Goal: Task Accomplishment & Management: Manage account settings

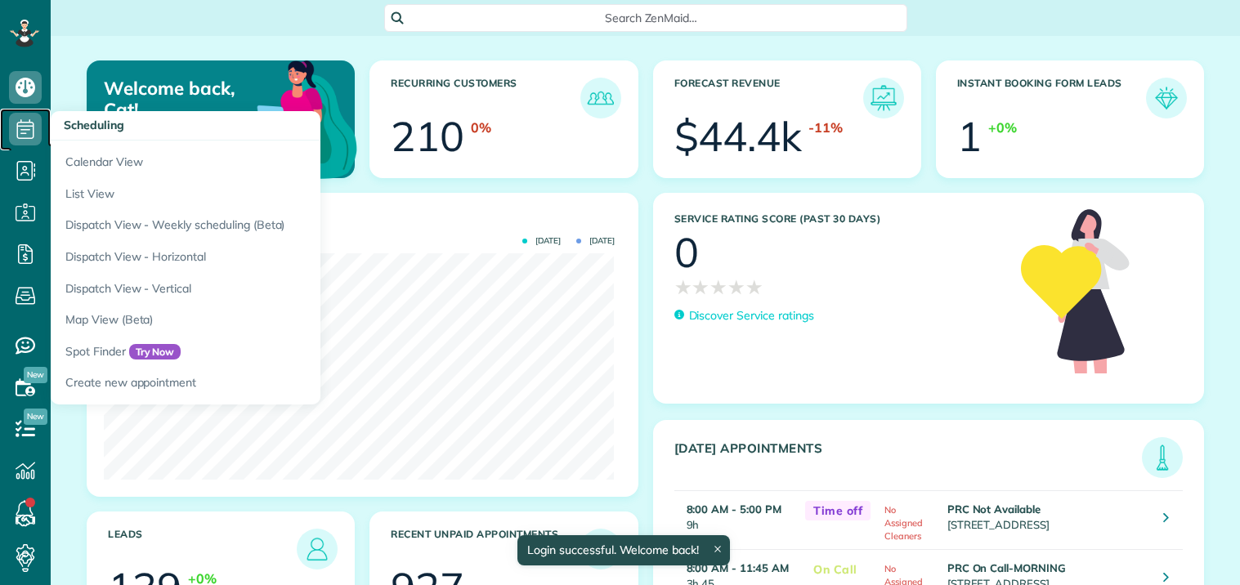
click at [33, 127] on icon at bounding box center [25, 129] width 33 height 33
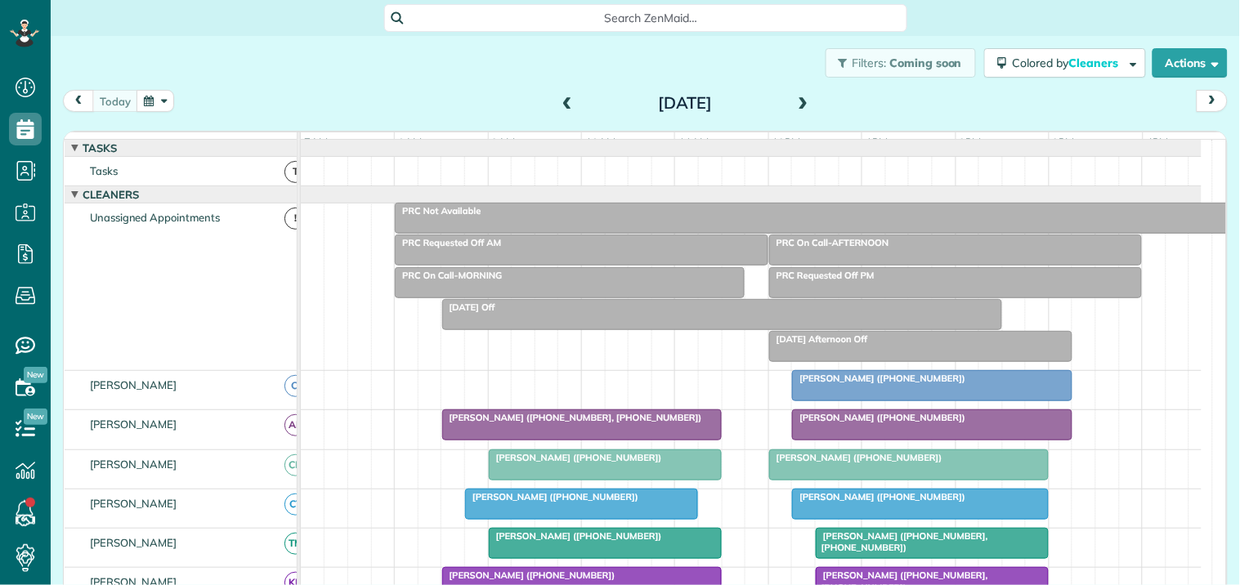
scroll to position [7, 7]
click at [797, 101] on span at bounding box center [803, 103] width 18 height 15
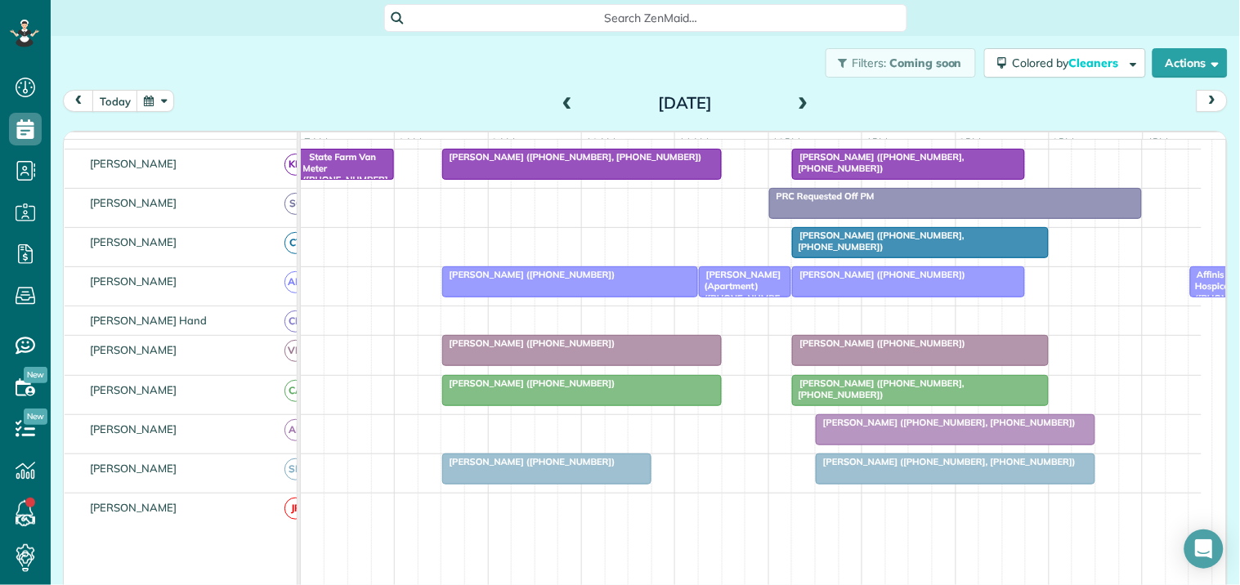
scroll to position [363, 0]
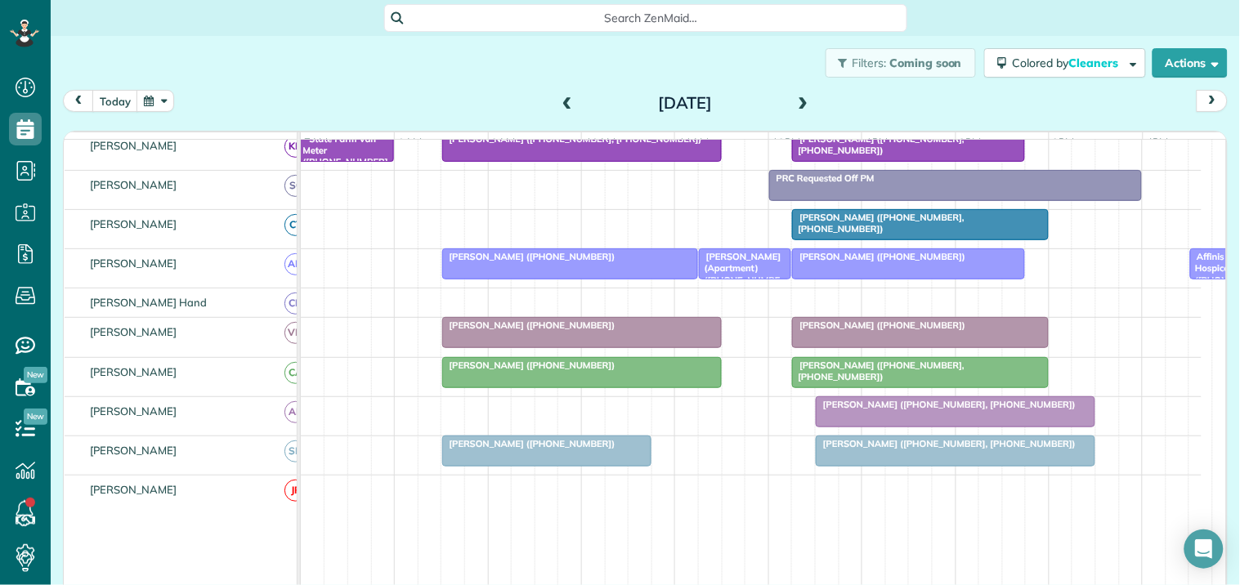
click at [1195, 278] on span "Affinis Hospice ([PHONE_NUMBER], [PHONE_NUMBER])" at bounding box center [1220, 286] width 63 height 70
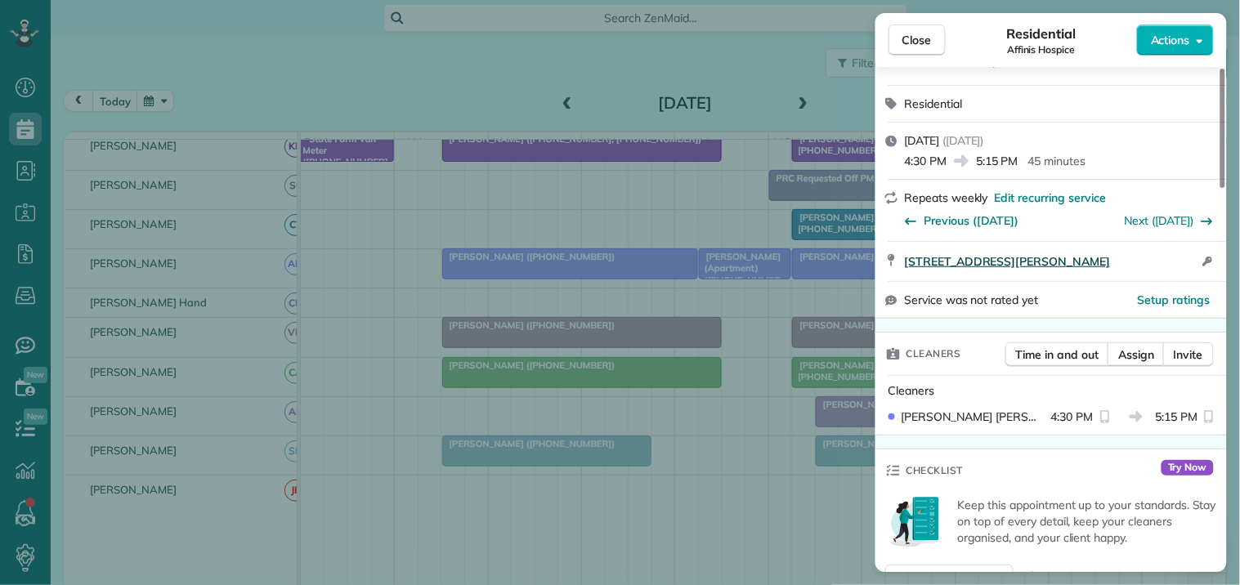
scroll to position [181, 0]
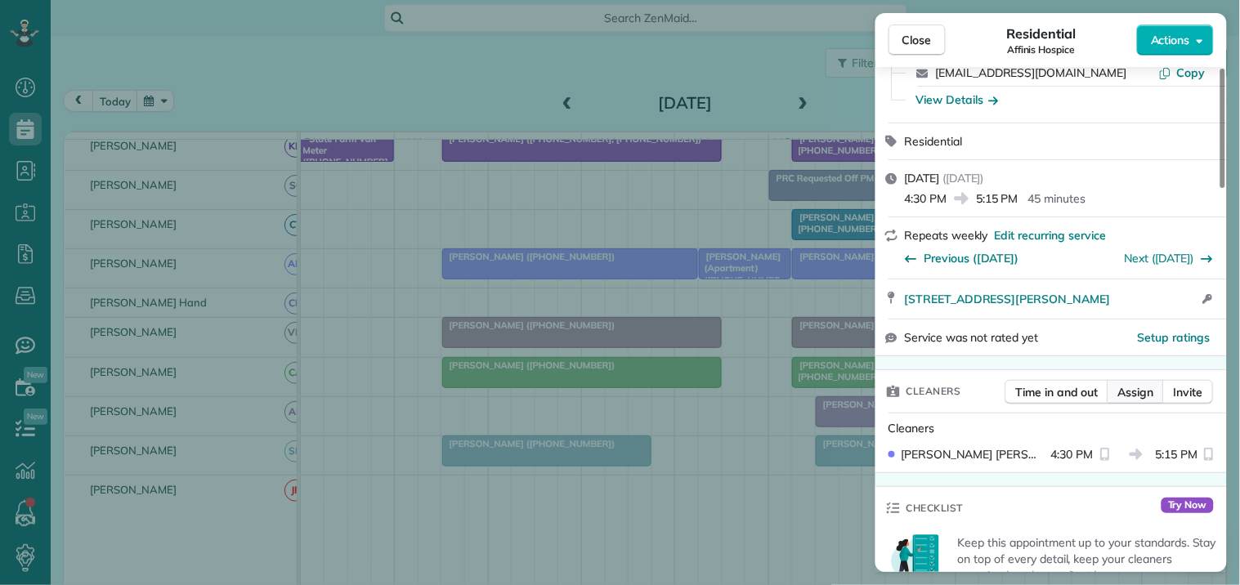
click at [1149, 389] on span "Assign" at bounding box center [1136, 392] width 36 height 16
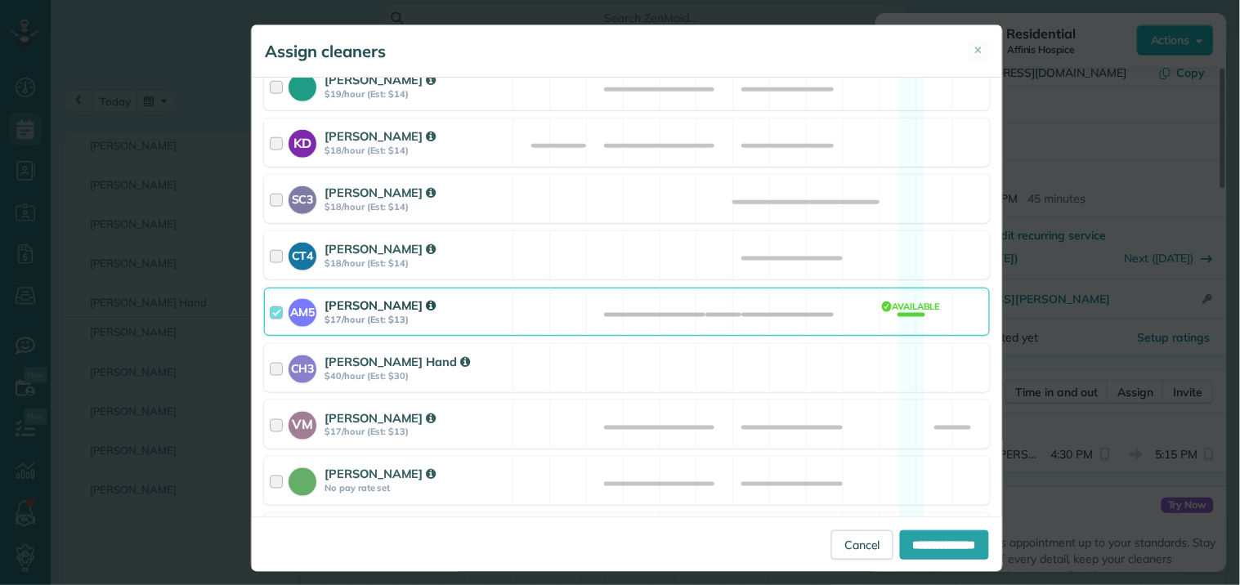
scroll to position [453, 0]
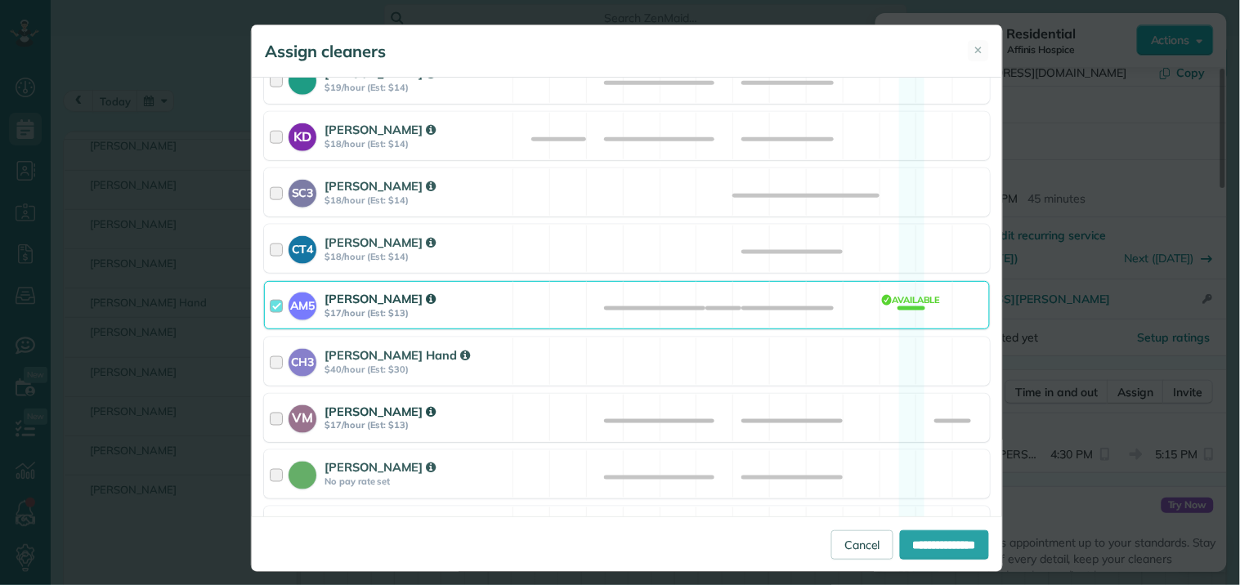
click at [894, 403] on div "VM Victoria Minix $17/hour (Est: $13) Available" at bounding box center [627, 418] width 726 height 48
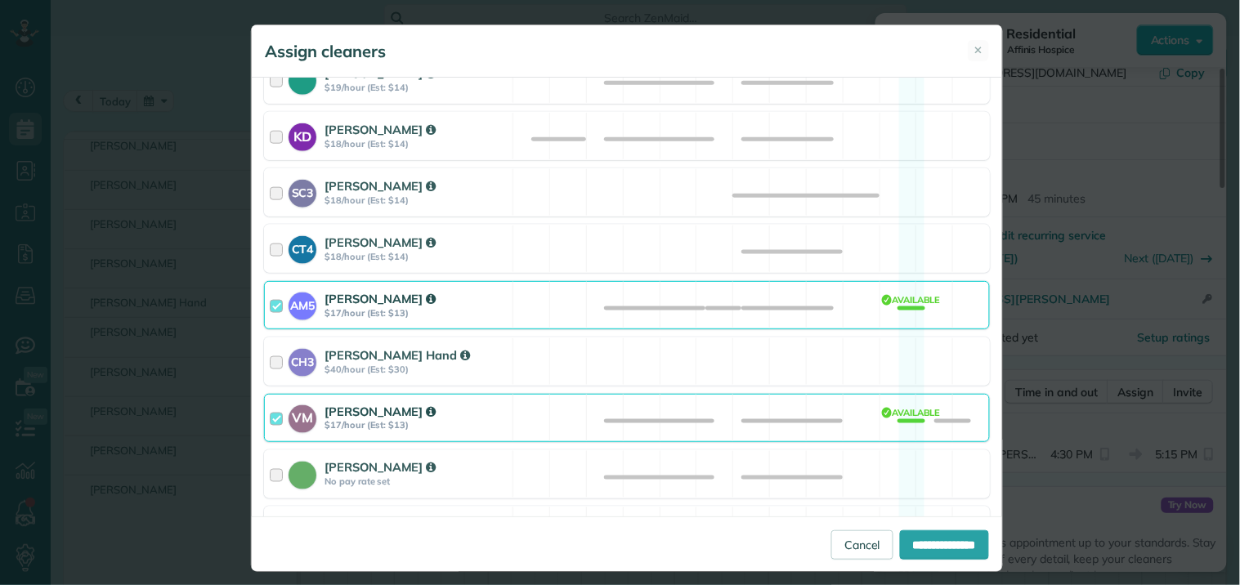
click at [891, 307] on div "AM5 Amanda Minix $17/hour (Est: $13) Available" at bounding box center [627, 305] width 726 height 48
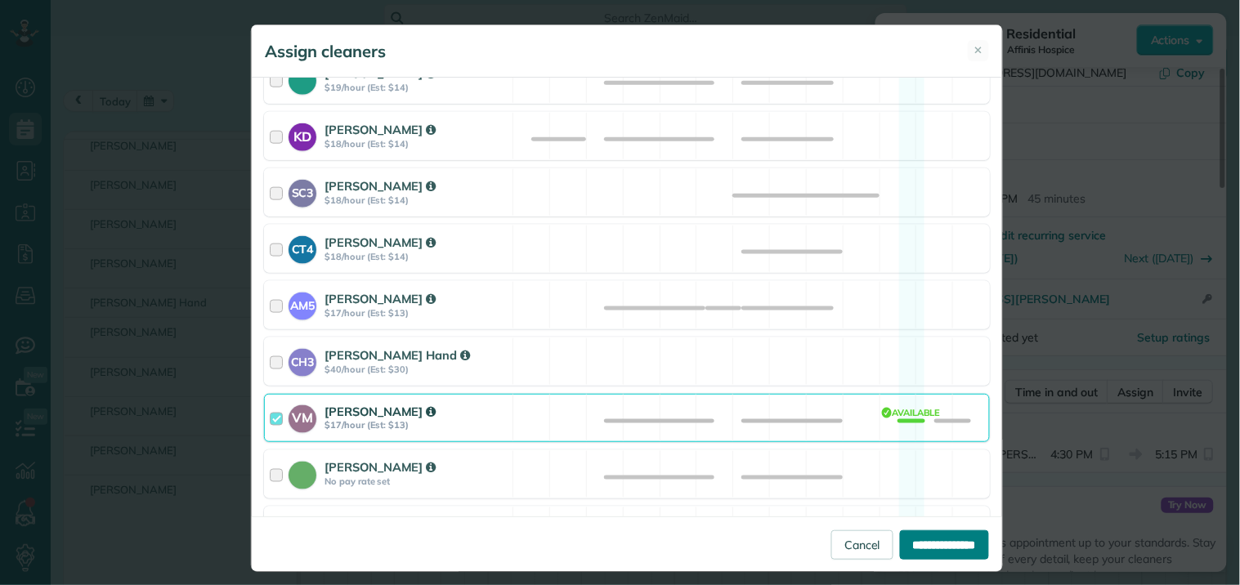
click at [926, 545] on input "**********" at bounding box center [944, 544] width 89 height 29
type input "**********"
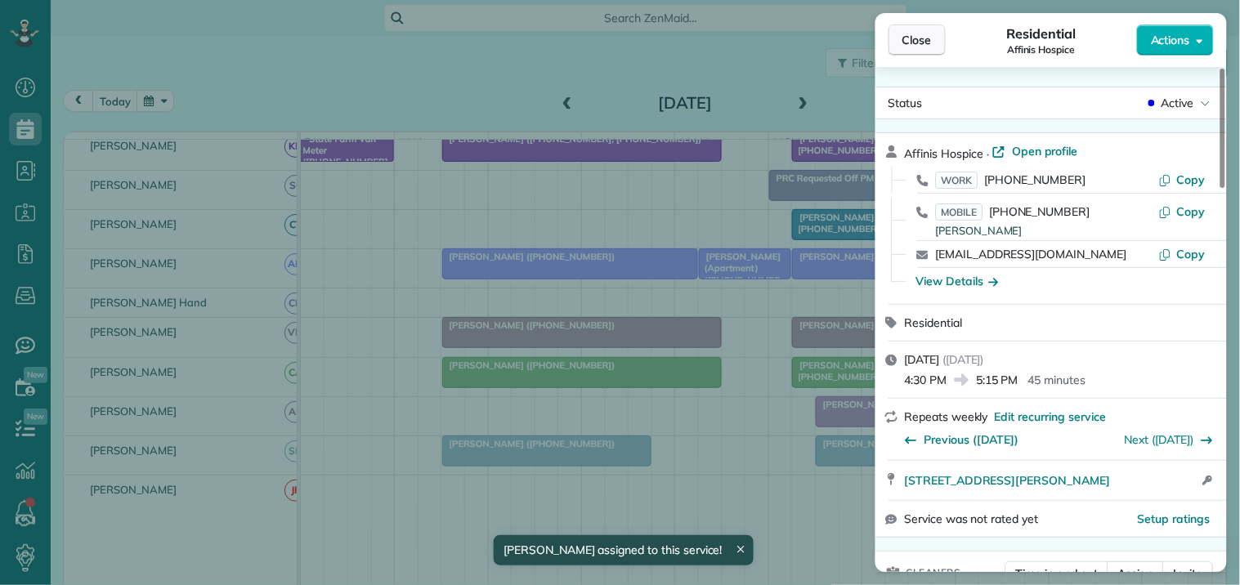
click at [911, 30] on button "Close" at bounding box center [916, 40] width 57 height 31
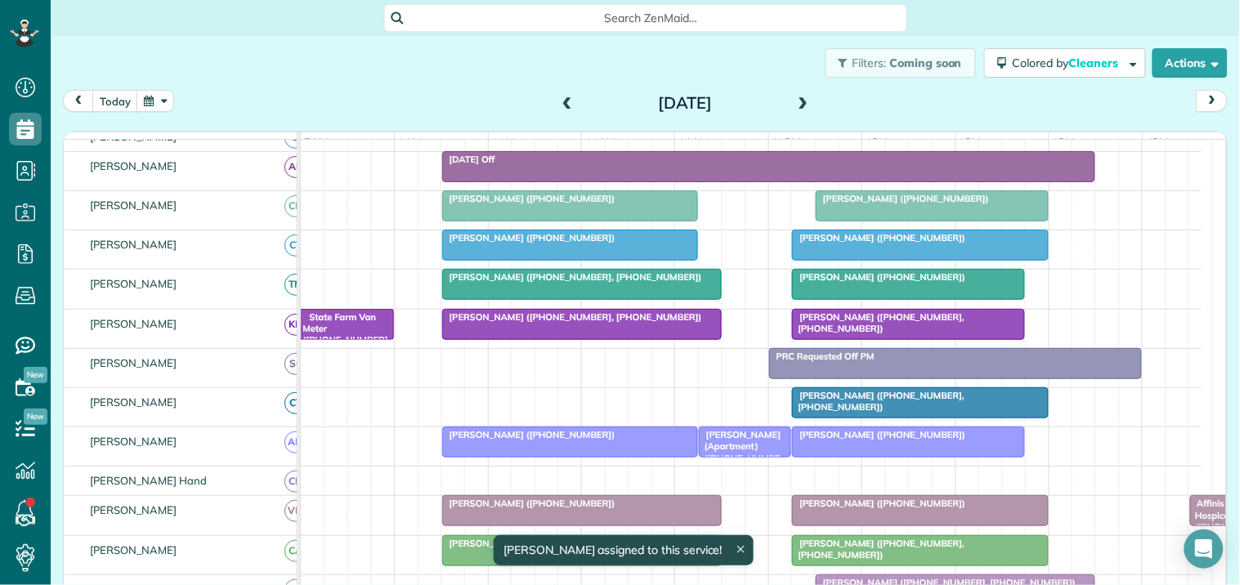
scroll to position [181, 0]
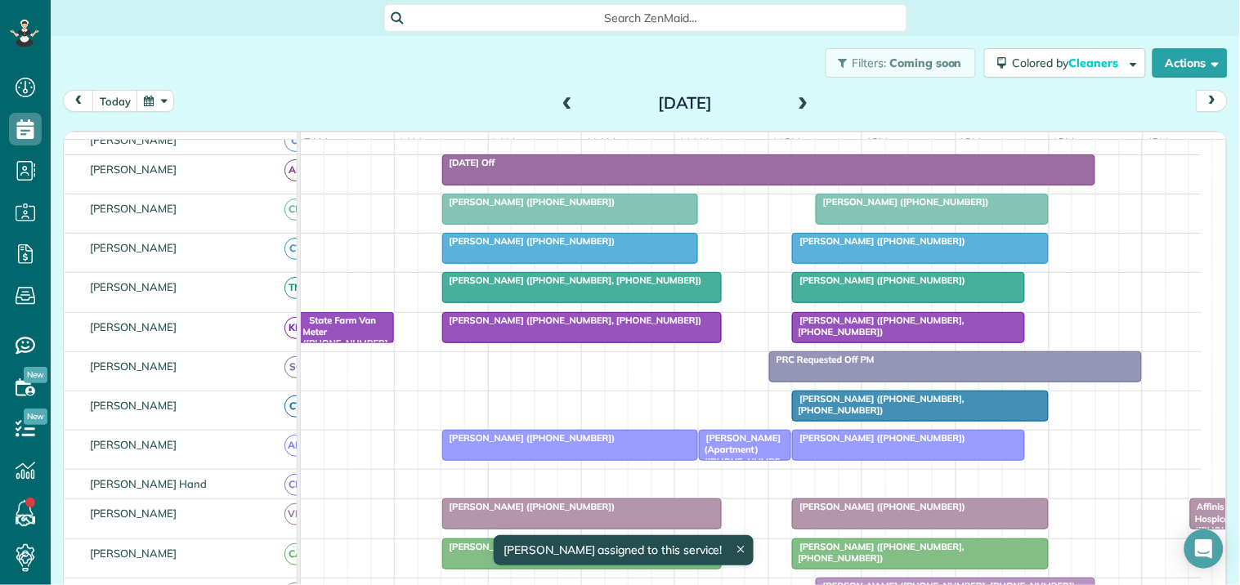
click at [588, 16] on span "Search ZenMaid…" at bounding box center [651, 18] width 497 height 16
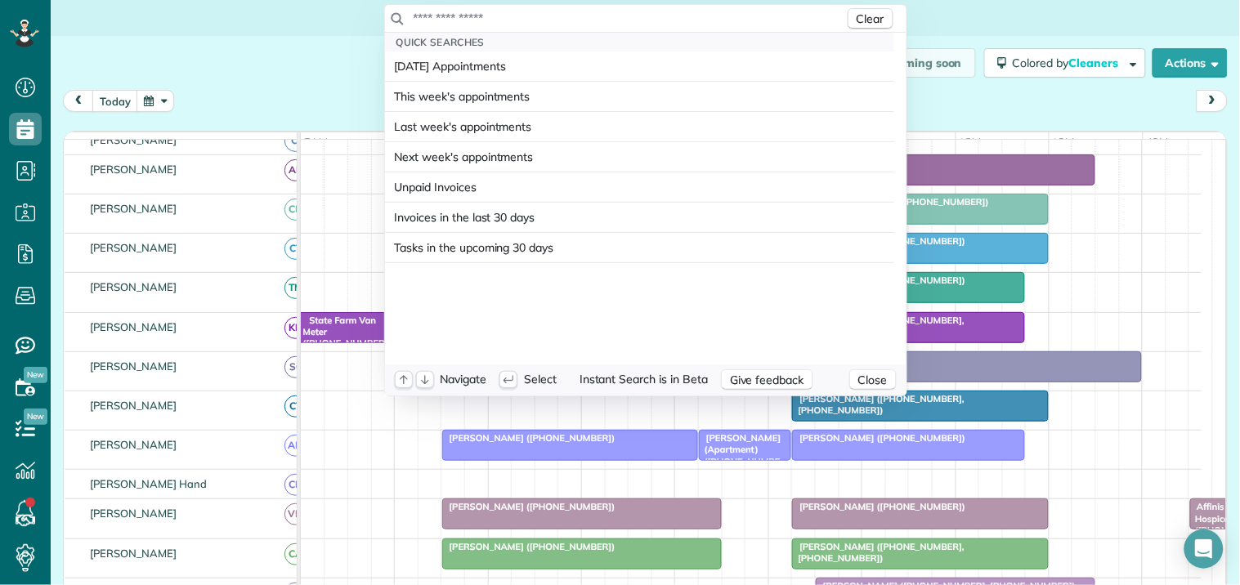
click at [569, 13] on input "text" at bounding box center [628, 18] width 431 height 16
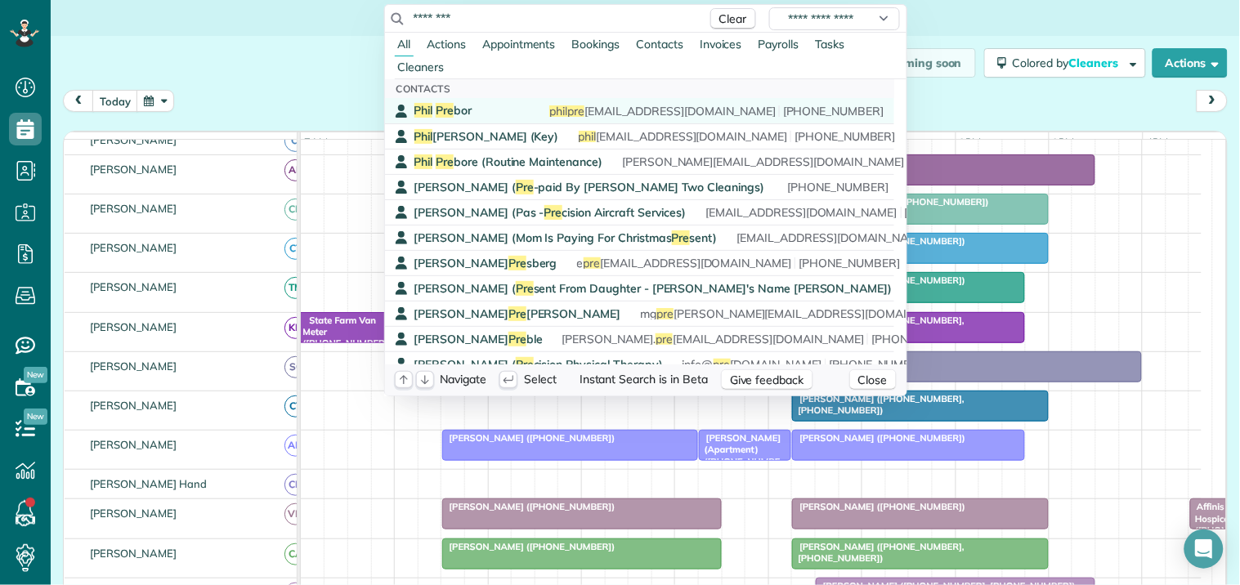
type input "********"
click at [461, 111] on span "Phil Pre bor" at bounding box center [443, 110] width 58 height 15
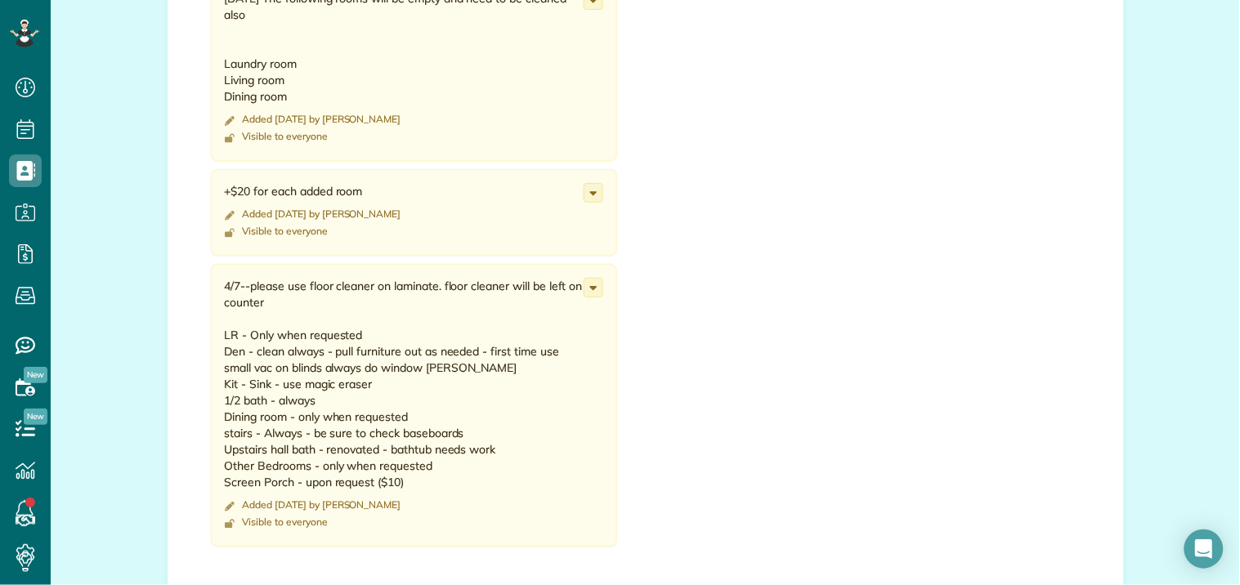
scroll to position [1543, 0]
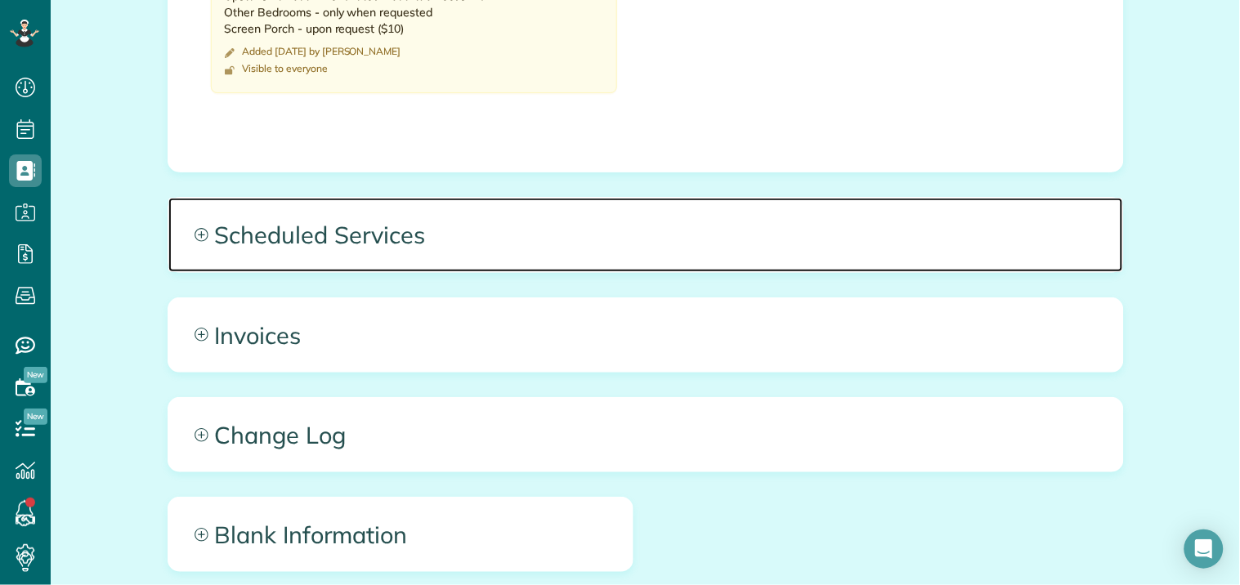
click at [182, 235] on span "Scheduled Services" at bounding box center [645, 235] width 954 height 74
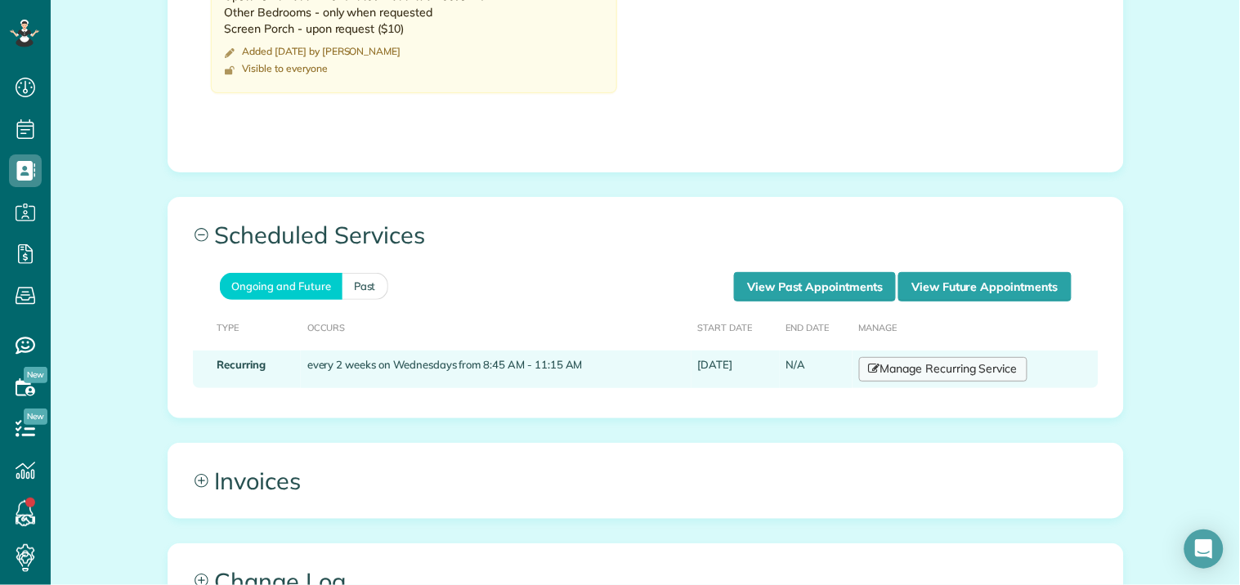
click at [940, 378] on link "Manage Recurring Service" at bounding box center [943, 369] width 168 height 25
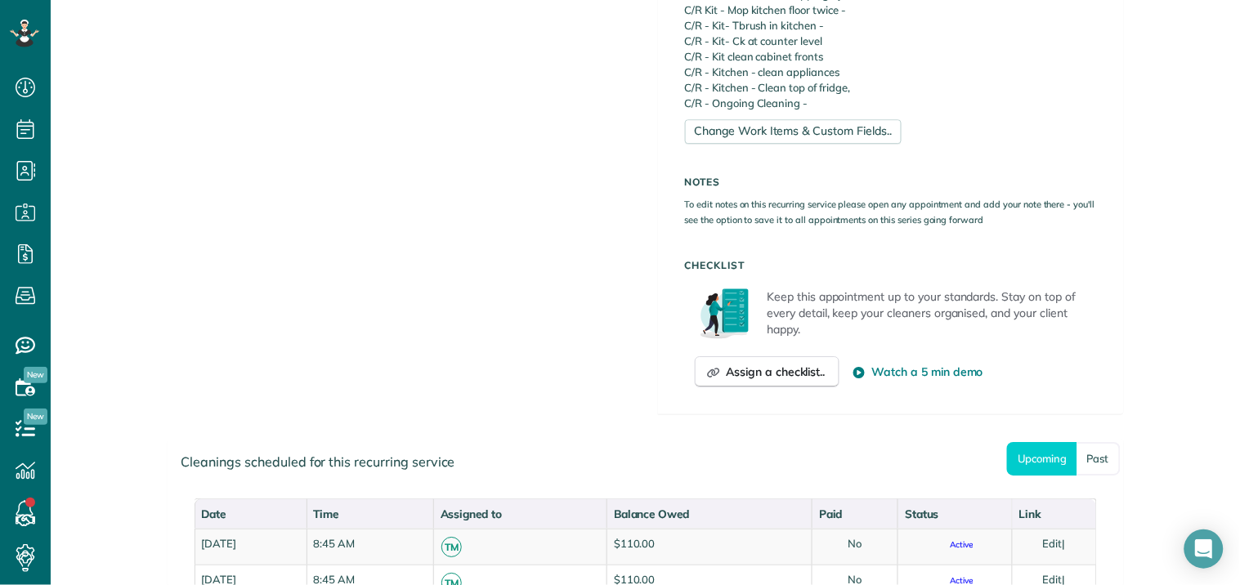
scroll to position [1543, 0]
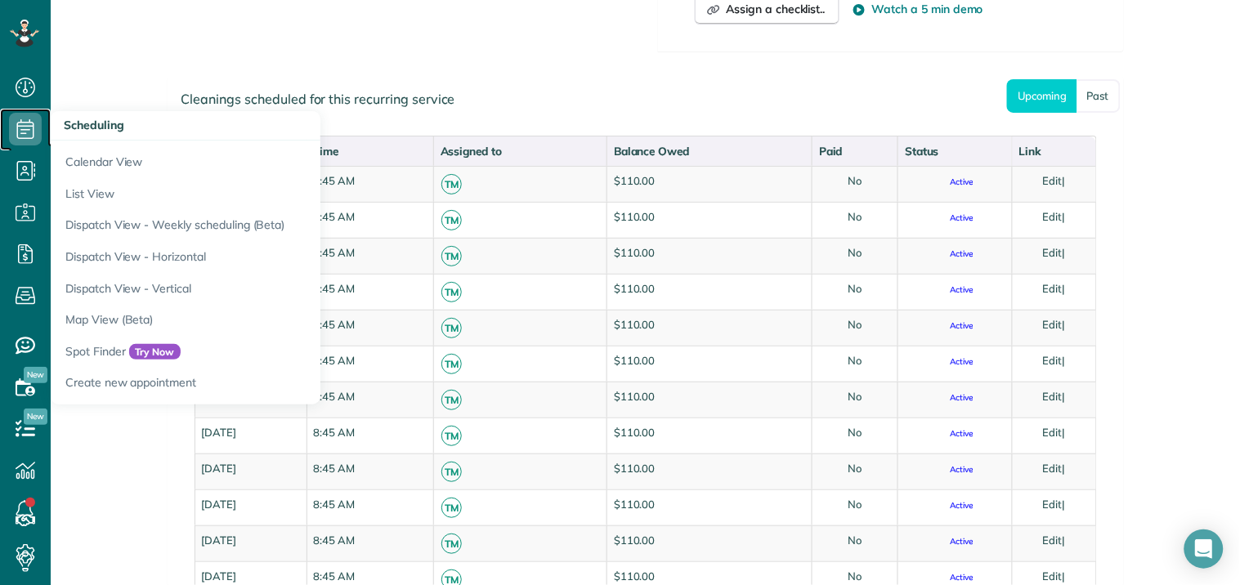
click at [27, 124] on icon at bounding box center [25, 129] width 33 height 33
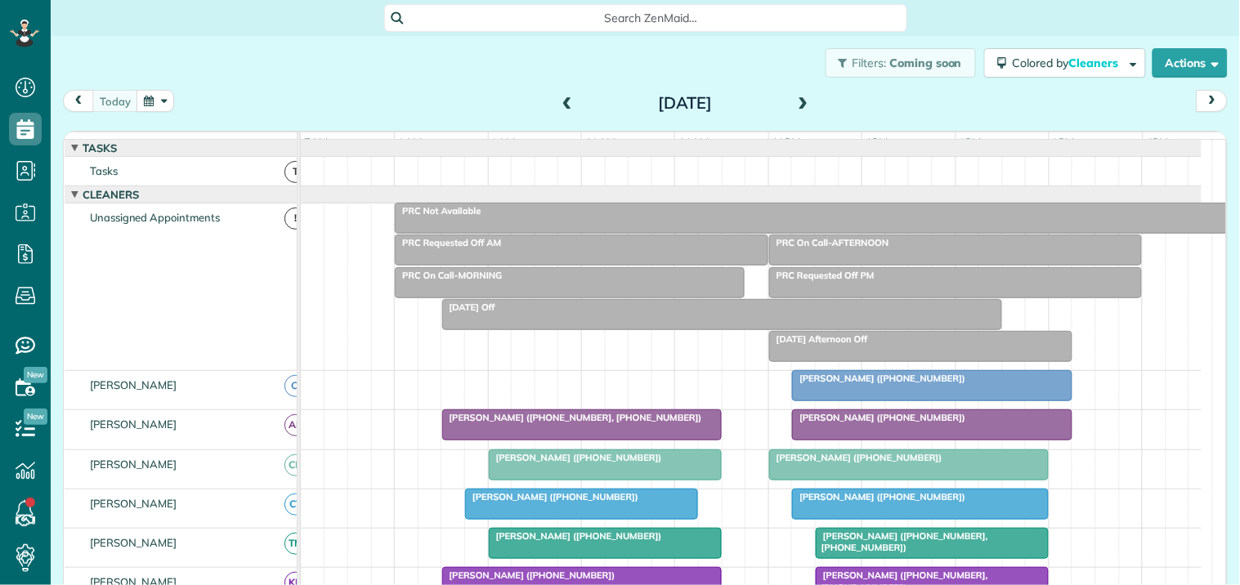
scroll to position [7, 7]
click at [155, 101] on button "button" at bounding box center [155, 101] width 38 height 22
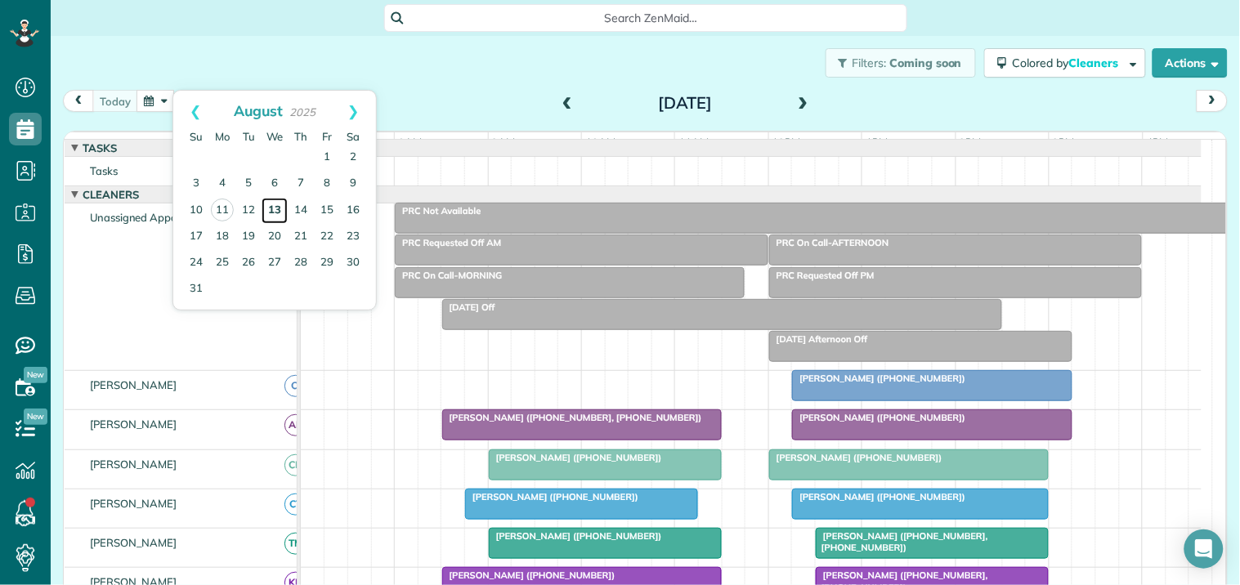
click at [279, 206] on link "13" at bounding box center [274, 211] width 26 height 26
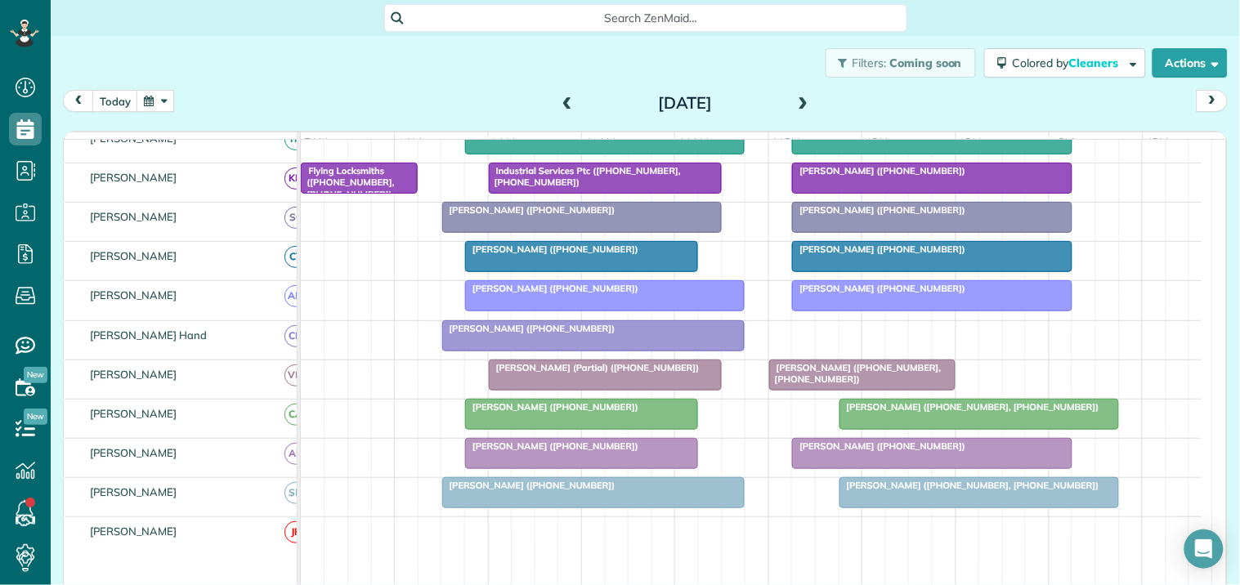
scroll to position [272, 0]
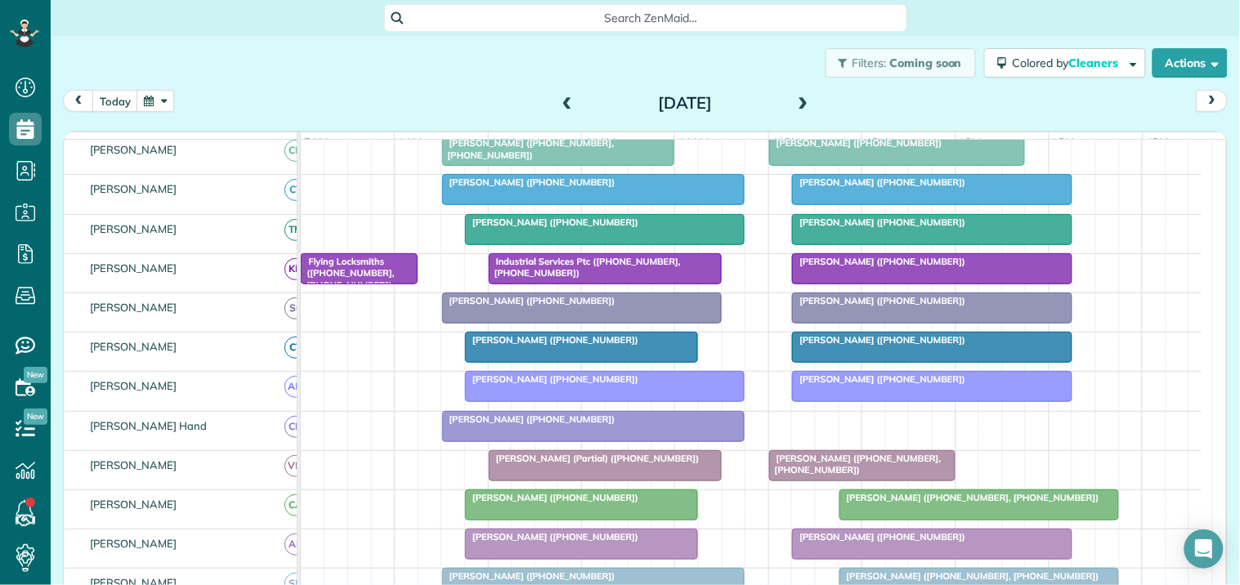
click at [564, 101] on span at bounding box center [567, 103] width 18 height 15
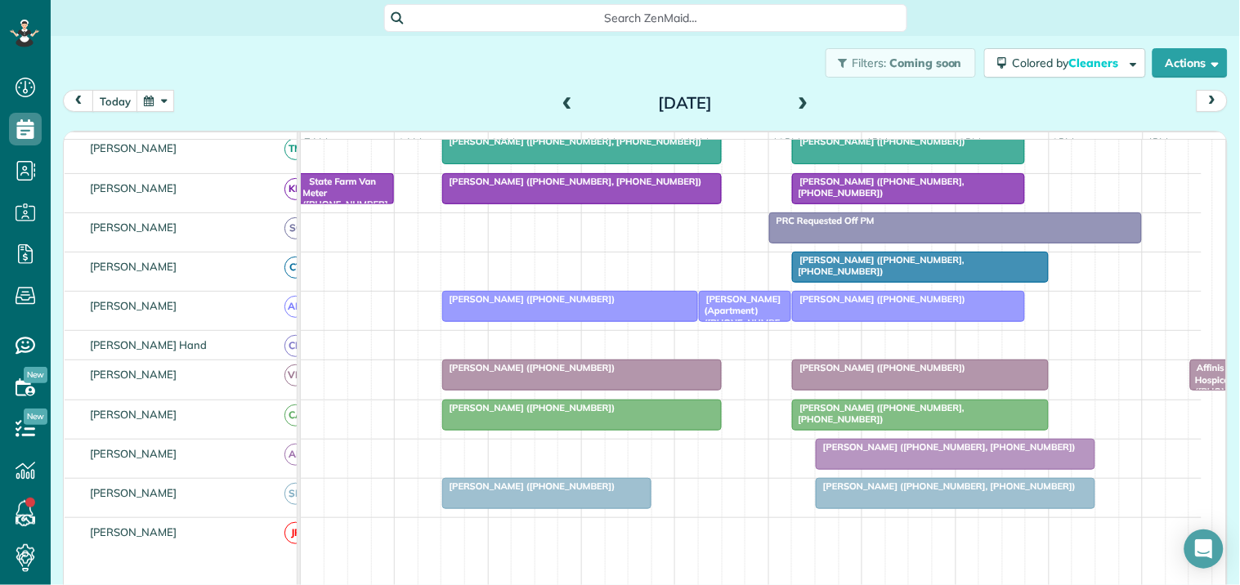
scroll to position [230, 0]
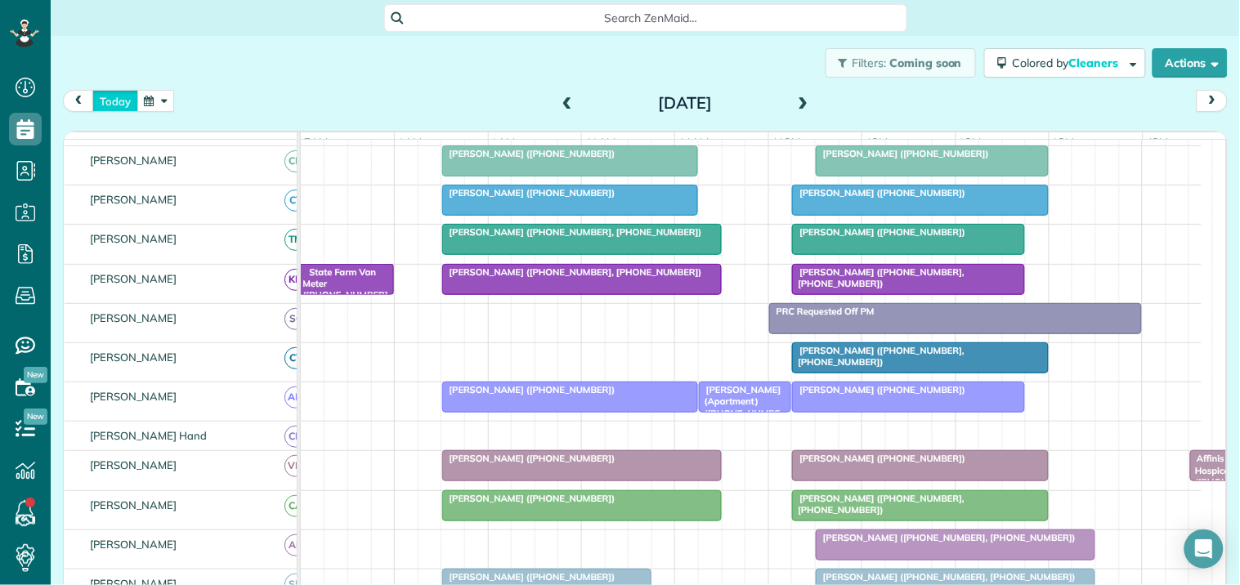
click at [127, 101] on button "today" at bounding box center [115, 101] width 46 height 22
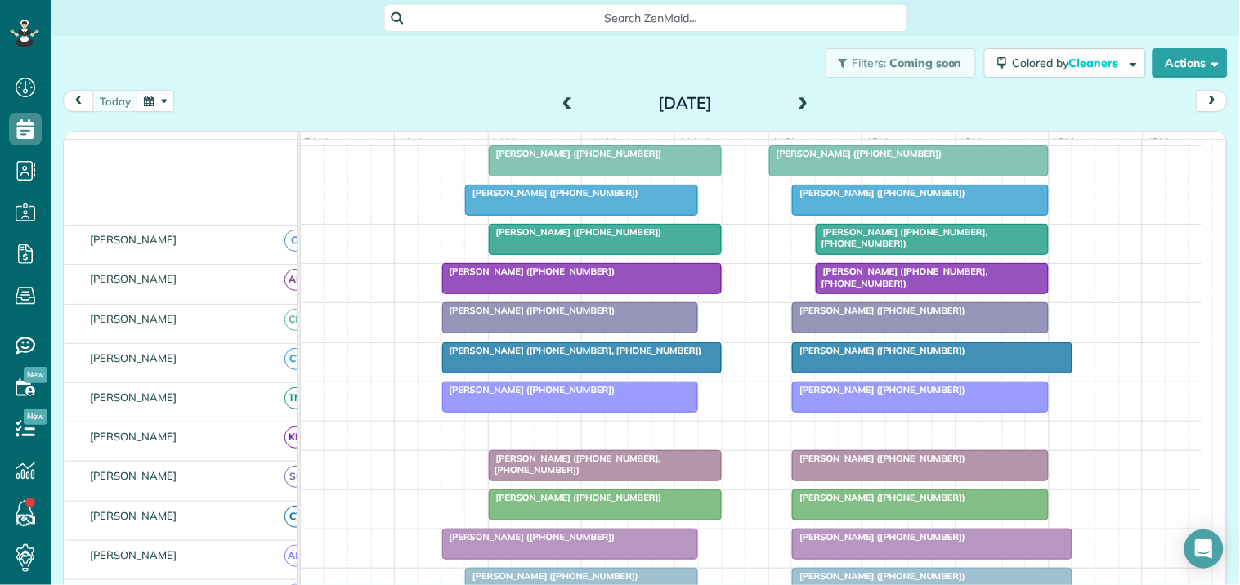
scroll to position [304, 0]
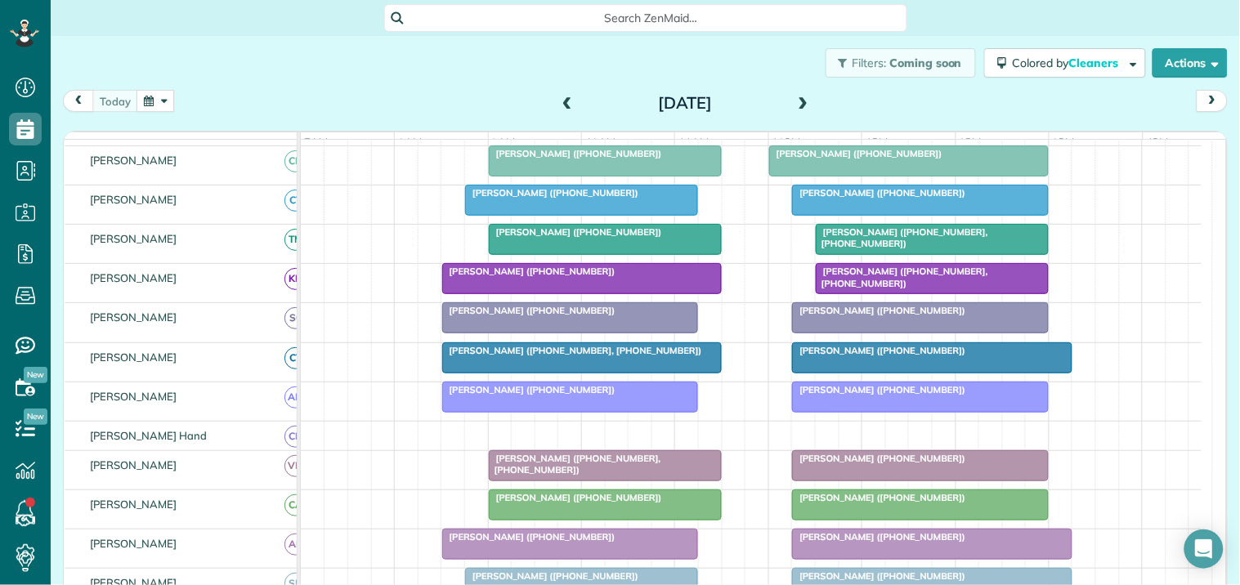
click at [893, 199] on span "[PERSON_NAME] ([PHONE_NUMBER])" at bounding box center [878, 192] width 175 height 11
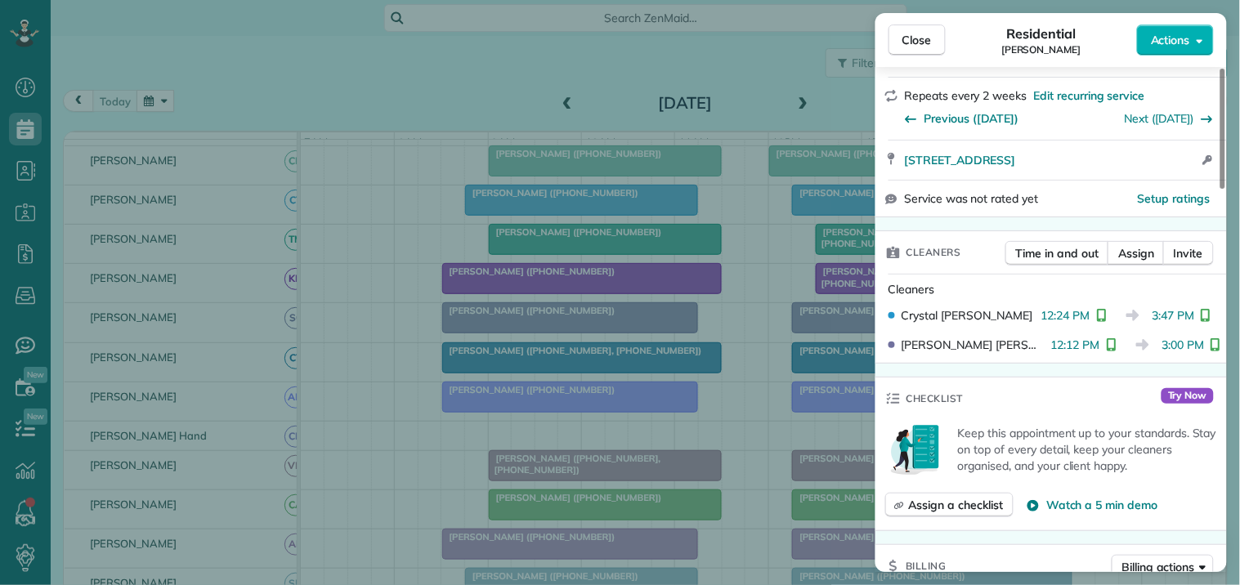
scroll to position [272, 0]
click at [1077, 255] on span "Time in and out" at bounding box center [1057, 254] width 83 height 16
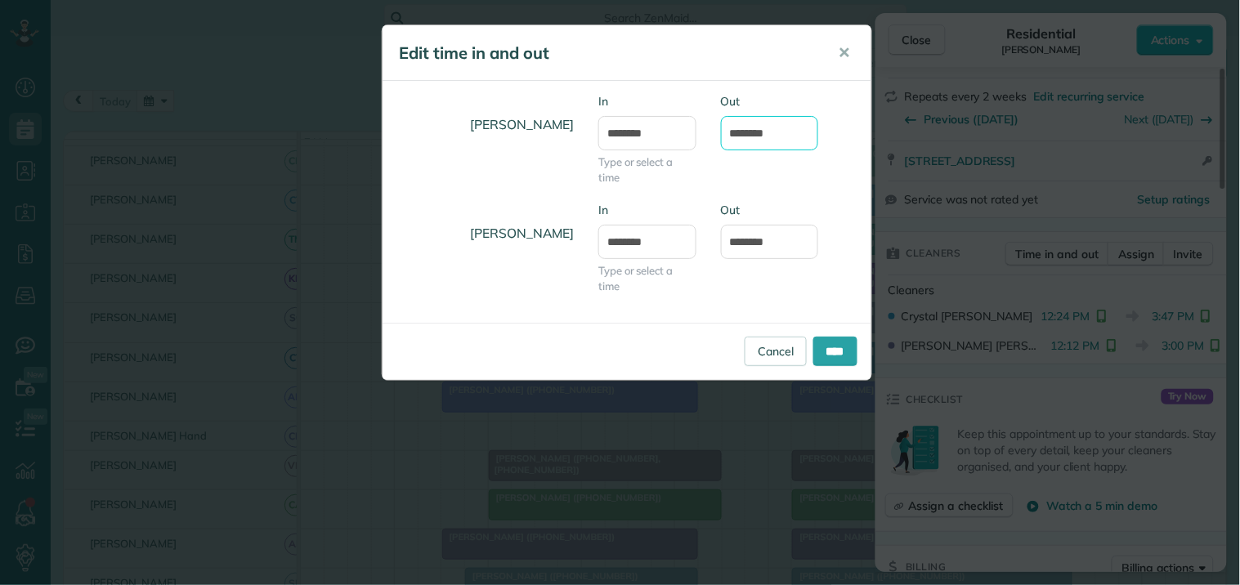
click at [764, 133] on input "*******" at bounding box center [770, 133] width 98 height 34
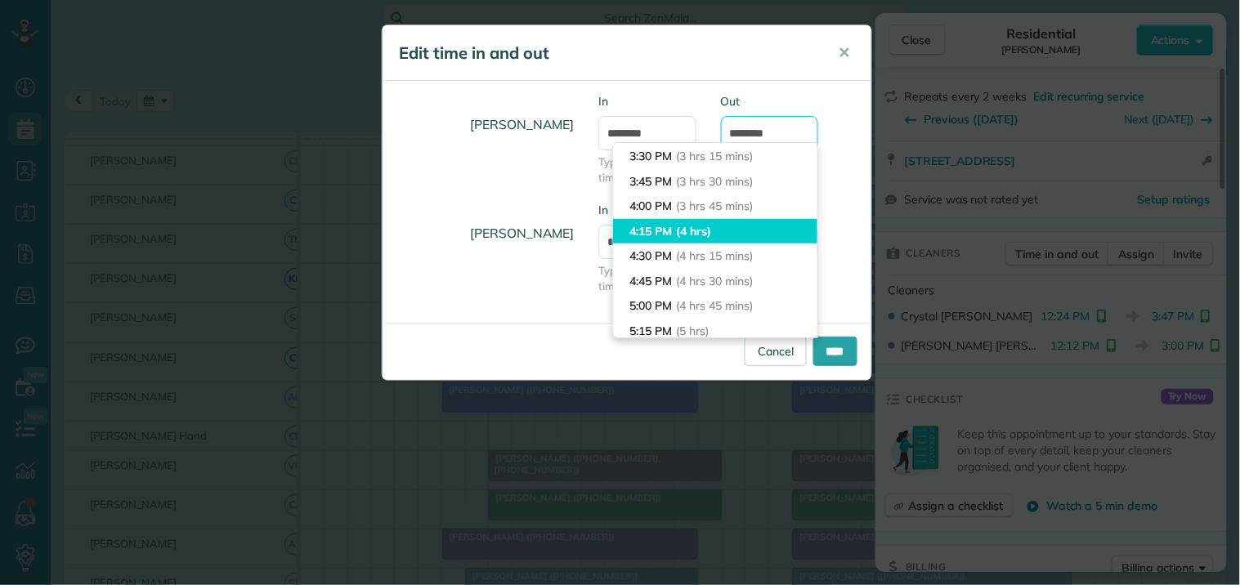
scroll to position [233, 0]
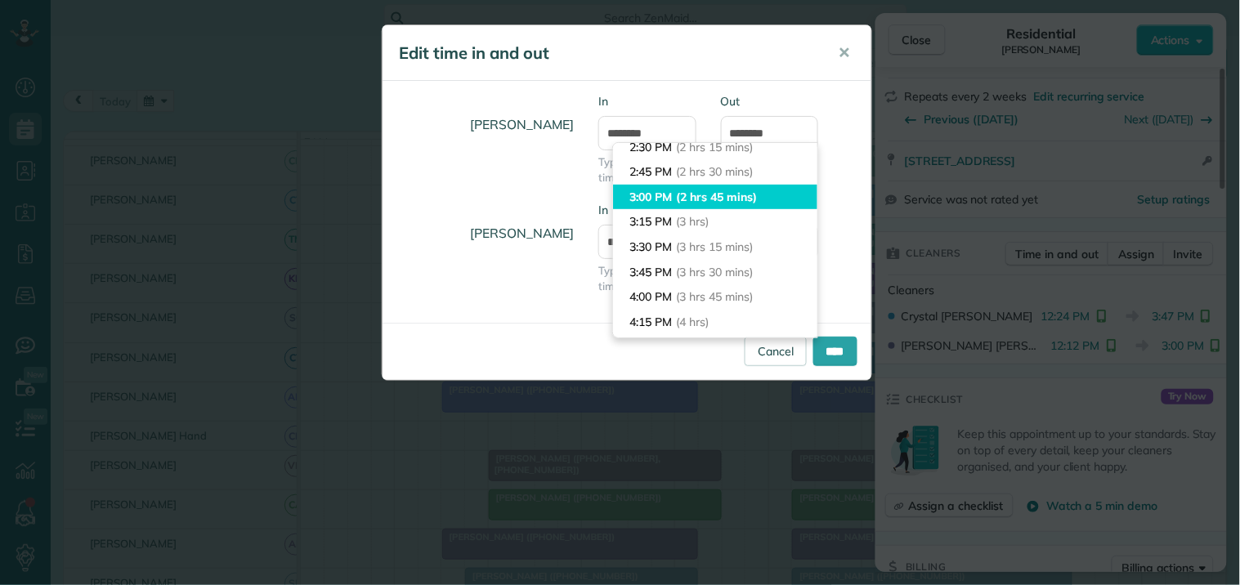
type input "*******"
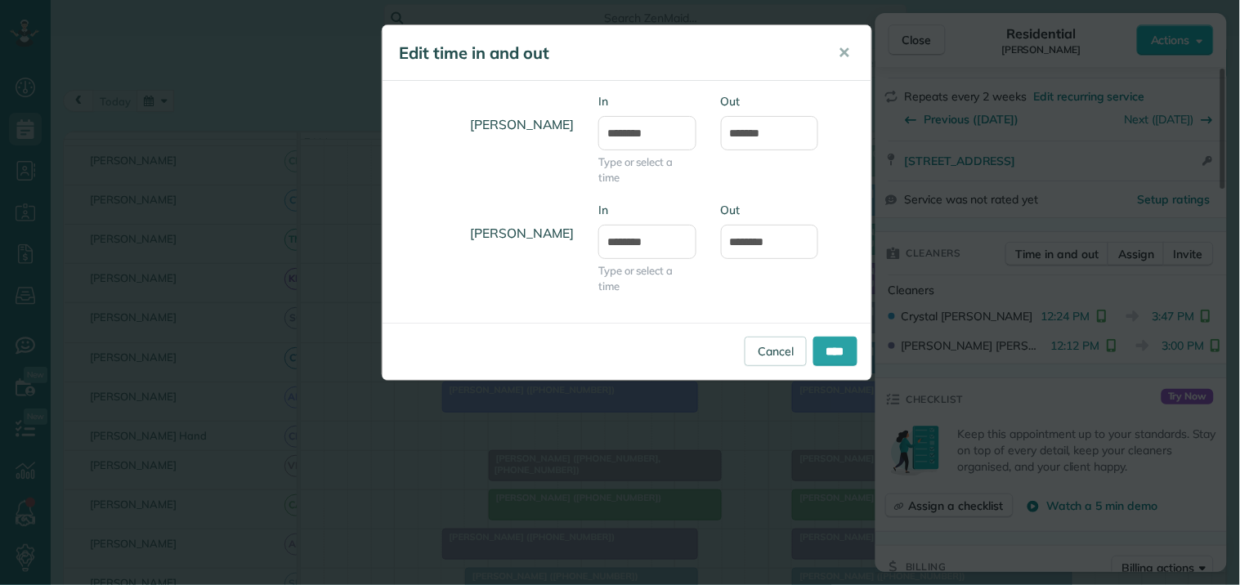
click at [667, 194] on body "Dashboard Scheduling Calendar View List View Dispatch View - Weekly scheduling …" at bounding box center [620, 292] width 1240 height 585
click at [832, 353] on input "****" at bounding box center [835, 351] width 44 height 29
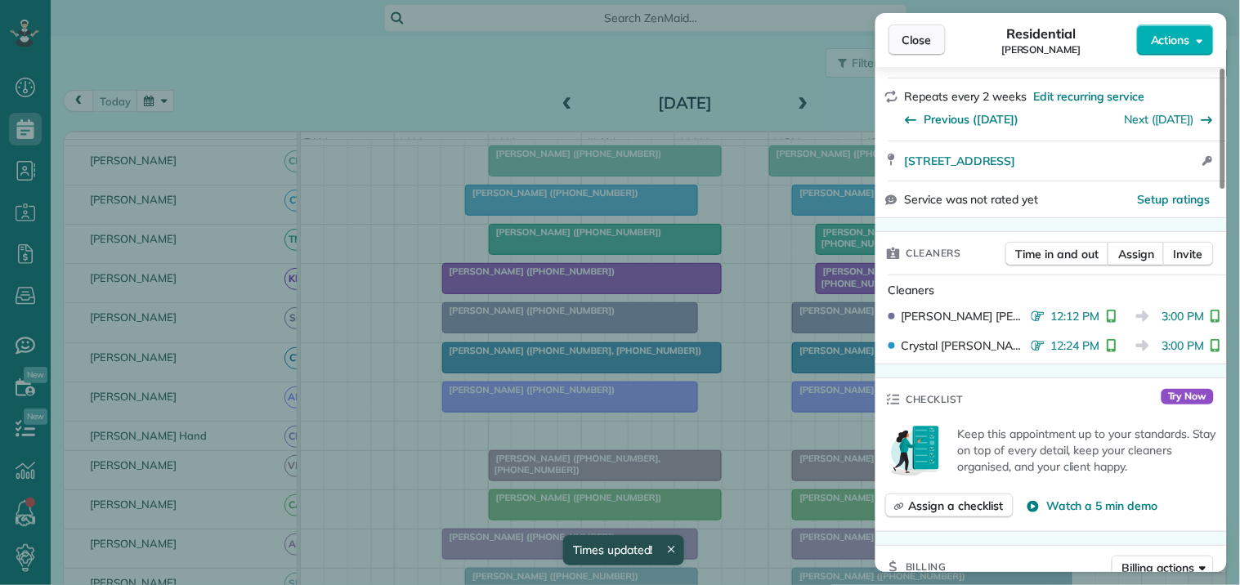
click at [926, 42] on span "Close" at bounding box center [916, 40] width 29 height 16
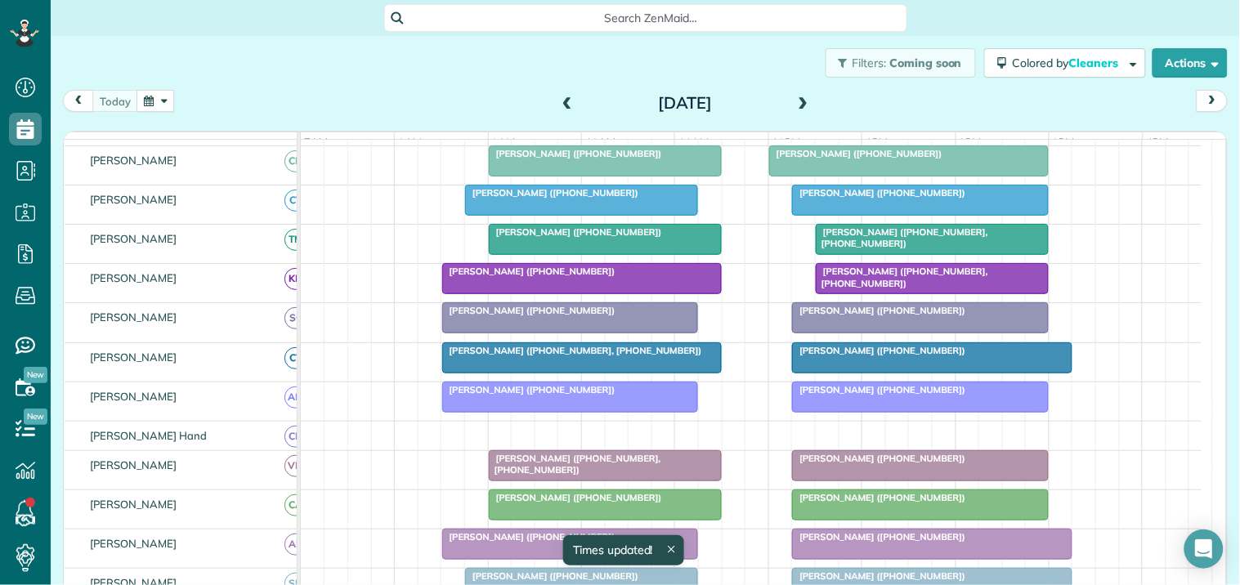
click at [887, 503] on div "Serena Smith (+12059070069)" at bounding box center [920, 497] width 247 height 11
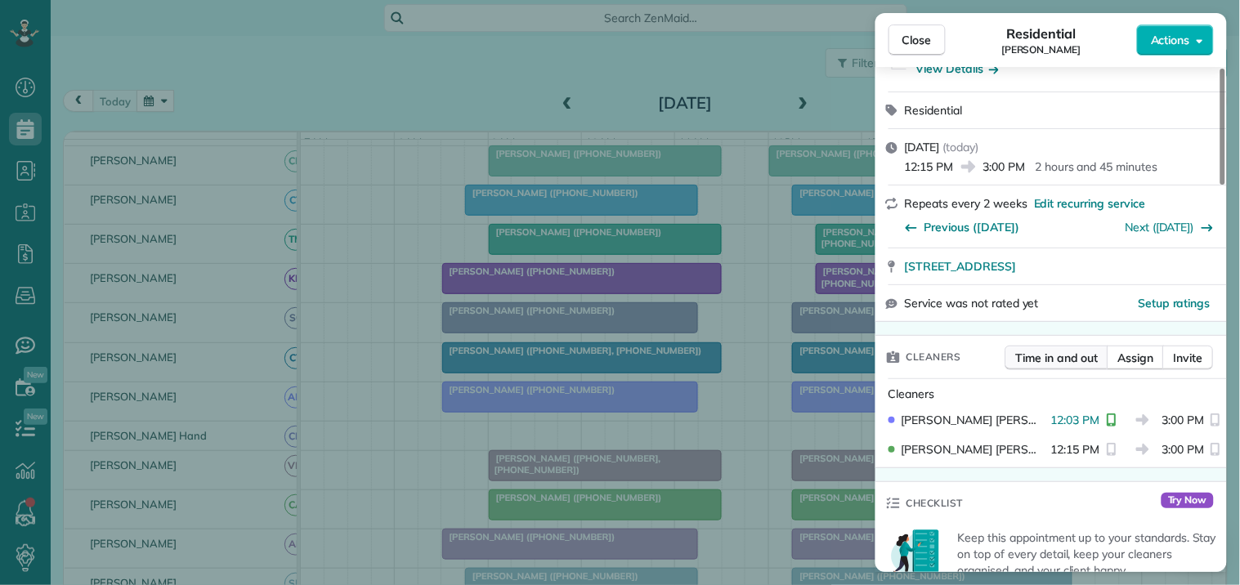
scroll to position [181, 0]
click at [1054, 354] on span "Time in and out" at bounding box center [1057, 357] width 83 height 16
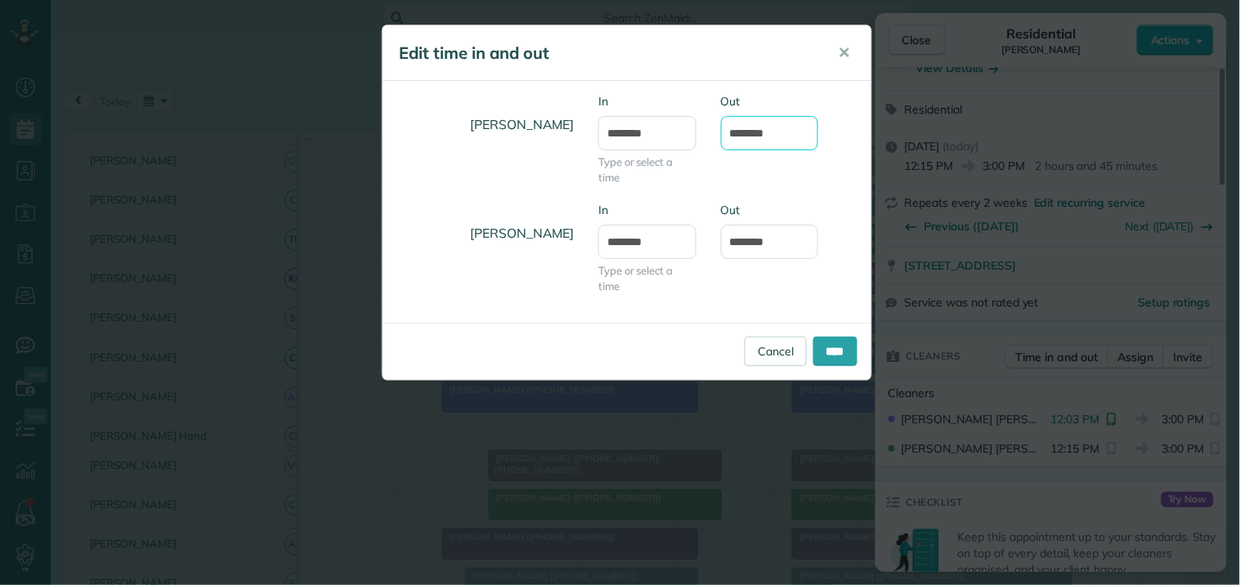
click at [762, 129] on input "*******" at bounding box center [770, 133] width 98 height 34
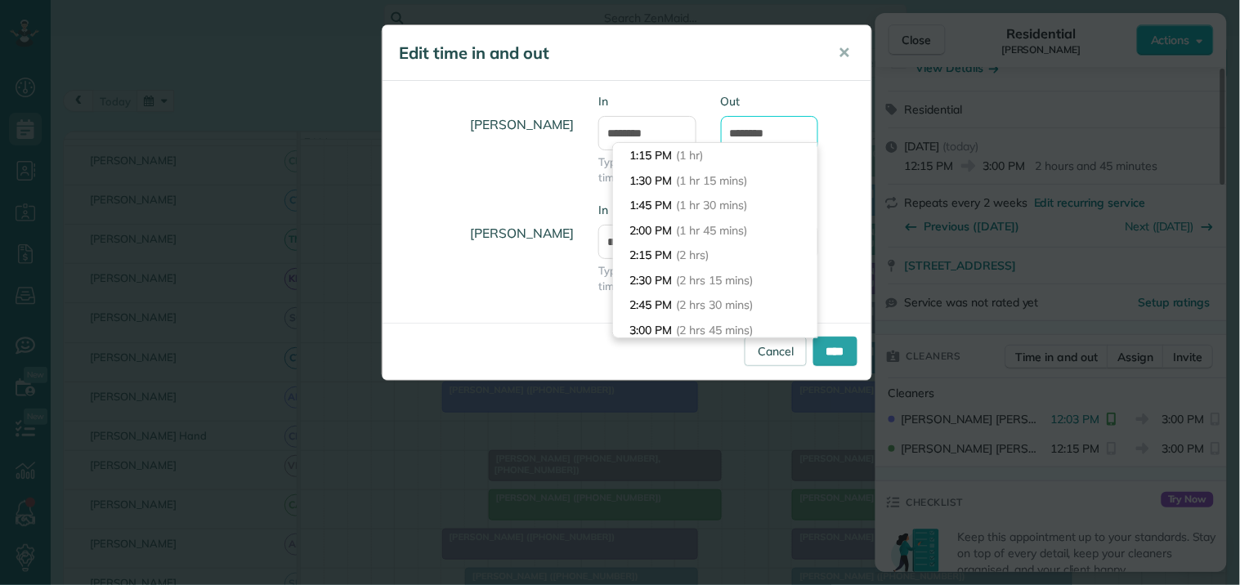
scroll to position [68, 0]
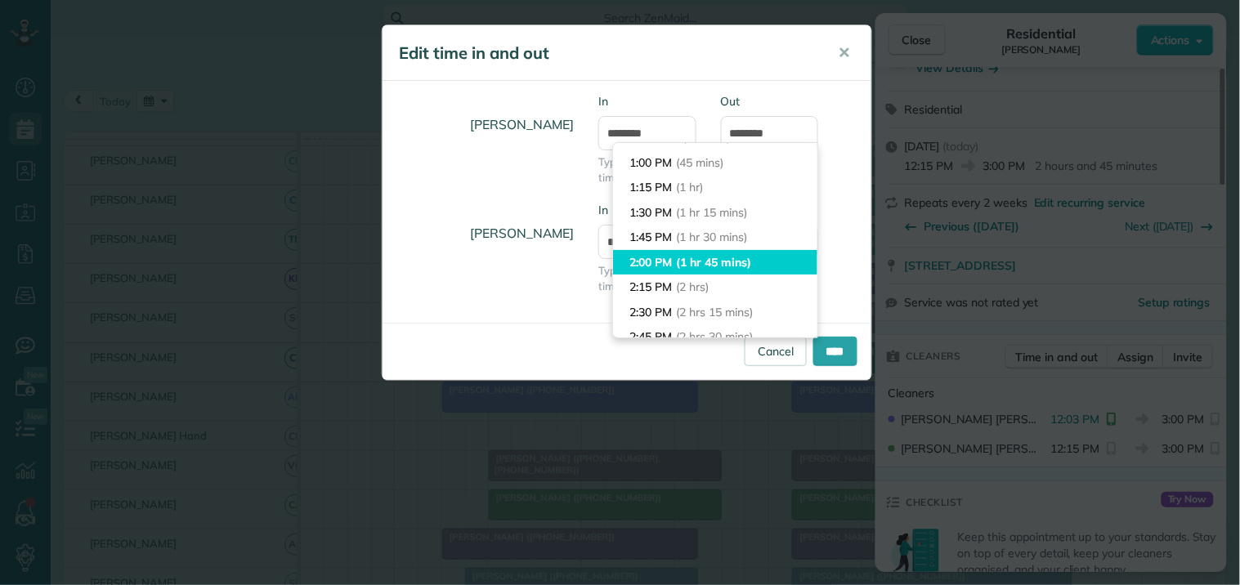
type input "*******"
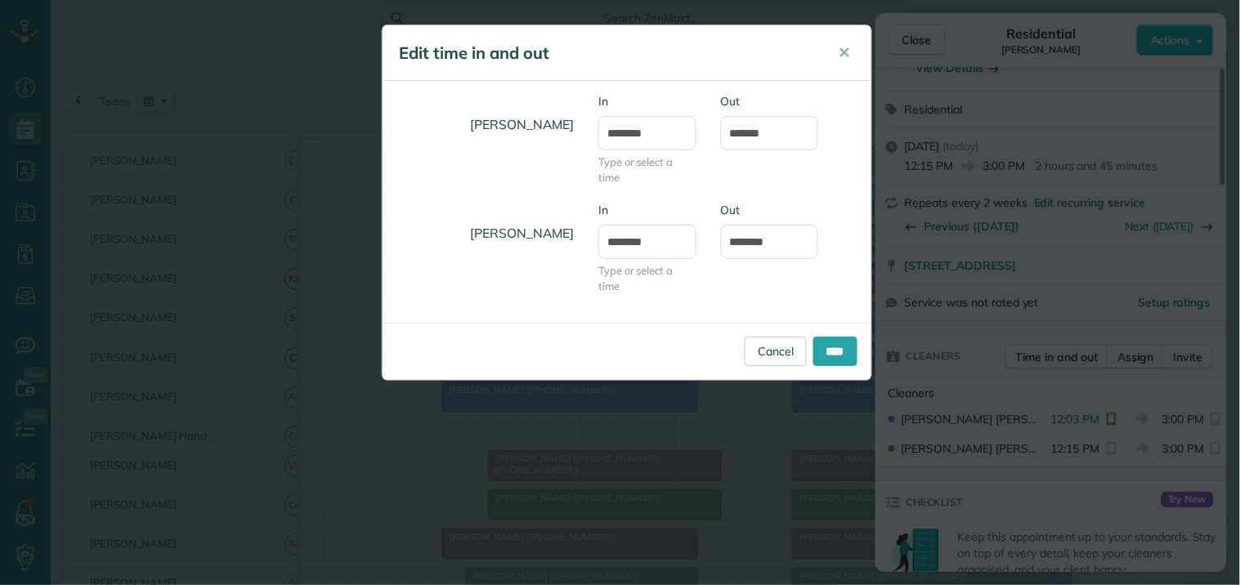
click at [673, 261] on body "Dashboard Scheduling Calendar View List View Dispatch View - Weekly scheduling …" at bounding box center [620, 292] width 1240 height 585
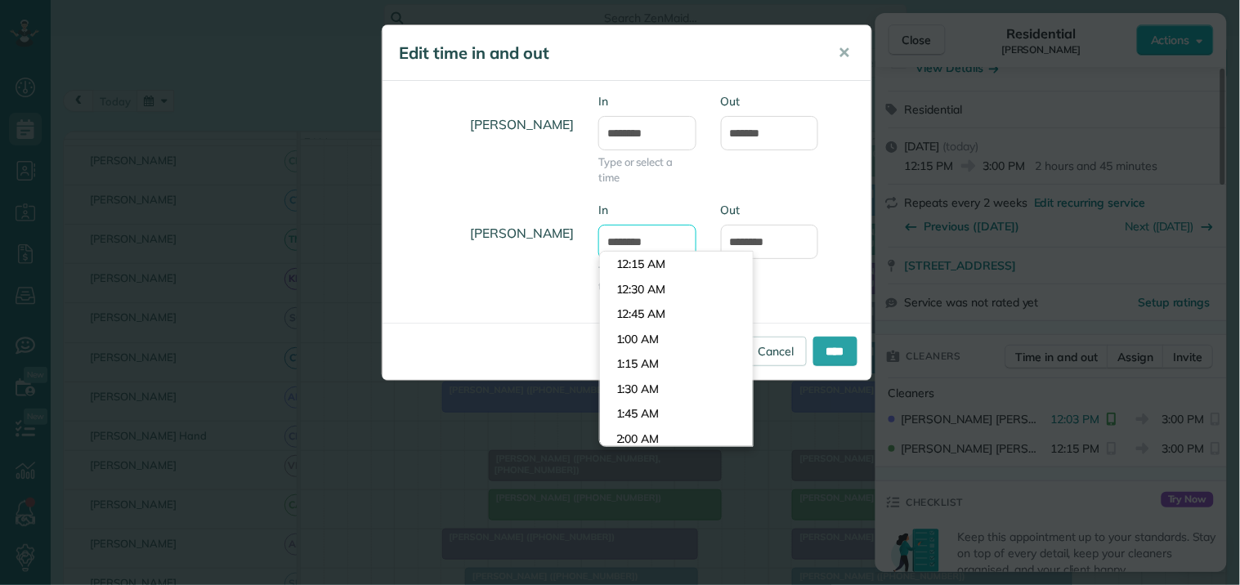
click at [648, 246] on input "********" at bounding box center [647, 242] width 98 height 34
type input "********"
click at [655, 266] on body "Dashboard Scheduling Calendar View List View Dispatch View - Weekly scheduling …" at bounding box center [620, 292] width 1240 height 585
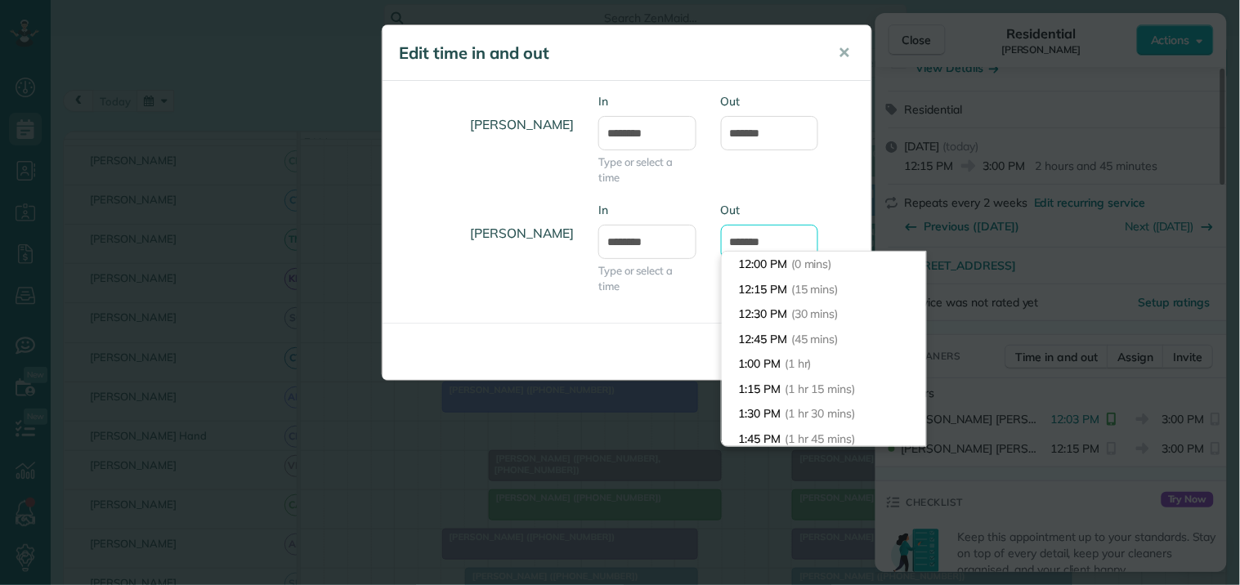
click at [763, 239] on input "*******" at bounding box center [770, 242] width 98 height 34
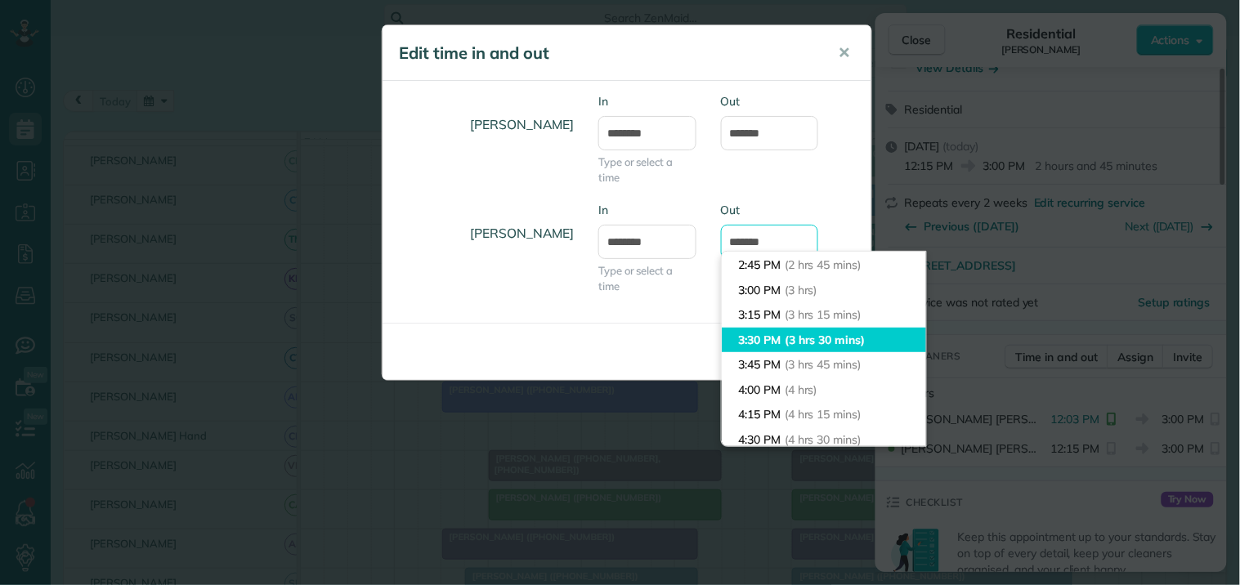
scroll to position [92, 0]
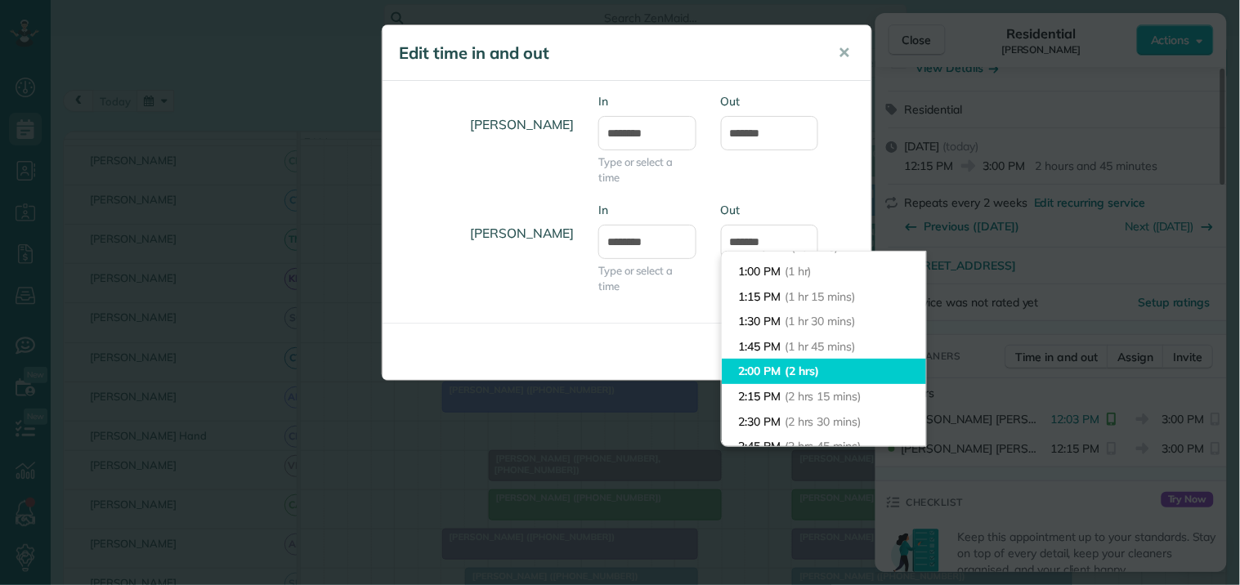
type input "*******"
click at [771, 373] on li "2:00 PM (2 hrs)" at bounding box center [824, 371] width 204 height 25
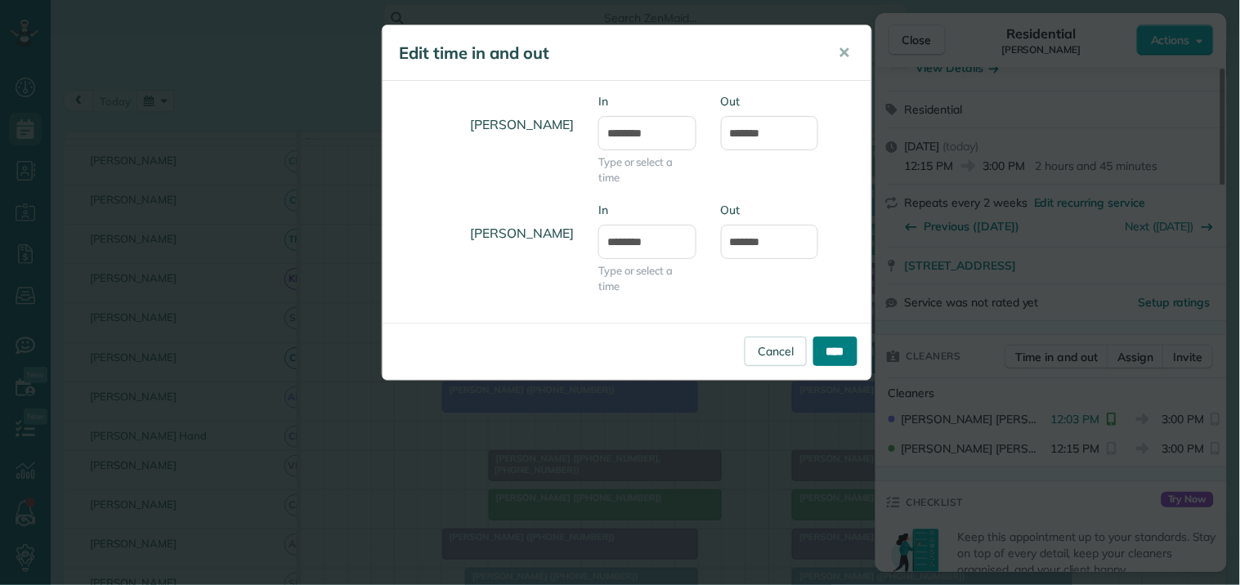
click at [837, 348] on input "****" at bounding box center [835, 351] width 44 height 29
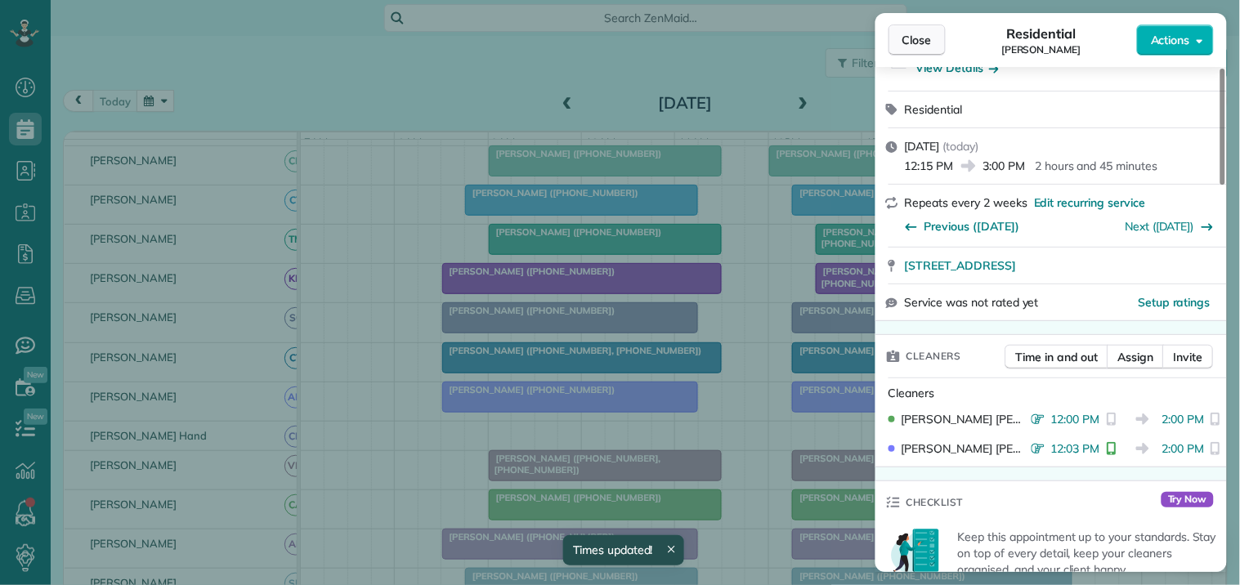
click at [923, 44] on span "Close" at bounding box center [916, 40] width 29 height 16
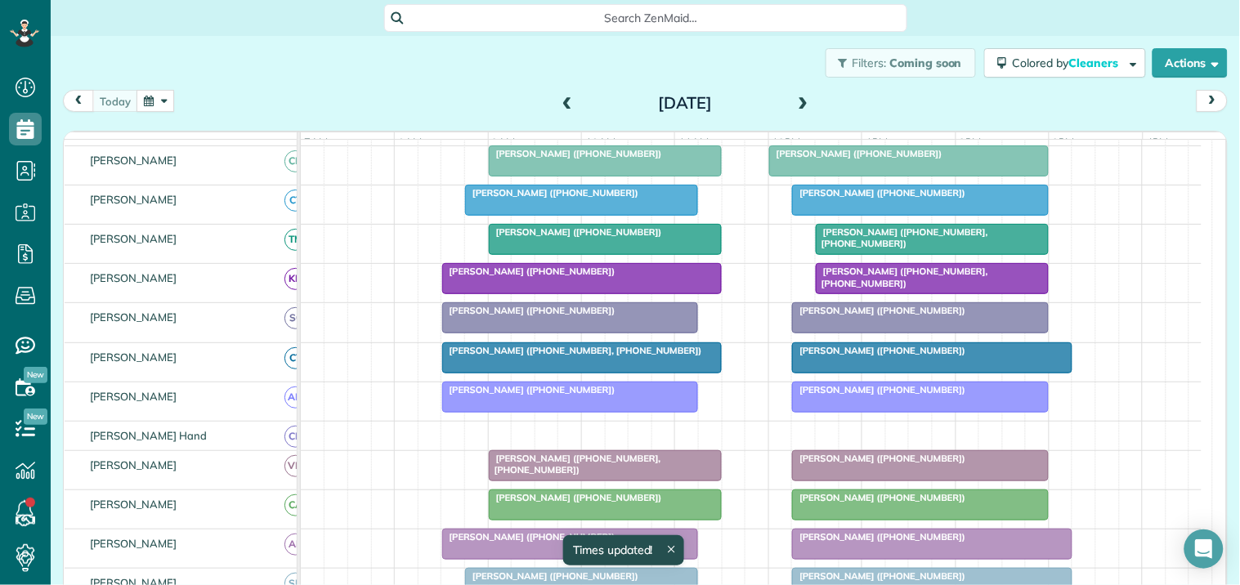
scroll to position [123, 0]
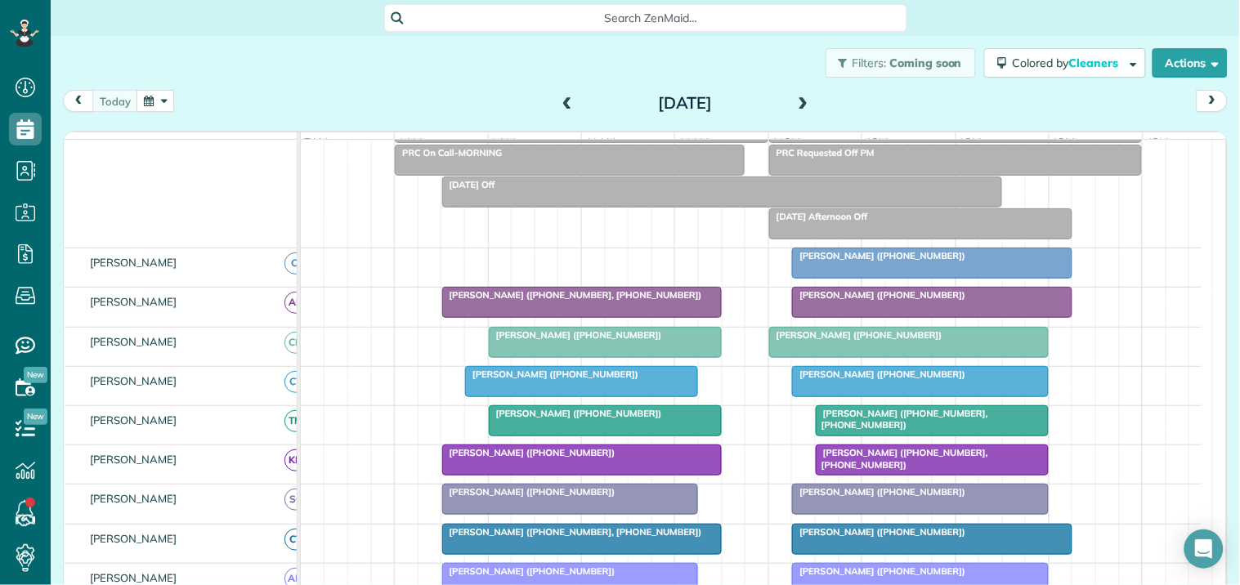
click at [880, 278] on div at bounding box center [932, 262] width 278 height 29
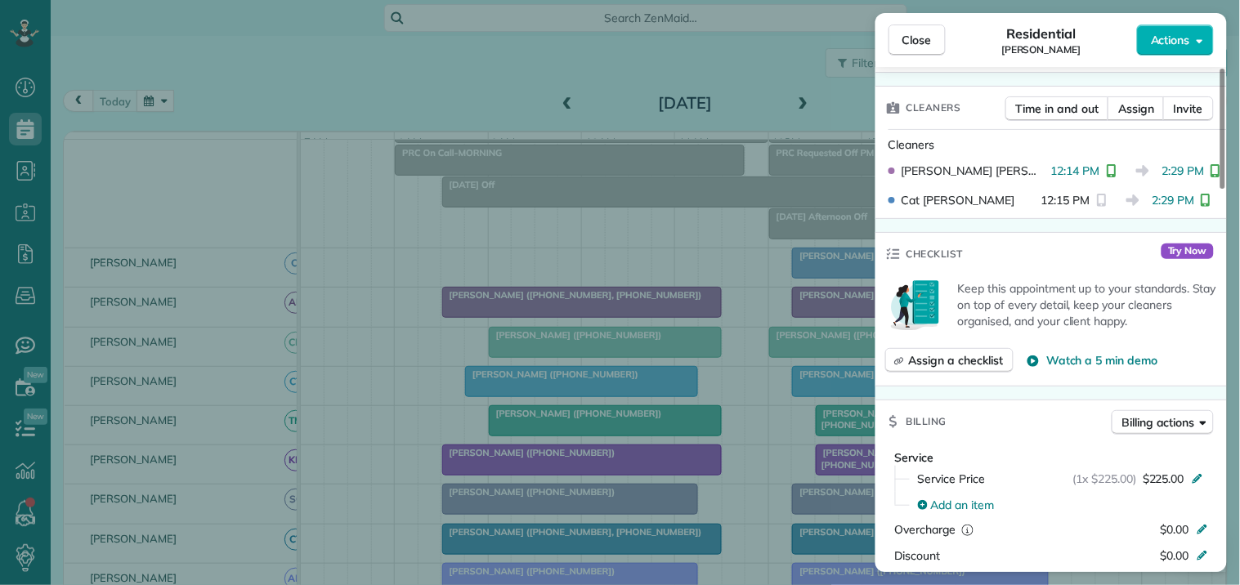
scroll to position [363, 0]
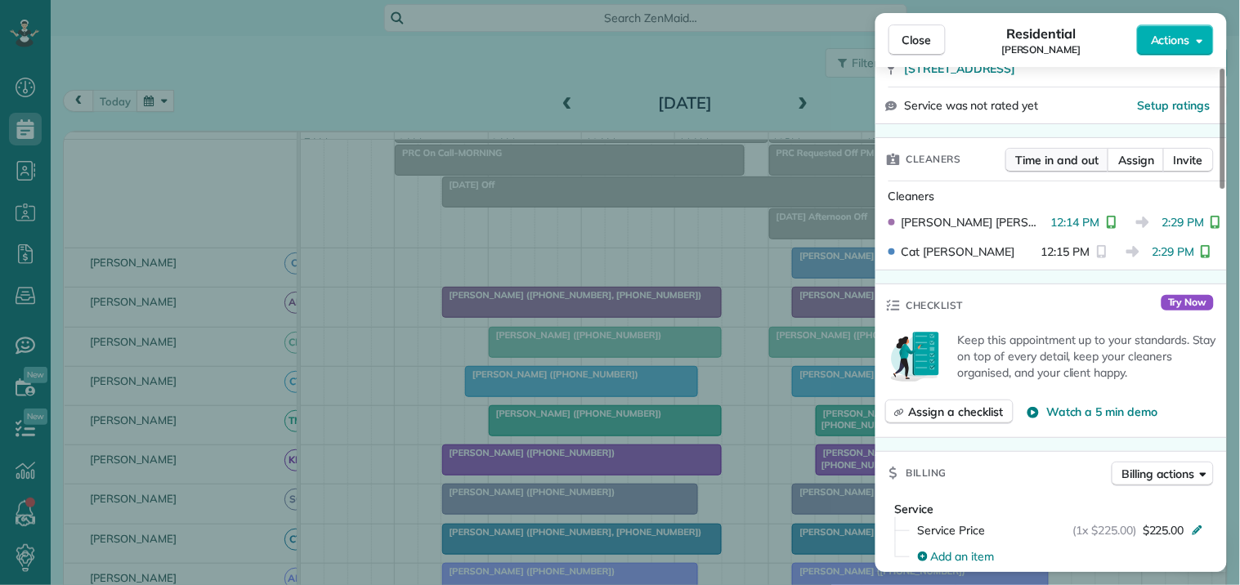
click at [1062, 155] on span "Time in and out" at bounding box center [1057, 160] width 83 height 16
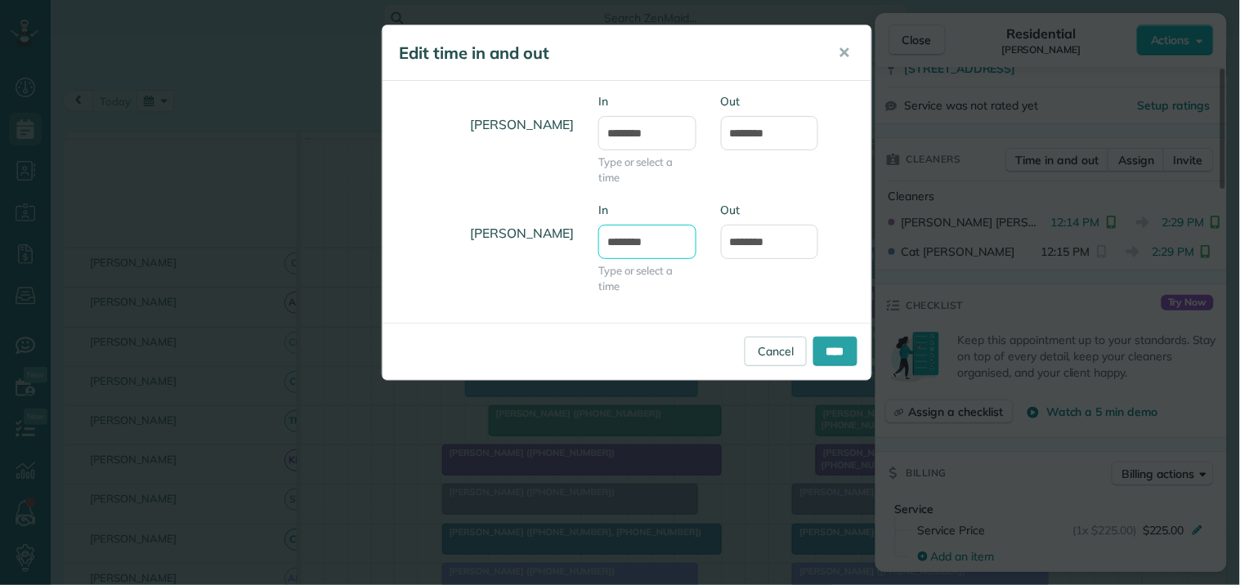
click at [672, 243] on input "********" at bounding box center [647, 242] width 98 height 34
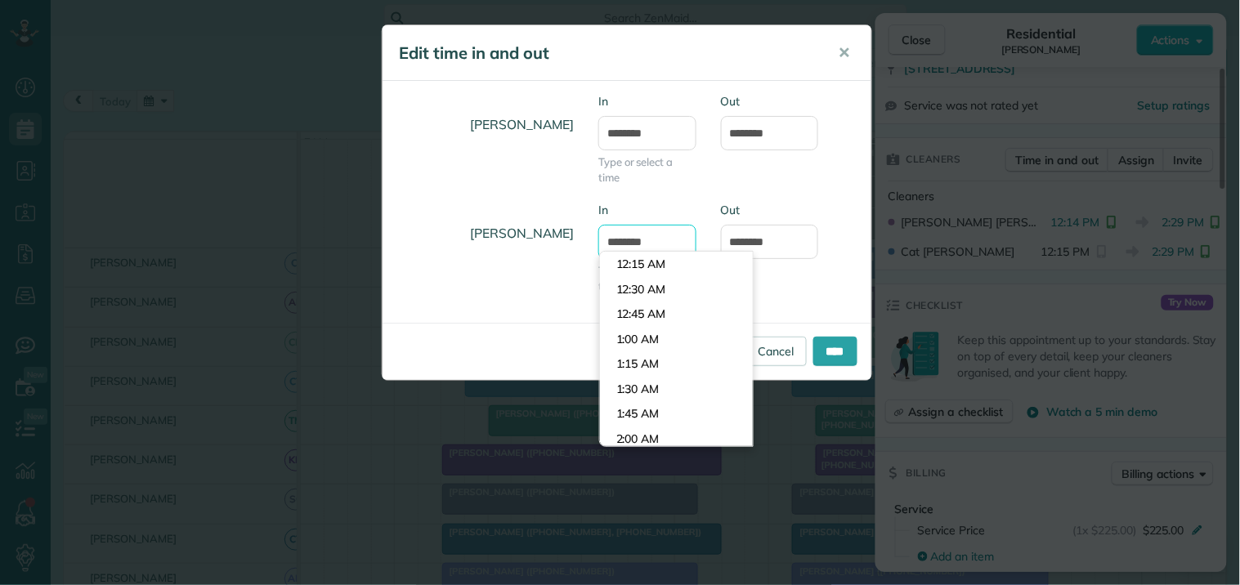
scroll to position [1172, 0]
click at [650, 294] on li "12:15 PM" at bounding box center [676, 290] width 153 height 25
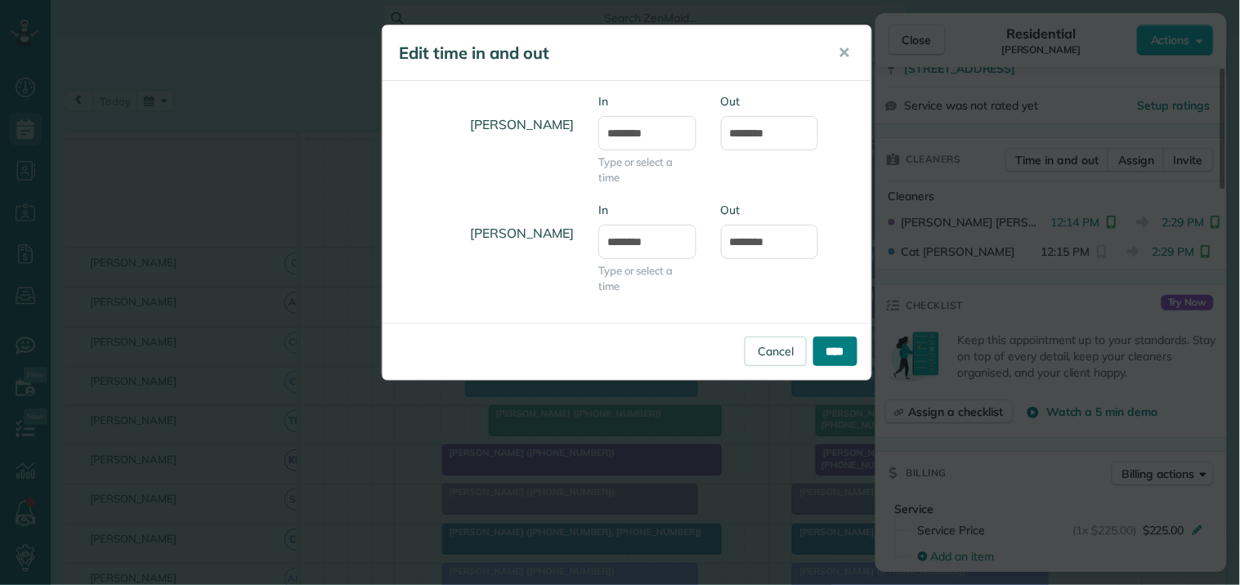
click at [834, 358] on input "****" at bounding box center [835, 351] width 44 height 29
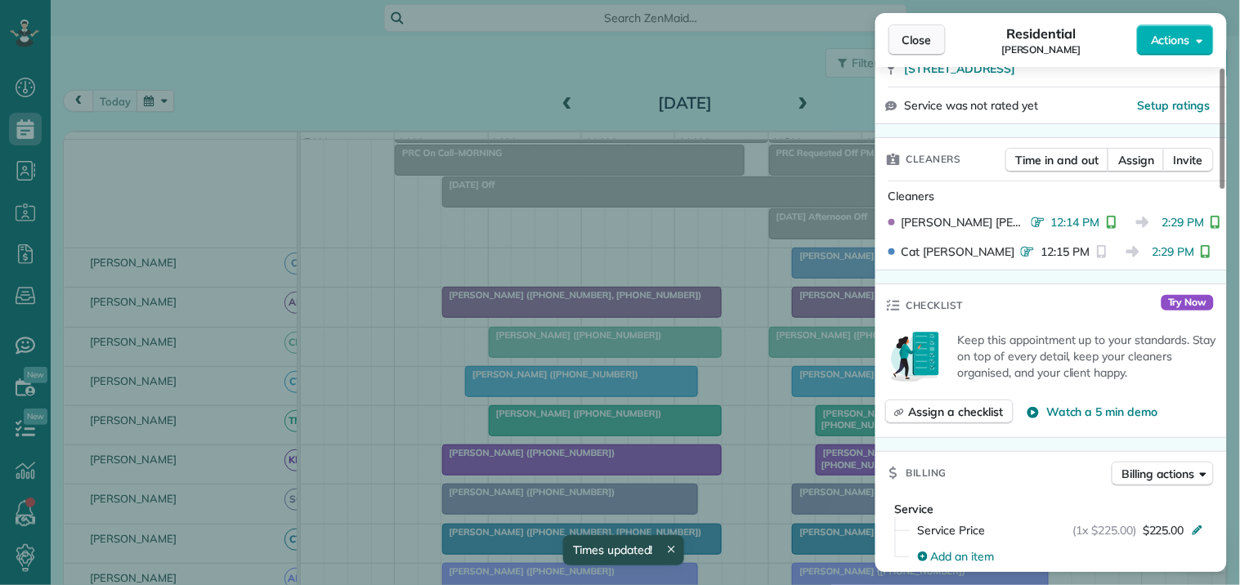
click at [903, 42] on span "Close" at bounding box center [916, 40] width 29 height 16
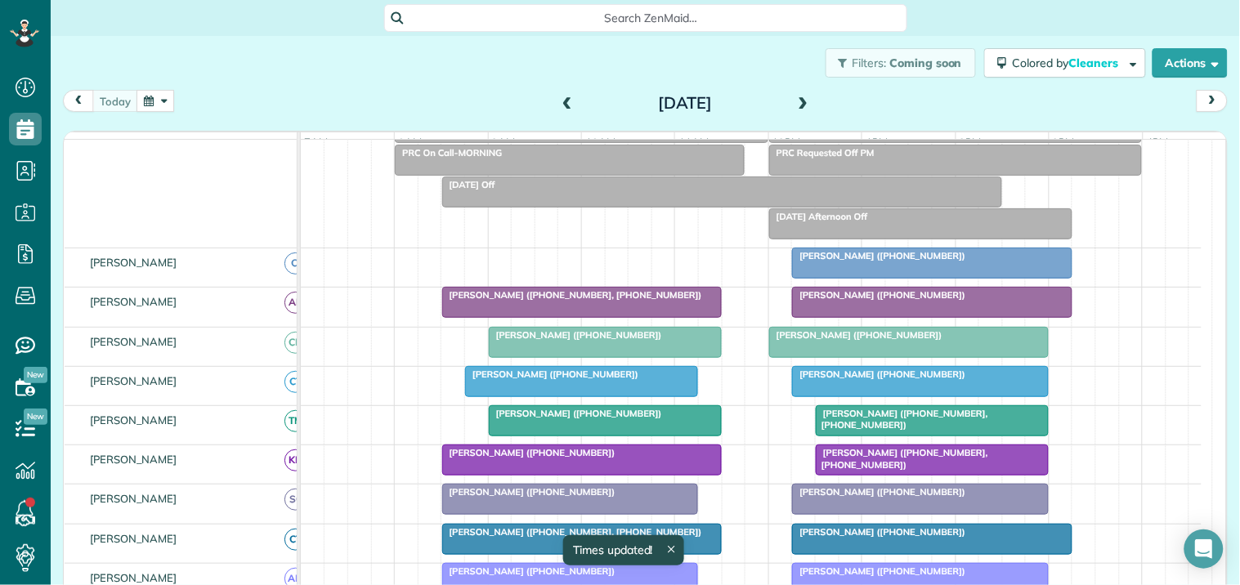
click at [872, 301] on div "Michelle Carroll (+18656032816)" at bounding box center [932, 294] width 270 height 11
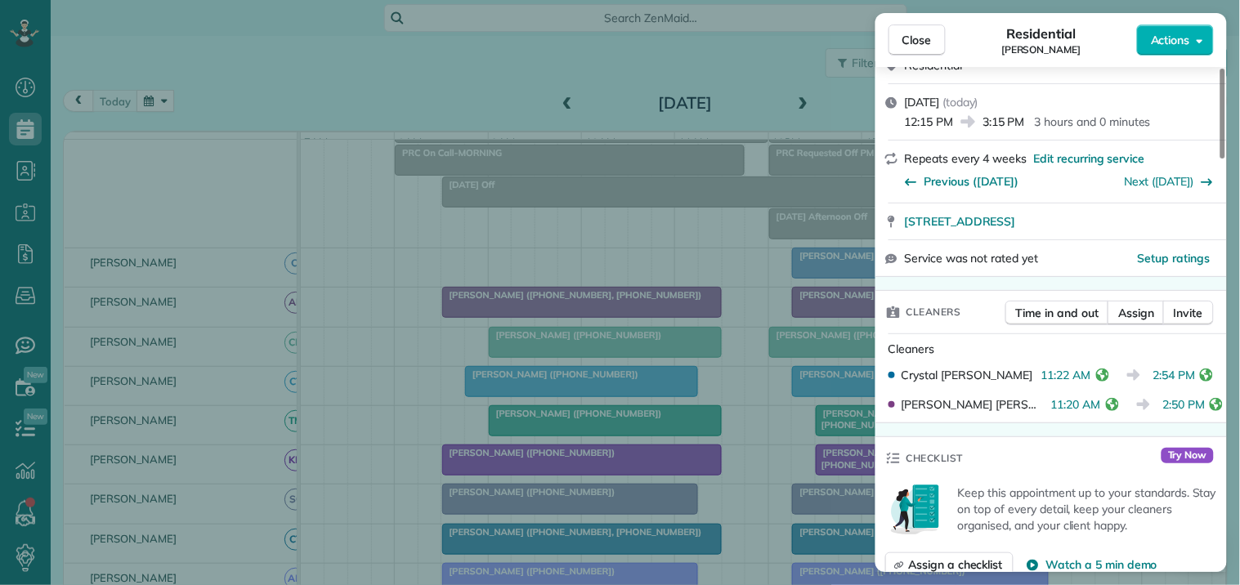
scroll to position [181, 0]
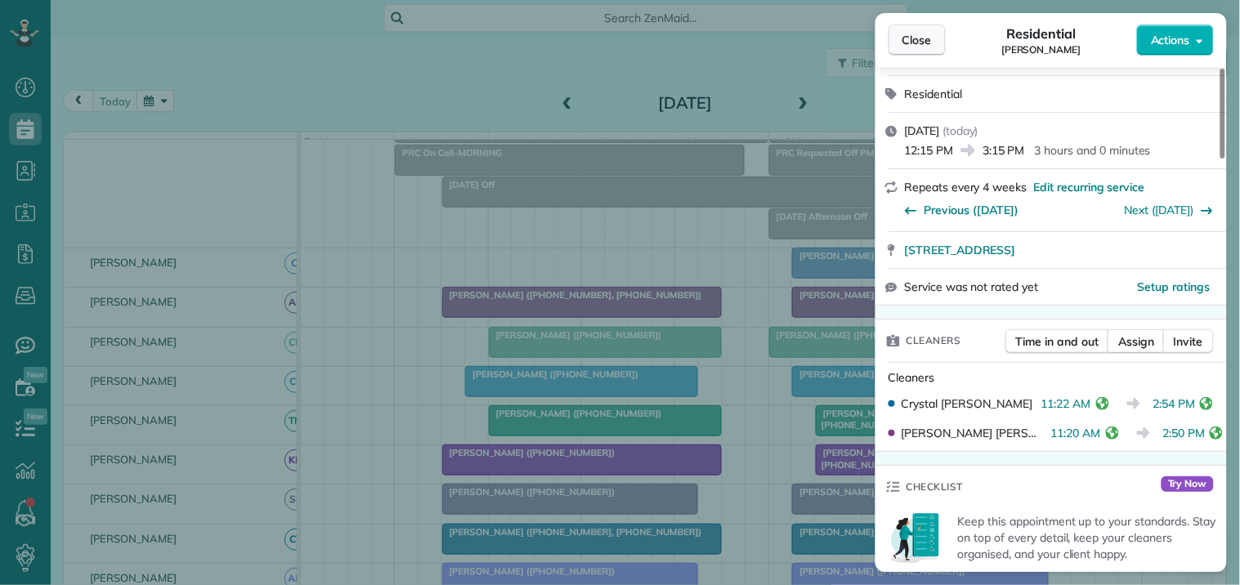
click at [917, 38] on span "Close" at bounding box center [916, 40] width 29 height 16
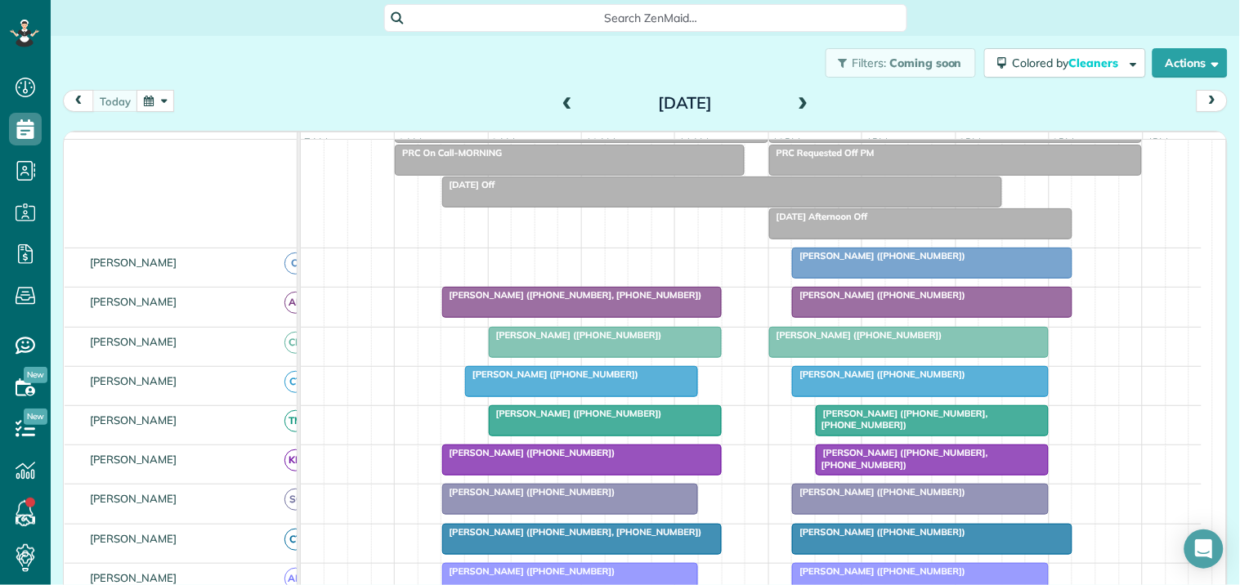
click at [899, 357] on div at bounding box center [909, 342] width 278 height 29
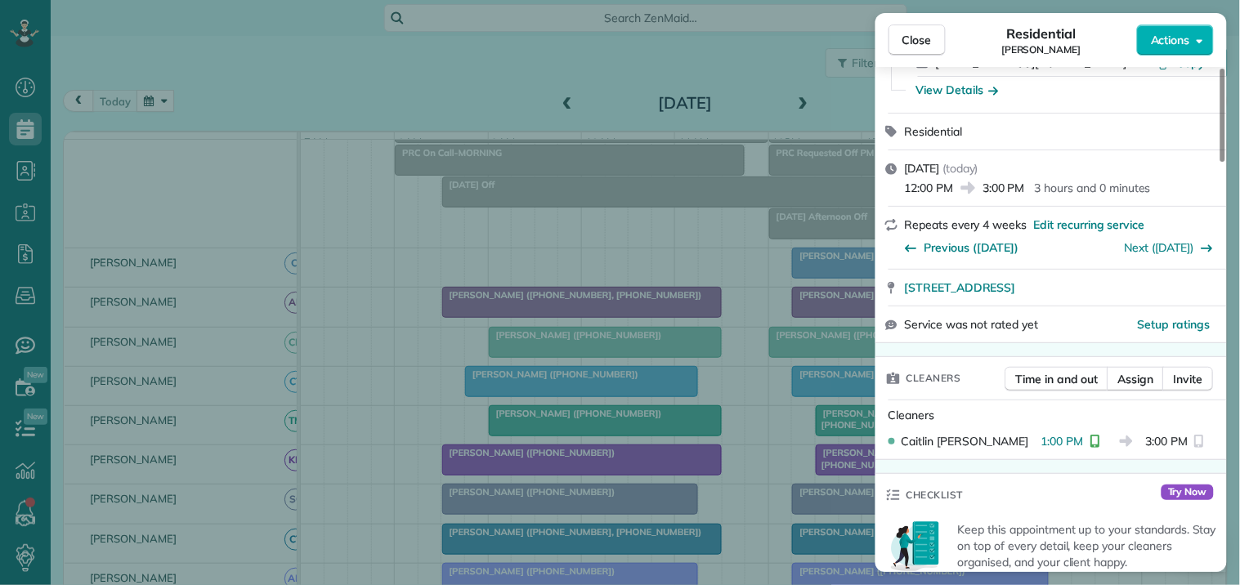
scroll to position [181, 0]
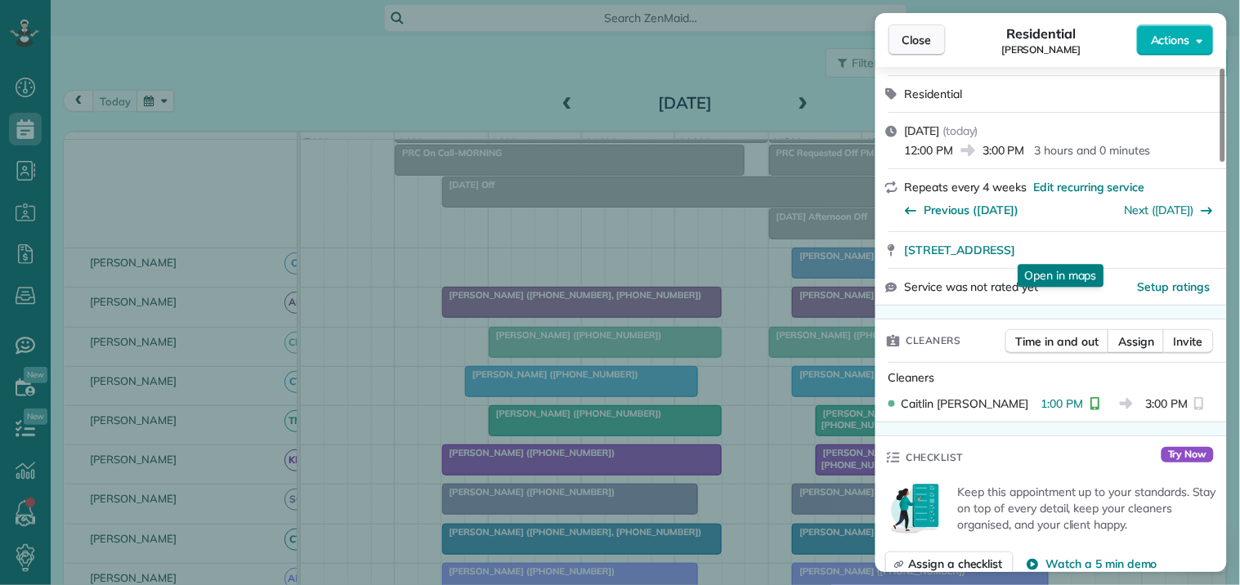
click at [920, 34] on span "Close" at bounding box center [916, 40] width 29 height 16
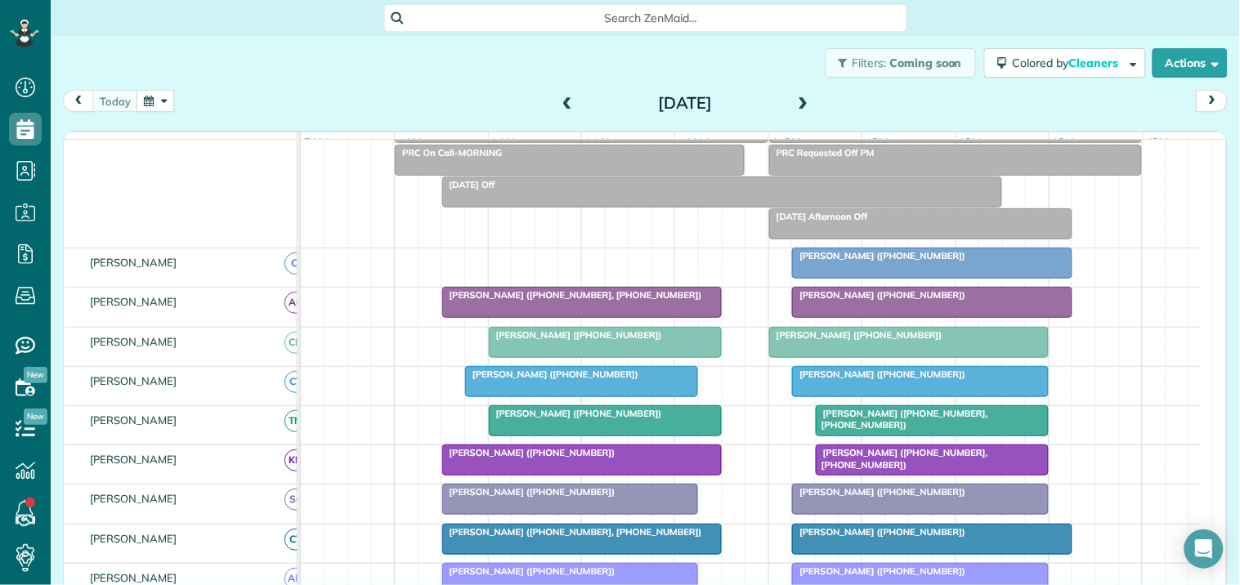
click at [630, 341] on span "Bonnie Helander (+17705198651)" at bounding box center [575, 334] width 175 height 11
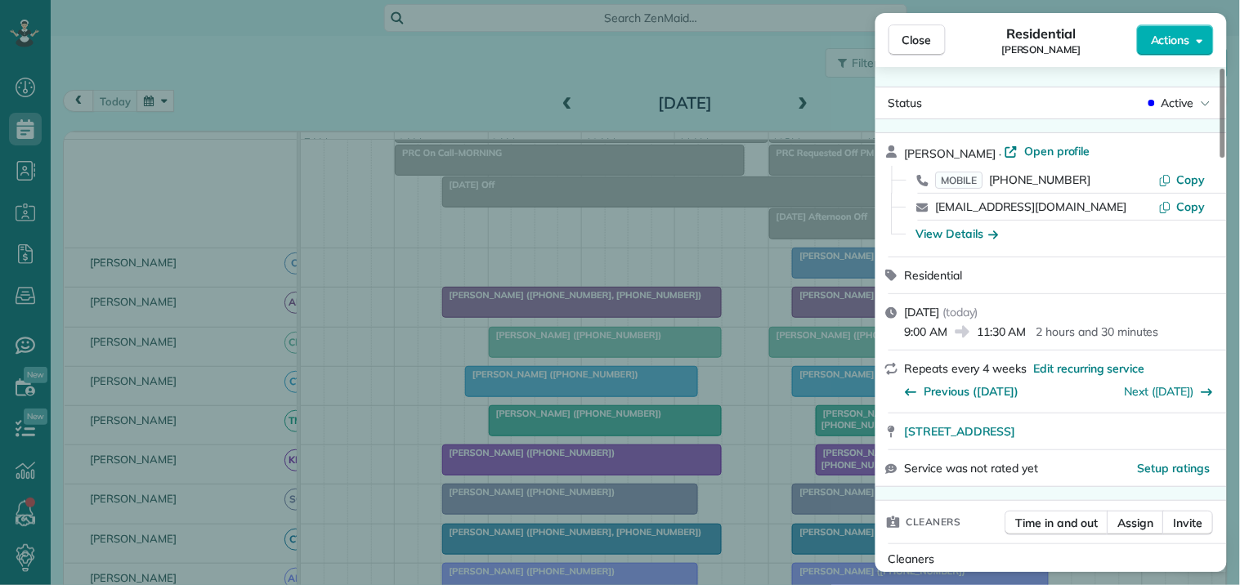
scroll to position [181, 0]
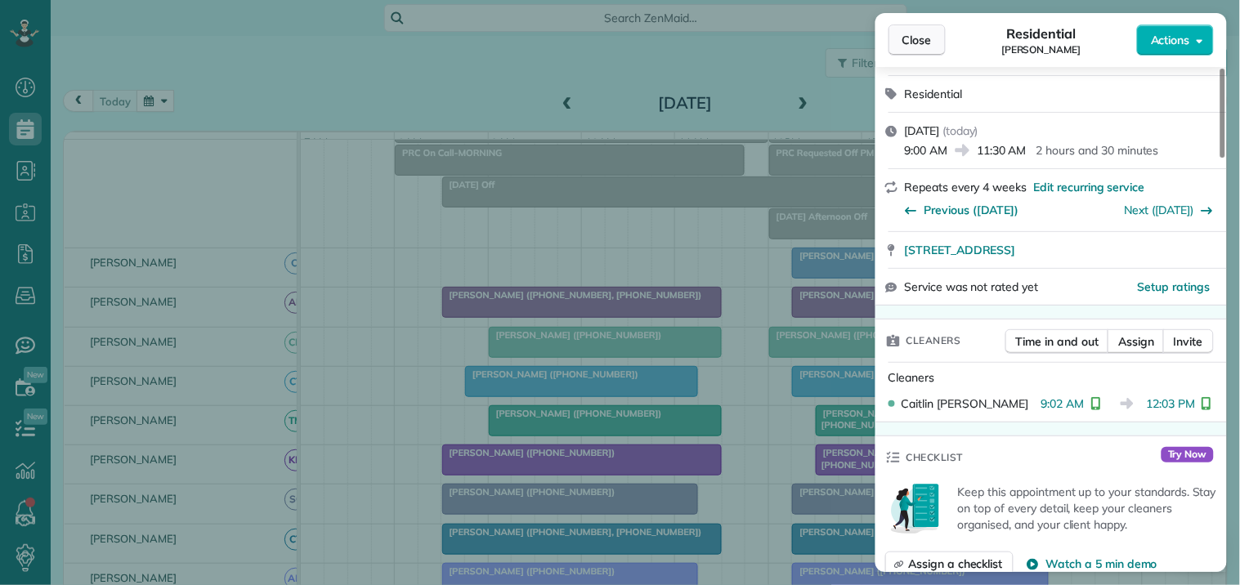
click at [921, 41] on span "Close" at bounding box center [916, 40] width 29 height 16
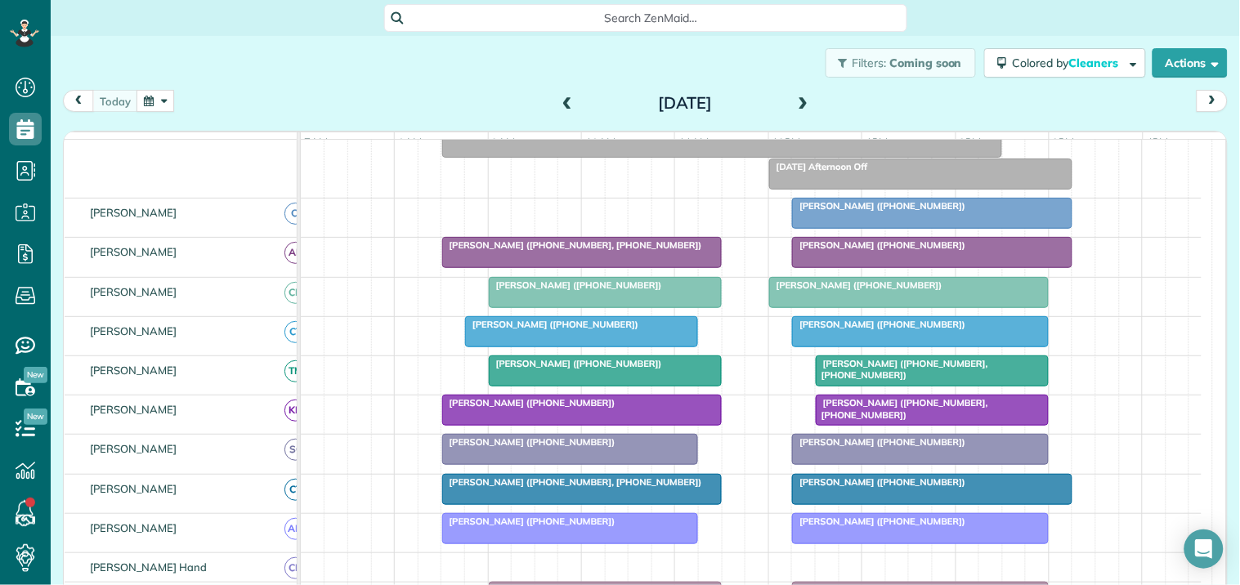
scroll to position [213, 0]
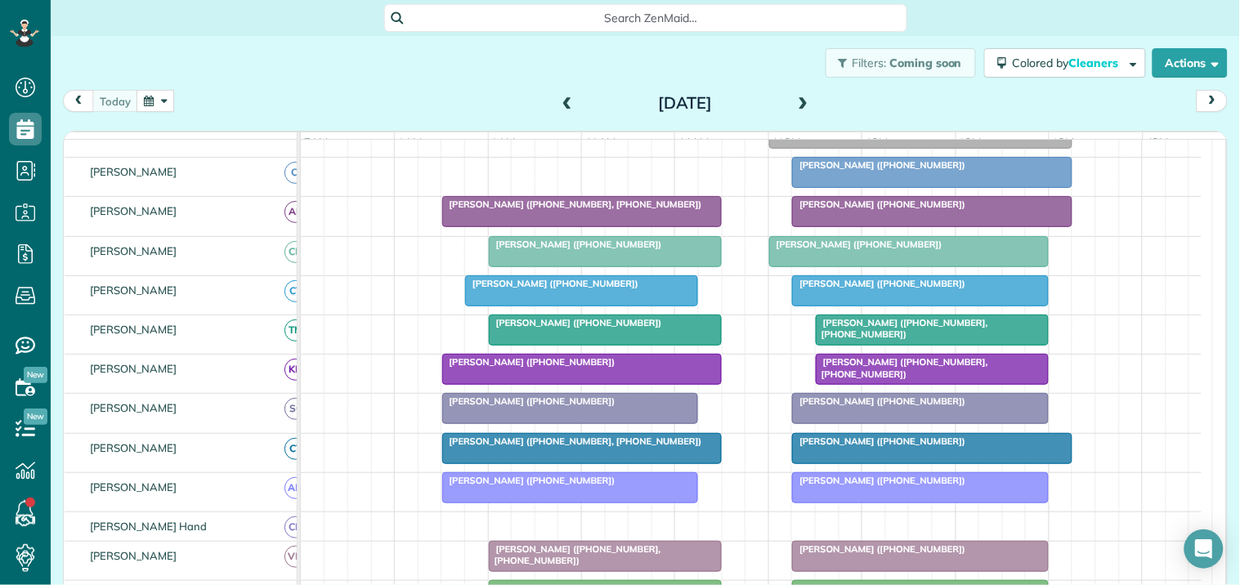
click at [924, 340] on span "Matt Samataro (+16788985527, +14042002357)" at bounding box center [901, 328] width 173 height 23
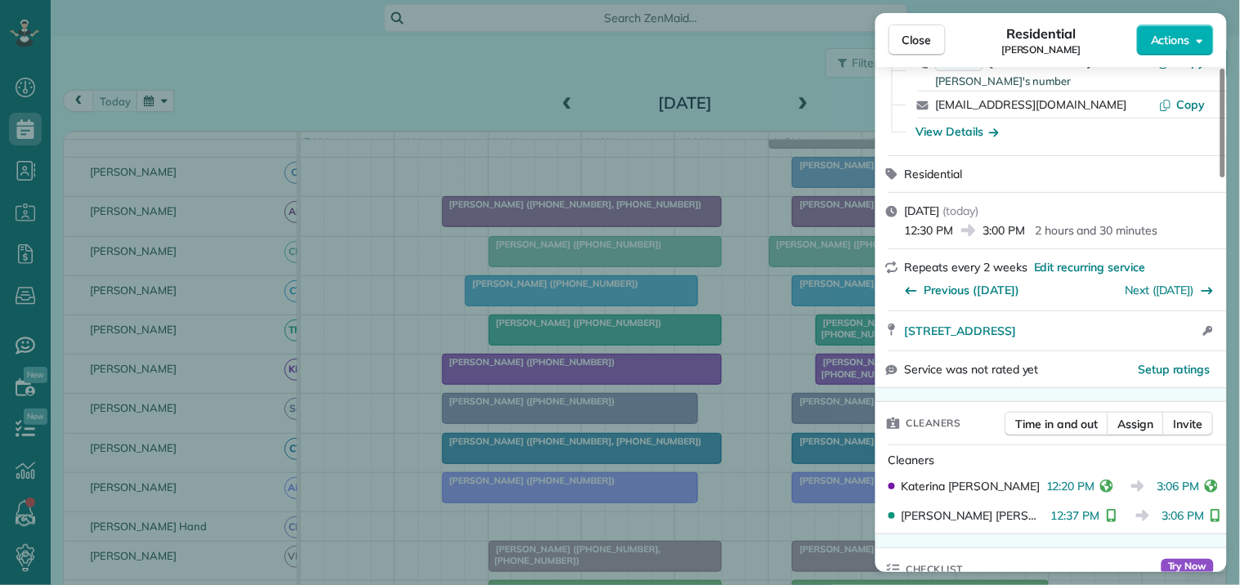
scroll to position [181, 0]
click at [925, 37] on span "Close" at bounding box center [916, 40] width 29 height 16
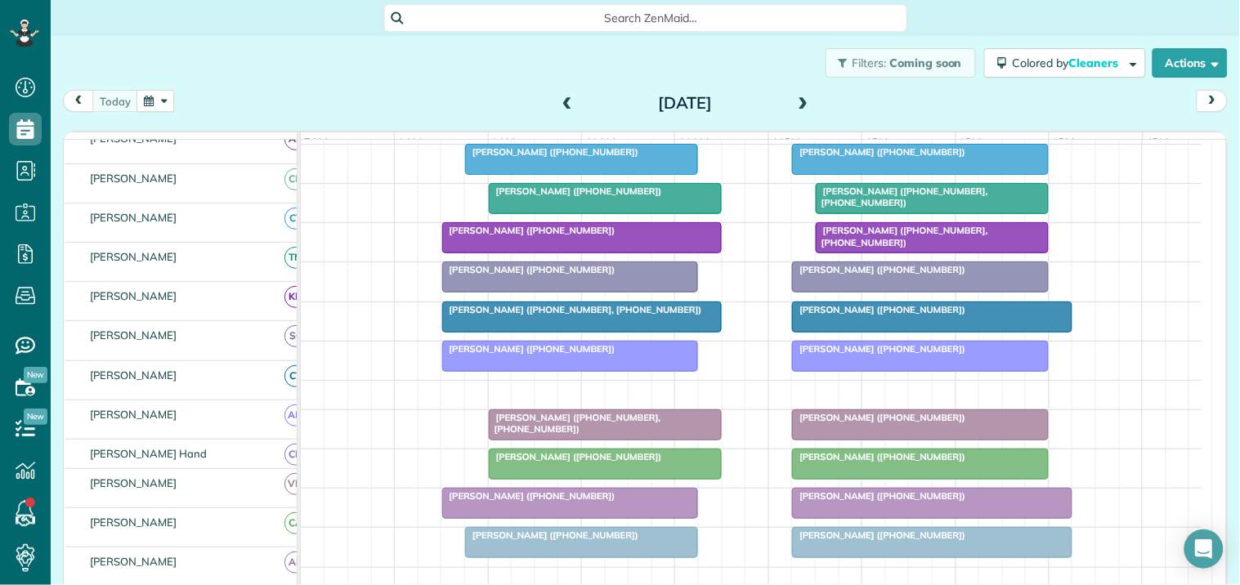
scroll to position [395, 0]
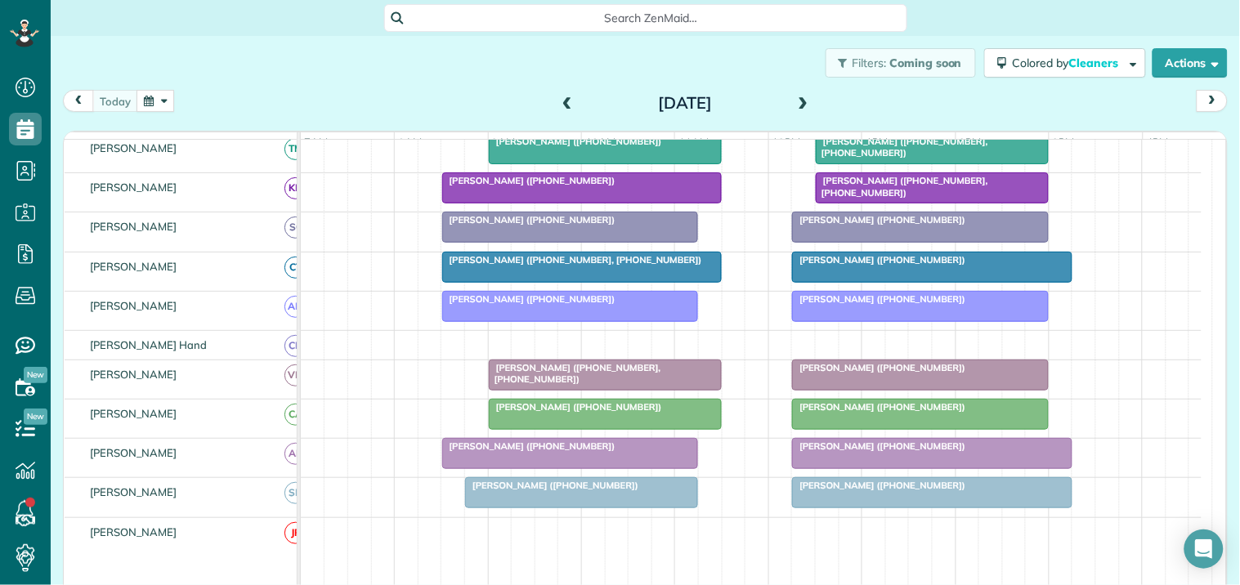
click at [878, 389] on div at bounding box center [920, 374] width 255 height 29
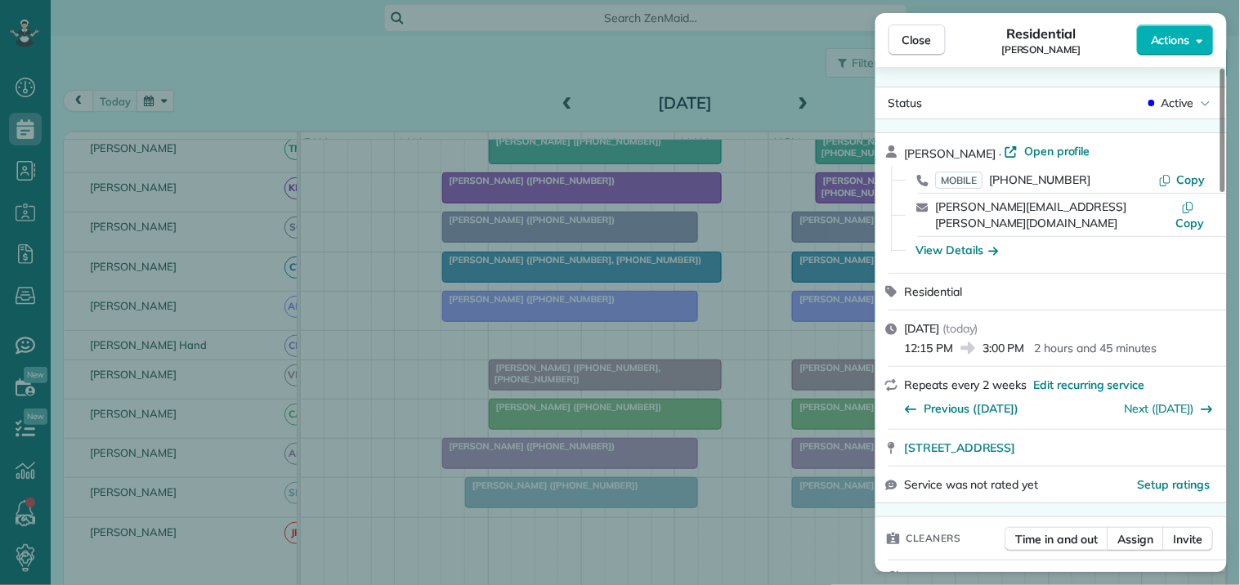
scroll to position [181, 0]
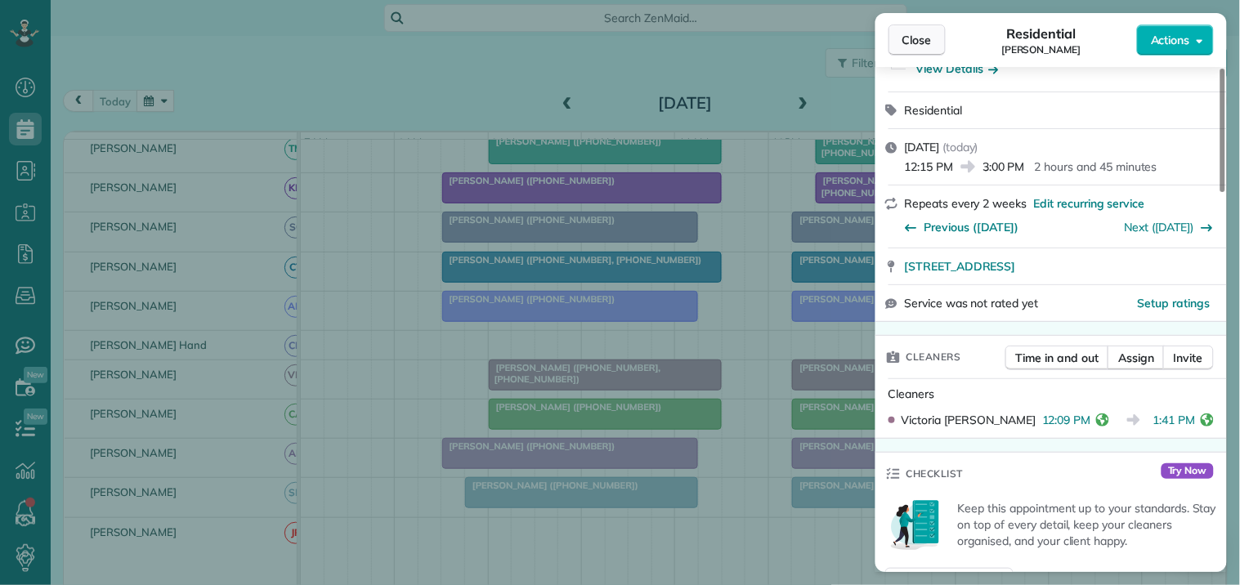
click at [929, 37] on span "Close" at bounding box center [916, 40] width 29 height 16
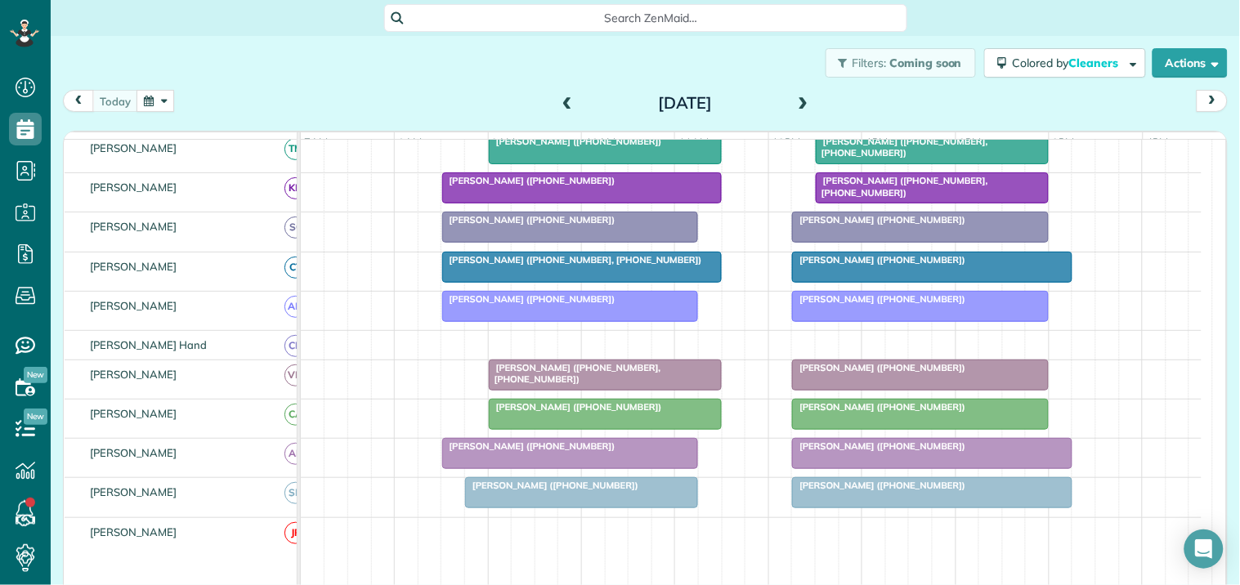
click at [623, 390] on div at bounding box center [604, 374] width 231 height 29
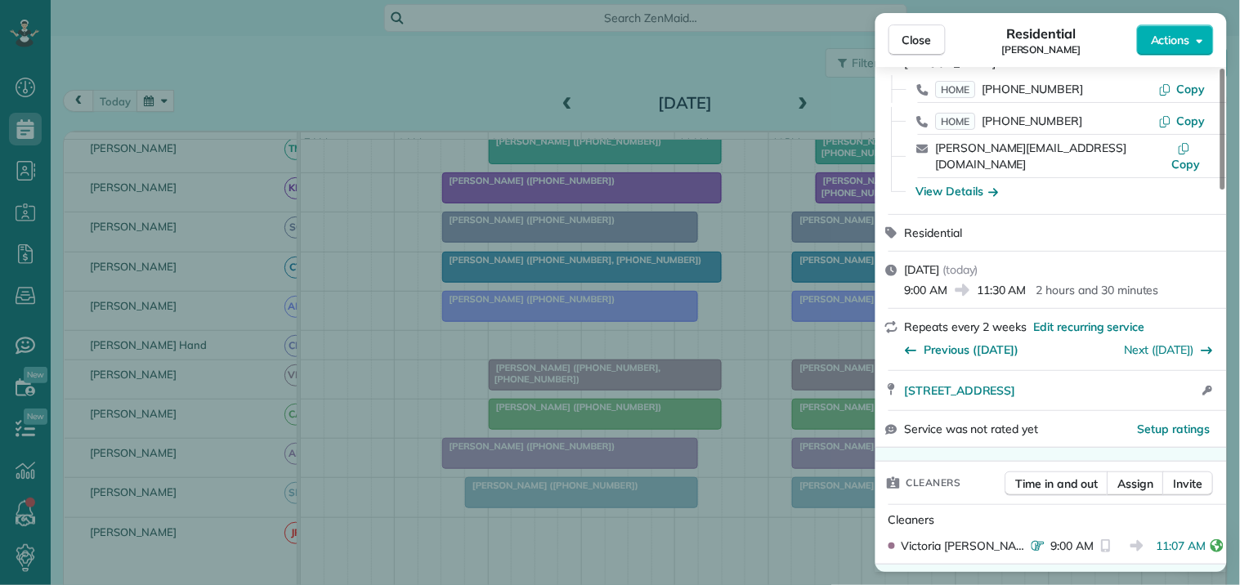
scroll to position [272, 0]
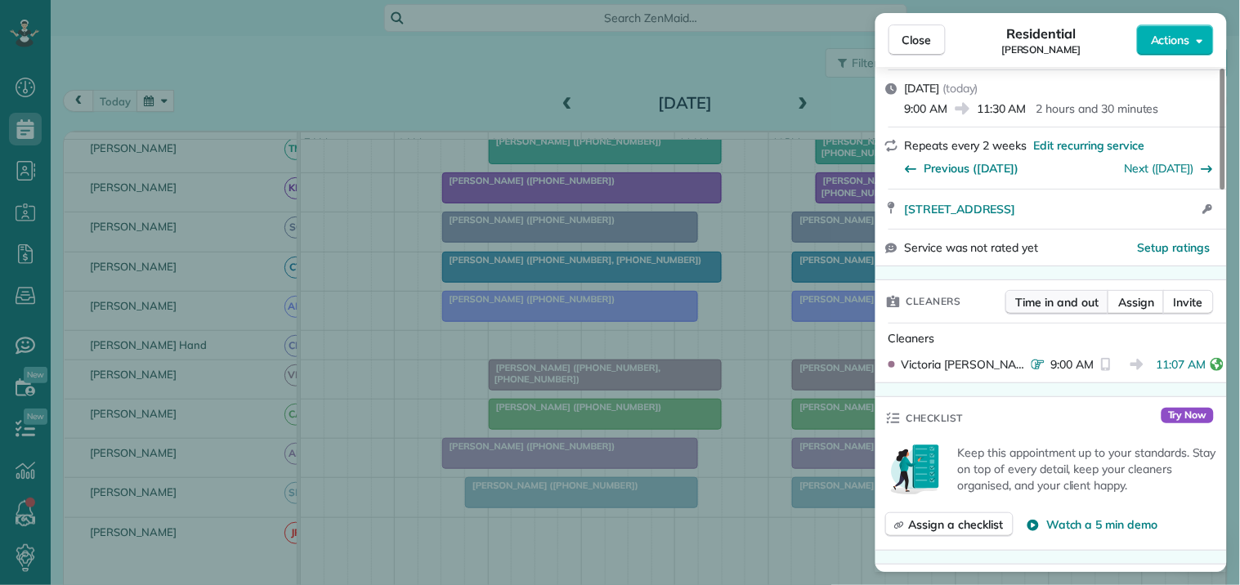
click at [1066, 294] on span "Time in and out" at bounding box center [1057, 302] width 83 height 16
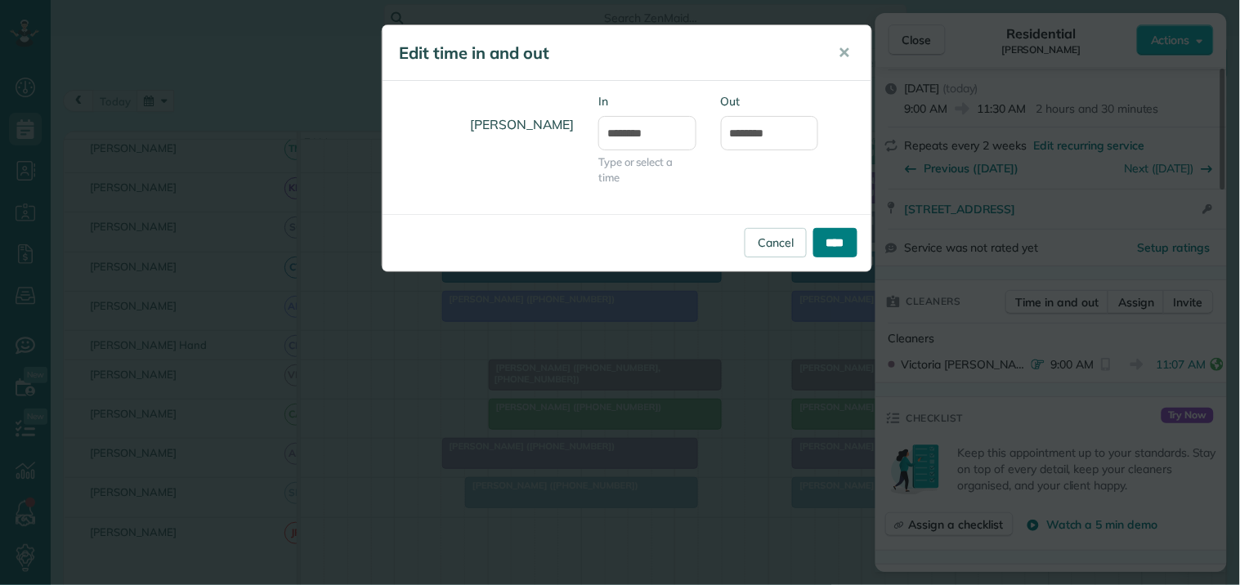
click at [846, 237] on input "****" at bounding box center [835, 242] width 44 height 29
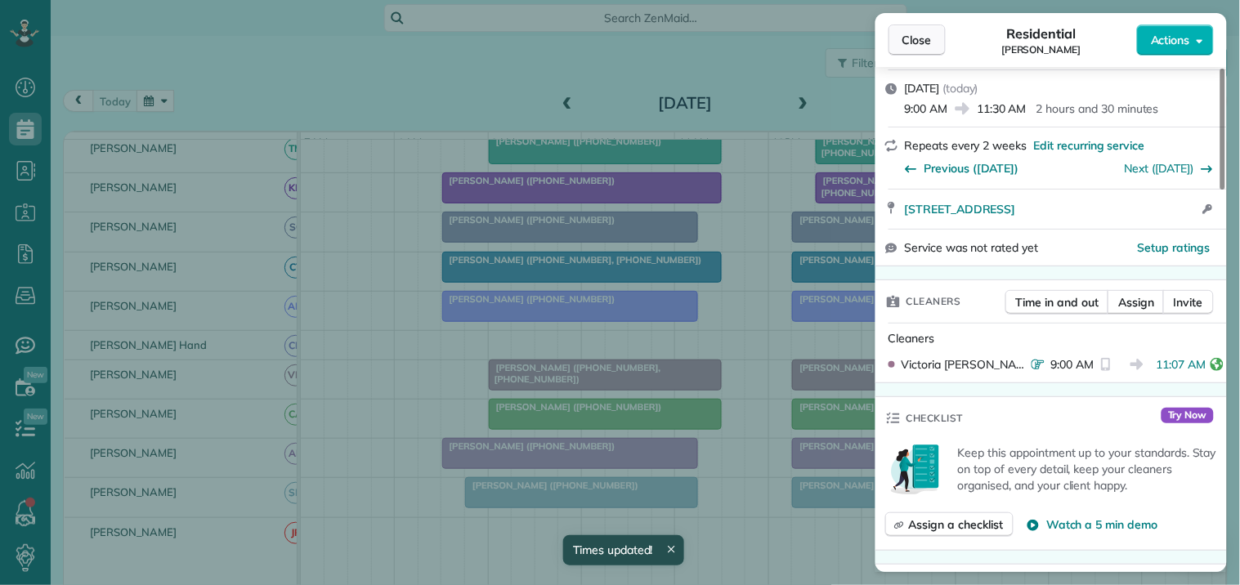
click at [923, 39] on span "Close" at bounding box center [916, 40] width 29 height 16
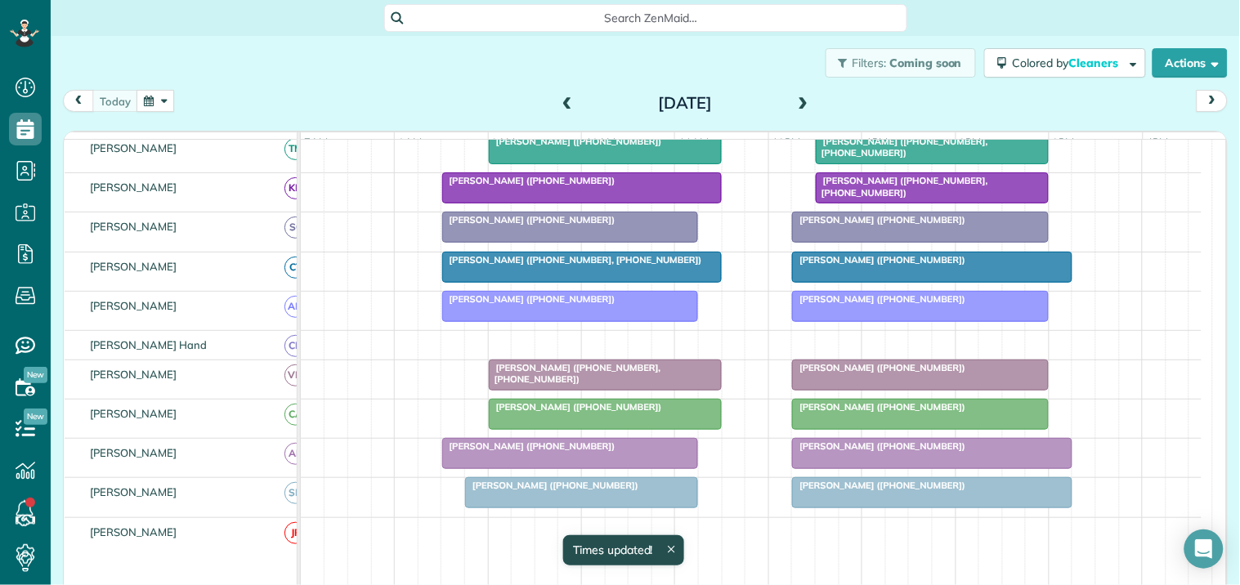
click at [888, 491] on div "[PERSON_NAME] ([PHONE_NUMBER])" at bounding box center [932, 485] width 270 height 11
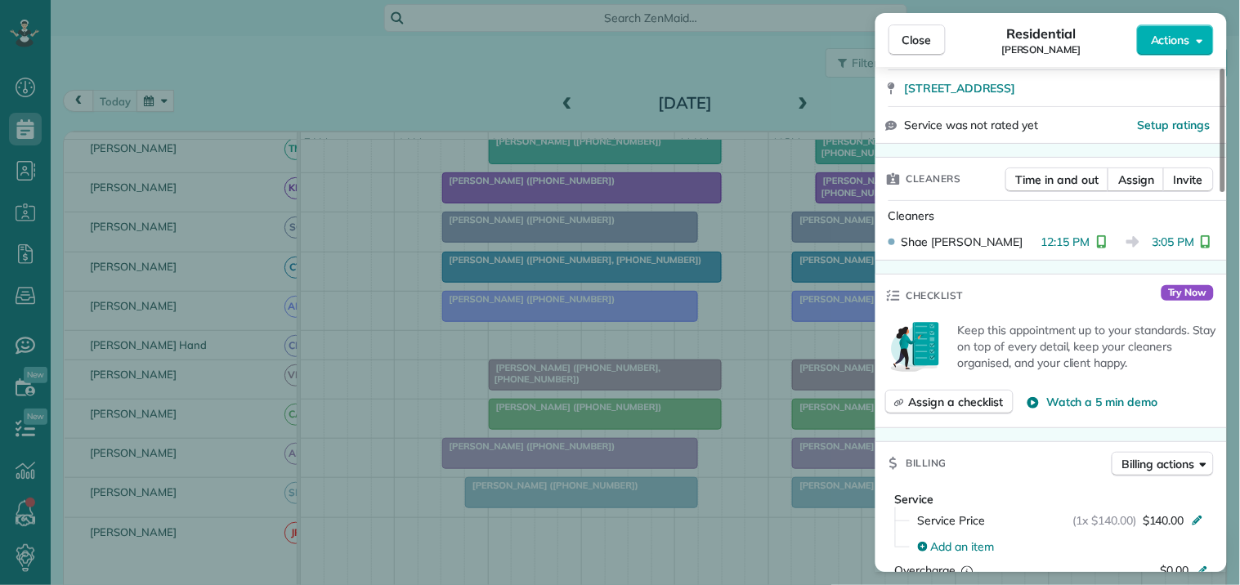
scroll to position [363, 0]
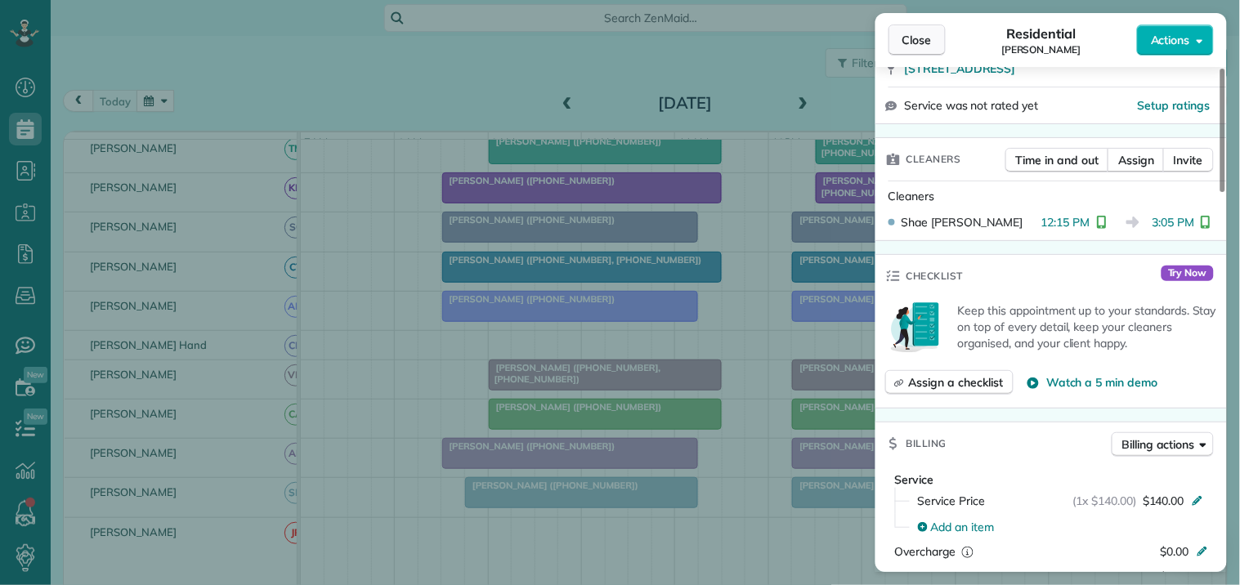
click at [922, 41] on span "Close" at bounding box center [916, 40] width 29 height 16
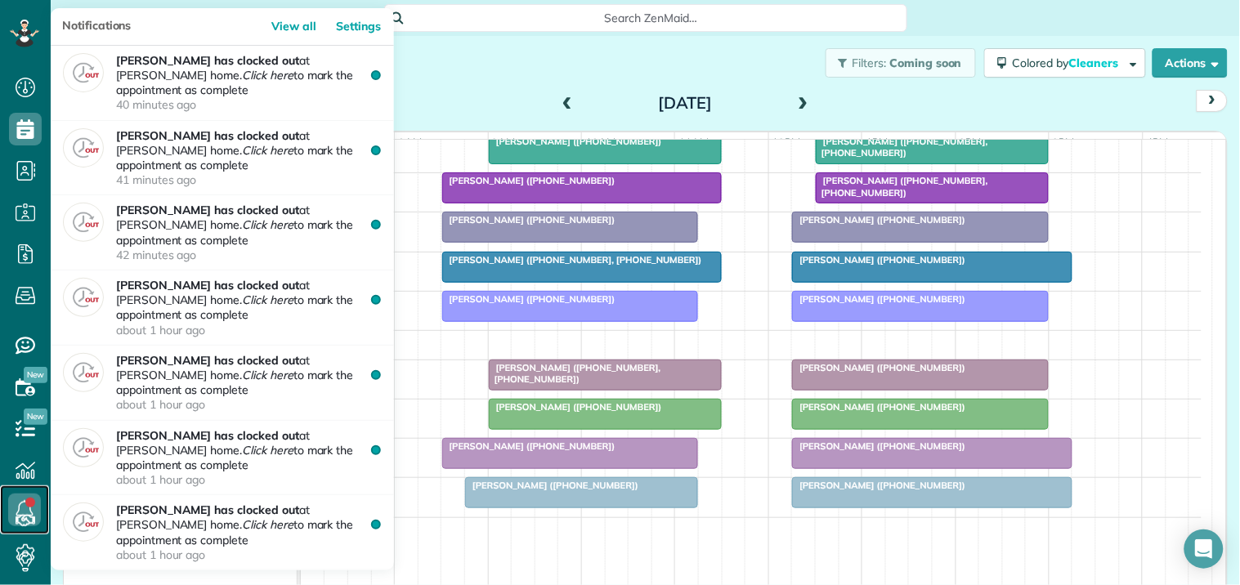
click at [26, 504] on link at bounding box center [24, 509] width 49 height 49
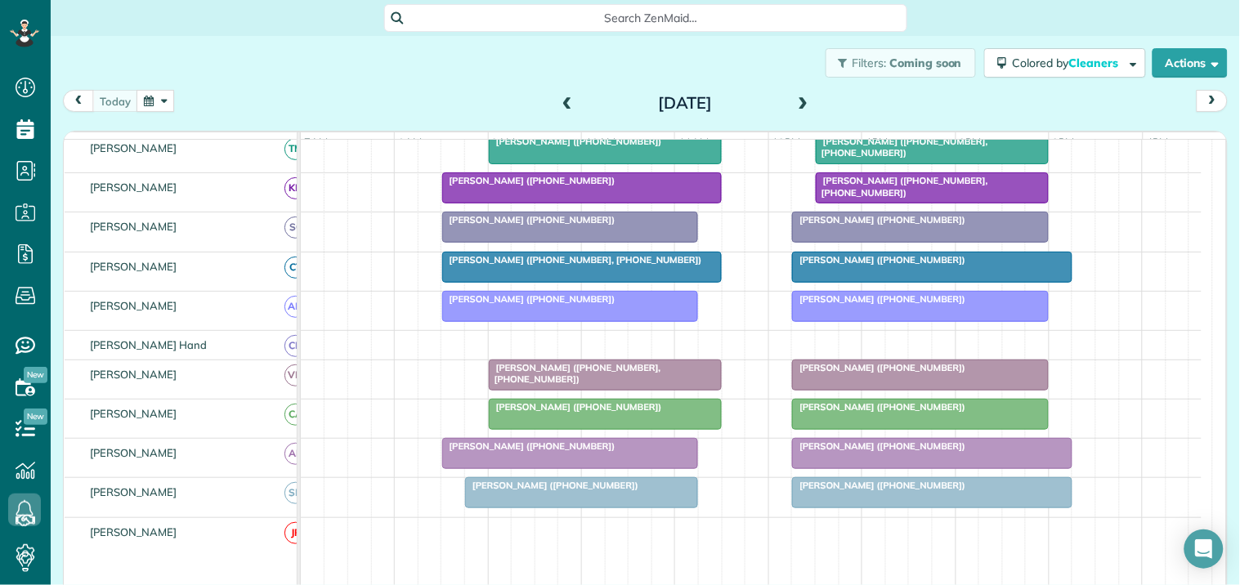
click at [467, 78] on div "Filters: Coming soon Colored by Cleaners Color by Cleaner Color by Team Color b…" at bounding box center [645, 63] width 1189 height 54
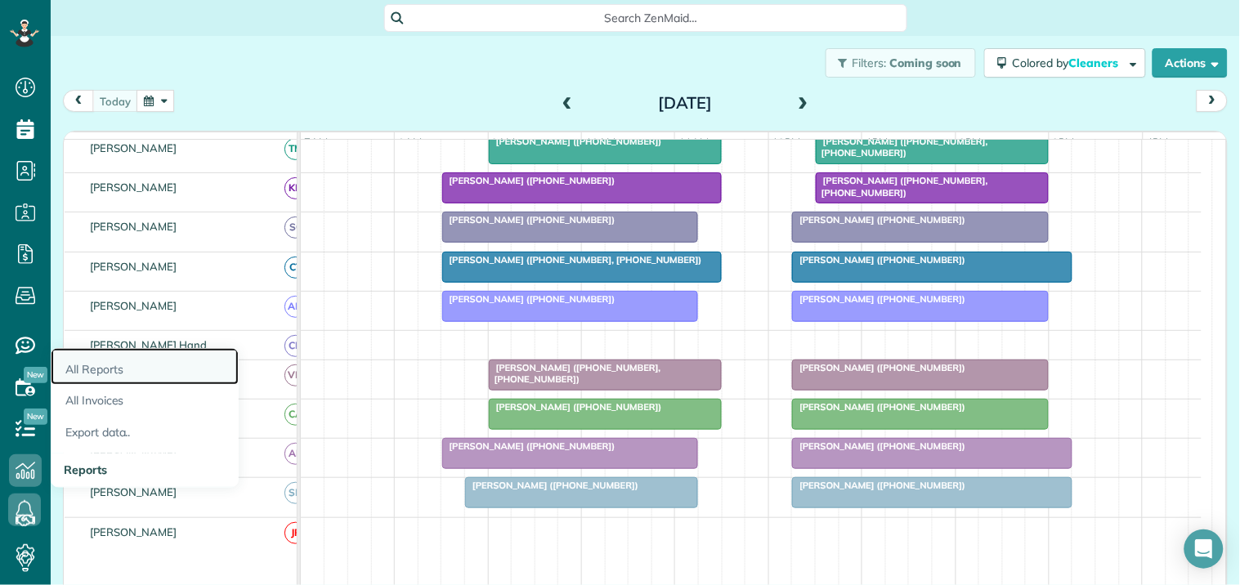
click at [107, 369] on link "All Reports" at bounding box center [145, 367] width 188 height 38
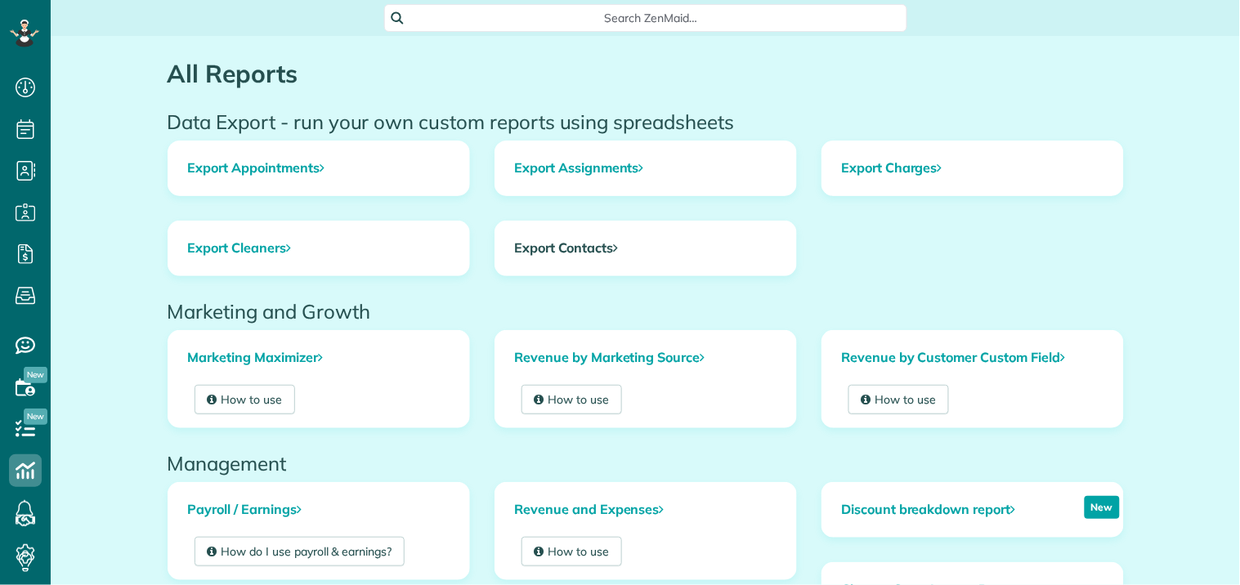
scroll to position [541, 0]
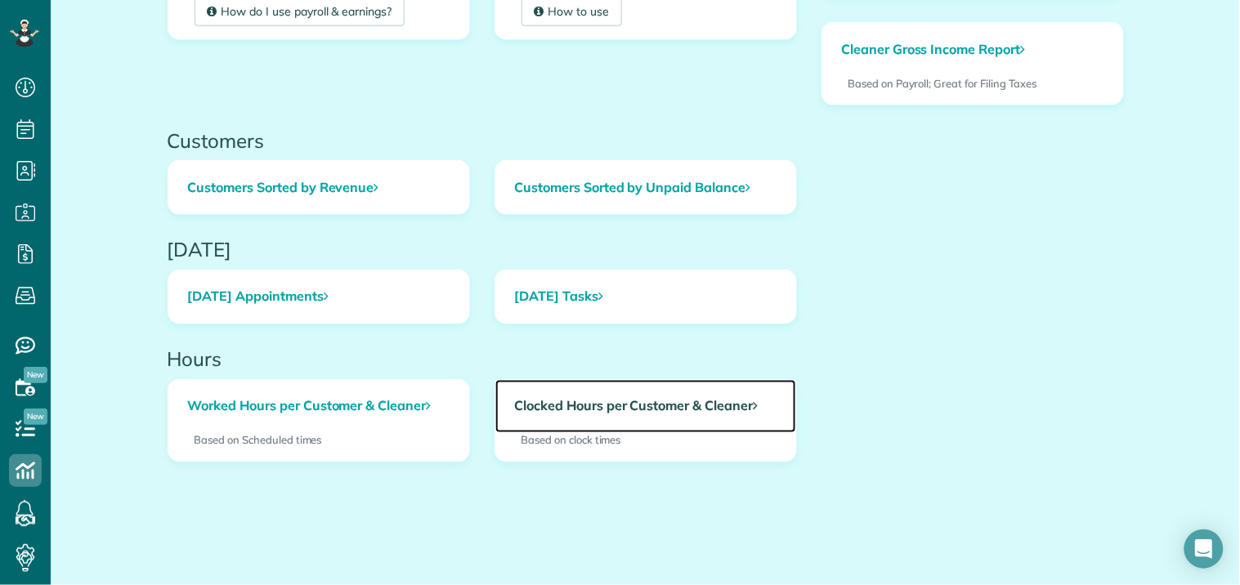
click at [616, 409] on link "Clocked Hours per Customer & Cleaner" at bounding box center [645, 407] width 301 height 54
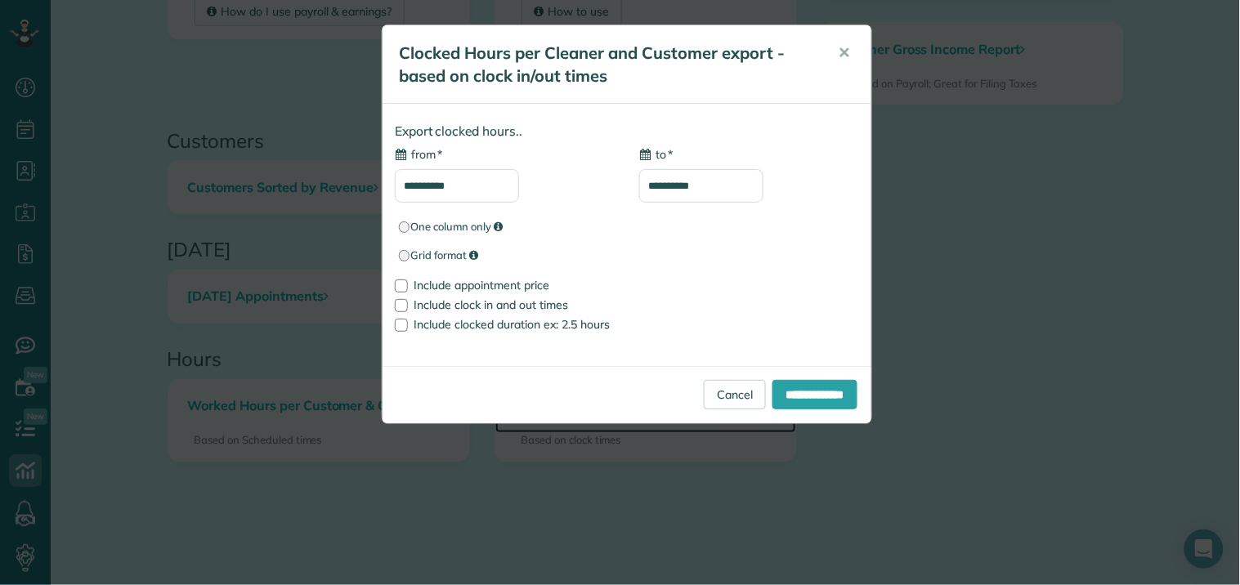
type input "**********"
click at [407, 288] on div at bounding box center [401, 285] width 13 height 13
click at [479, 185] on input "**********" at bounding box center [457, 186] width 124 height 34
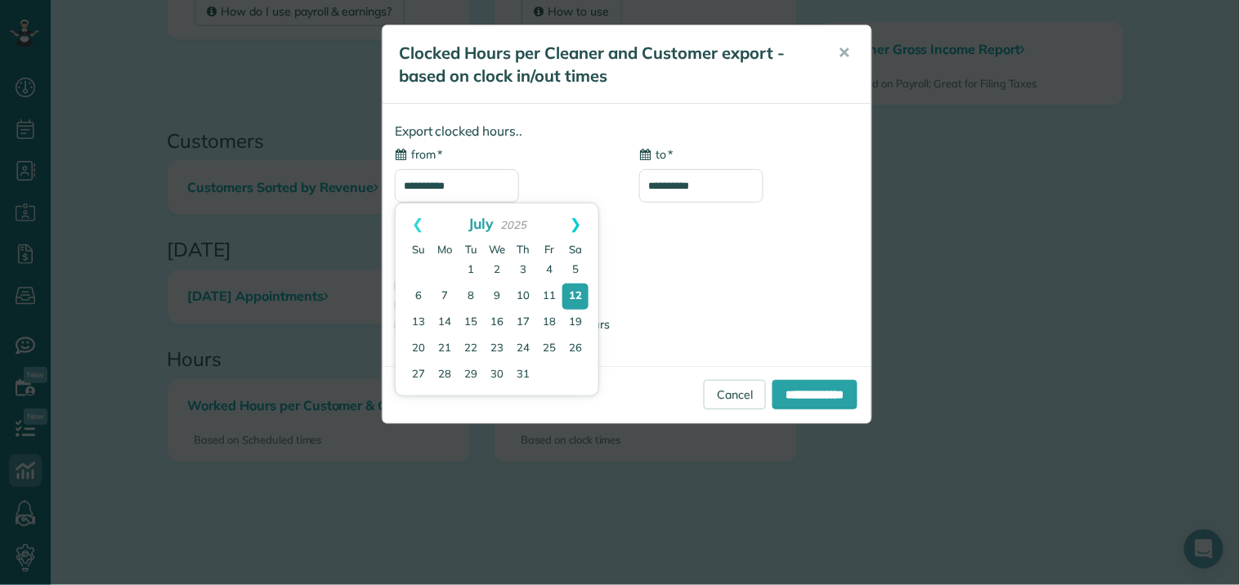
click at [576, 222] on link "Next" at bounding box center [576, 223] width 45 height 41
click at [446, 320] on link "11" at bounding box center [444, 322] width 23 height 23
type input "**********"
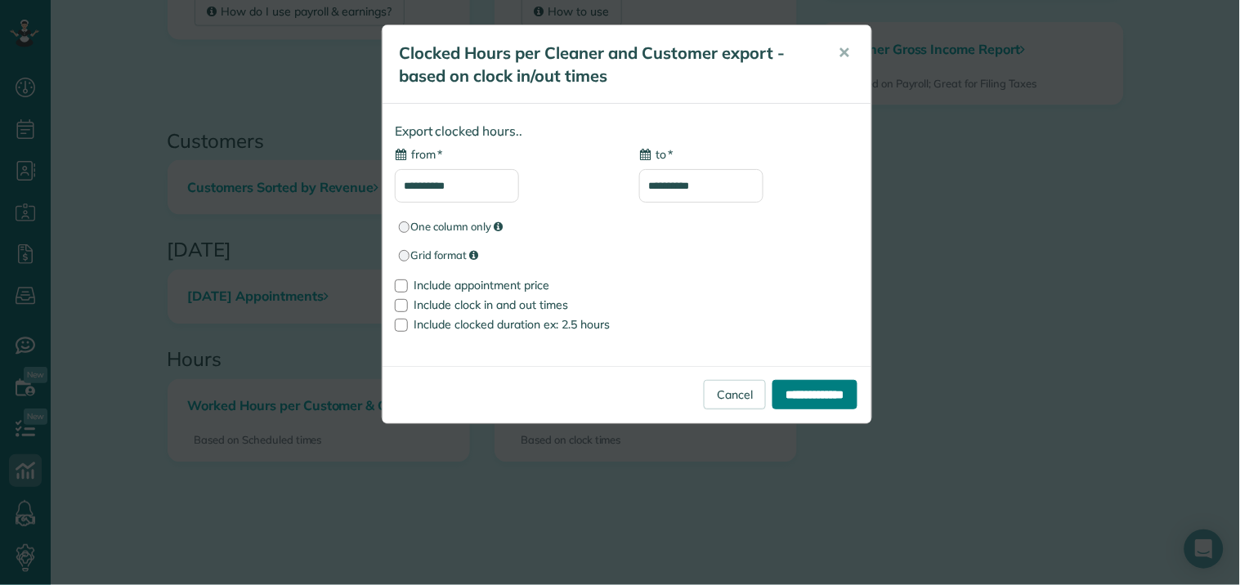
click at [820, 399] on input "**********" at bounding box center [814, 394] width 85 height 29
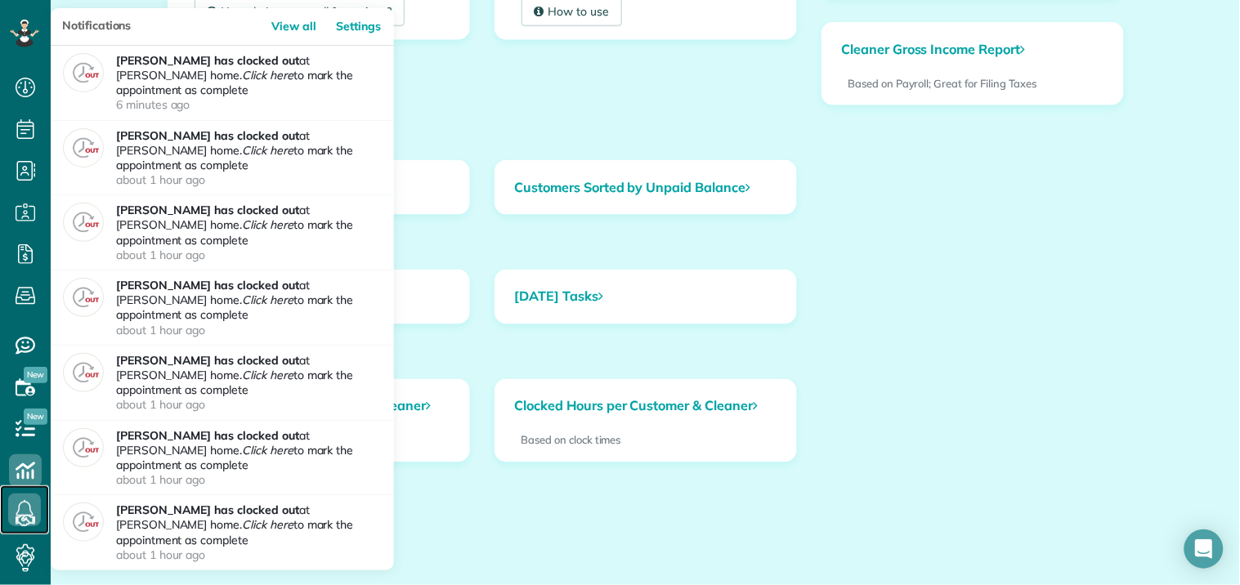
click at [22, 505] on icon at bounding box center [24, 510] width 33 height 33
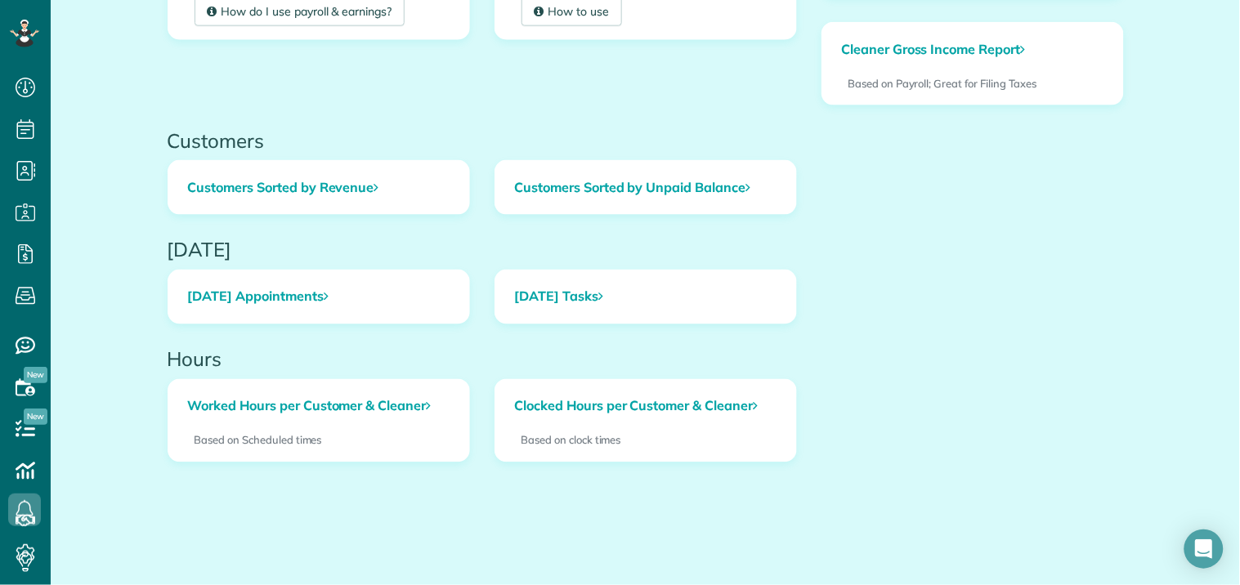
click at [601, 78] on div "Payroll / Earnings How do I use payroll & earnings? × Payroll / Earnings How do…" at bounding box center [645, 36] width 981 height 188
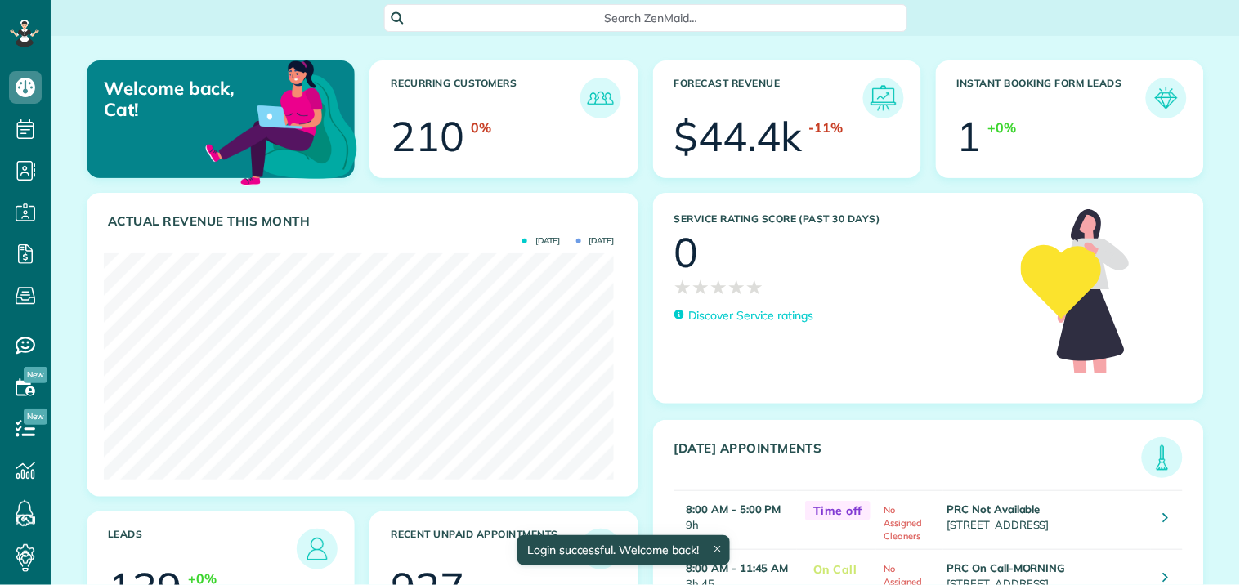
scroll to position [226, 510]
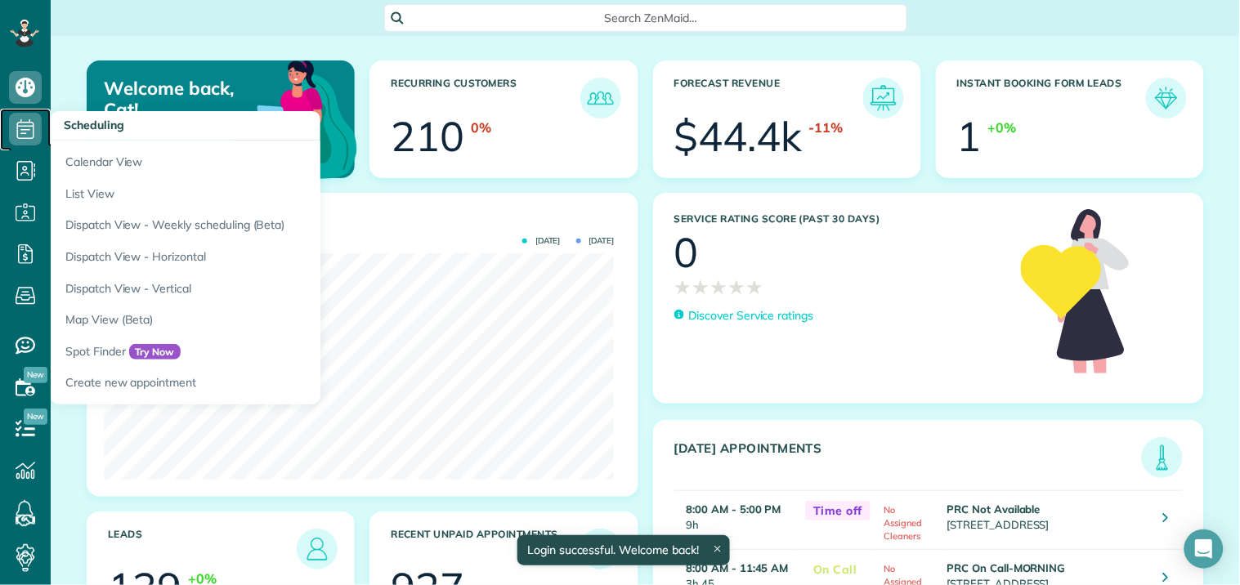
click at [28, 134] on icon at bounding box center [25, 129] width 33 height 33
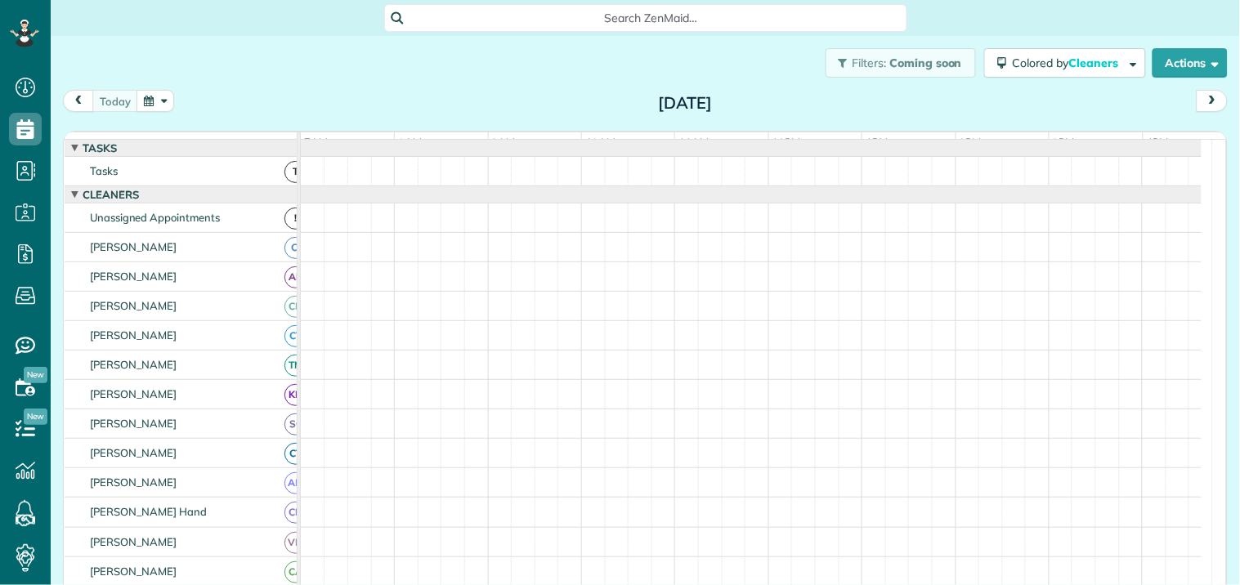
scroll to position [7, 7]
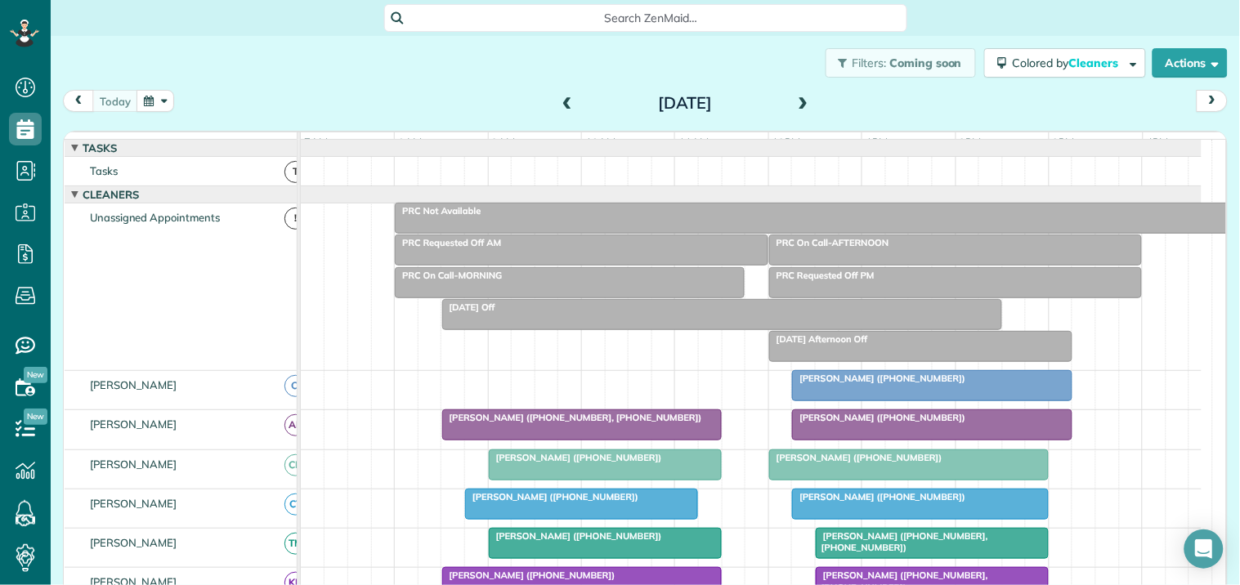
click at [796, 102] on span at bounding box center [803, 103] width 18 height 15
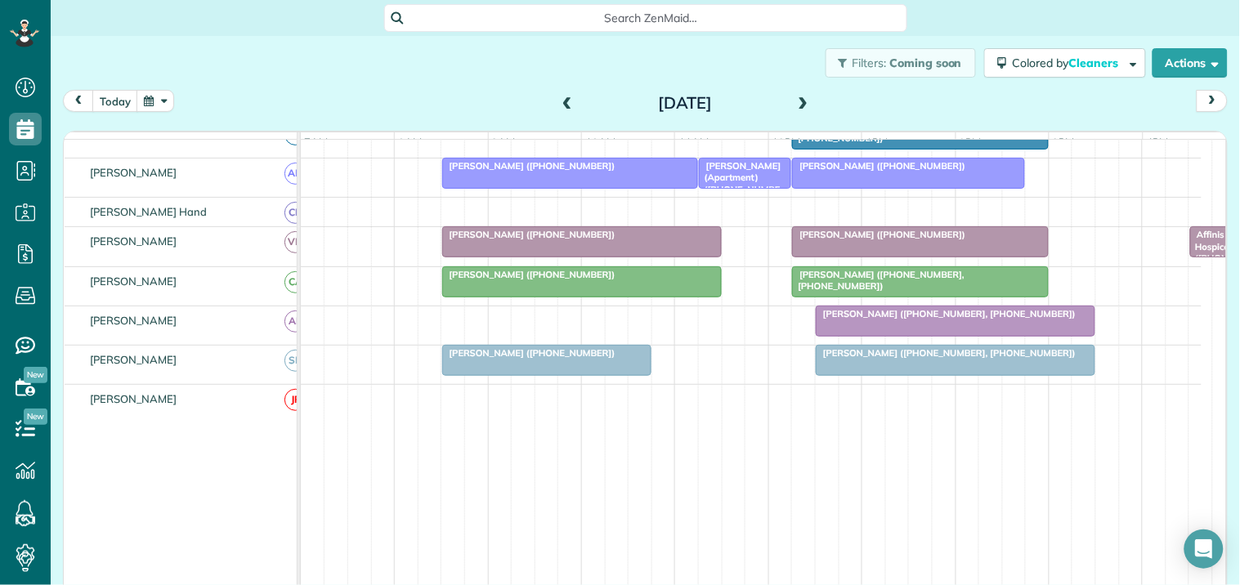
scroll to position [181, 0]
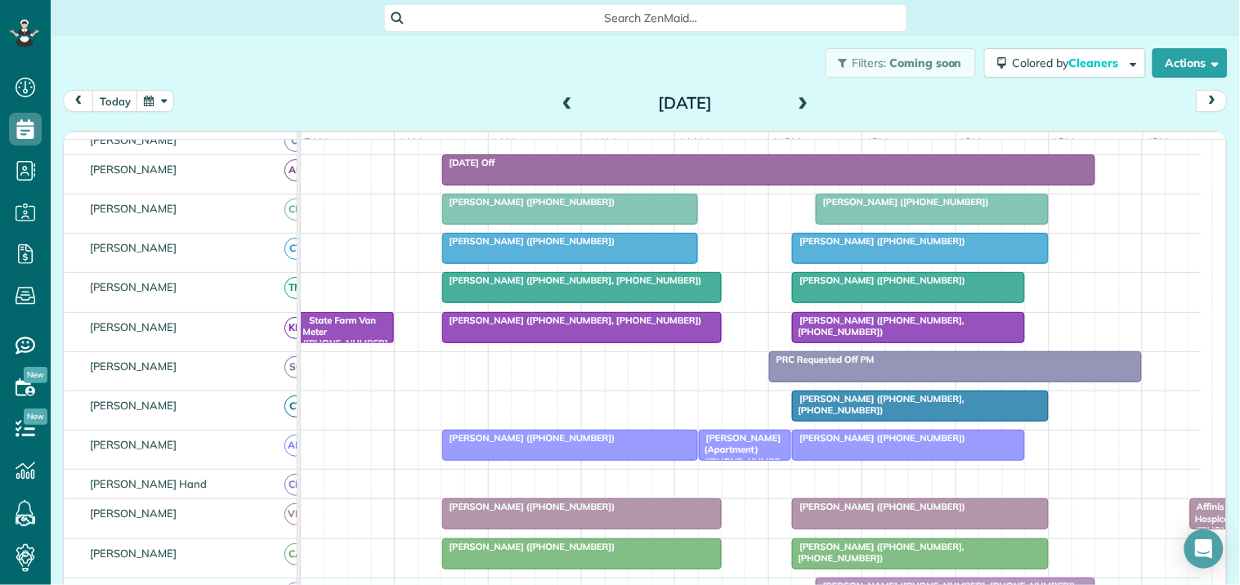
click at [560, 247] on span "[PERSON_NAME] ([PHONE_NUMBER])" at bounding box center [528, 240] width 175 height 11
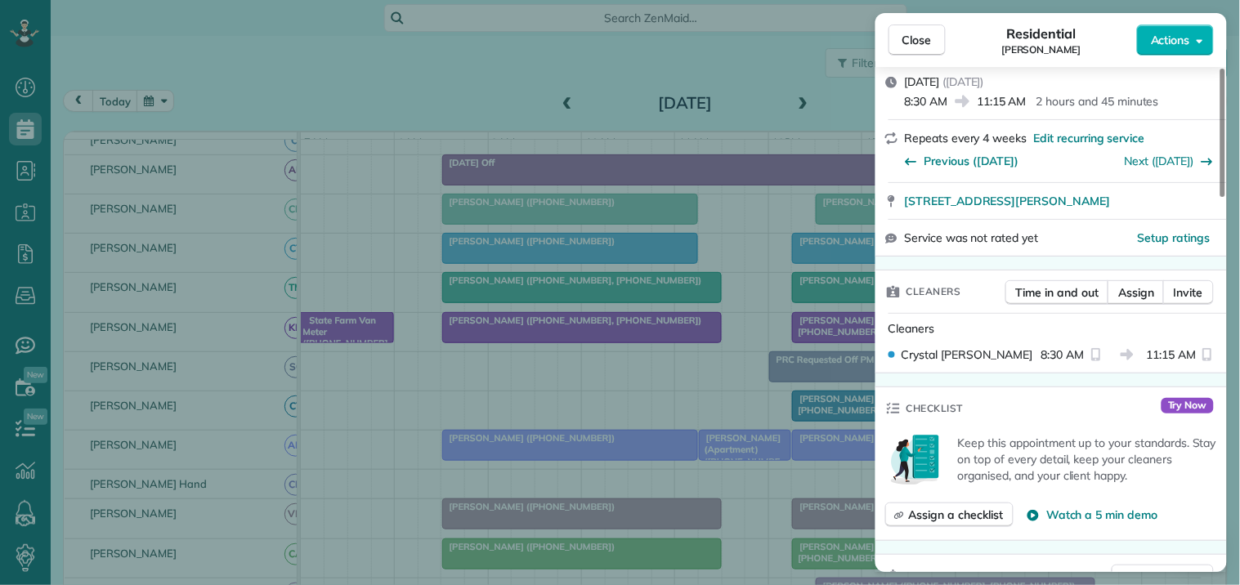
scroll to position [272, 0]
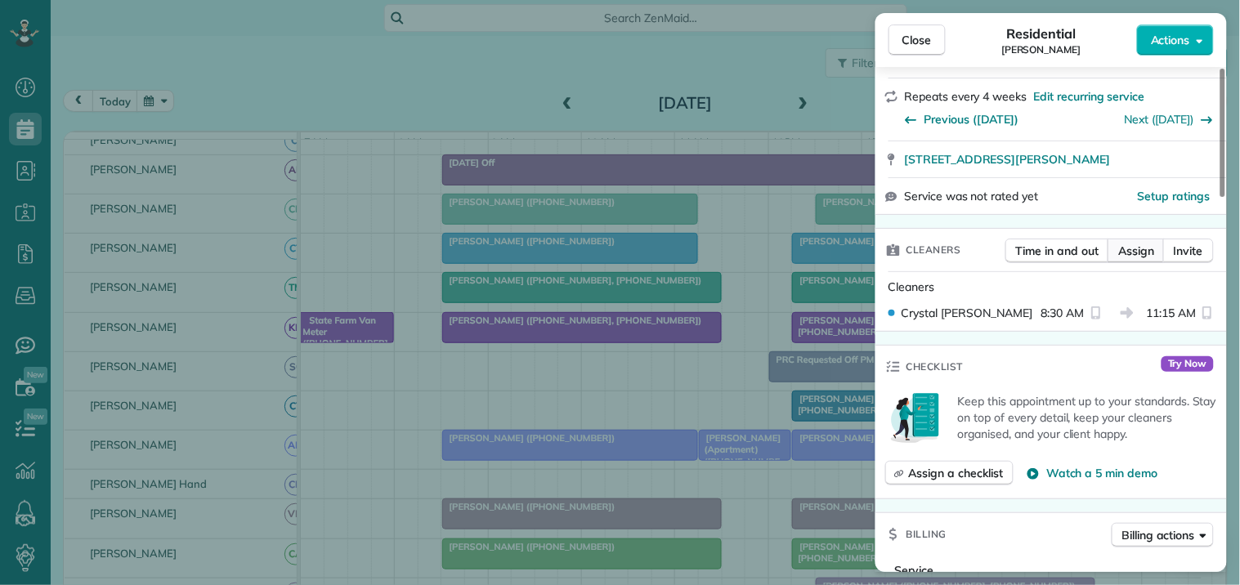
click at [1147, 249] on span "Assign" at bounding box center [1136, 251] width 36 height 16
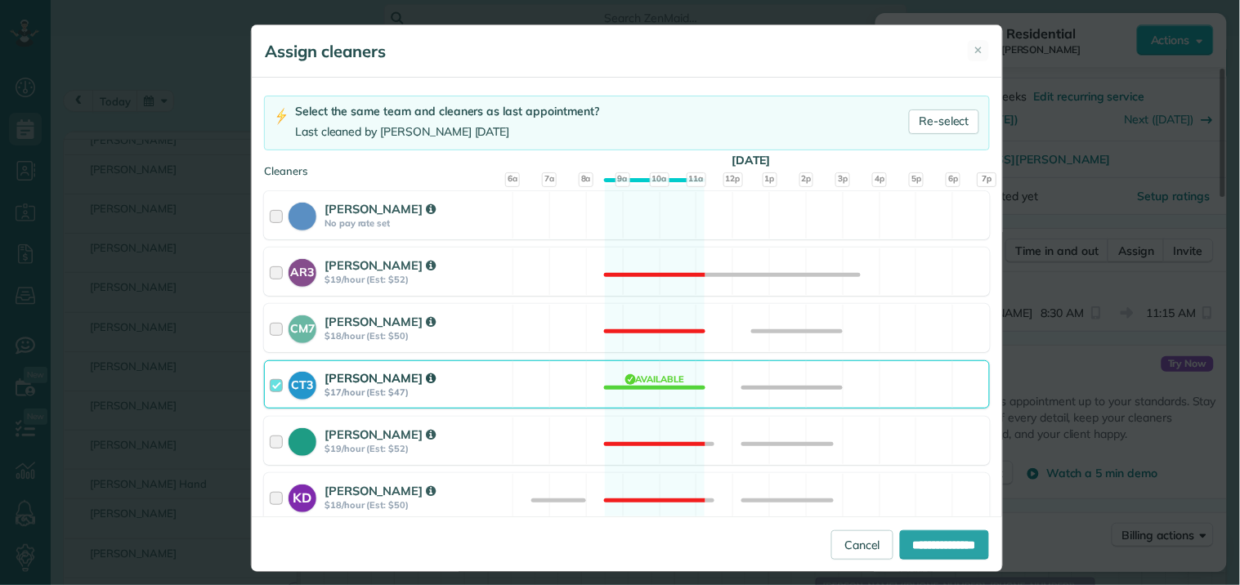
scroll to position [363, 0]
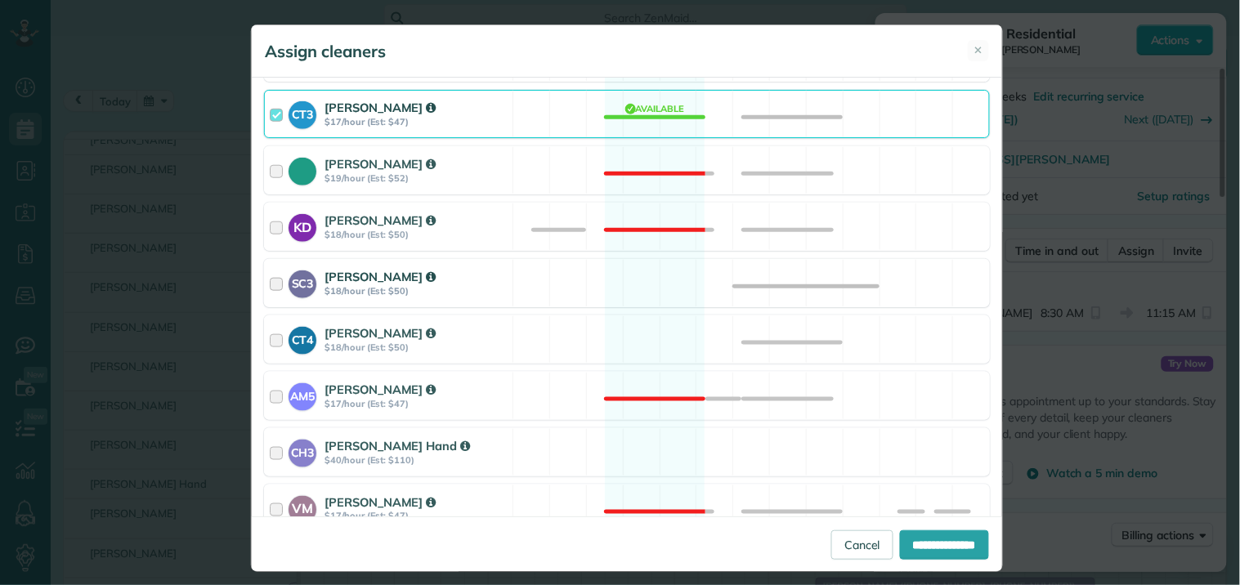
click at [641, 282] on div "SC3 [PERSON_NAME] $18/hour (Est: $50) Available" at bounding box center [627, 283] width 726 height 48
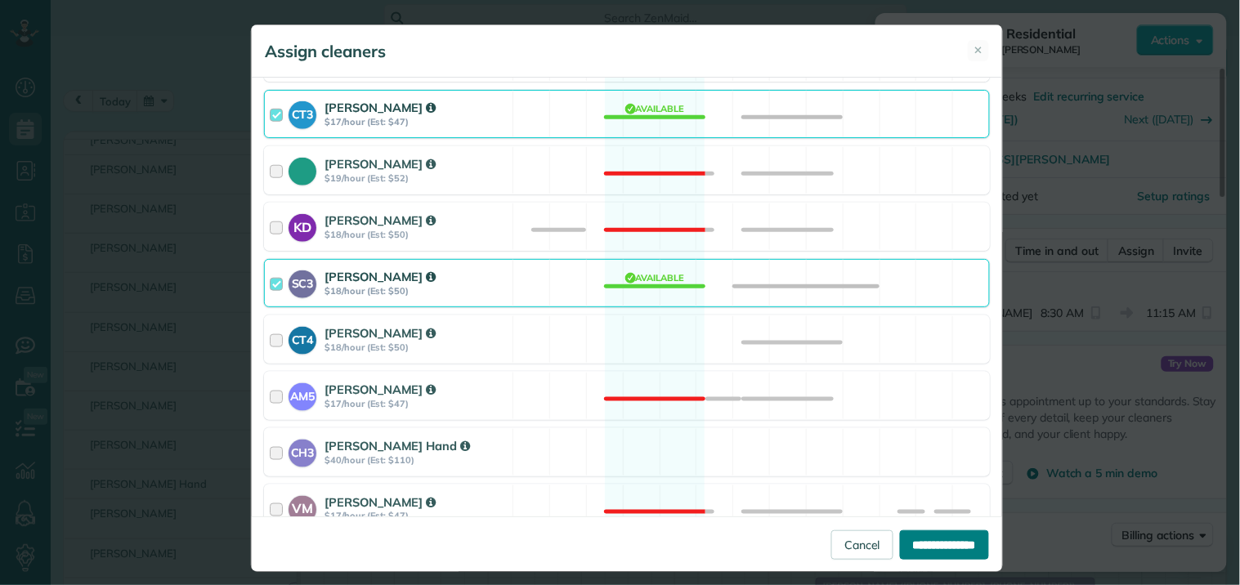
click at [937, 547] on input "**********" at bounding box center [944, 544] width 89 height 29
type input "**********"
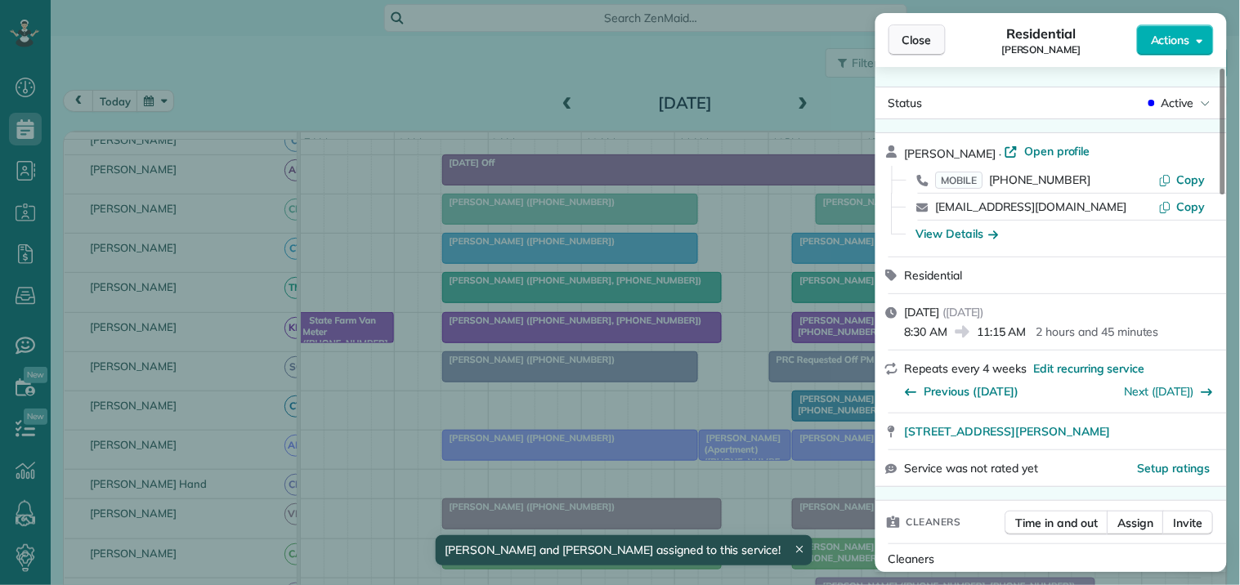
click at [925, 35] on span "Close" at bounding box center [916, 40] width 29 height 16
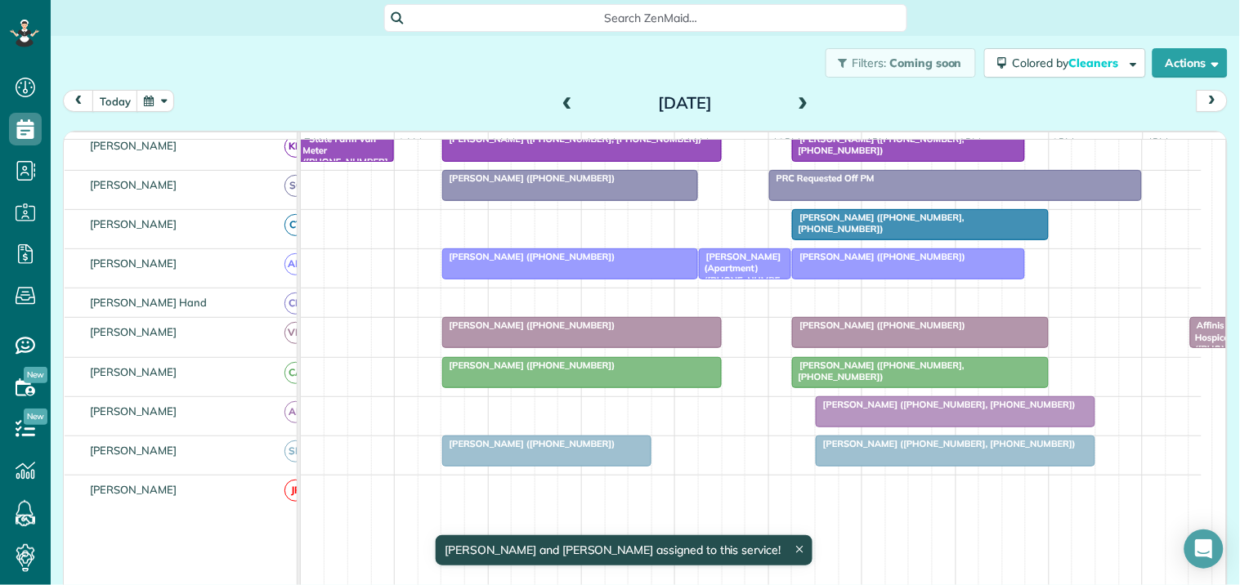
scroll to position [91, 0]
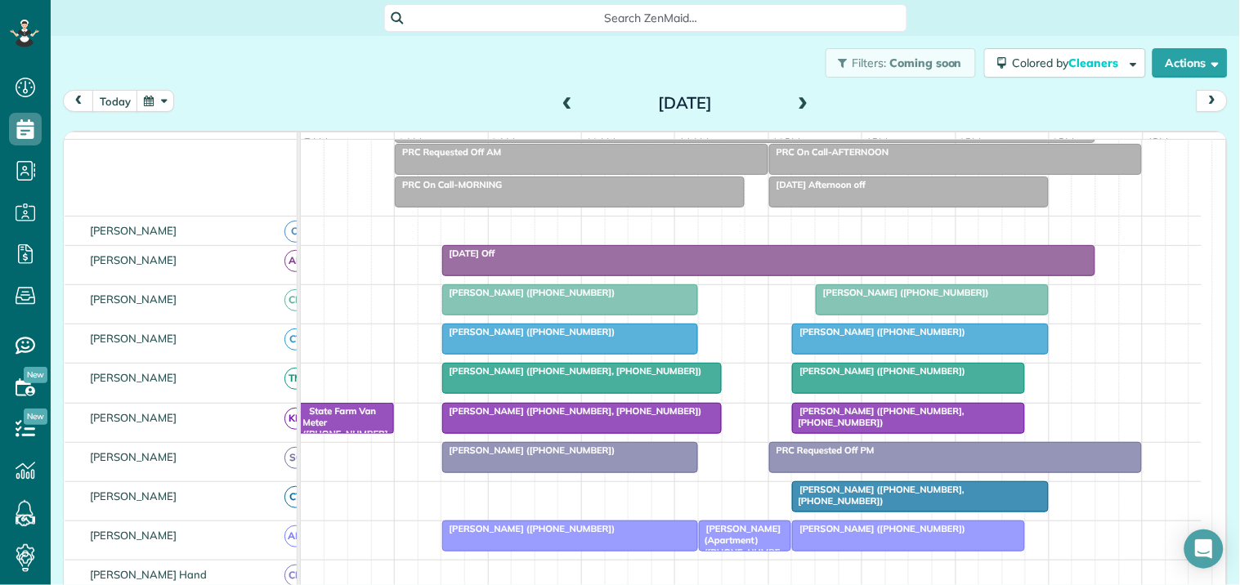
click at [568, 190] on div "PRC On Call-MORNING" at bounding box center [570, 184] width 340 height 11
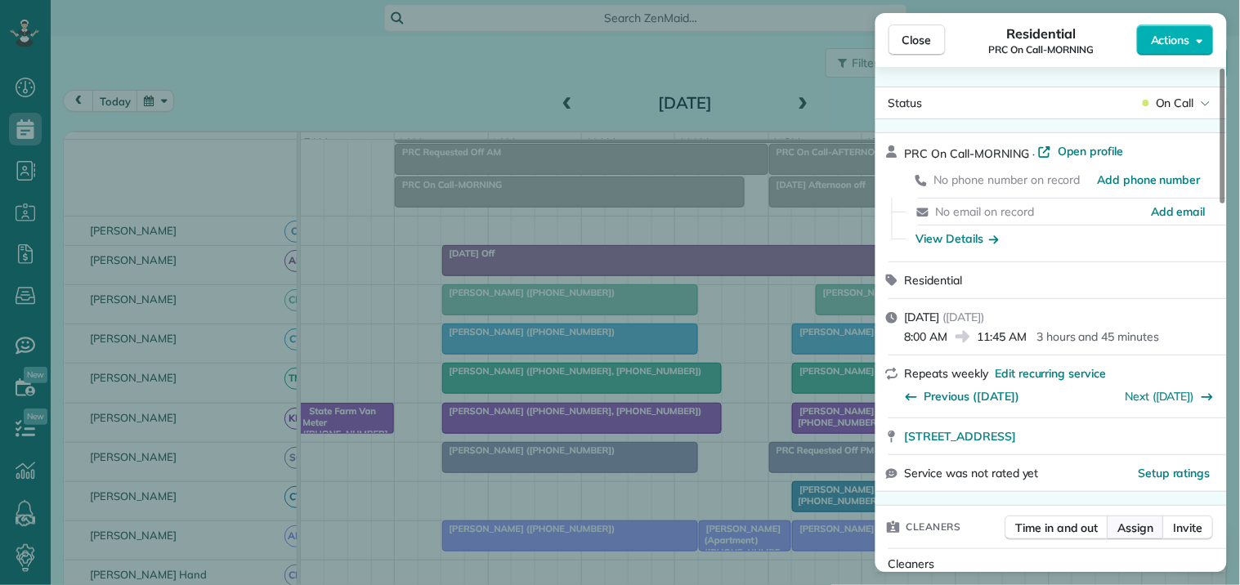
click at [1128, 532] on span "Assign" at bounding box center [1136, 528] width 36 height 16
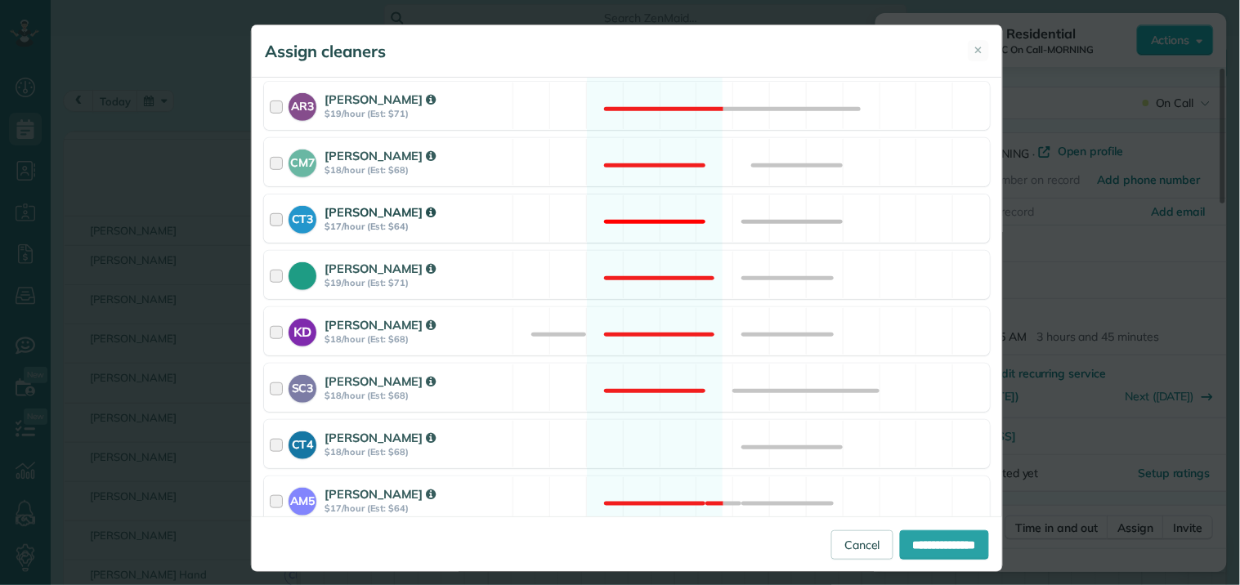
scroll to position [363, 0]
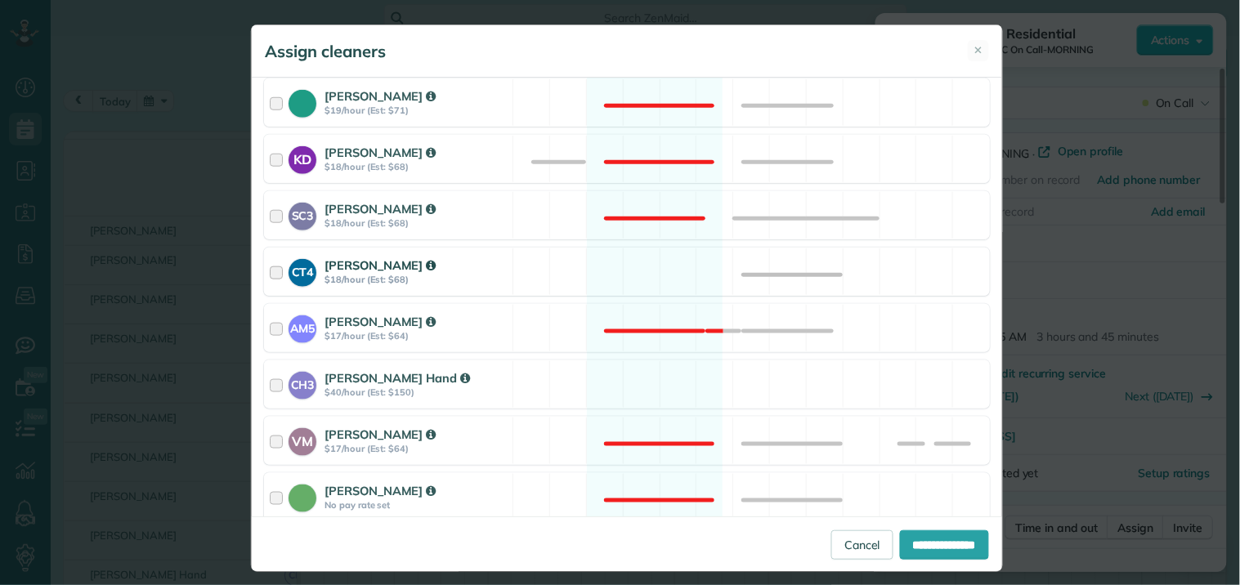
click at [635, 267] on div "CT4 Crystal Treece $18/hour (Est: $68) Available" at bounding box center [627, 272] width 726 height 48
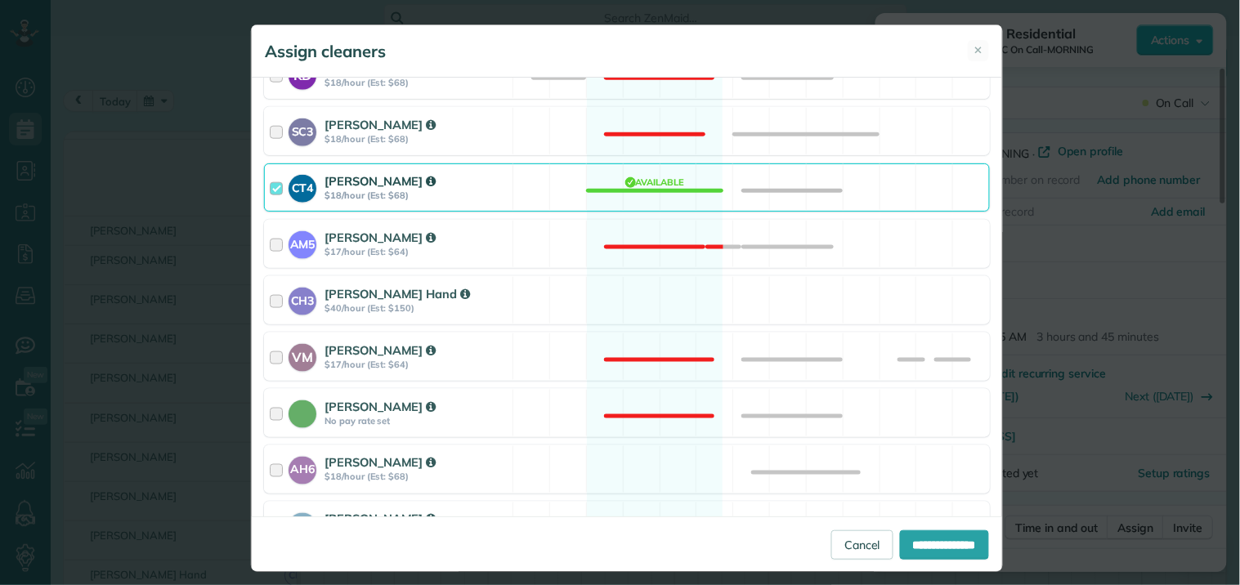
scroll to position [598, 0]
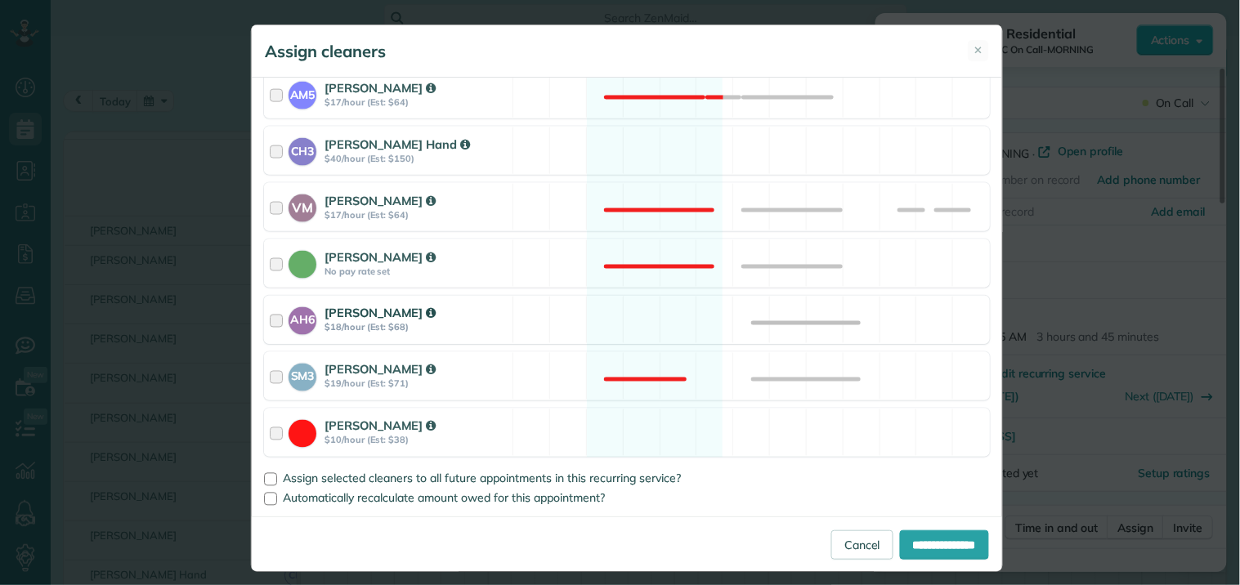
click at [652, 327] on div "AH6 Ashley Hudson $18/hour (Est: $68) Available" at bounding box center [627, 320] width 726 height 48
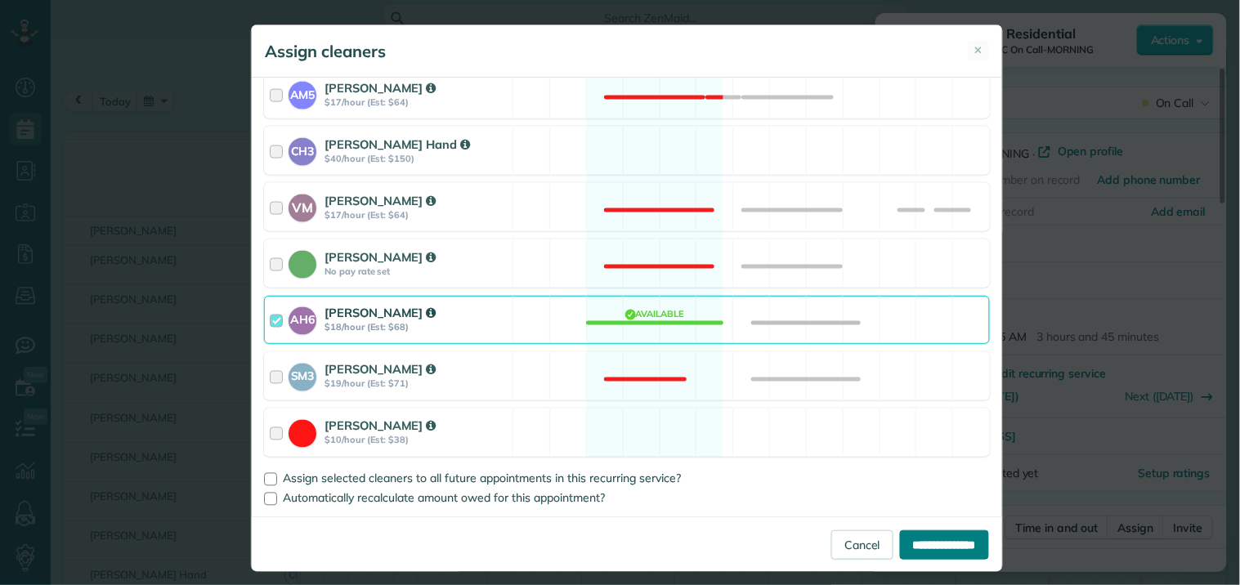
click at [925, 545] on input "**********" at bounding box center [944, 544] width 89 height 29
type input "**********"
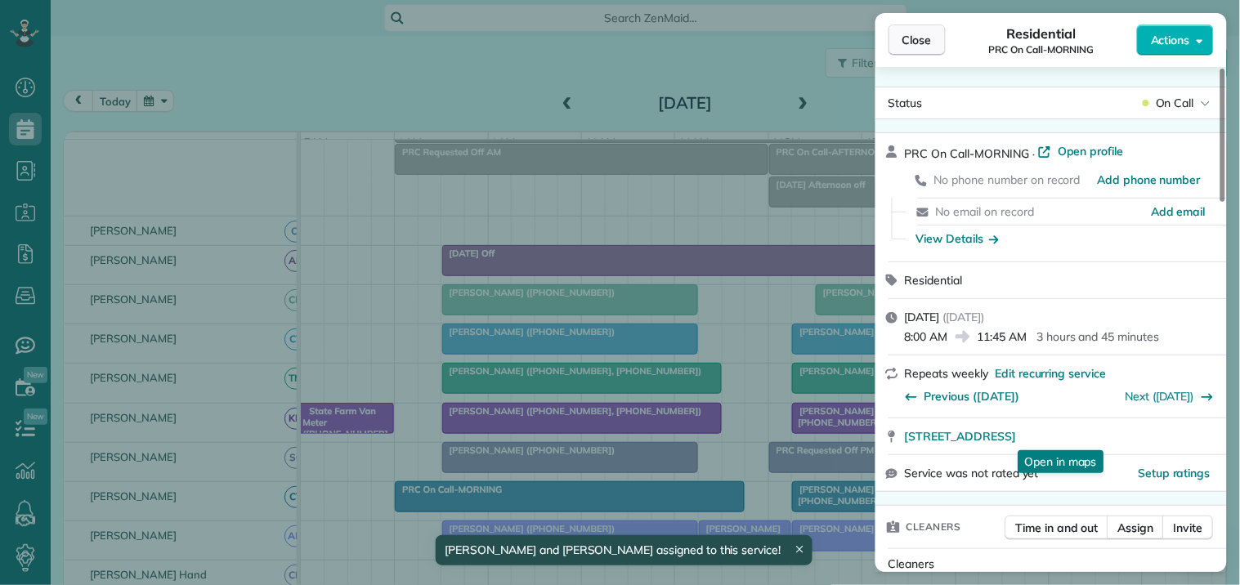
click at [920, 38] on span "Close" at bounding box center [916, 40] width 29 height 16
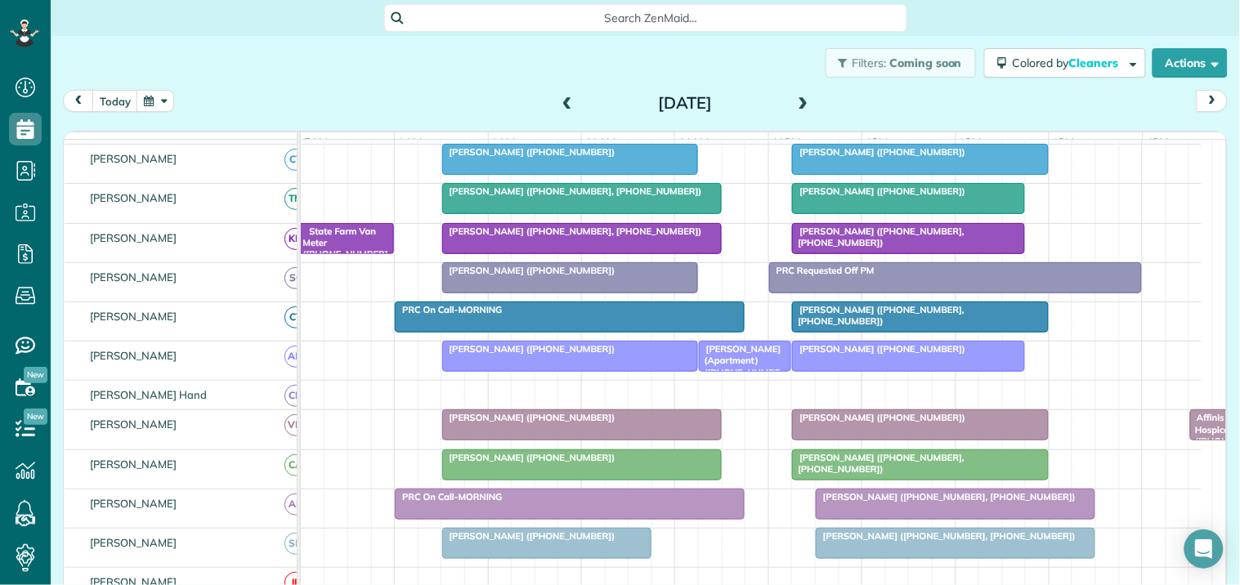
scroll to position [272, 0]
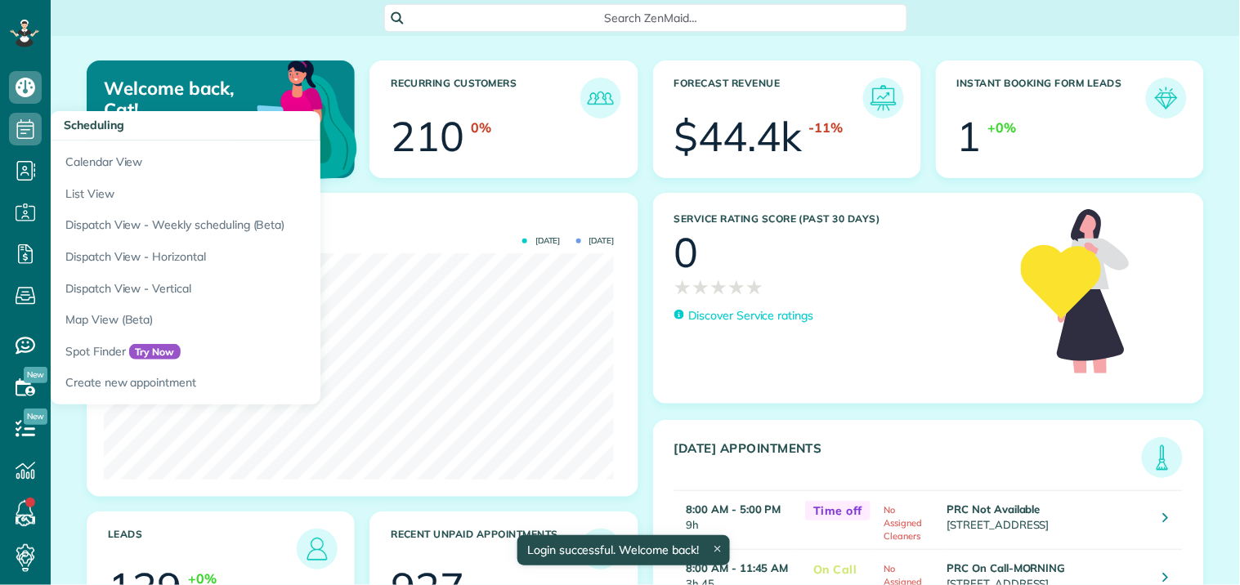
scroll to position [226, 510]
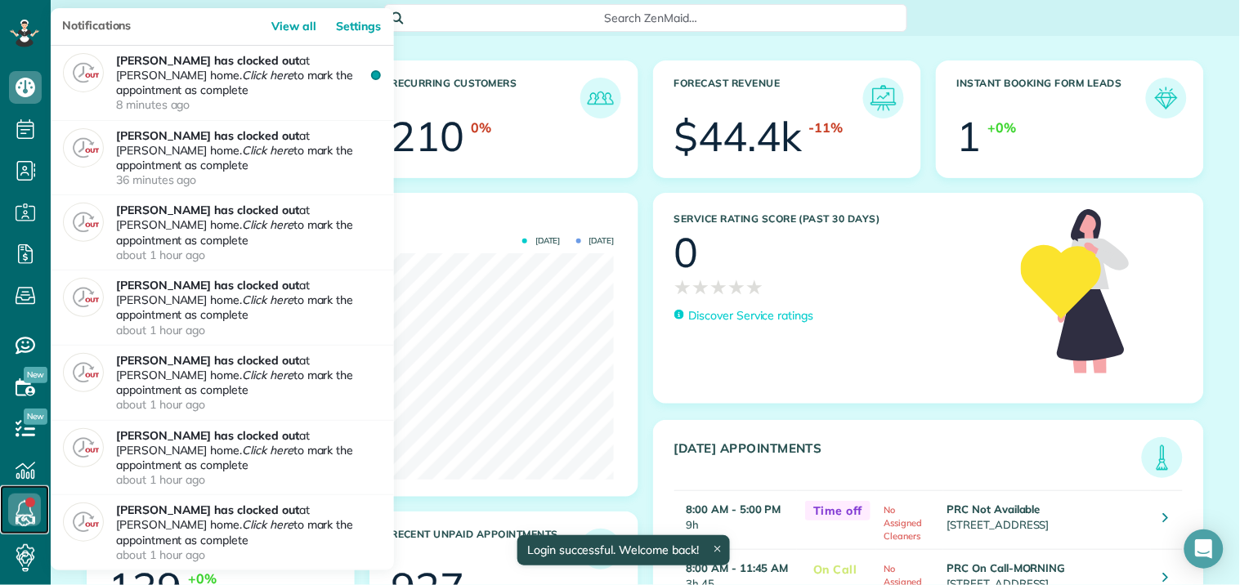
click at [23, 498] on icon at bounding box center [24, 510] width 33 height 33
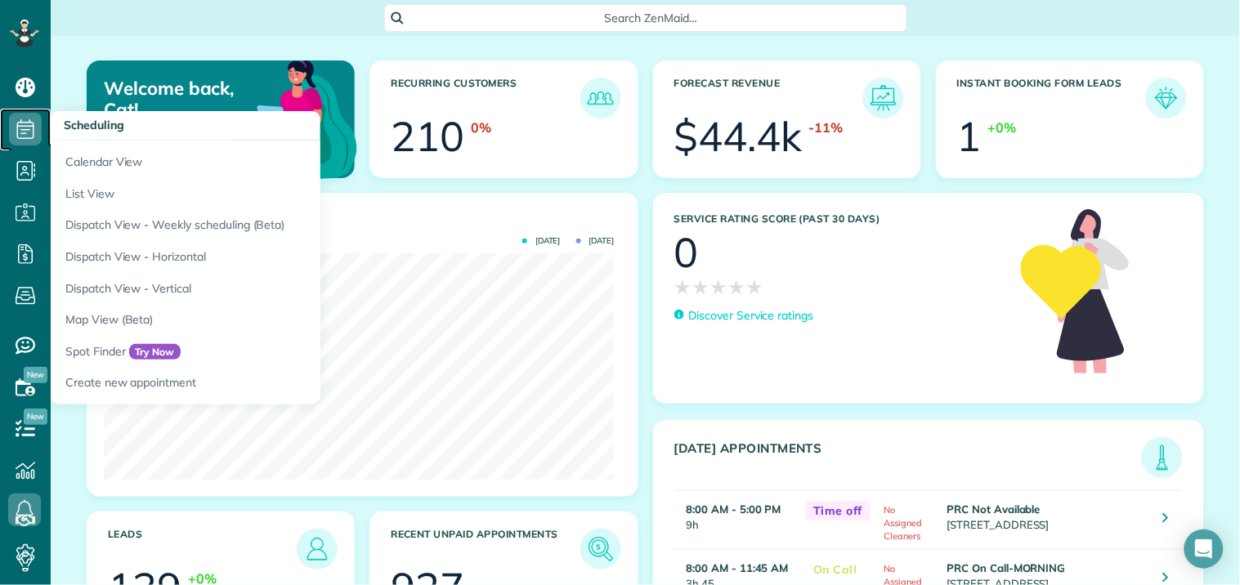
click at [25, 127] on icon at bounding box center [25, 129] width 33 height 33
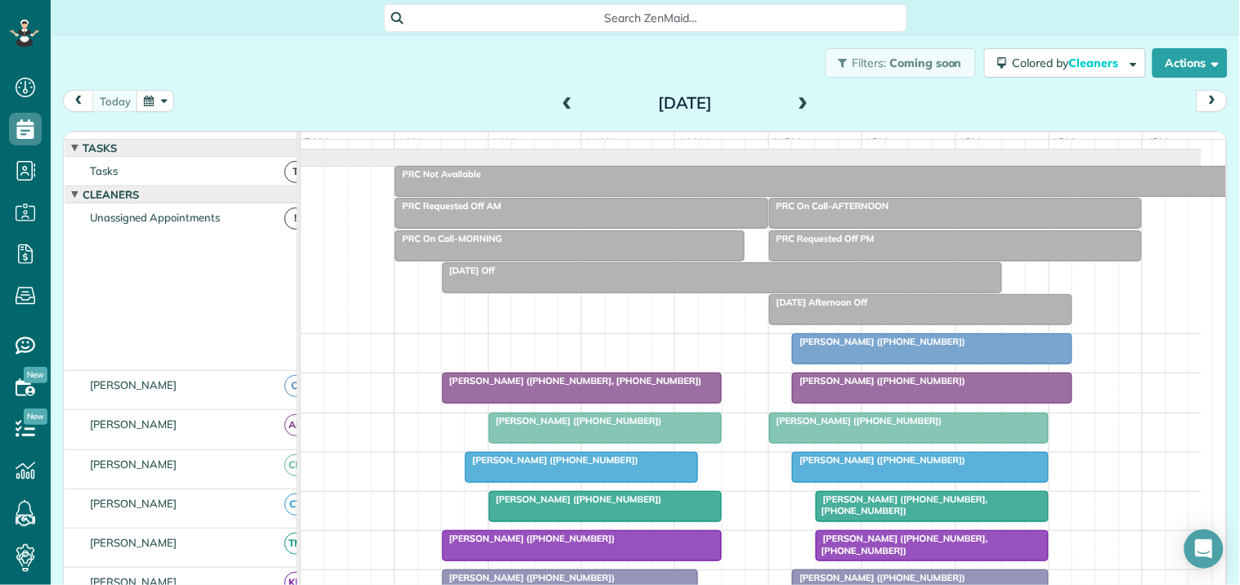
scroll to position [272, 0]
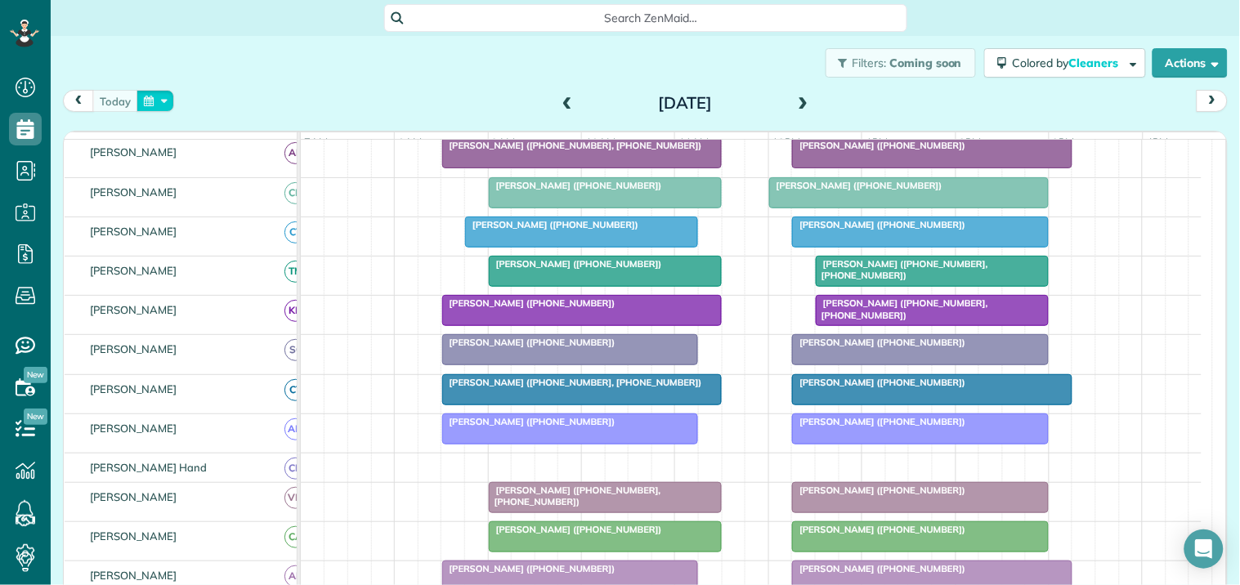
click at [164, 99] on button "button" at bounding box center [155, 101] width 38 height 22
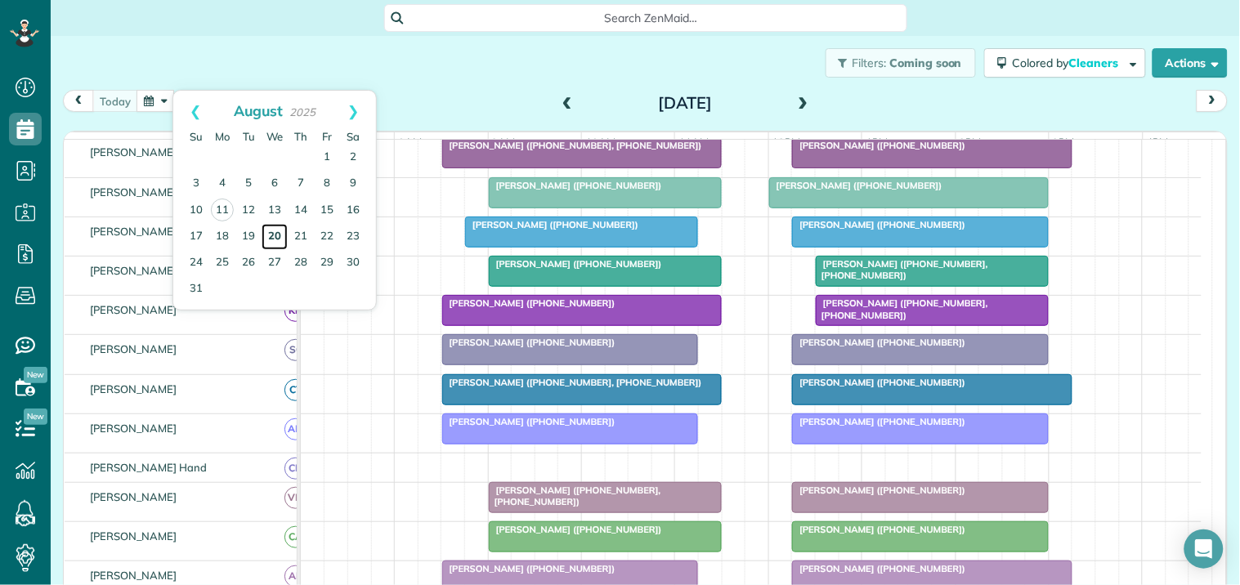
click at [274, 237] on link "20" at bounding box center [274, 237] width 26 height 26
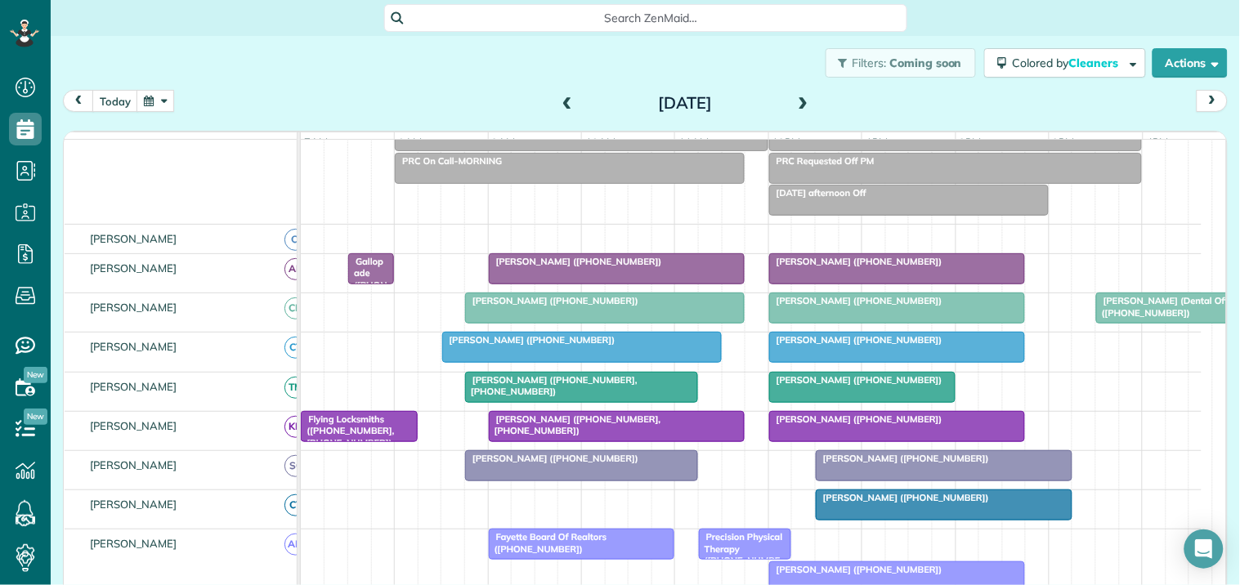
scroll to position [221, 0]
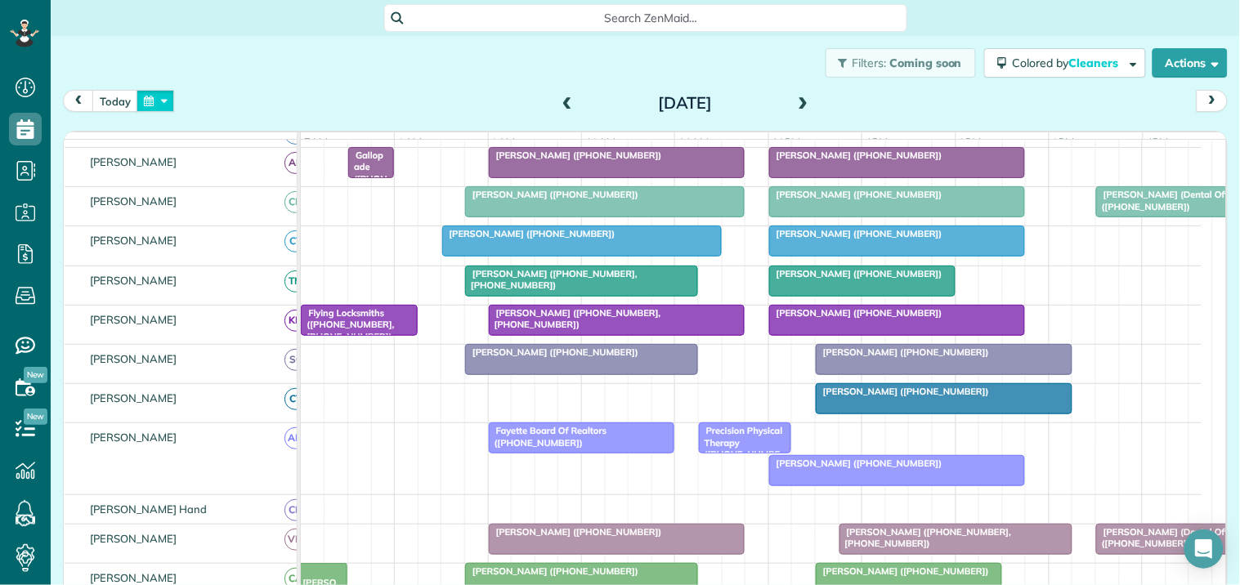
click at [163, 103] on button "button" at bounding box center [155, 101] width 38 height 22
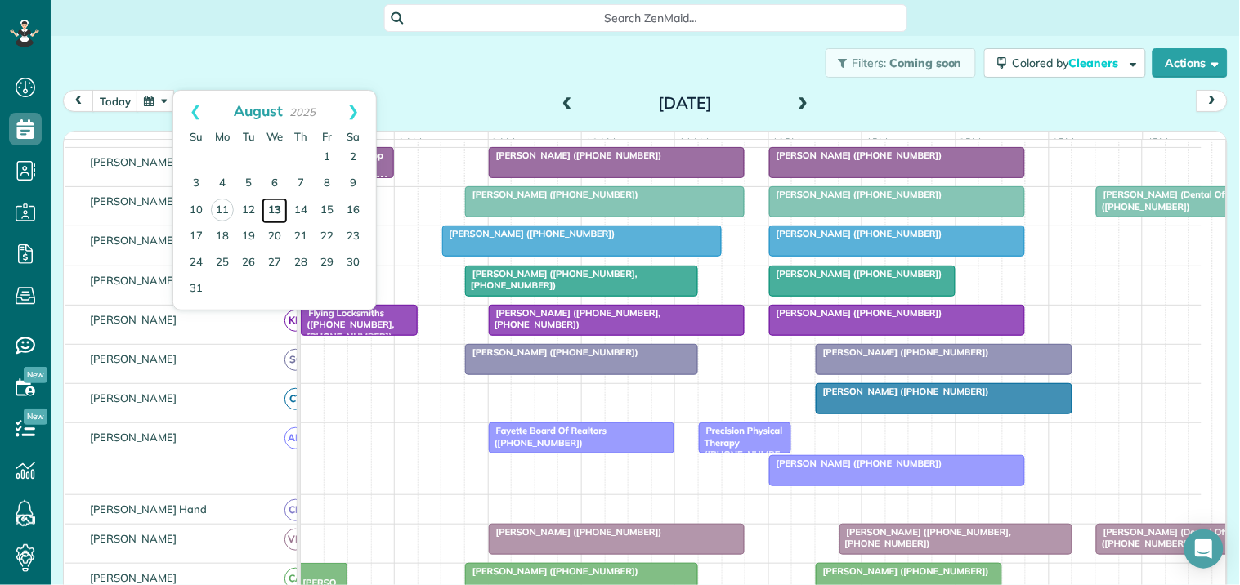
click at [274, 206] on link "13" at bounding box center [274, 211] width 26 height 26
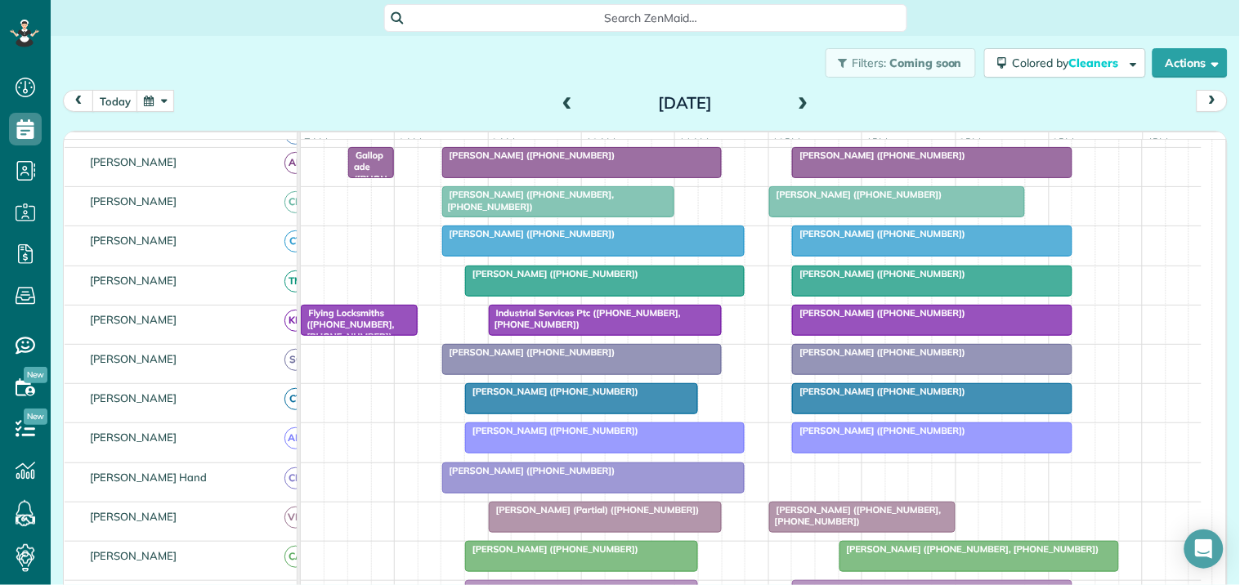
click at [797, 98] on span at bounding box center [803, 103] width 18 height 15
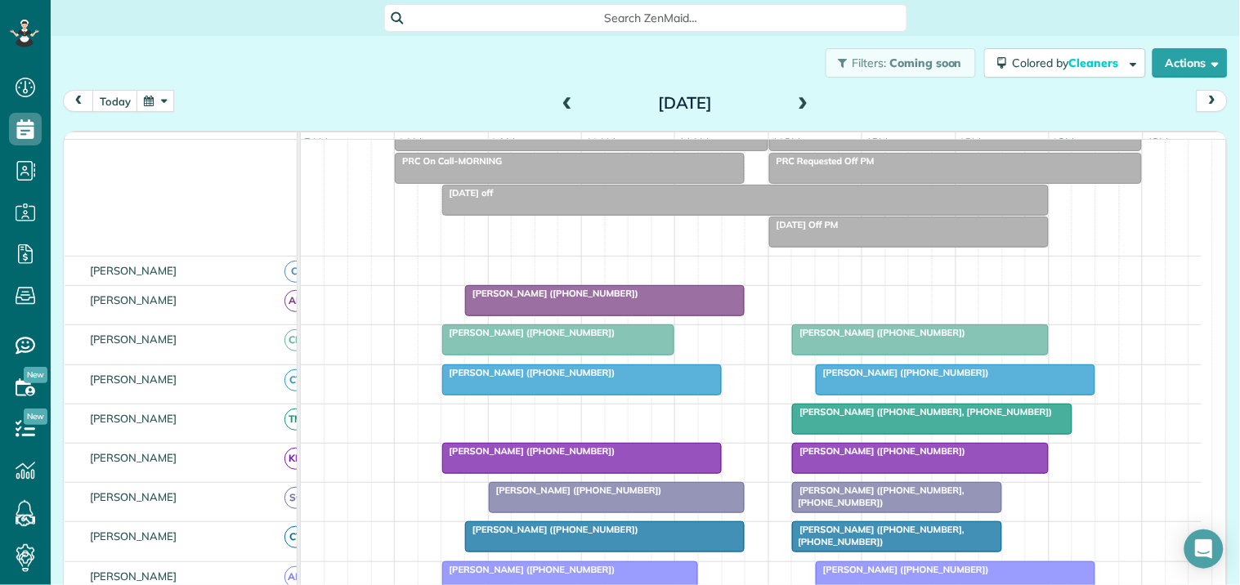
scroll to position [252, 0]
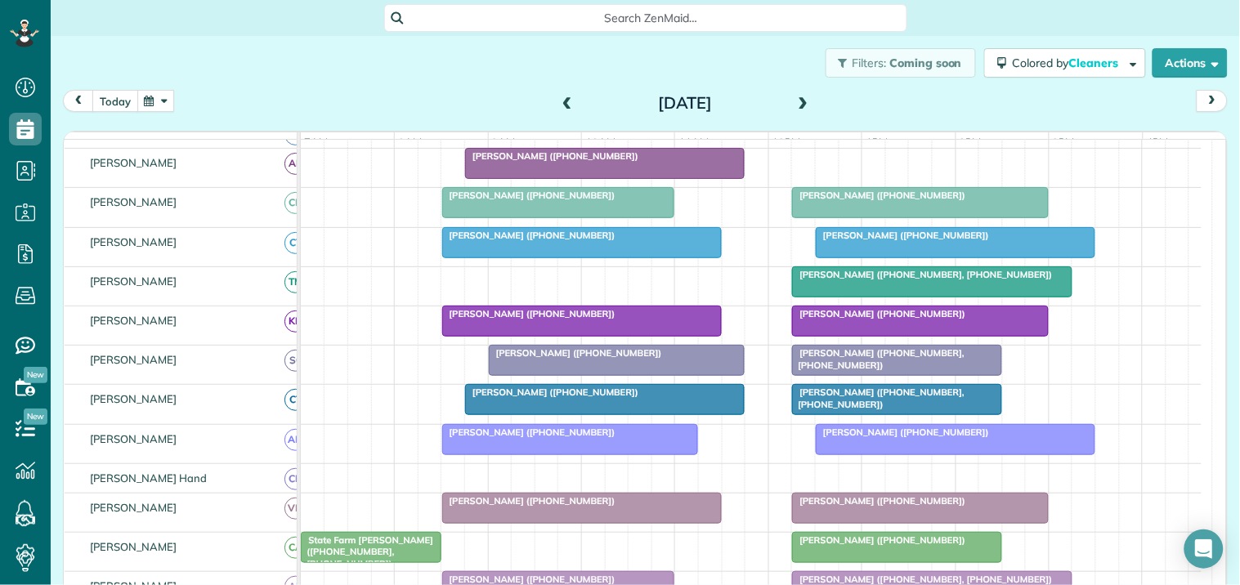
click at [110, 96] on button "today" at bounding box center [115, 101] width 46 height 22
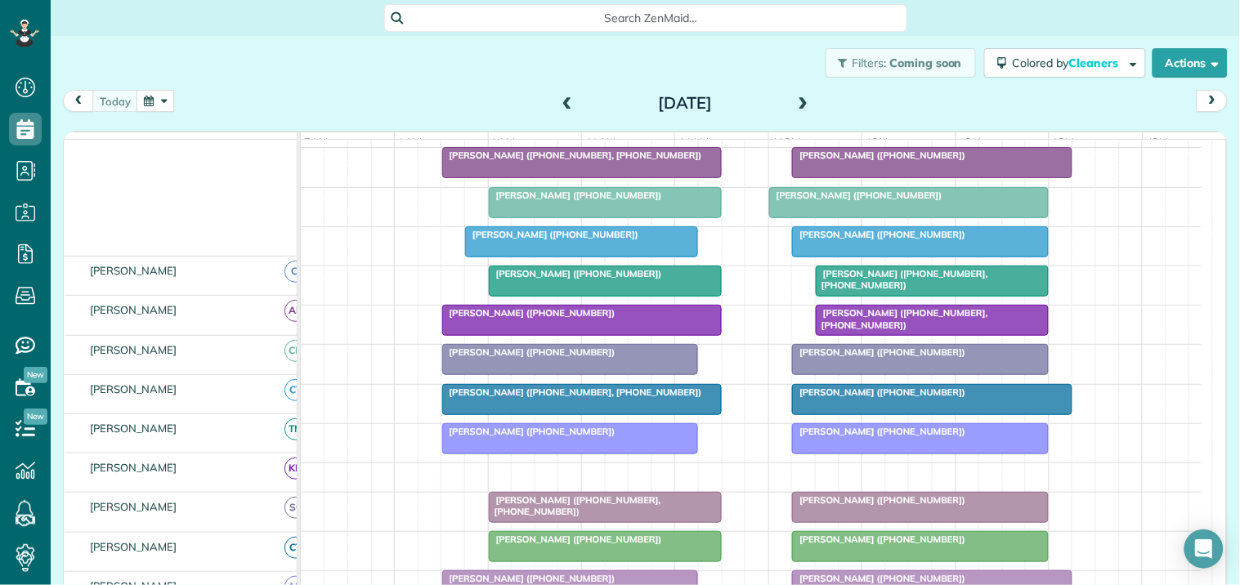
scroll to position [262, 0]
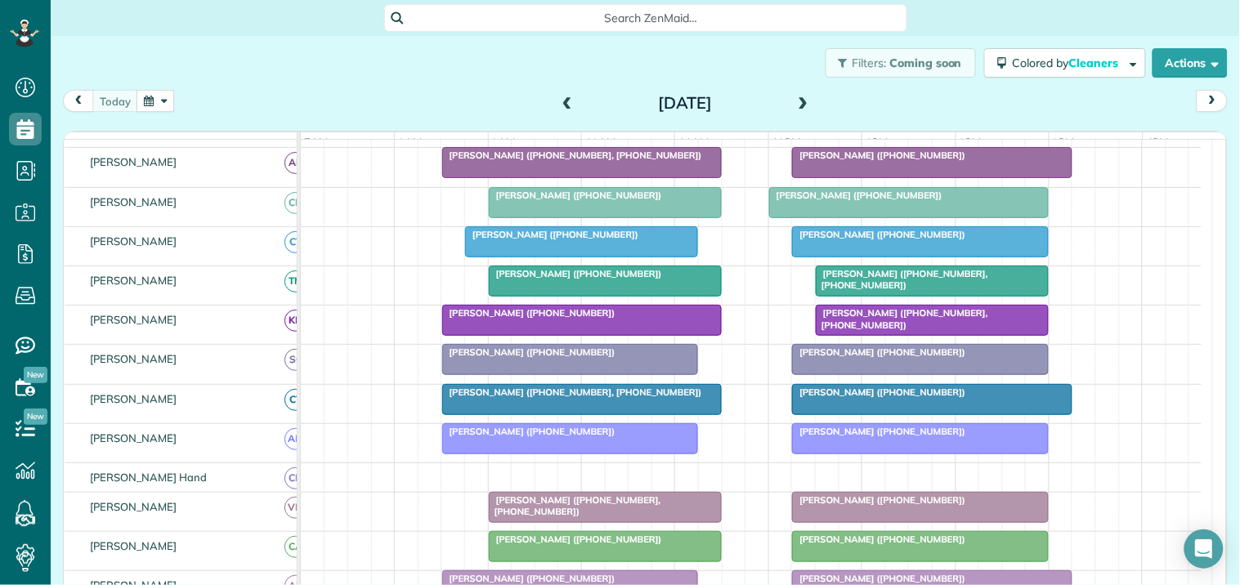
click at [878, 201] on span "Gretchen Tegtman (+14044323815)" at bounding box center [855, 195] width 175 height 11
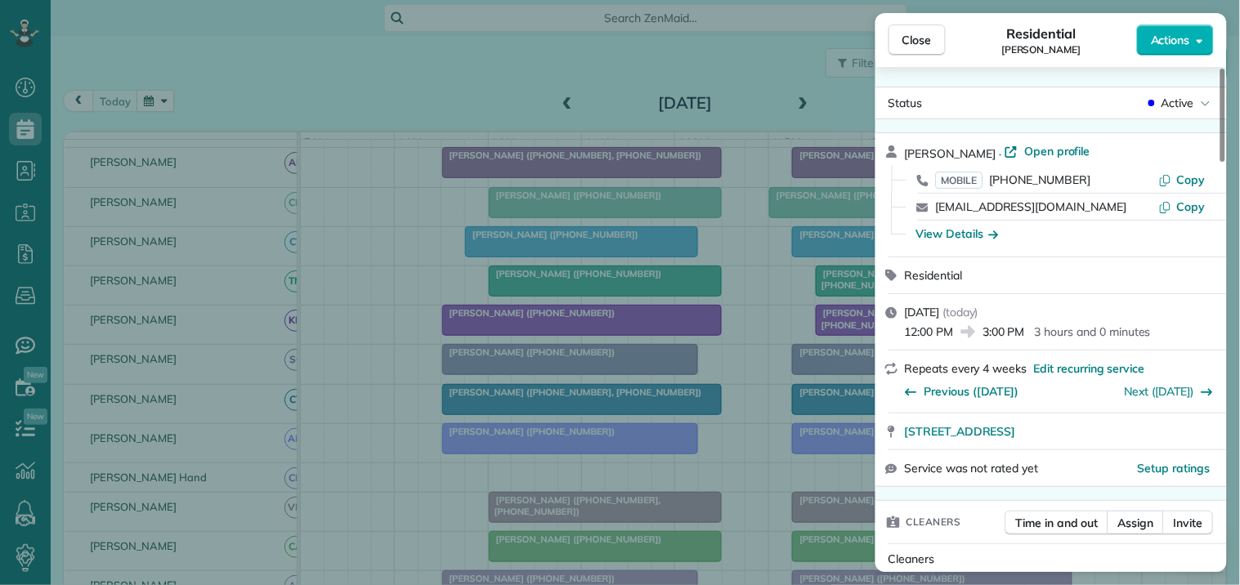
scroll to position [94, 0]
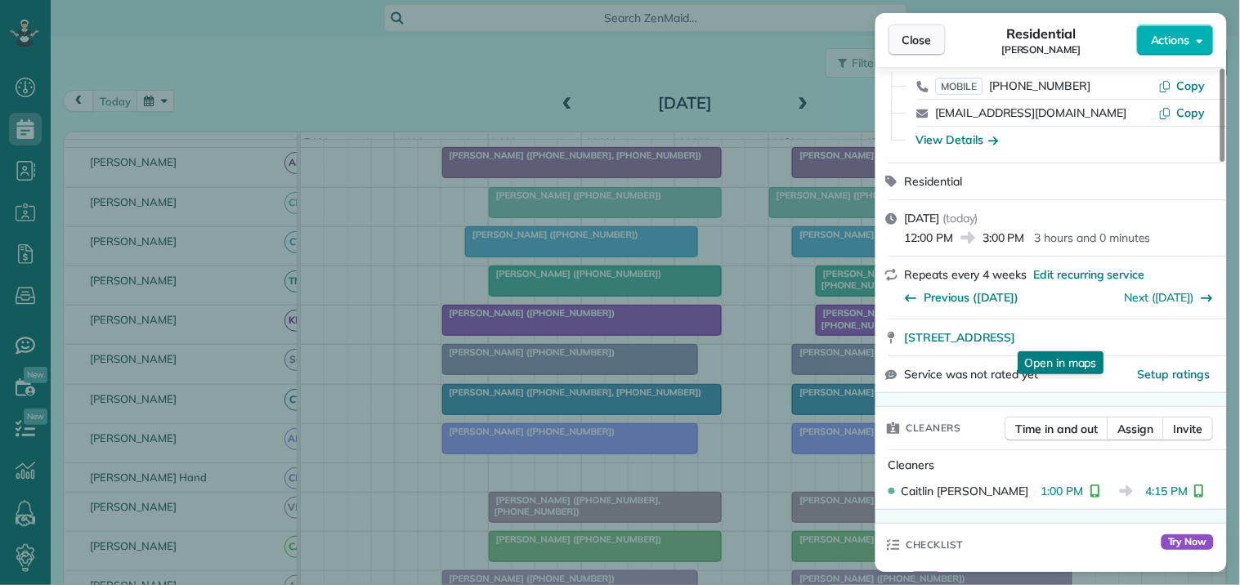
click at [910, 47] on span "Close" at bounding box center [916, 40] width 29 height 16
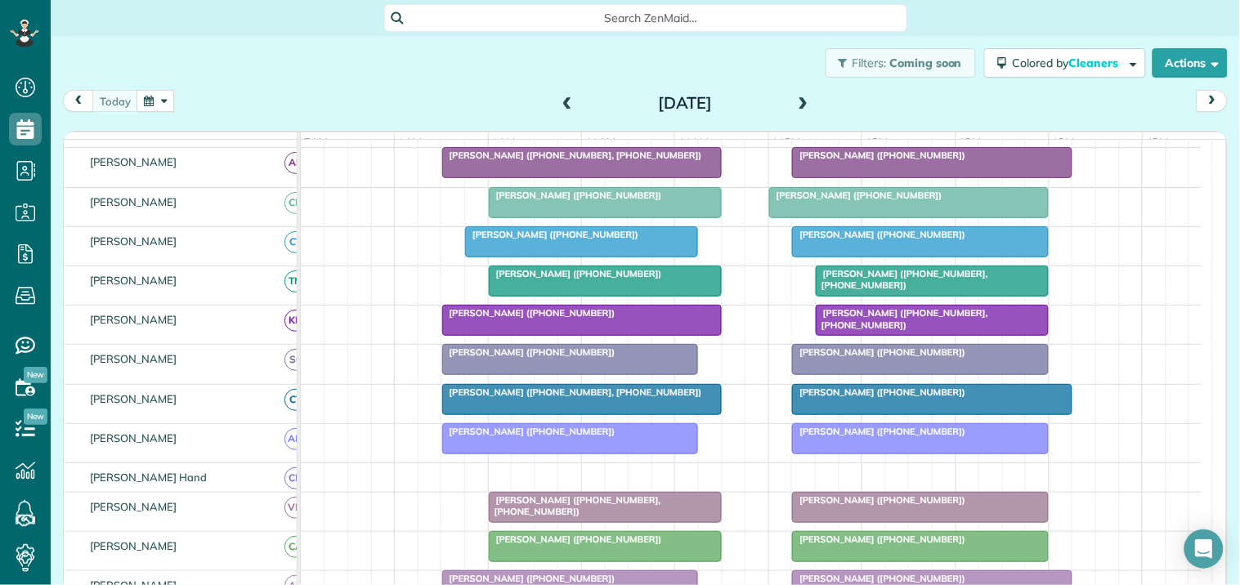
click at [794, 101] on span at bounding box center [803, 103] width 18 height 15
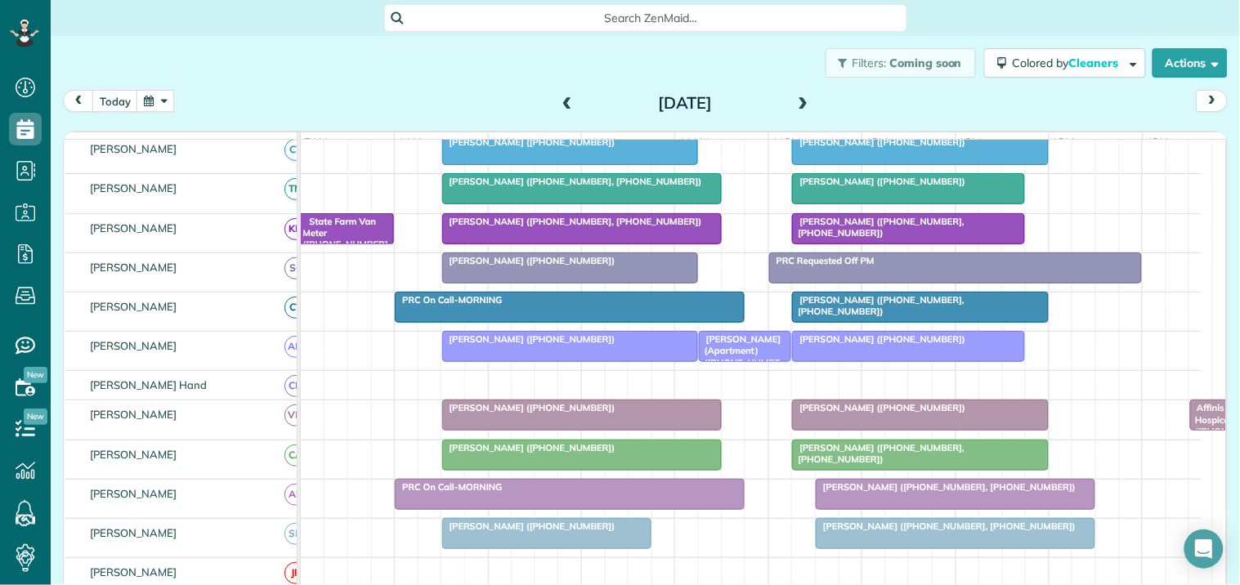
scroll to position [279, 0]
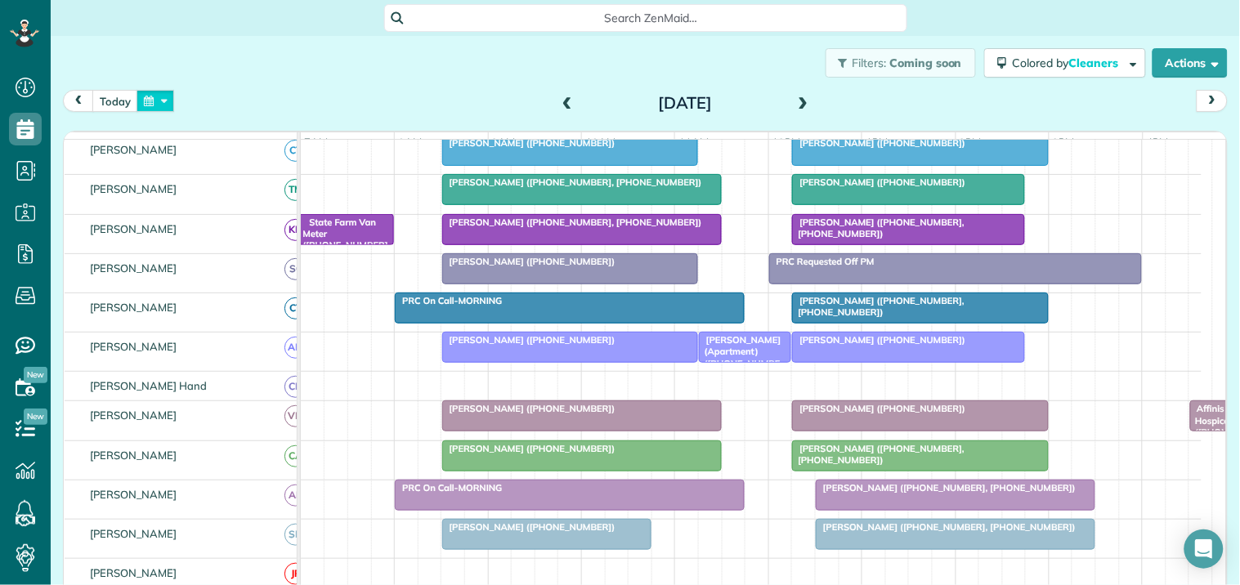
click at [160, 96] on button "button" at bounding box center [155, 101] width 38 height 22
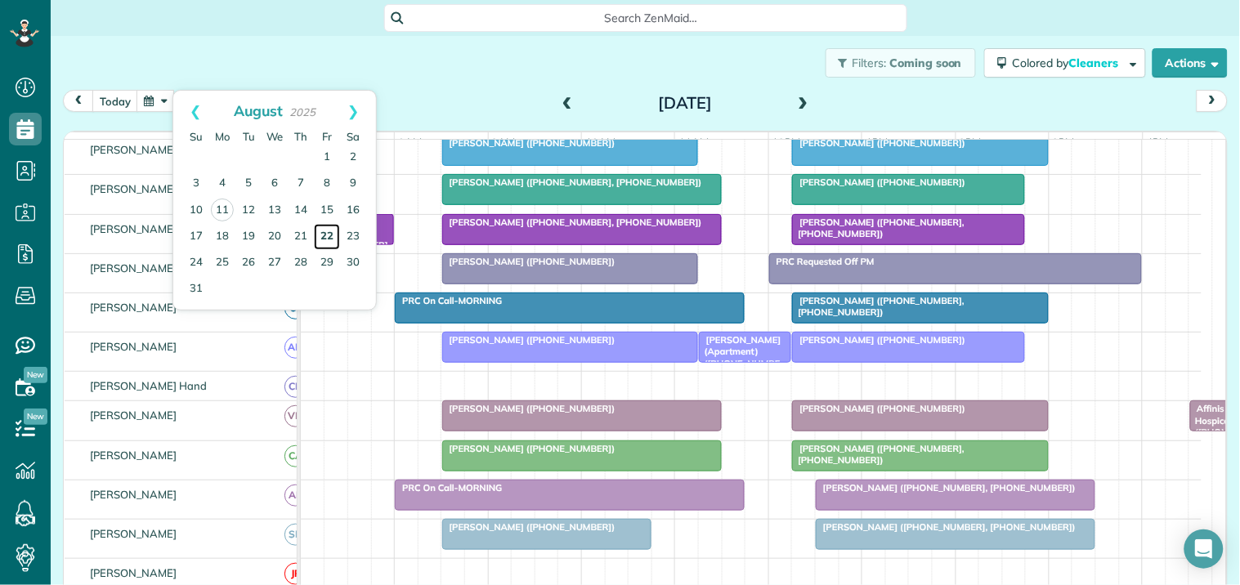
click at [324, 235] on link "22" at bounding box center [327, 237] width 26 height 26
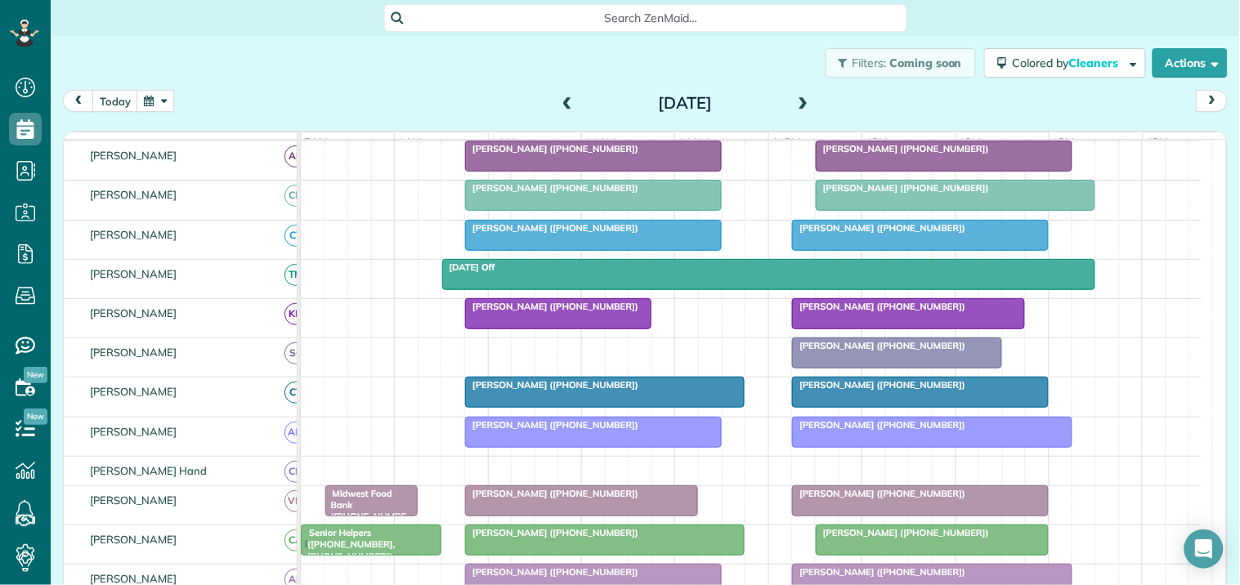
scroll to position [224, 0]
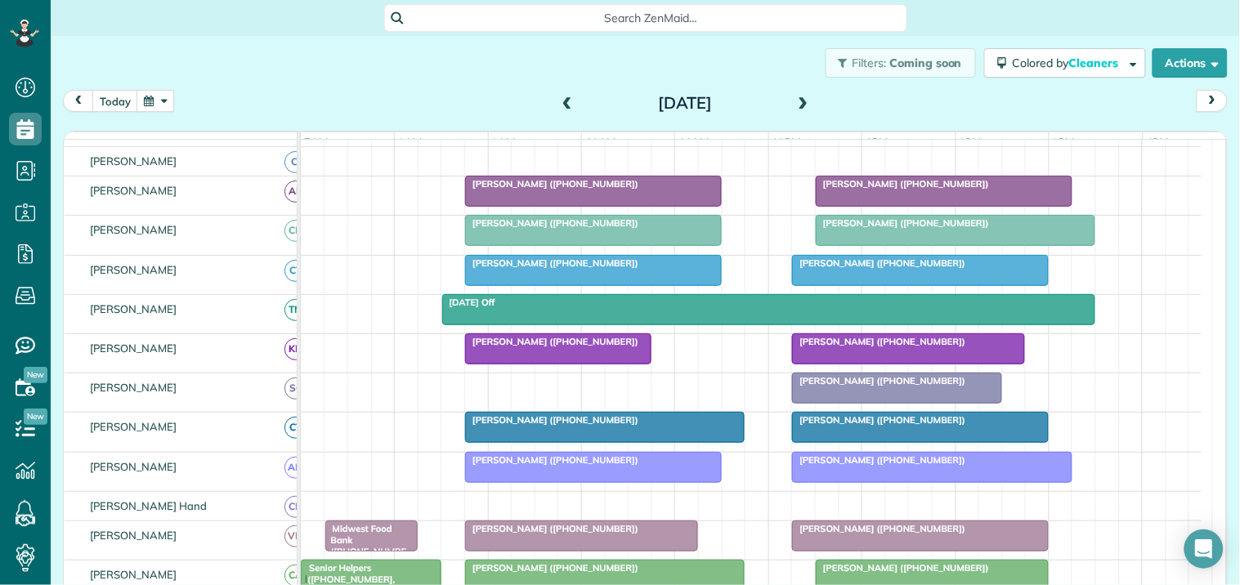
click at [558, 101] on span at bounding box center [567, 103] width 18 height 15
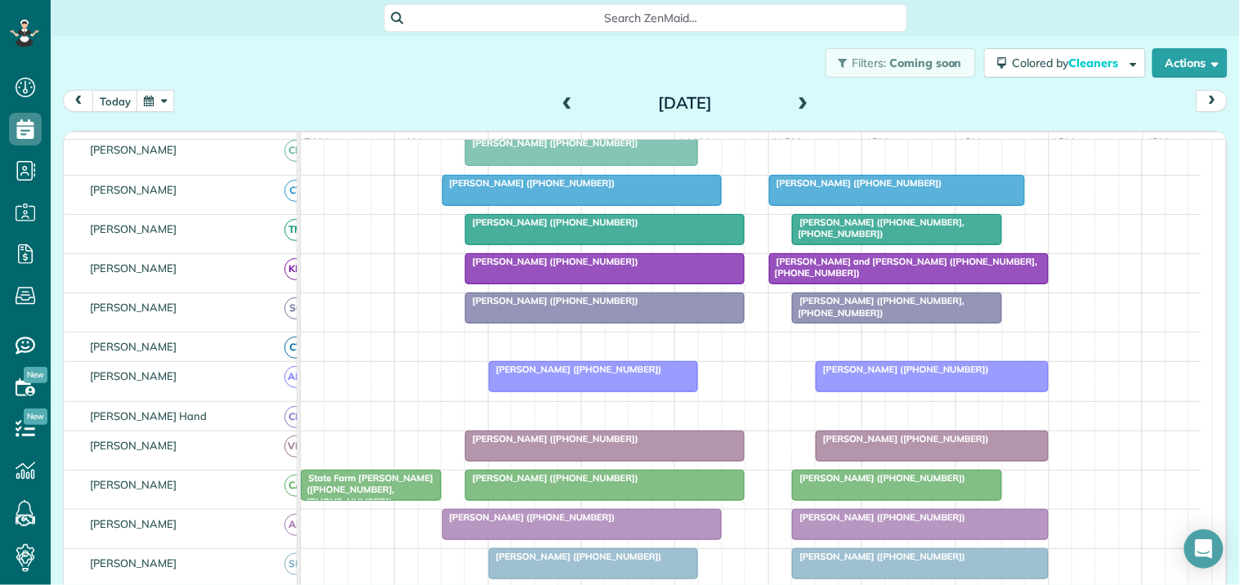
scroll to position [213, 0]
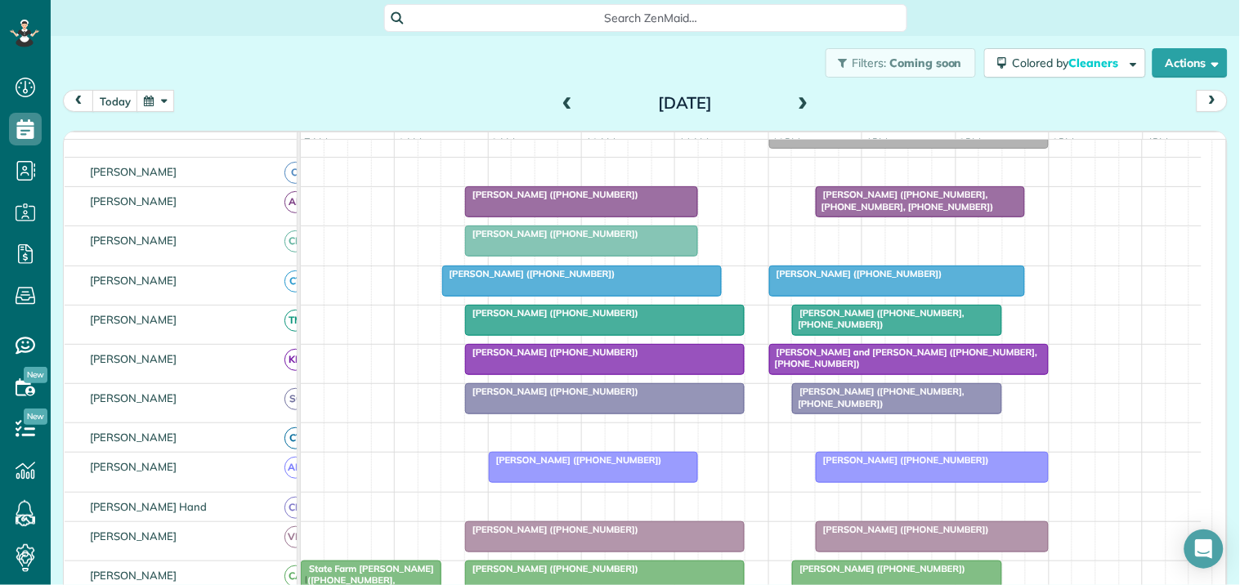
click at [558, 101] on span at bounding box center [567, 103] width 18 height 15
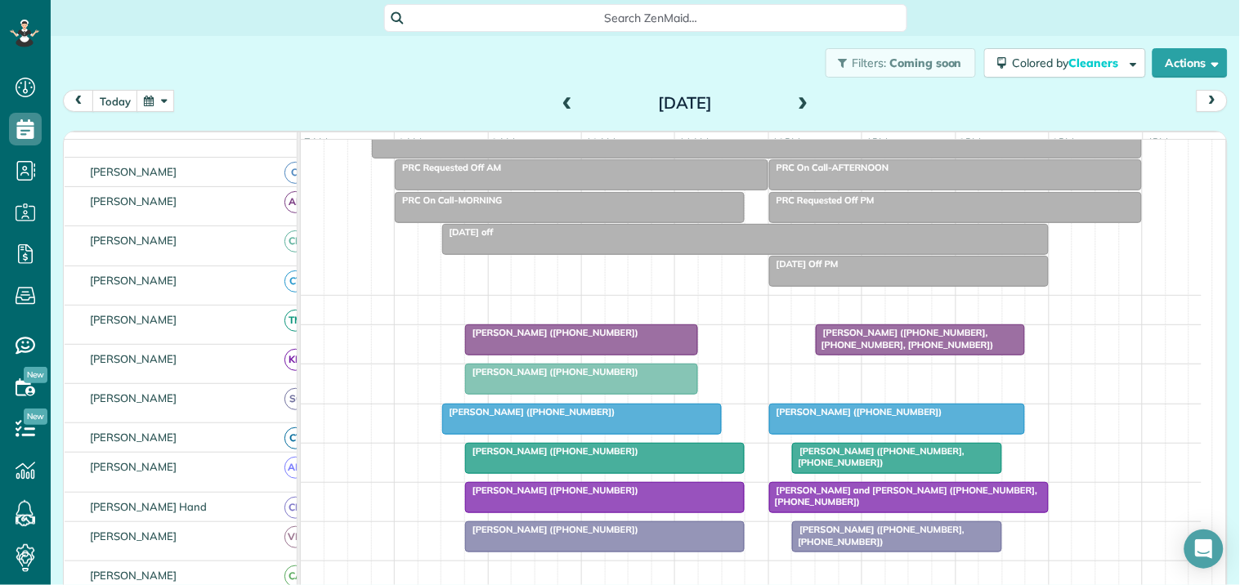
scroll to position [75, 0]
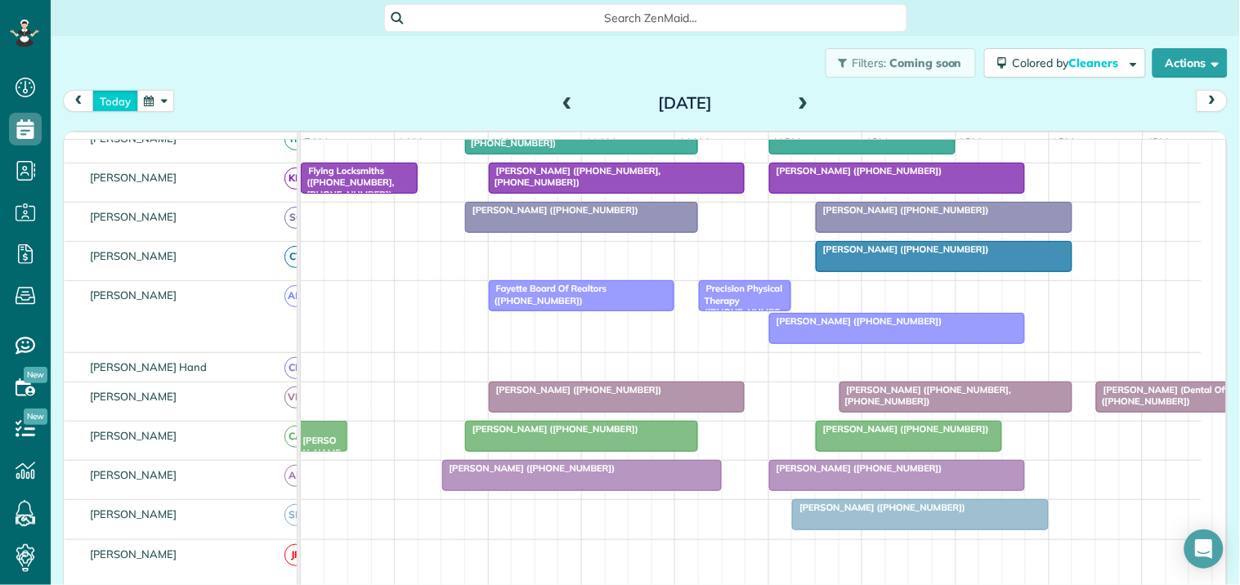
click at [117, 101] on button "today" at bounding box center [115, 101] width 46 height 22
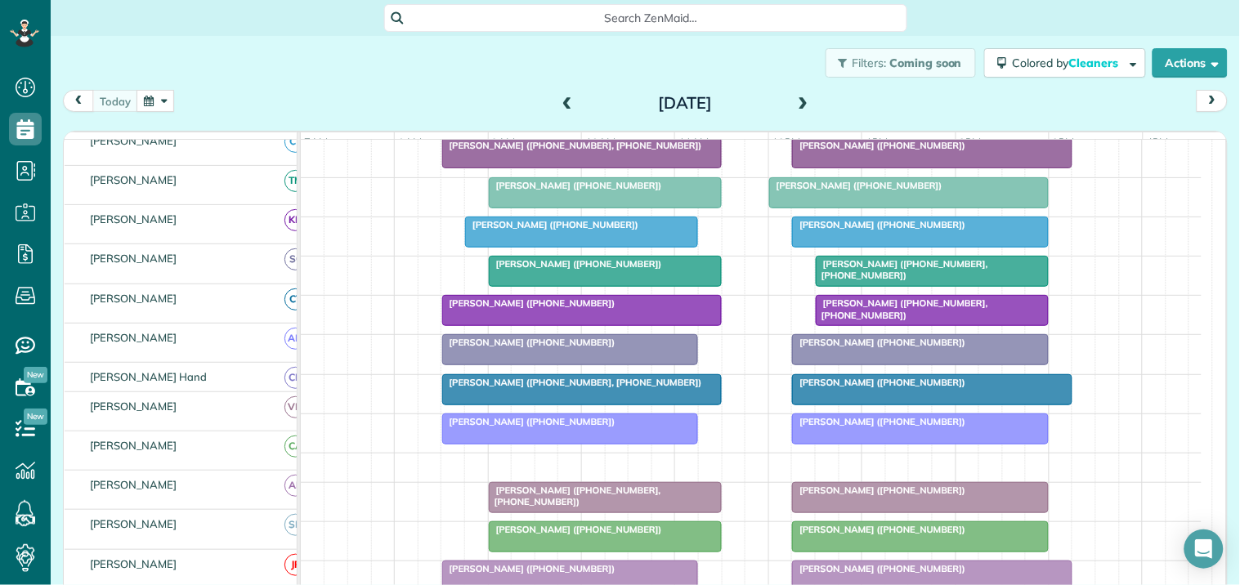
scroll to position [181, 0]
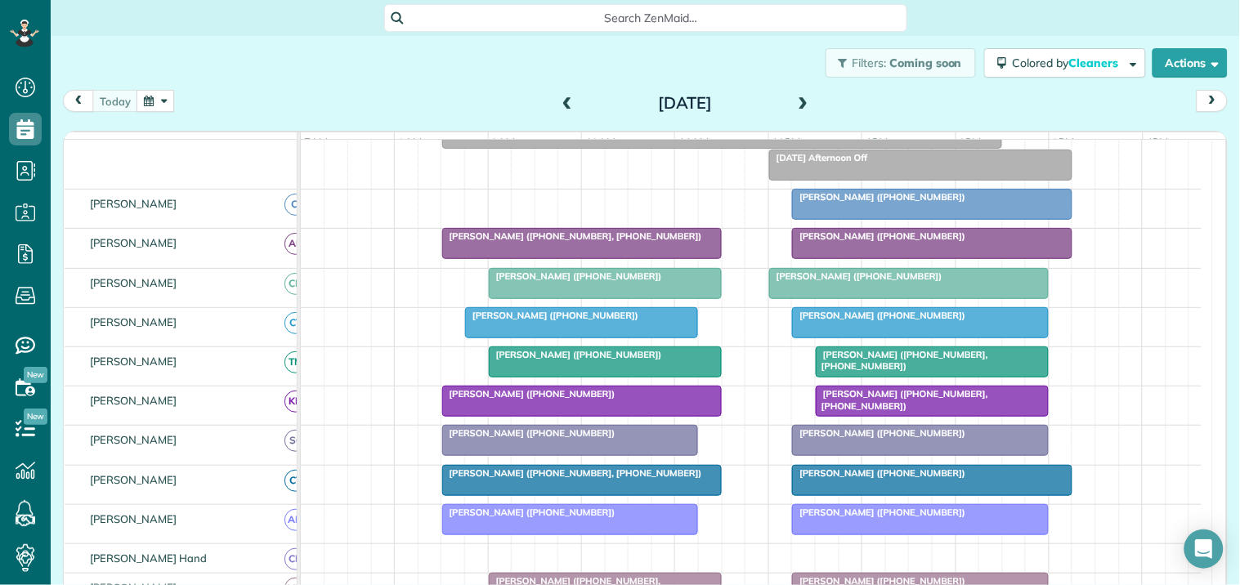
click at [903, 242] on span "[PERSON_NAME] ([PHONE_NUMBER])" at bounding box center [878, 235] width 175 height 11
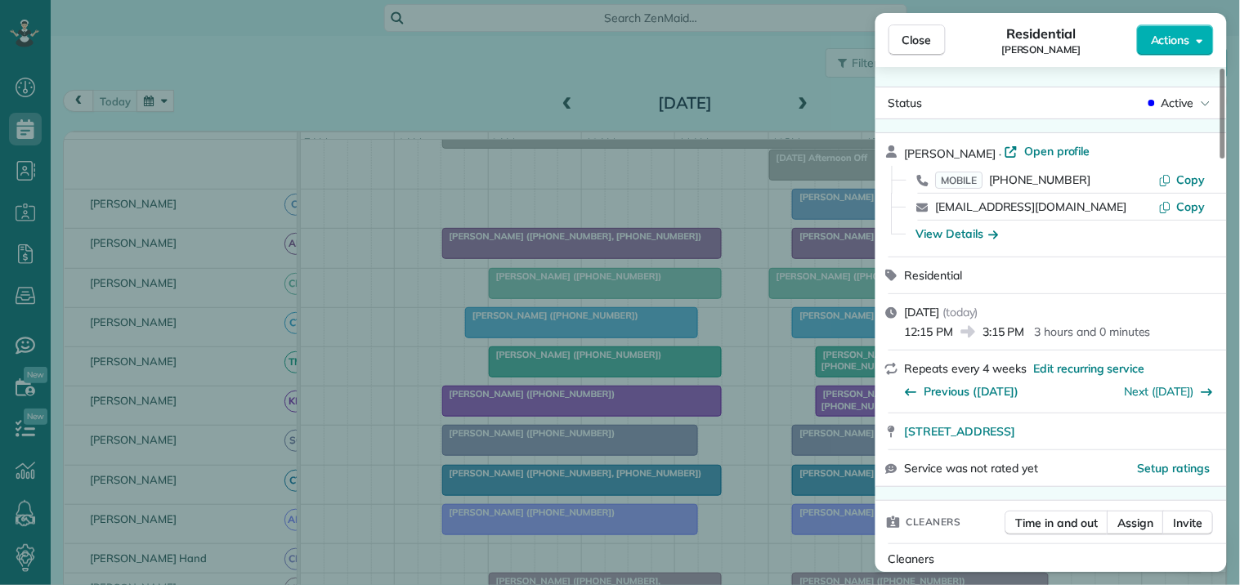
scroll to position [185, 0]
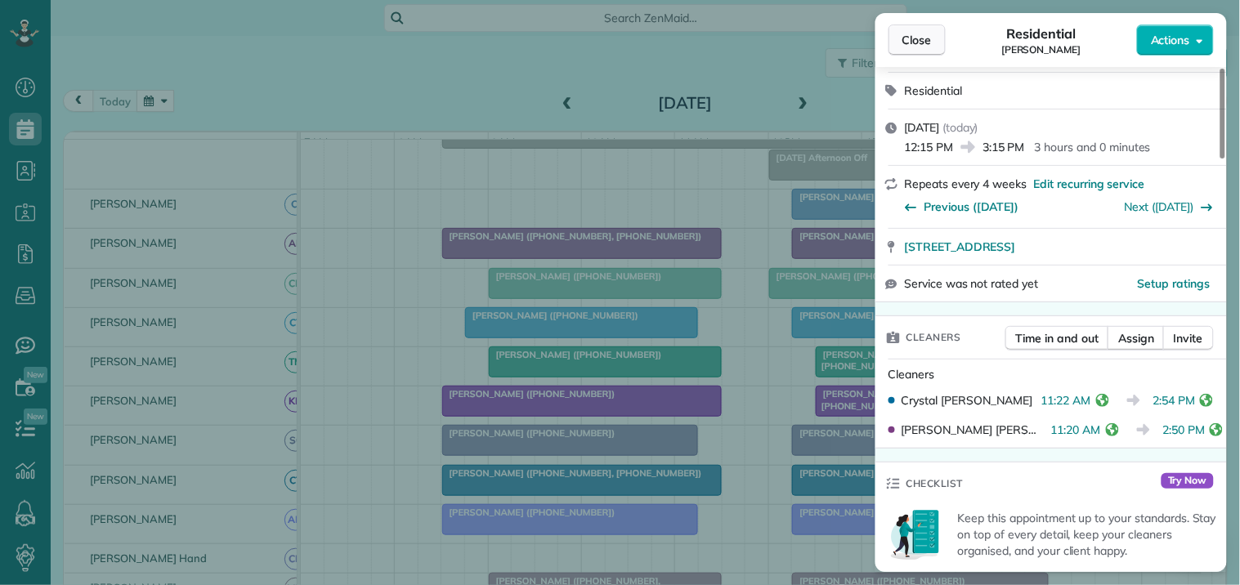
click at [926, 42] on span "Close" at bounding box center [916, 40] width 29 height 16
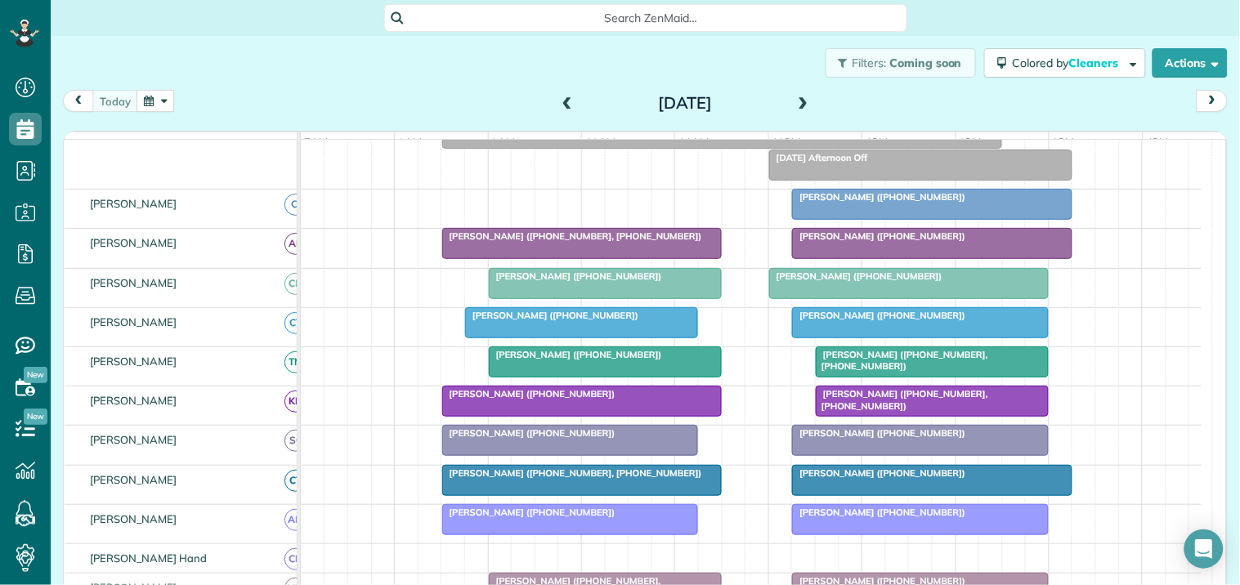
click at [452, 60] on div "Filters: Coming soon Colored by Cleaners Color by Cleaner Color by Team Color b…" at bounding box center [645, 63] width 1189 height 54
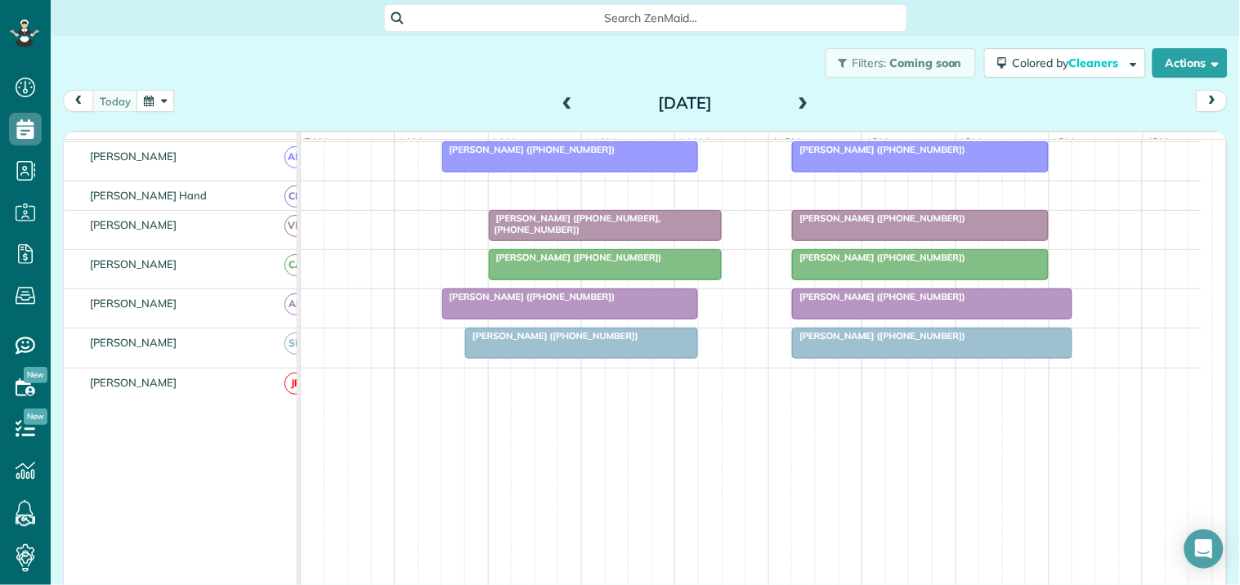
scroll to position [272, 0]
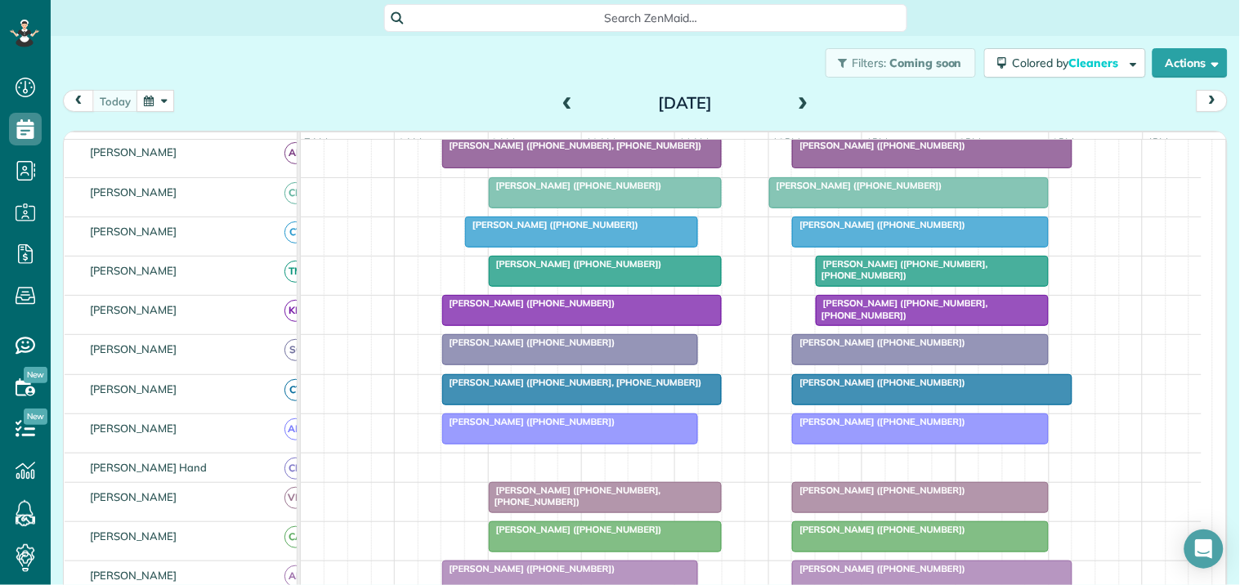
click at [797, 96] on span at bounding box center [803, 103] width 18 height 15
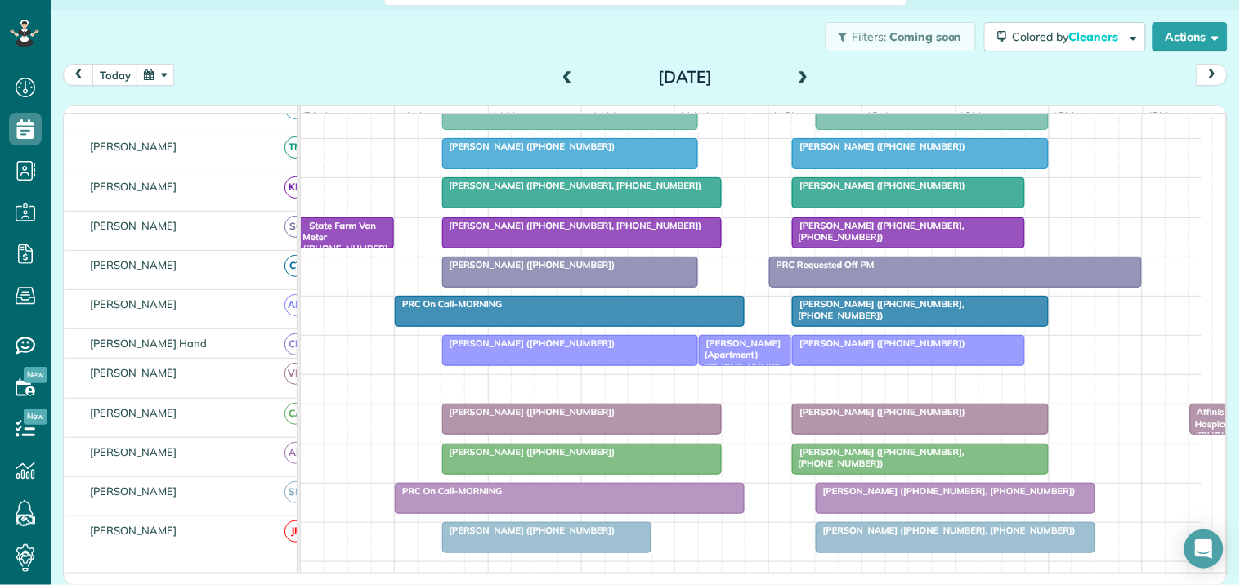
scroll to position [250, 0]
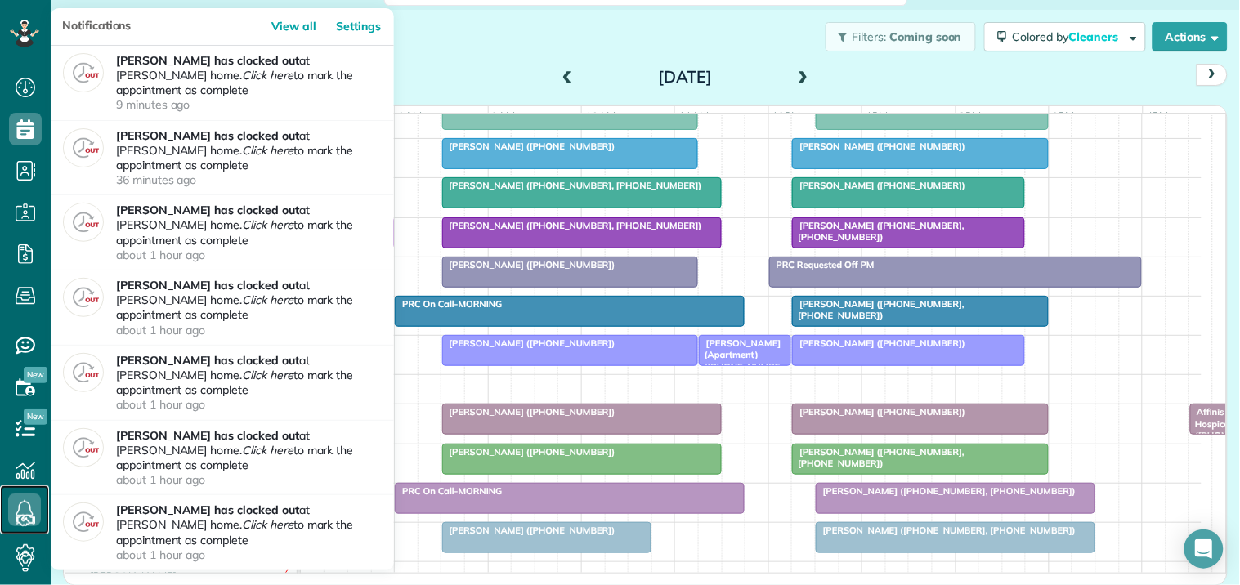
click at [28, 502] on icon at bounding box center [24, 510] width 33 height 33
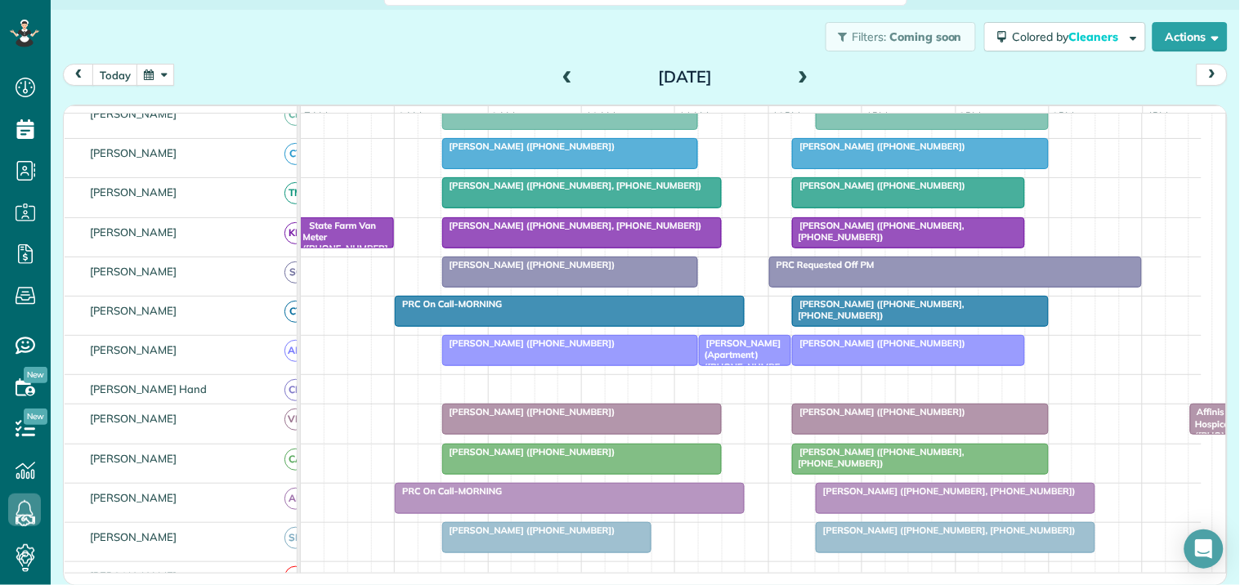
click at [469, 42] on div "Filters: Coming soon Colored by Cleaners Color by Cleaner Color by Team Color b…" at bounding box center [645, 37] width 1189 height 54
click at [559, 74] on span at bounding box center [567, 77] width 18 height 15
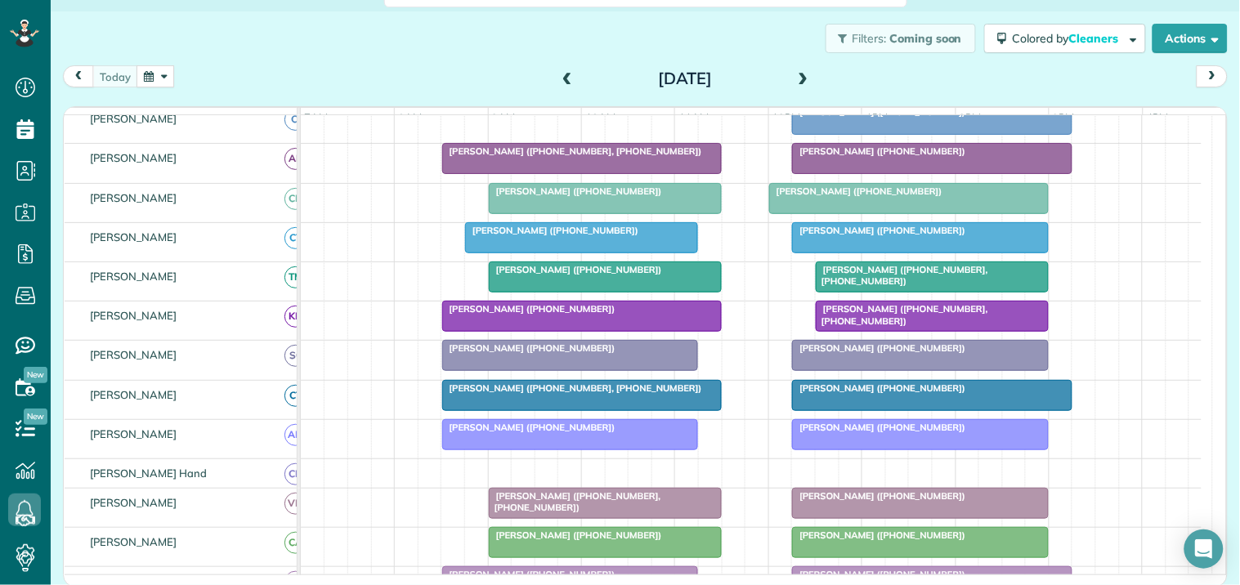
scroll to position [143, 0]
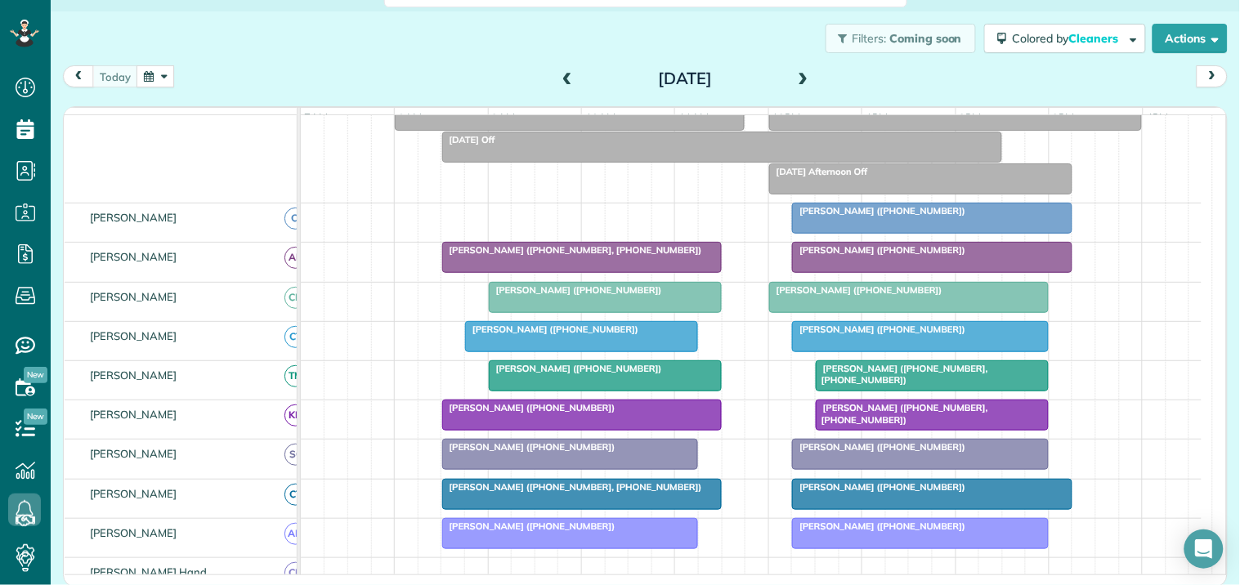
click at [798, 74] on span at bounding box center [803, 79] width 18 height 15
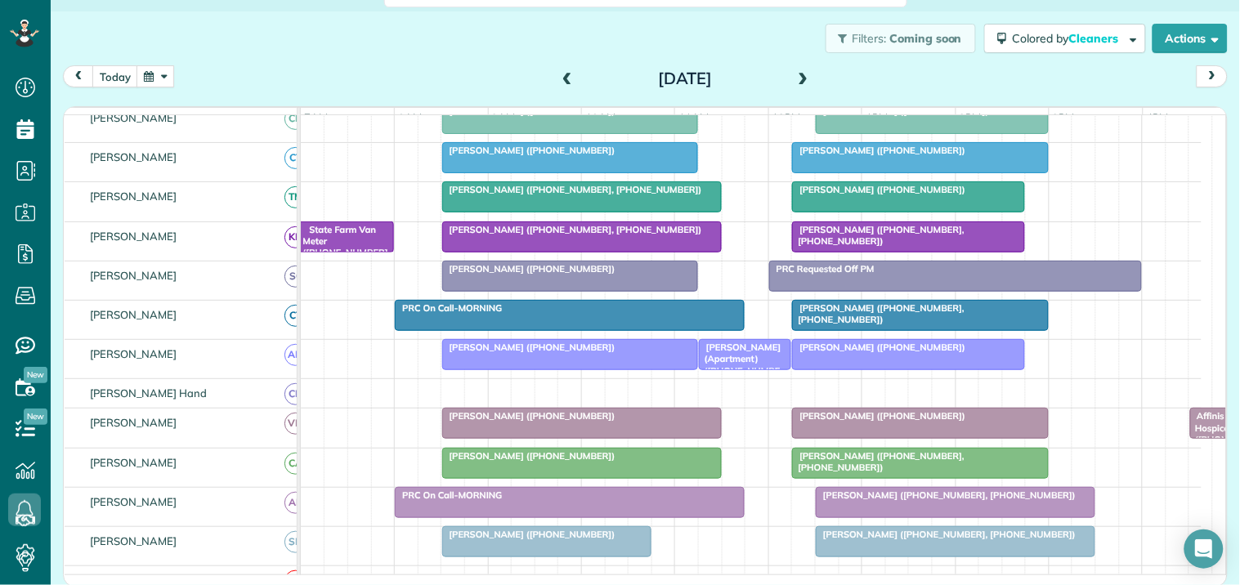
scroll to position [278, 0]
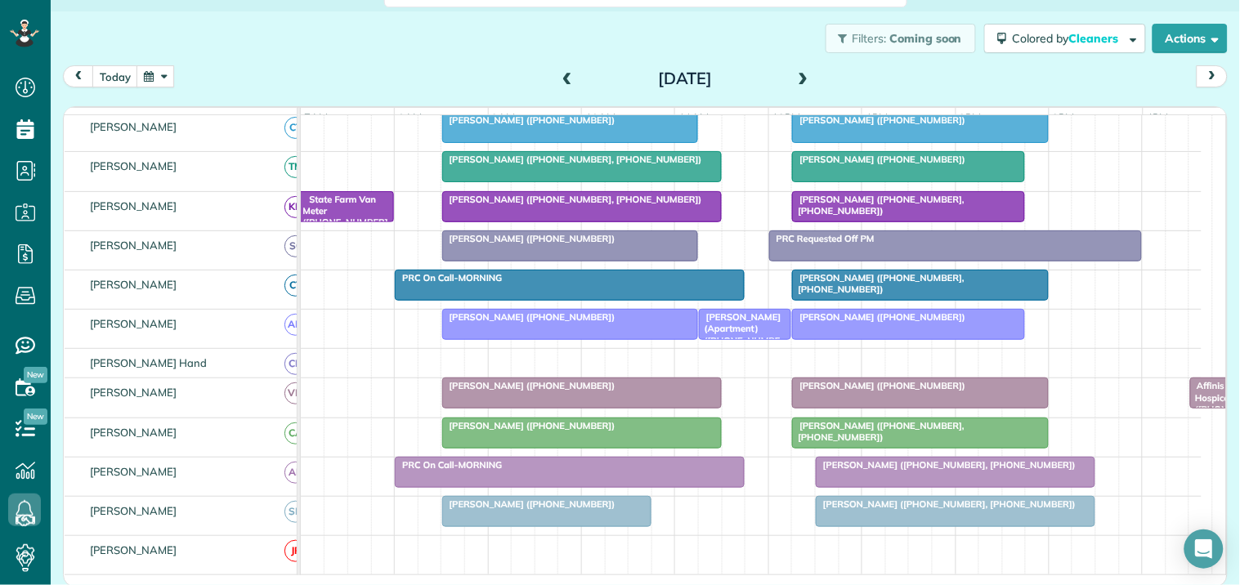
click at [795, 77] on span at bounding box center [803, 79] width 18 height 15
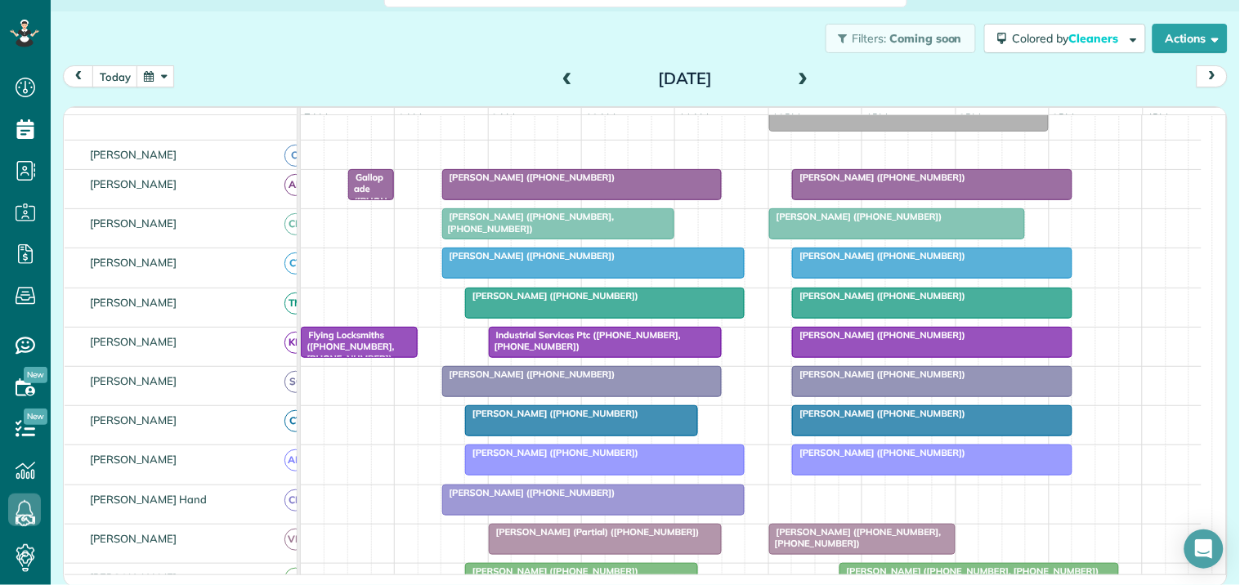
scroll to position [300, 0]
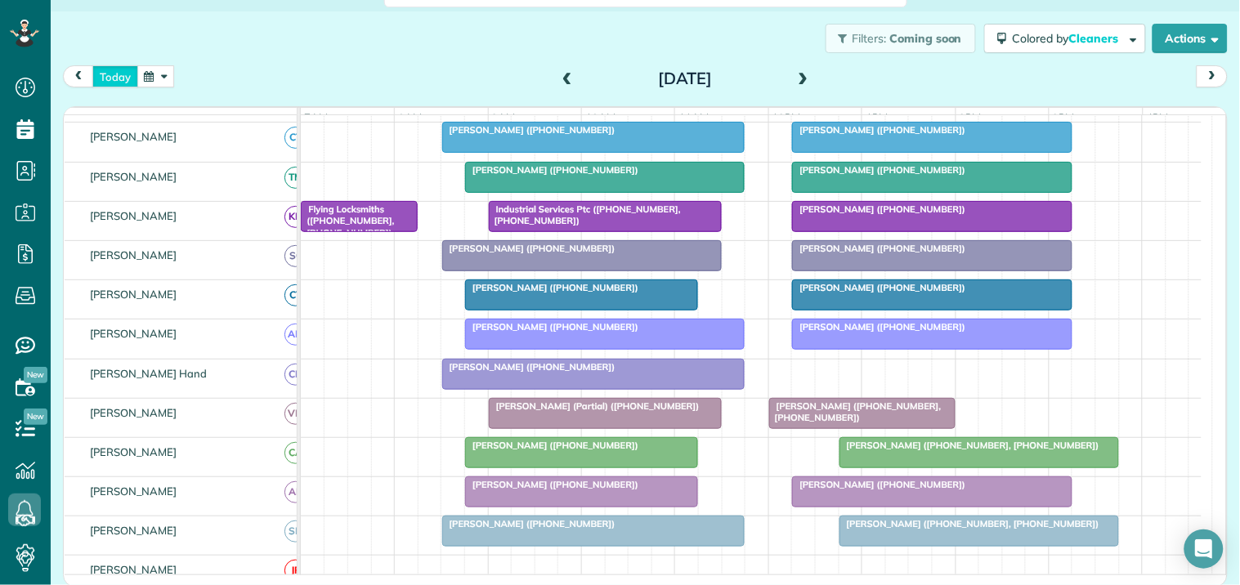
click at [115, 76] on button "today" at bounding box center [115, 76] width 46 height 22
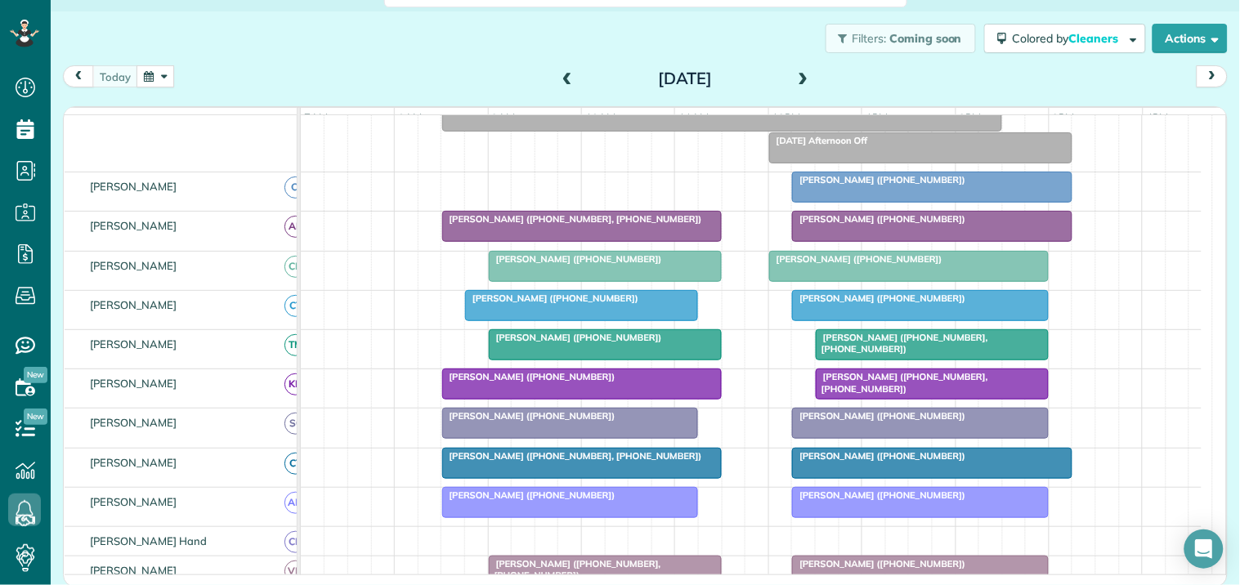
scroll to position [342, 0]
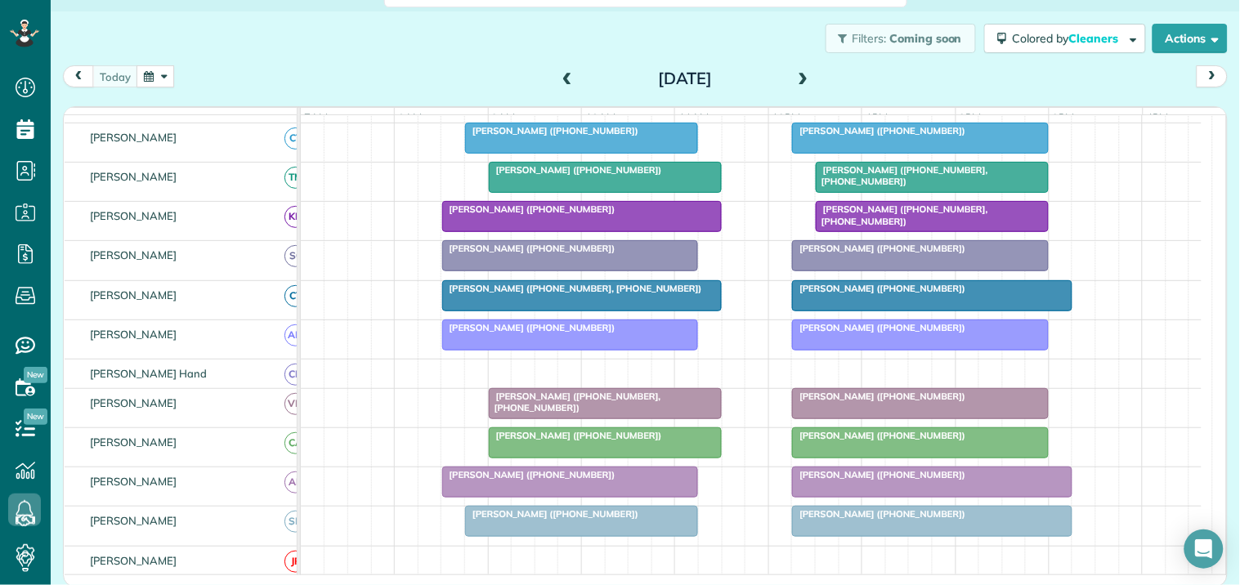
click at [794, 75] on span at bounding box center [803, 79] width 18 height 15
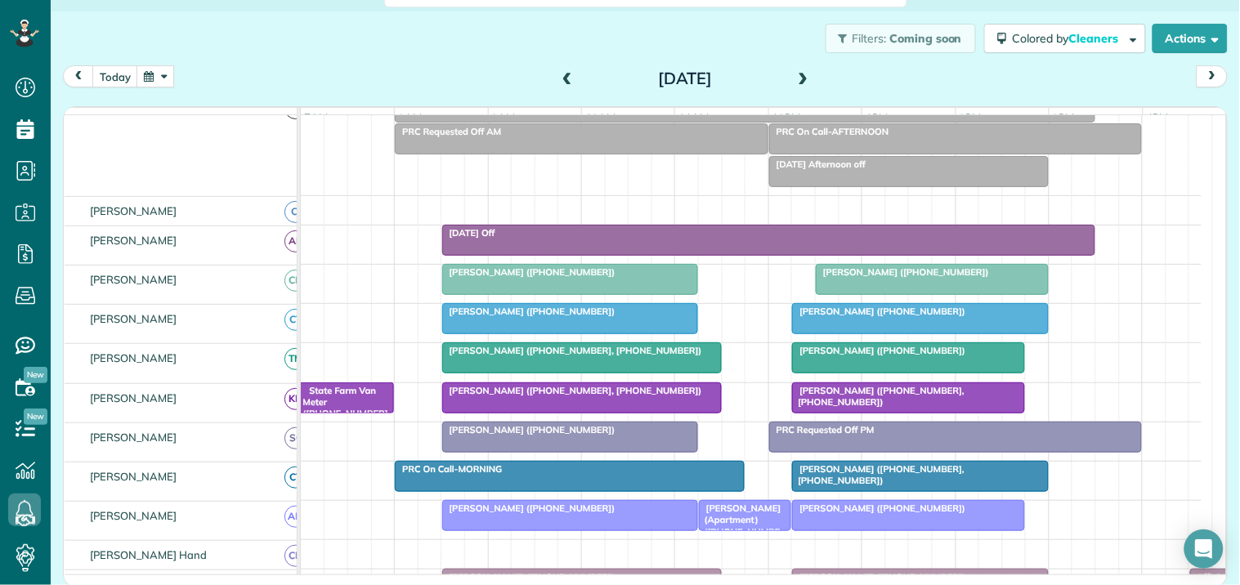
scroll to position [86, 0]
click at [797, 67] on span at bounding box center [803, 79] width 18 height 25
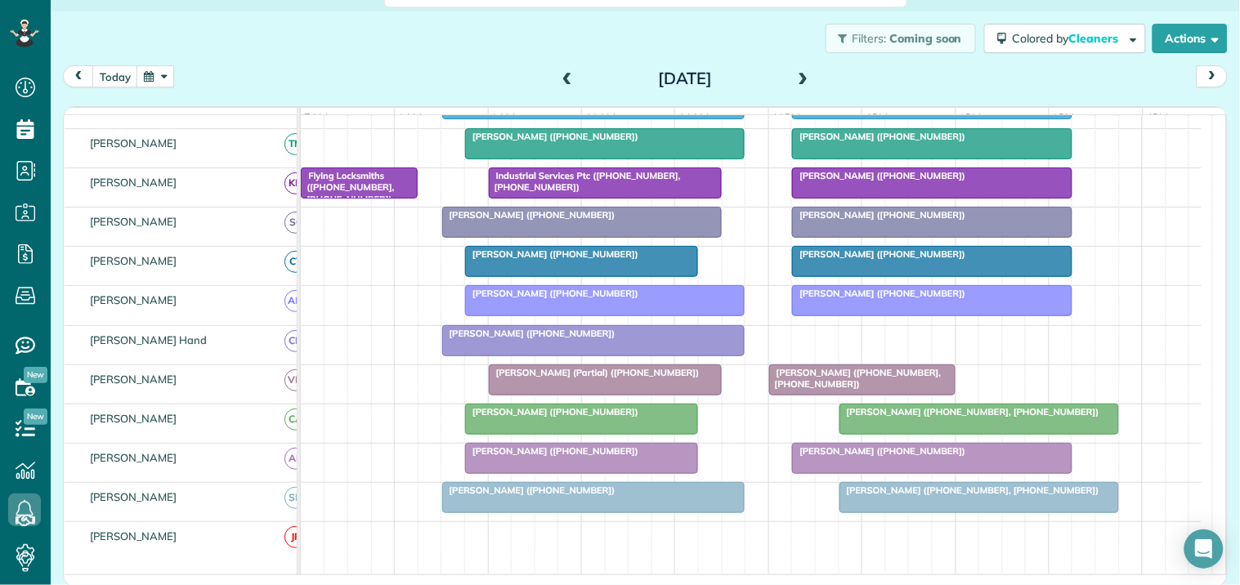
scroll to position [196, 0]
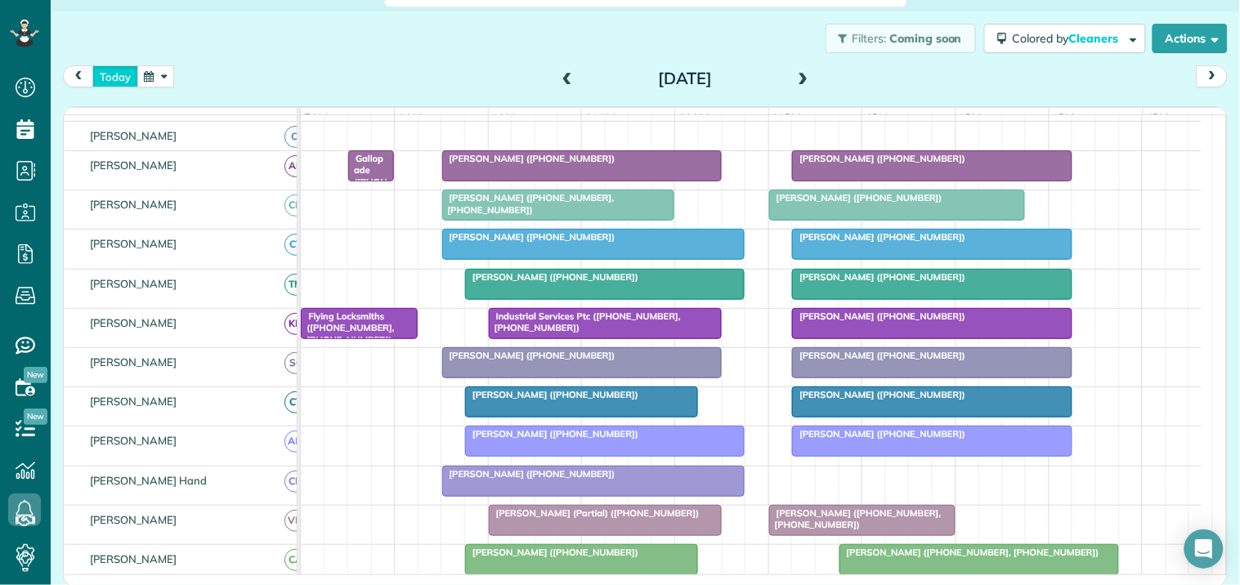
click at [115, 77] on button "today" at bounding box center [115, 76] width 46 height 22
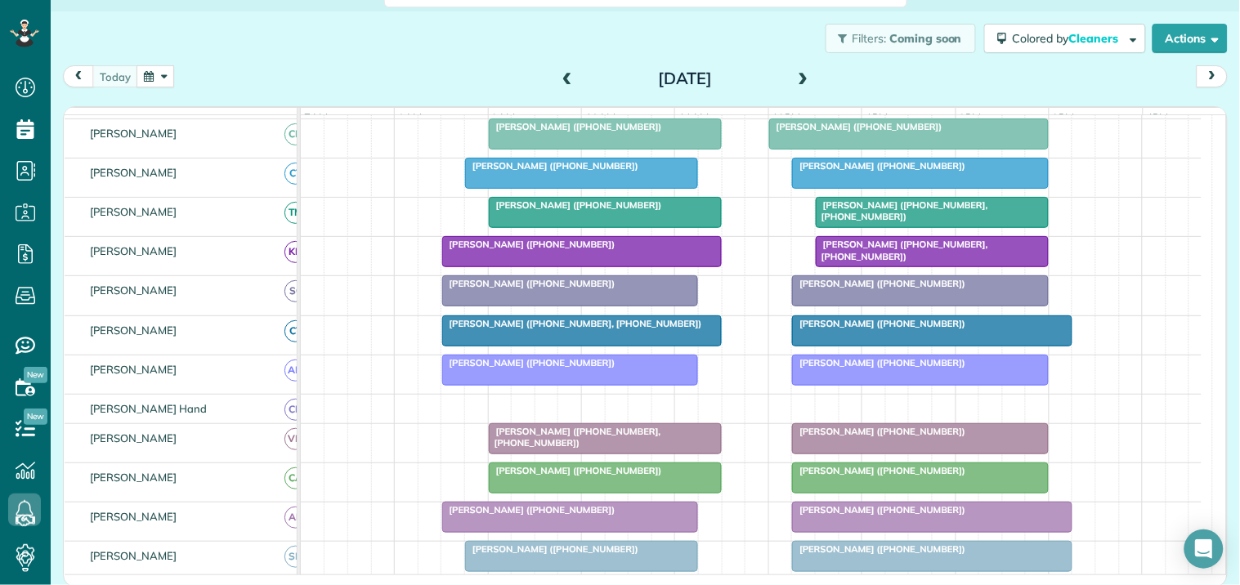
scroll to position [225, 0]
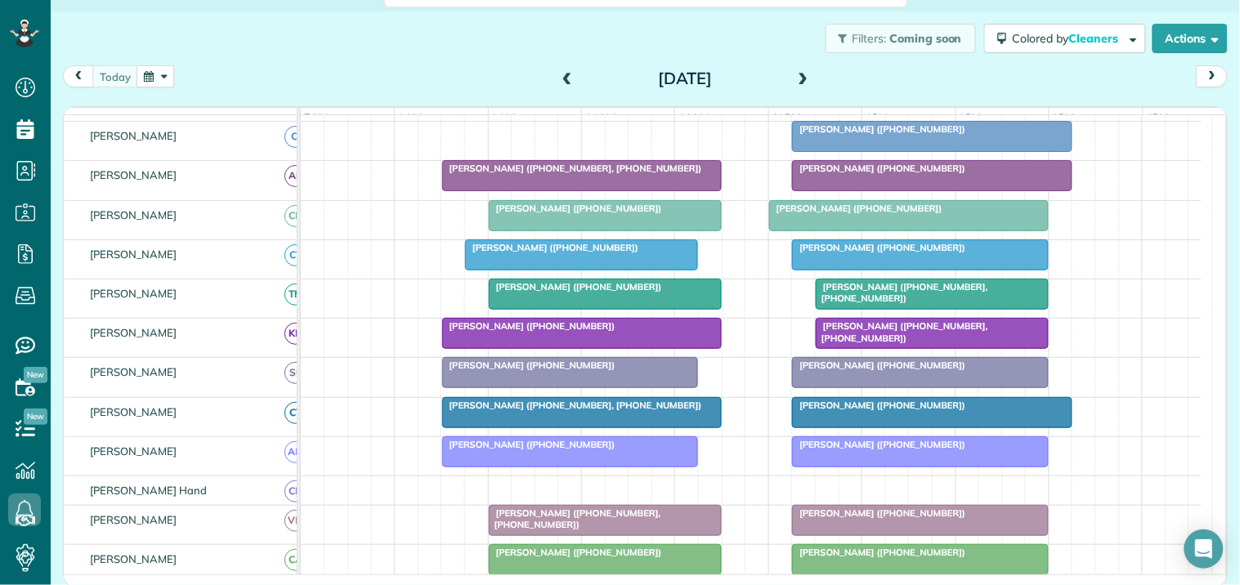
click at [797, 76] on span at bounding box center [803, 79] width 18 height 15
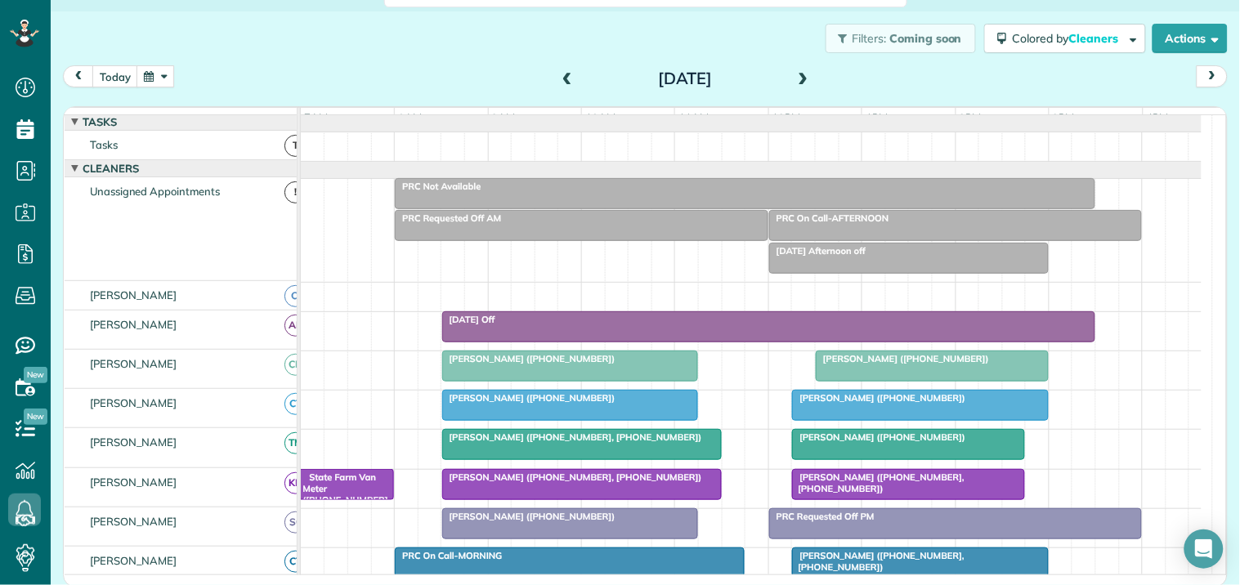
scroll to position [0, 0]
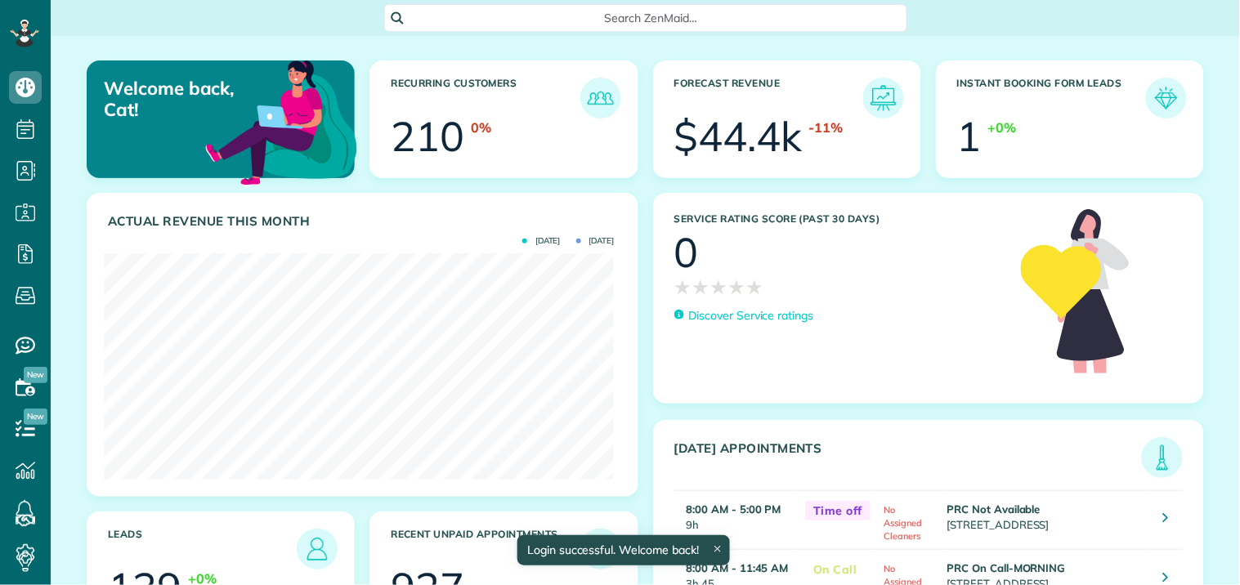
scroll to position [226, 510]
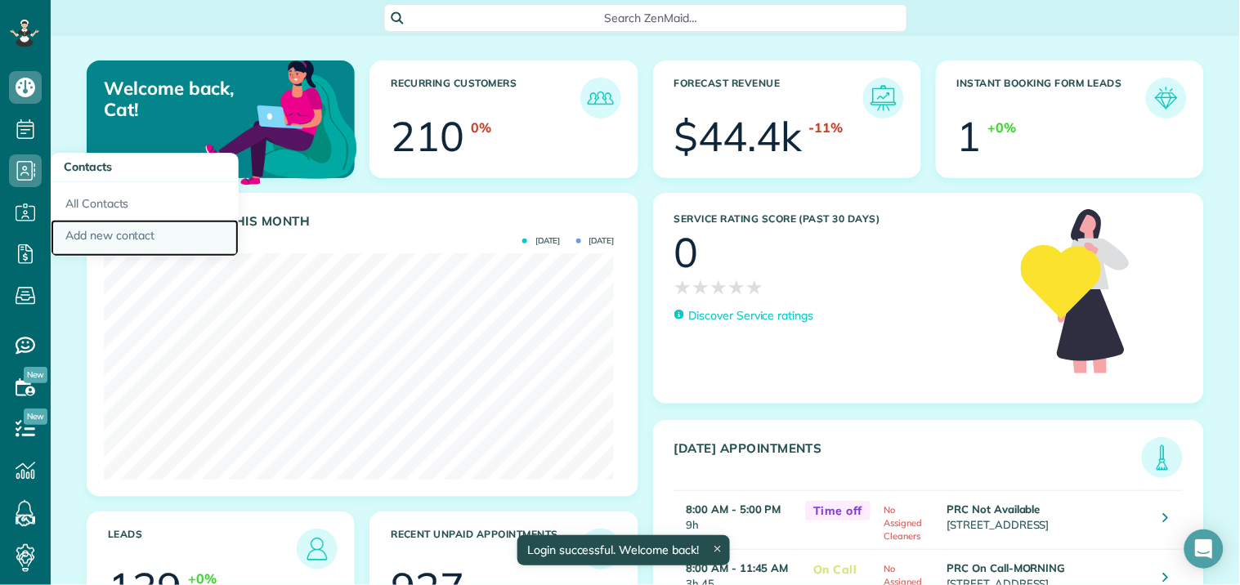
click at [134, 234] on link "Add new contact" at bounding box center [145, 239] width 188 height 38
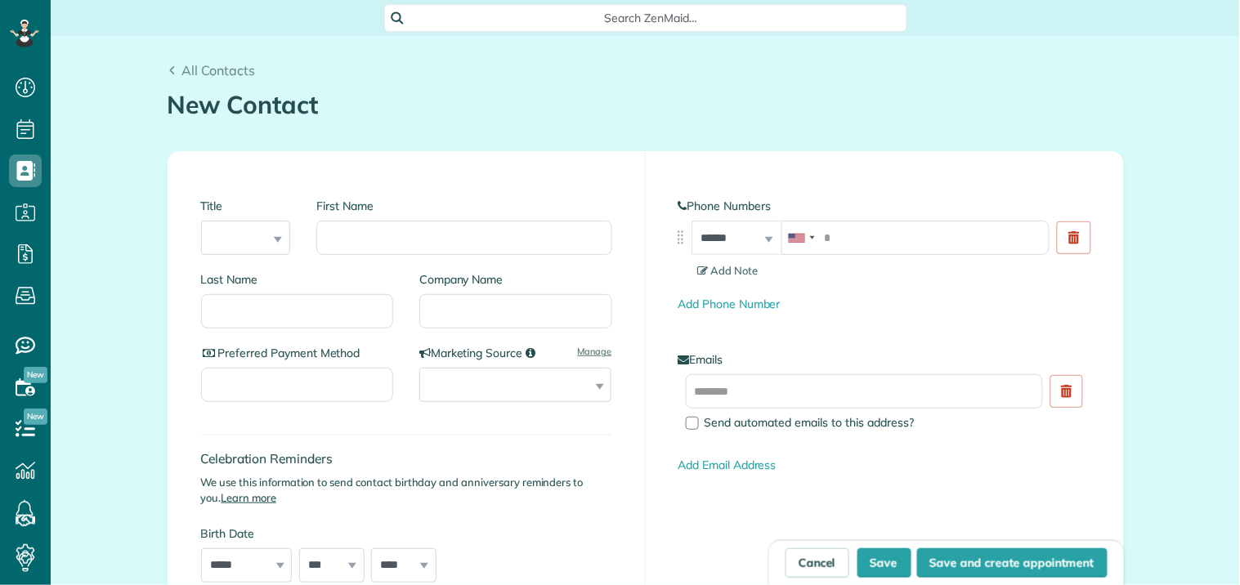
scroll to position [7, 7]
click at [371, 245] on input "First Name" at bounding box center [463, 238] width 295 height 34
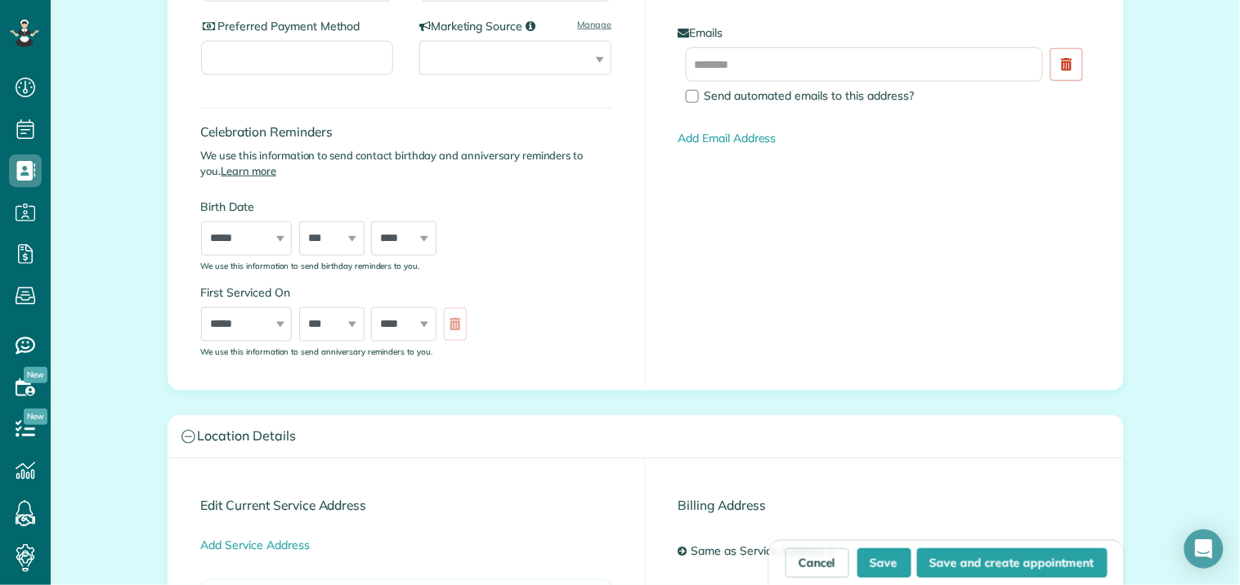
scroll to position [544, 0]
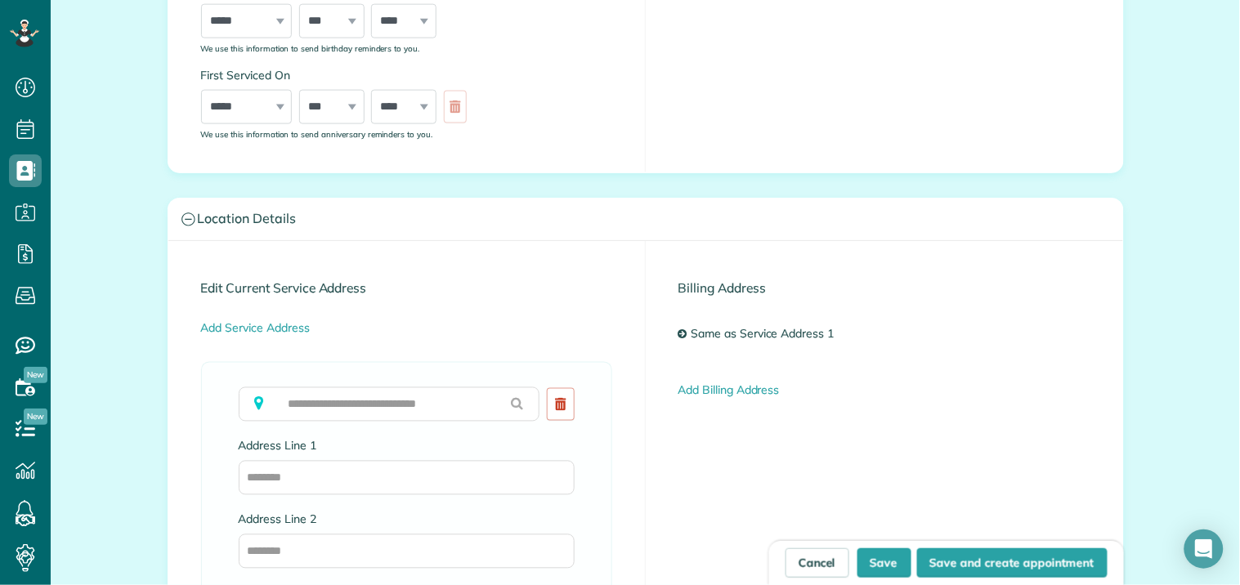
type input "****"
click at [329, 401] on input "text" at bounding box center [390, 404] width 302 height 34
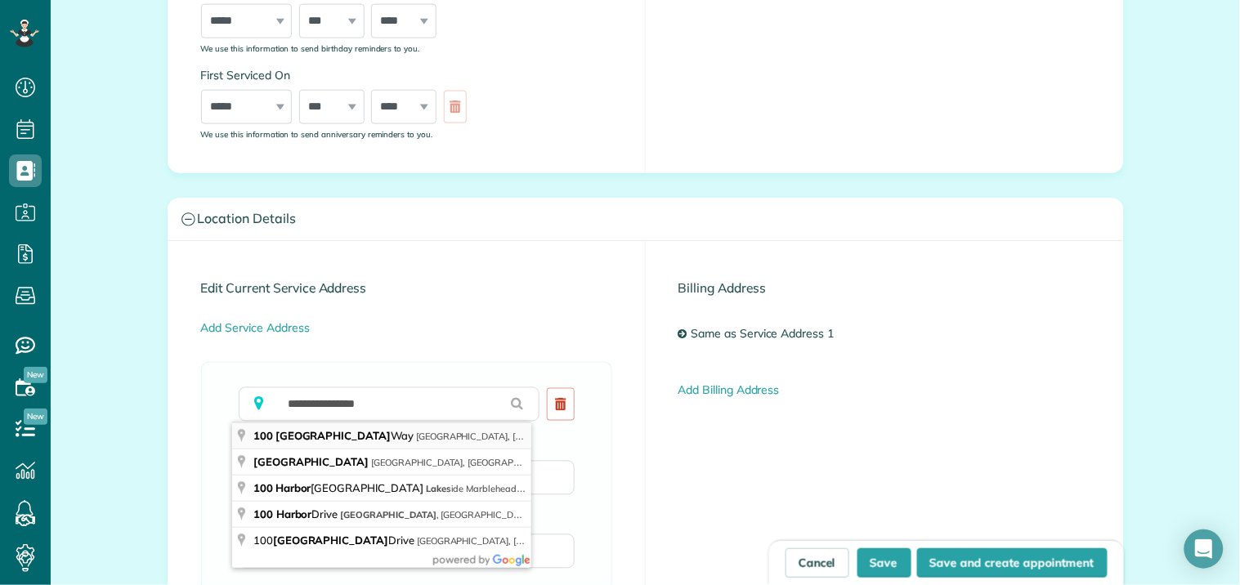
type input "**********"
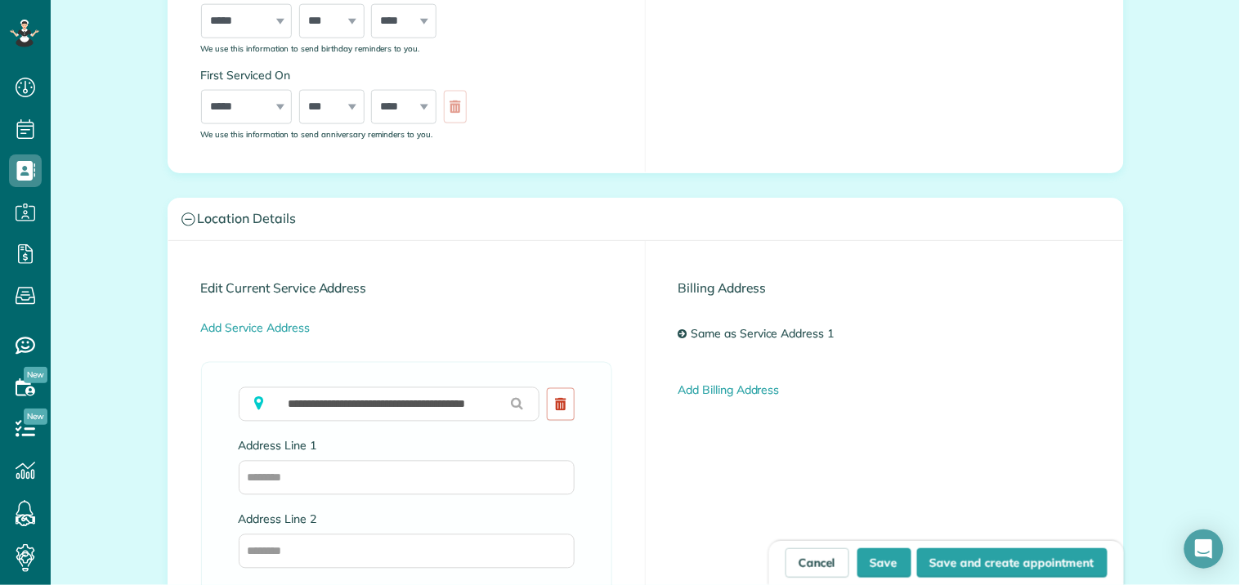
type input "**********"
type input "**"
type input "*****"
click at [887, 561] on button "Save" at bounding box center [884, 562] width 54 height 29
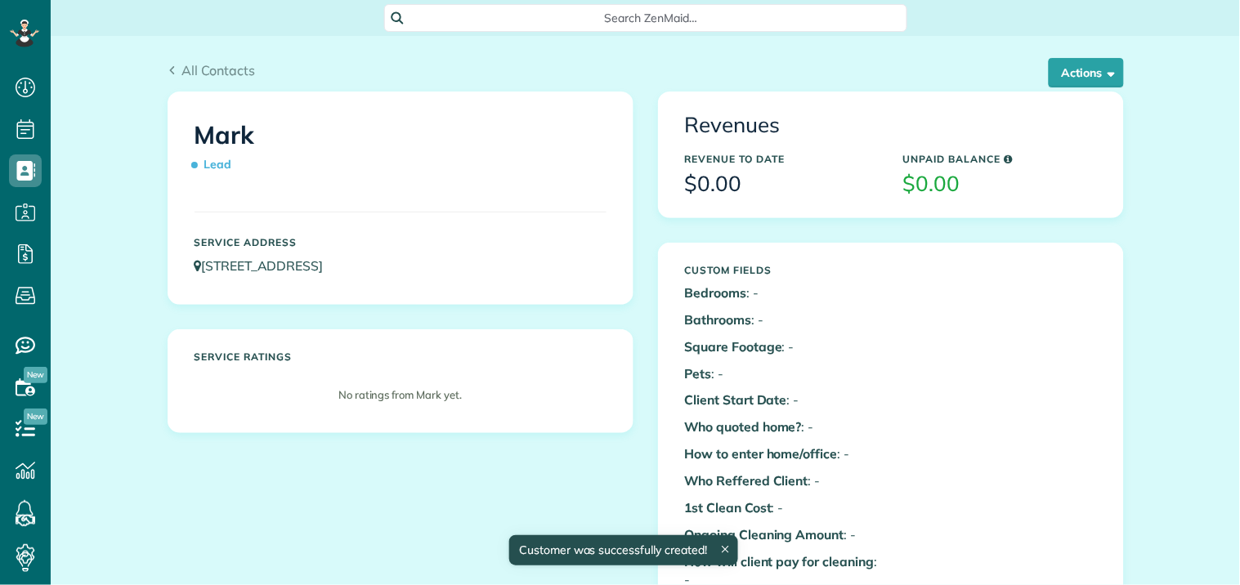
scroll to position [7, 7]
click at [631, 18] on span "Search ZenMaid…" at bounding box center [651, 18] width 497 height 16
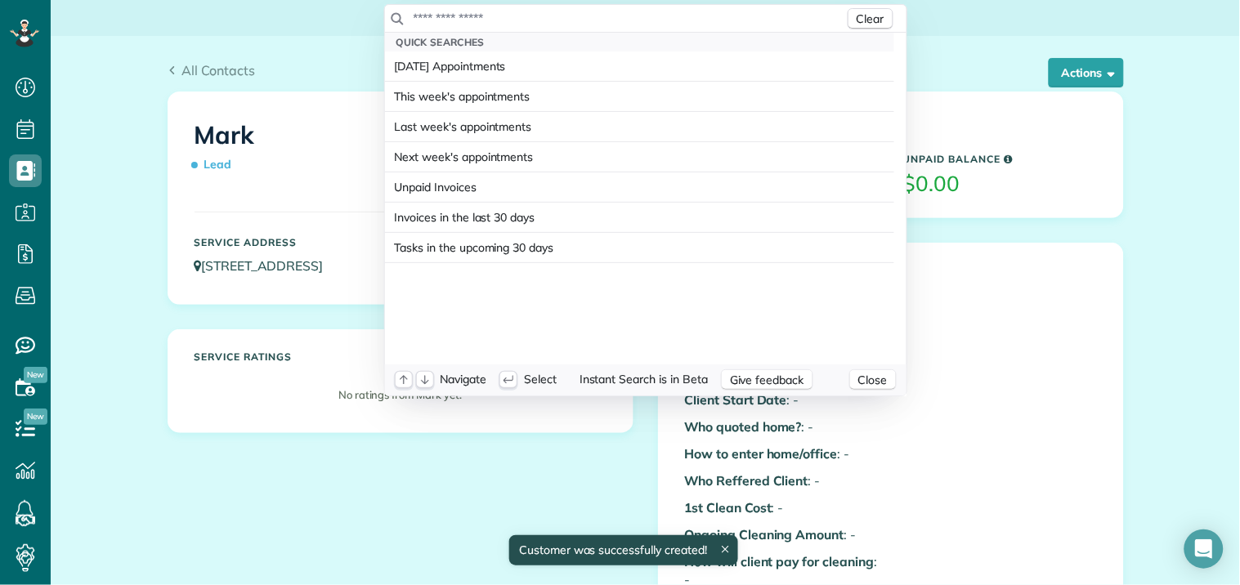
click at [609, 15] on input "text" at bounding box center [628, 18] width 431 height 16
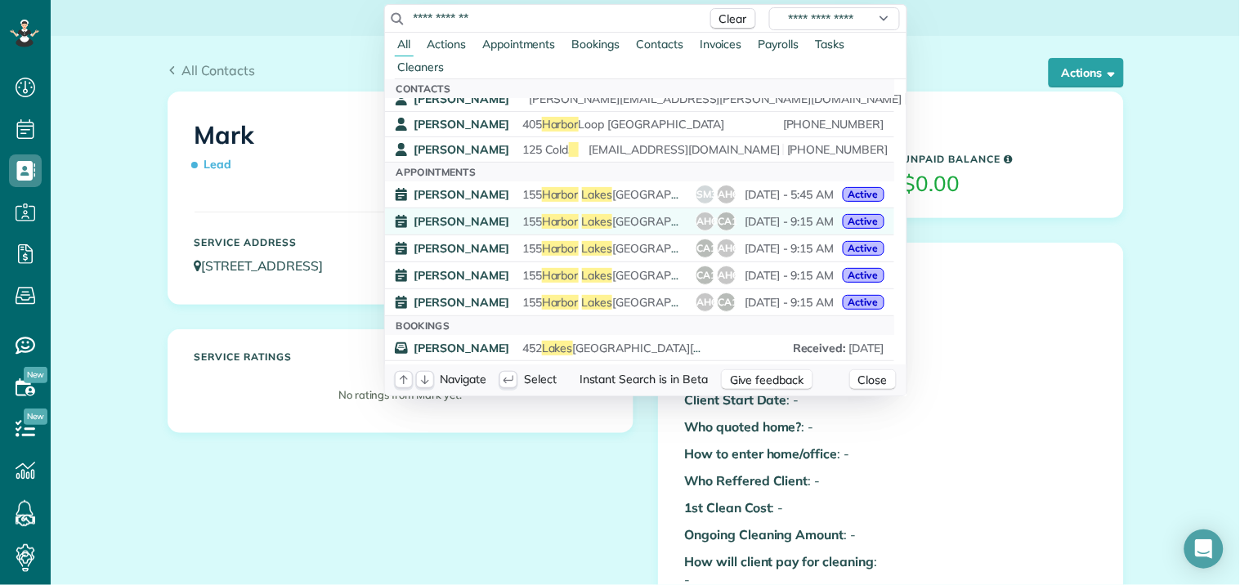
scroll to position [0, 0]
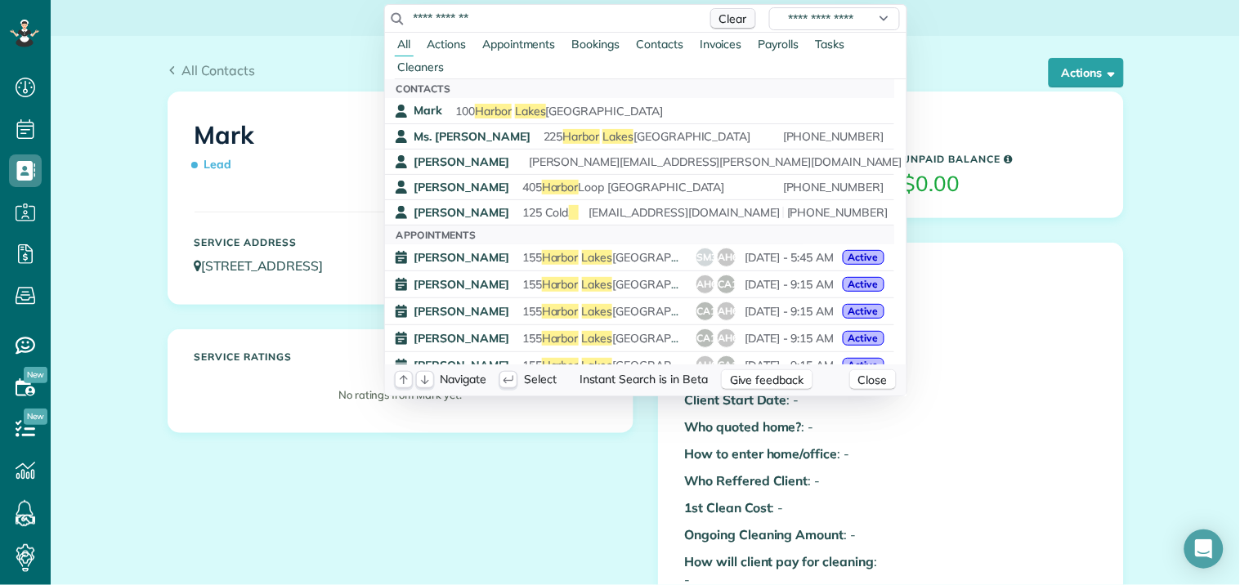
type input "**********"
click at [730, 20] on span "Clear" at bounding box center [733, 18] width 28 height 15
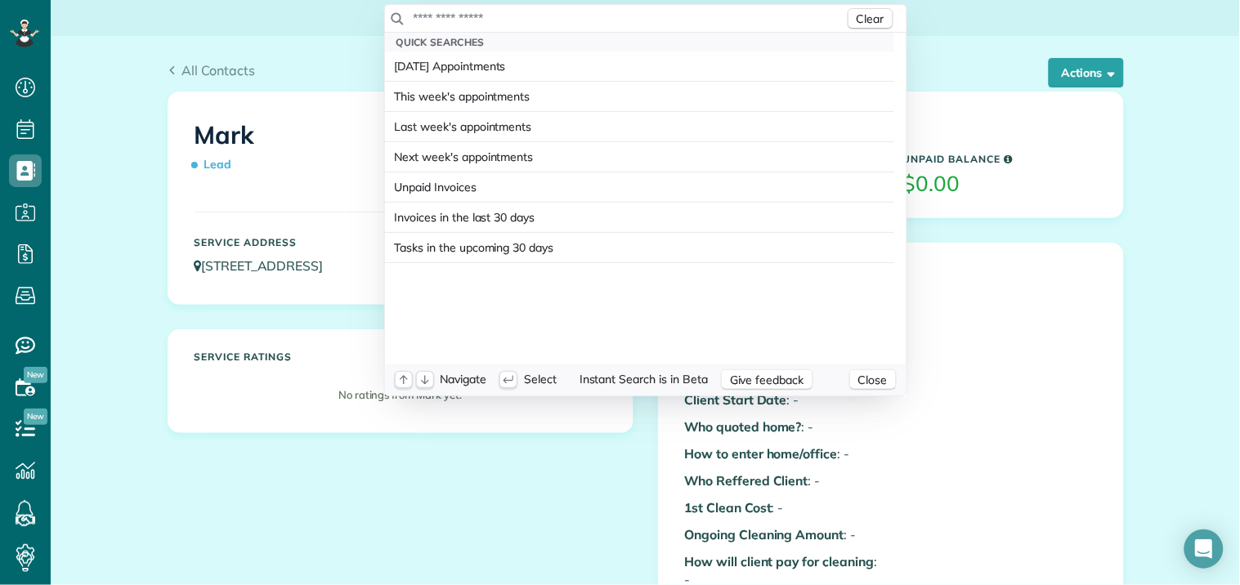
click at [992, 2] on html "Dashboard Scheduling Calendar View List View Dispatch View - Weekly scheduling …" at bounding box center [620, 292] width 1240 height 585
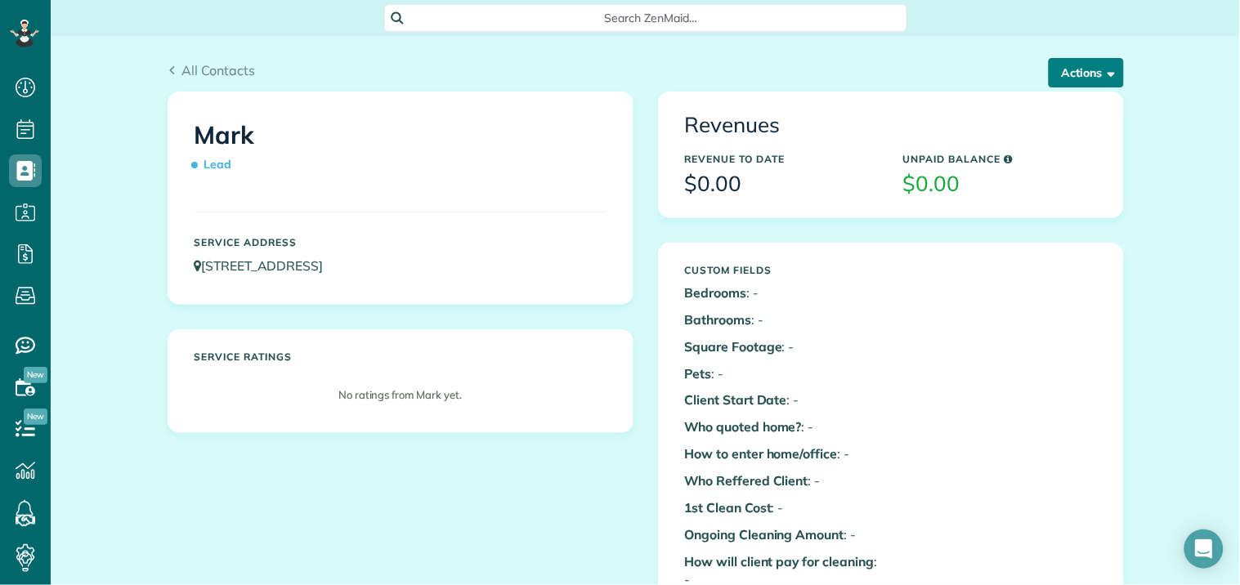
click at [1074, 68] on button "Actions" at bounding box center [1085, 72] width 75 height 29
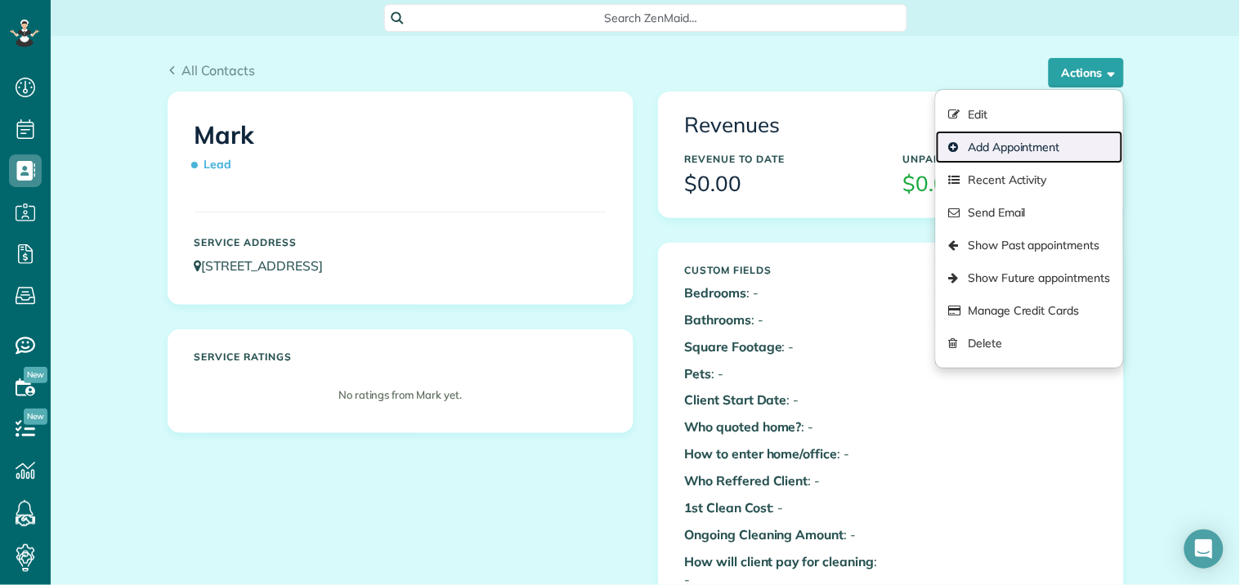
click at [997, 150] on link "Add Appointment" at bounding box center [1029, 147] width 186 height 33
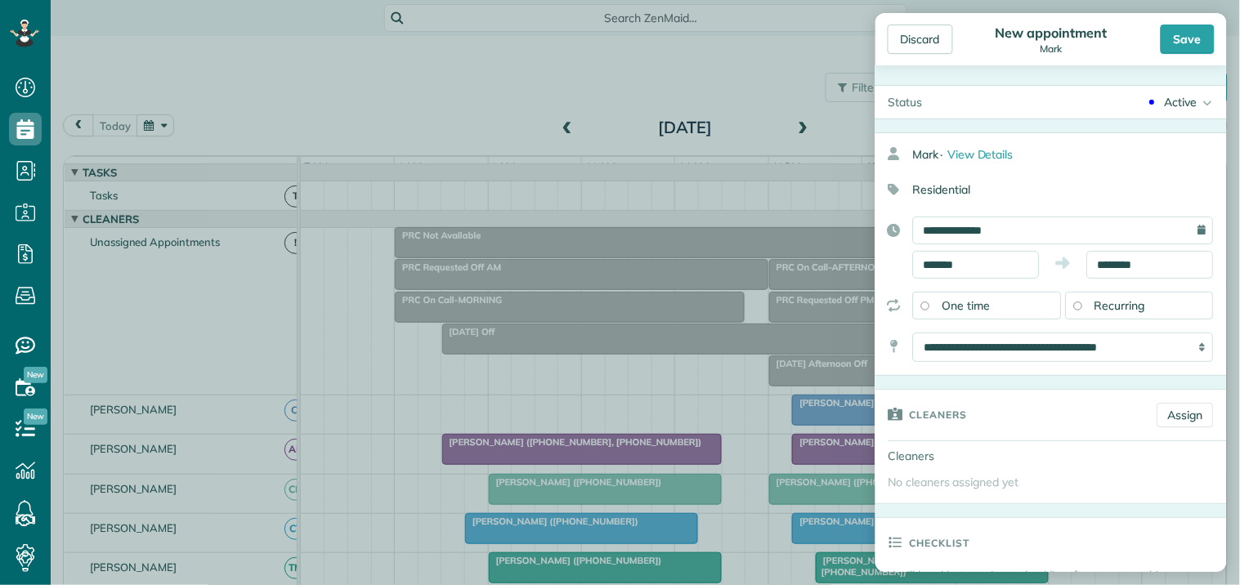
scroll to position [7, 7]
click at [1040, 229] on input "**********" at bounding box center [1063, 231] width 301 height 28
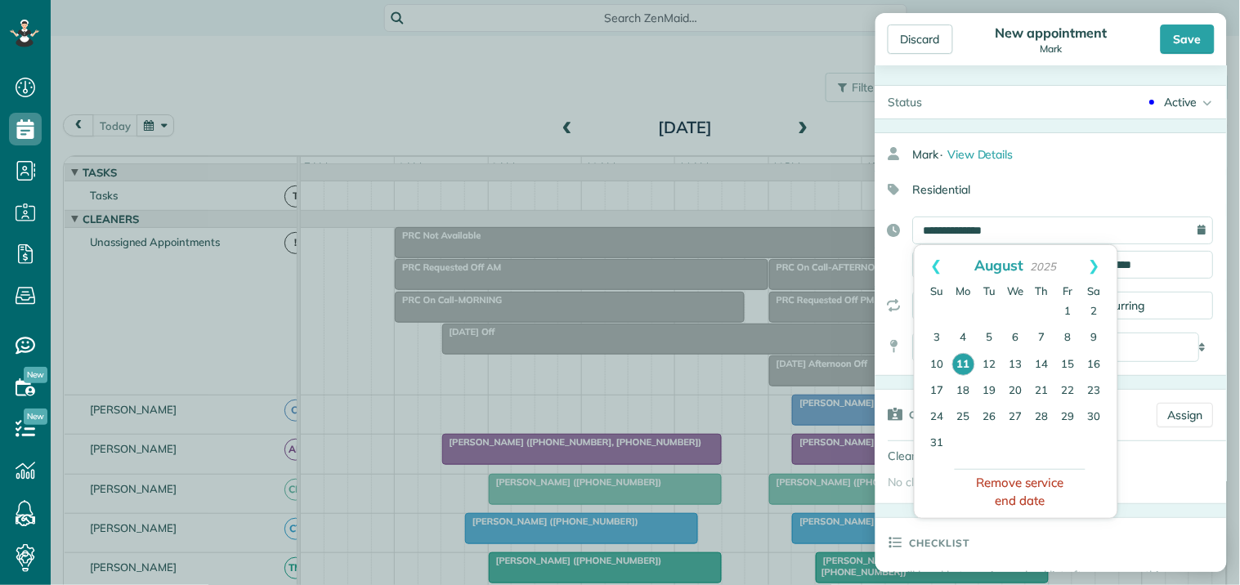
click at [1015, 480] on button "Remove service end date" at bounding box center [1019, 491] width 131 height 45
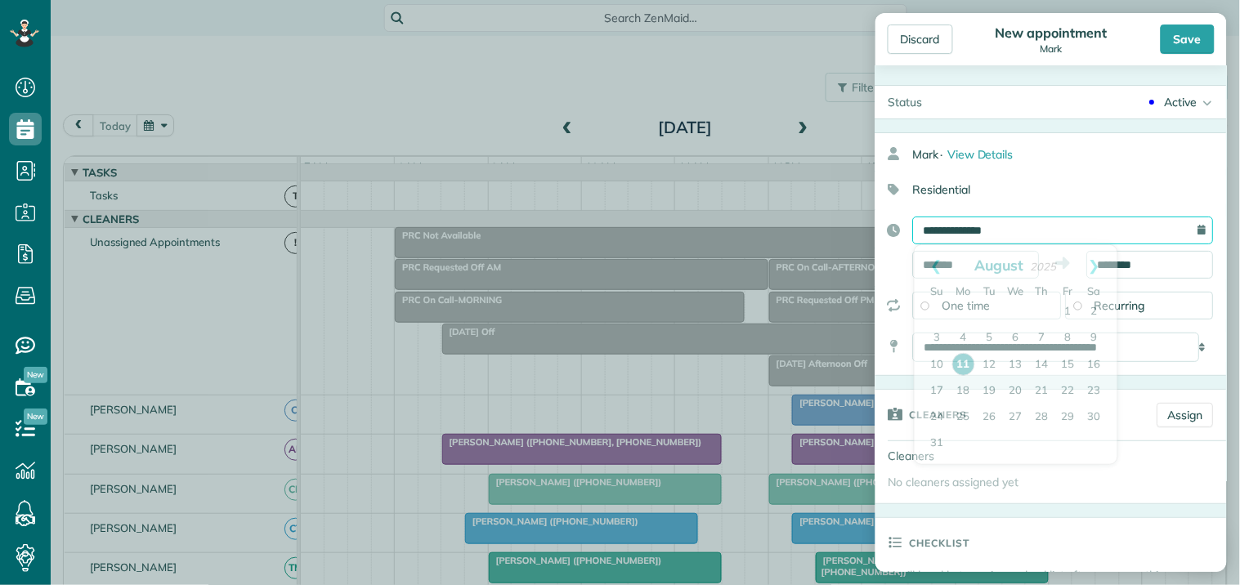
click at [1034, 232] on input "**********" at bounding box center [1063, 231] width 301 height 28
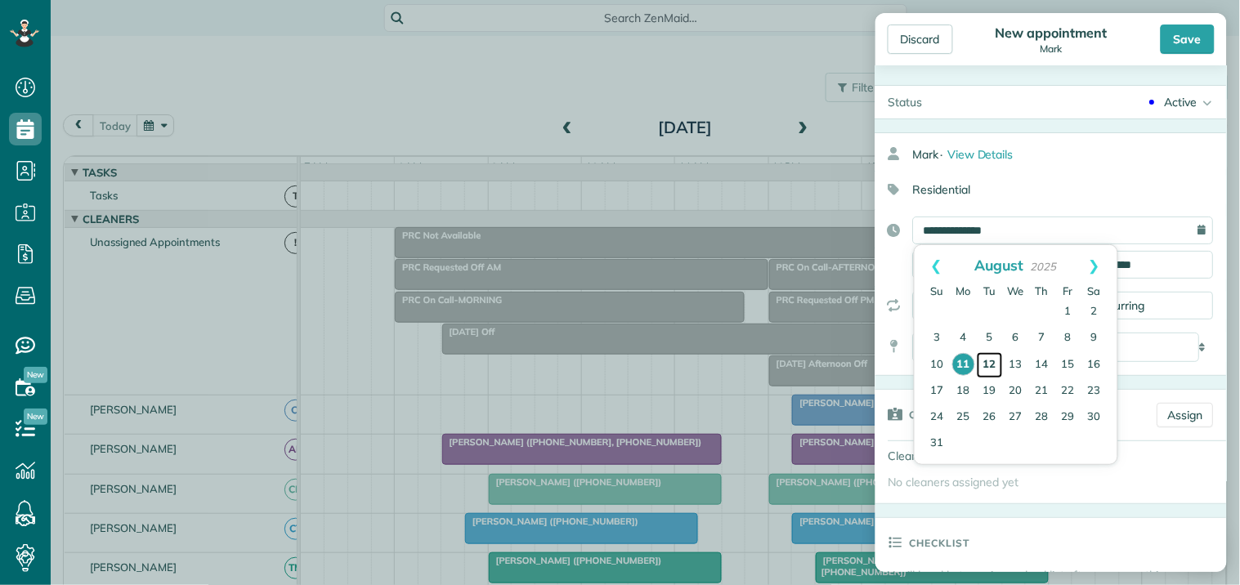
click at [990, 356] on link "12" at bounding box center [989, 365] width 26 height 26
type input "**********"
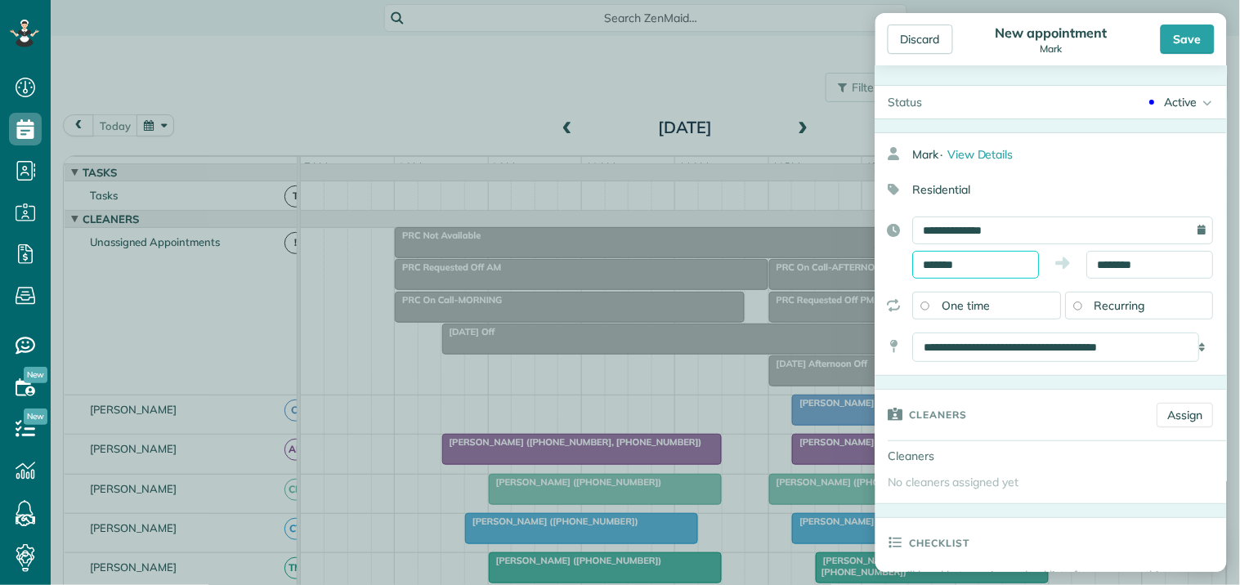
click at [970, 263] on input "*******" at bounding box center [976, 265] width 127 height 28
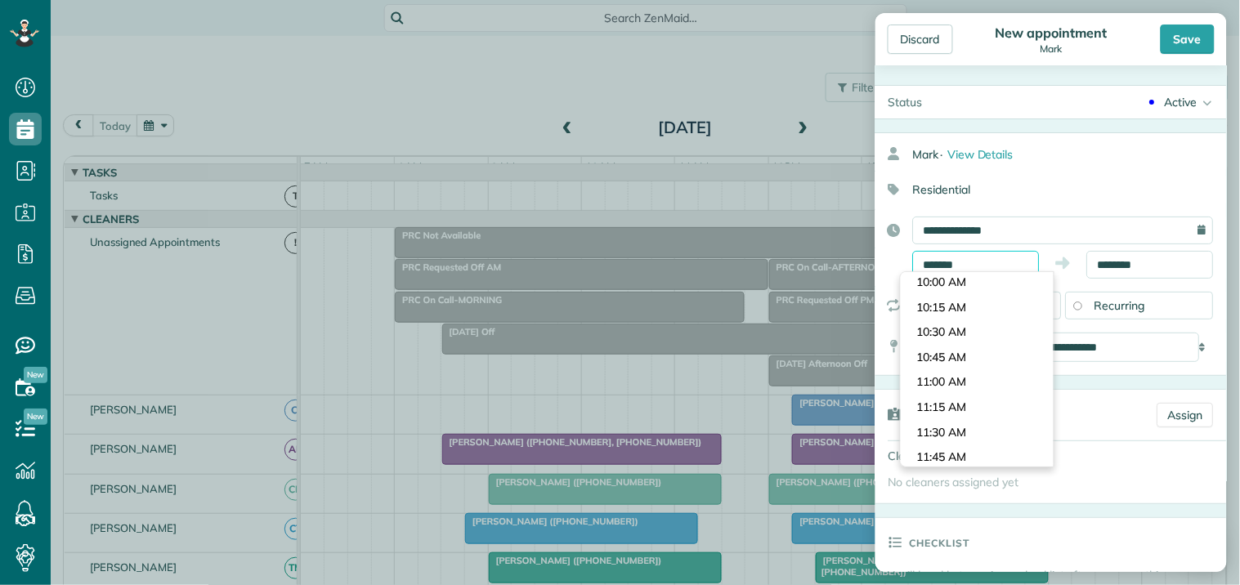
scroll to position [1120, 0]
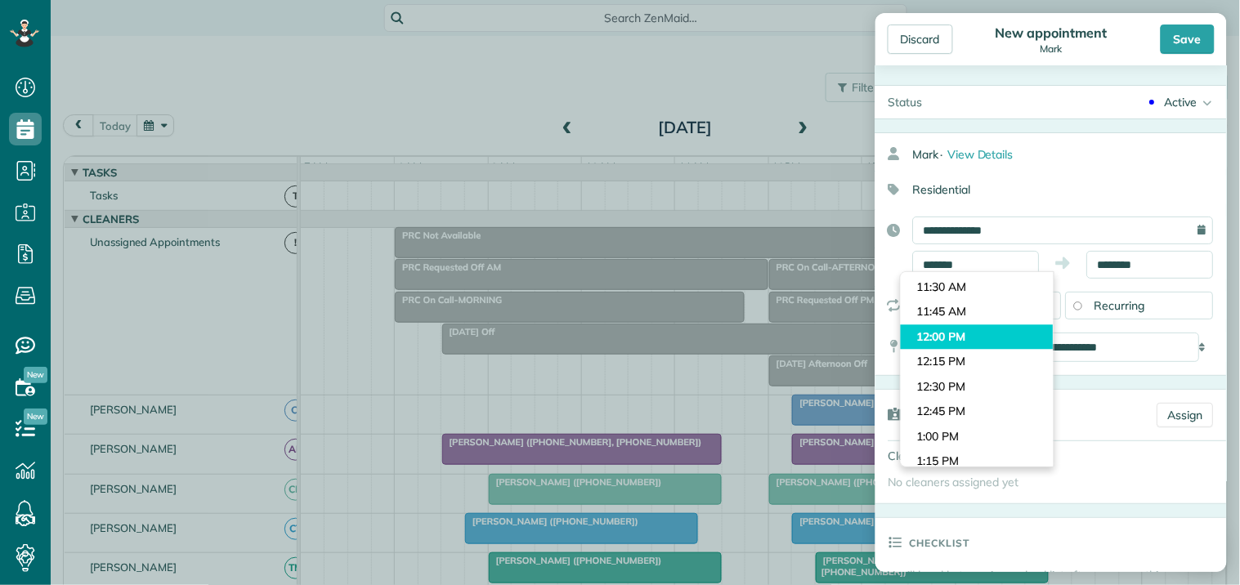
type input "********"
click at [936, 336] on body "Dashboard Scheduling Calendar View List View Dispatch View - Weekly scheduling …" at bounding box center [620, 292] width 1240 height 585
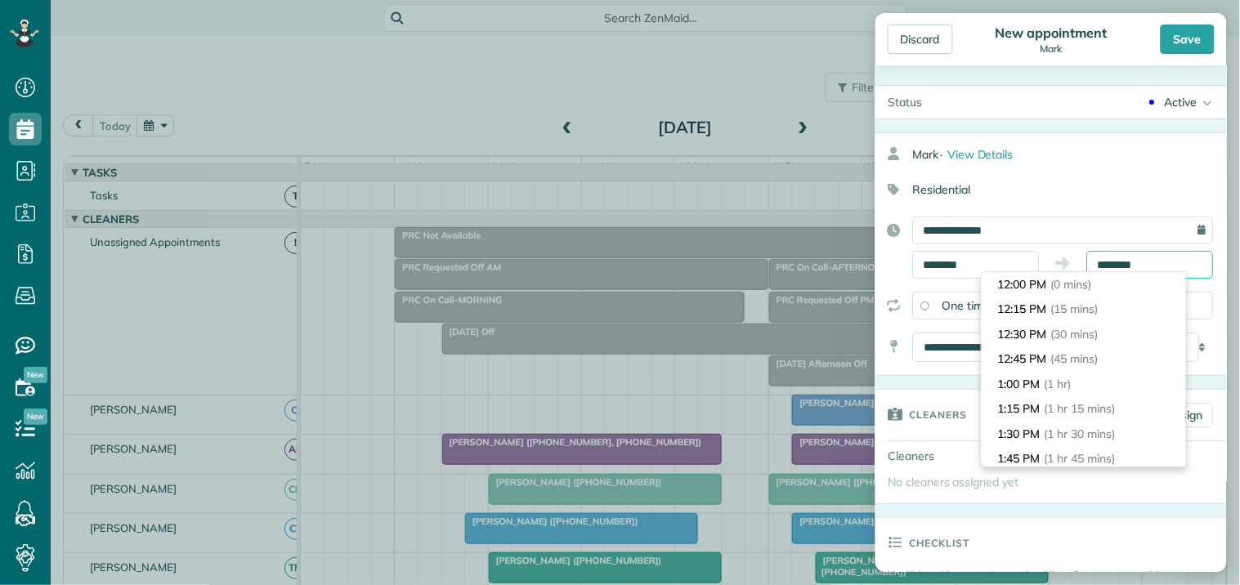
click at [1123, 263] on input "********" at bounding box center [1150, 265] width 127 height 28
type input "*******"
click at [1032, 393] on li "1:00 PM (1 hr)" at bounding box center [1083, 384] width 204 height 25
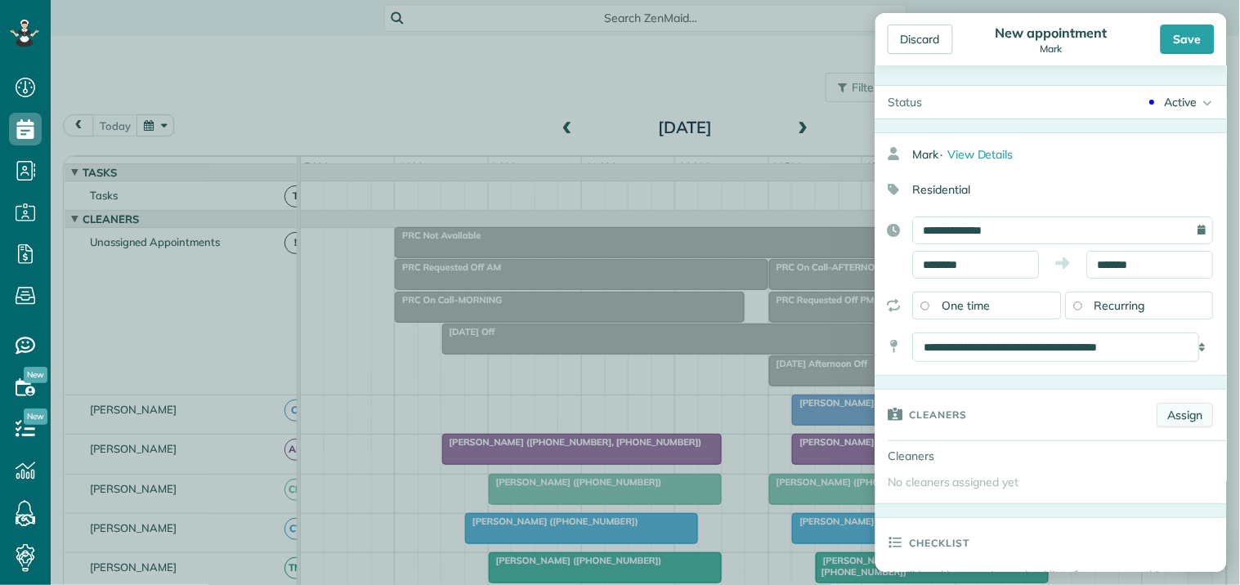
click at [1167, 418] on link "Assign" at bounding box center [1185, 415] width 56 height 25
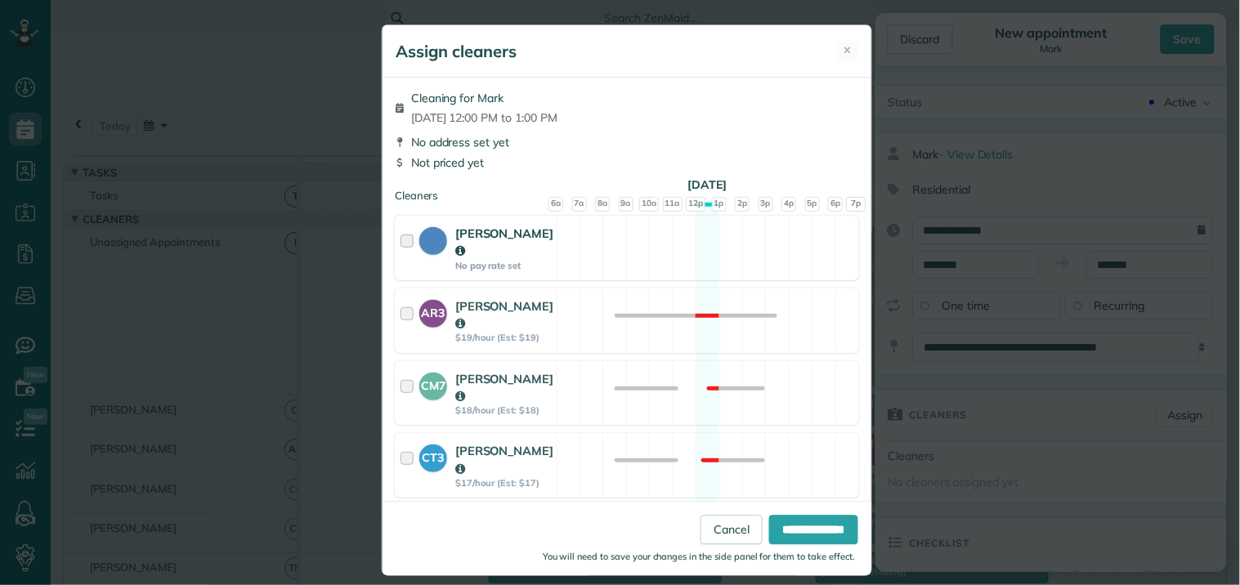
click at [690, 243] on div "Cat Jacobson No pay rate set Available" at bounding box center [627, 248] width 464 height 65
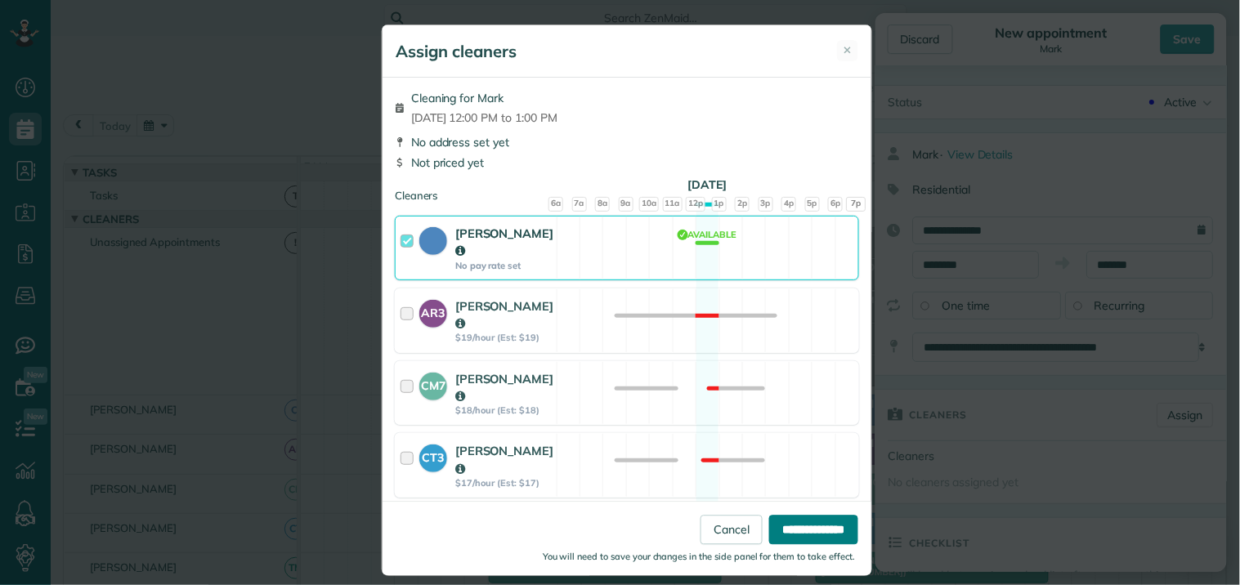
click at [812, 529] on input "**********" at bounding box center [813, 530] width 89 height 29
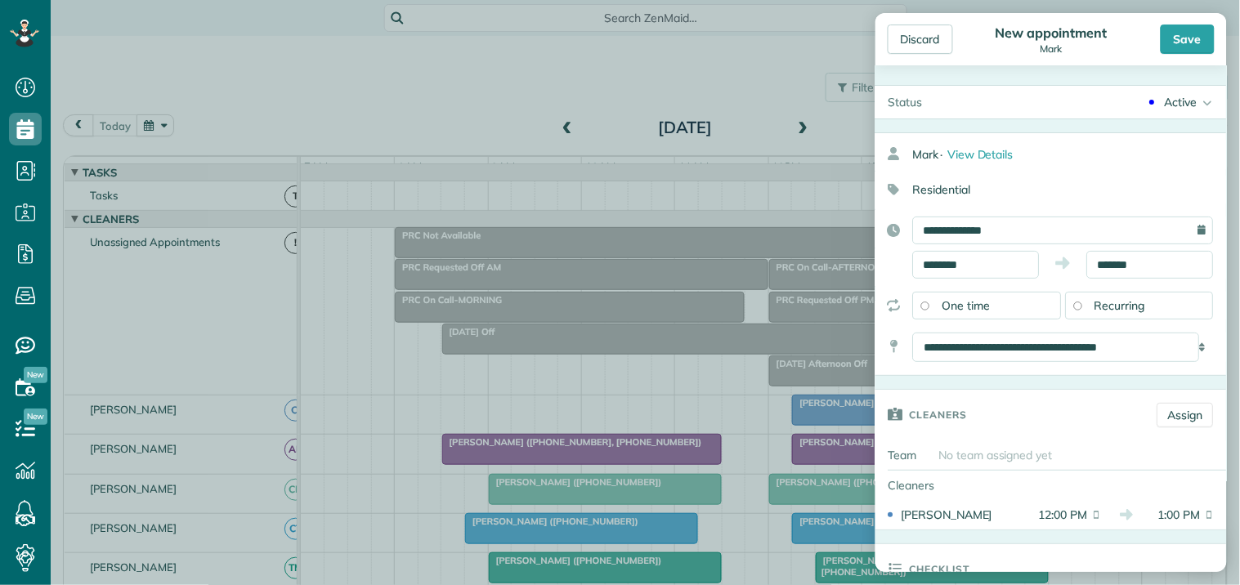
click at [1173, 101] on div "Active" at bounding box center [1180, 102] width 33 height 16
click at [1166, 157] on div "Quote" at bounding box center [1174, 155] width 33 height 11
click at [1191, 38] on div "Save" at bounding box center [1187, 39] width 54 height 29
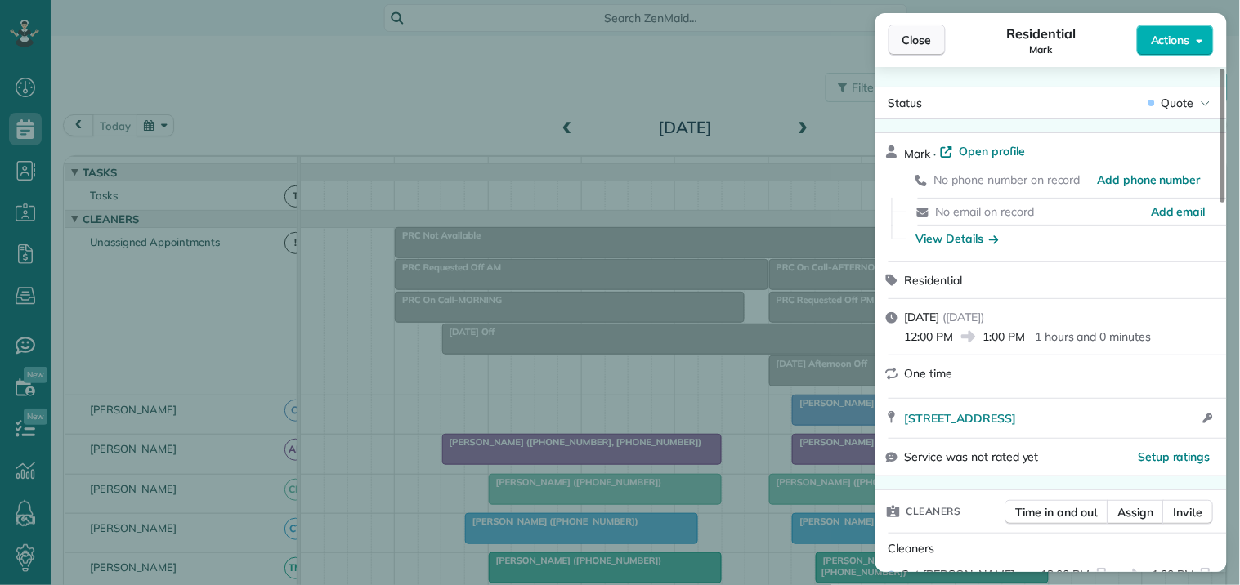
click at [936, 38] on button "Close" at bounding box center [916, 40] width 57 height 31
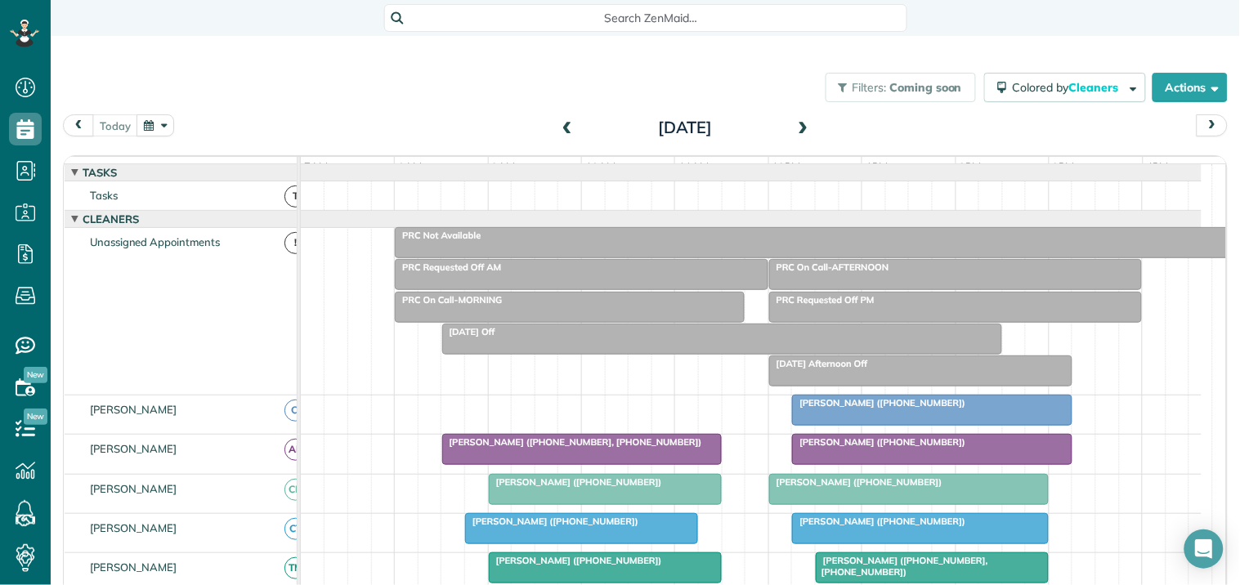
click at [797, 126] on span at bounding box center [803, 128] width 18 height 15
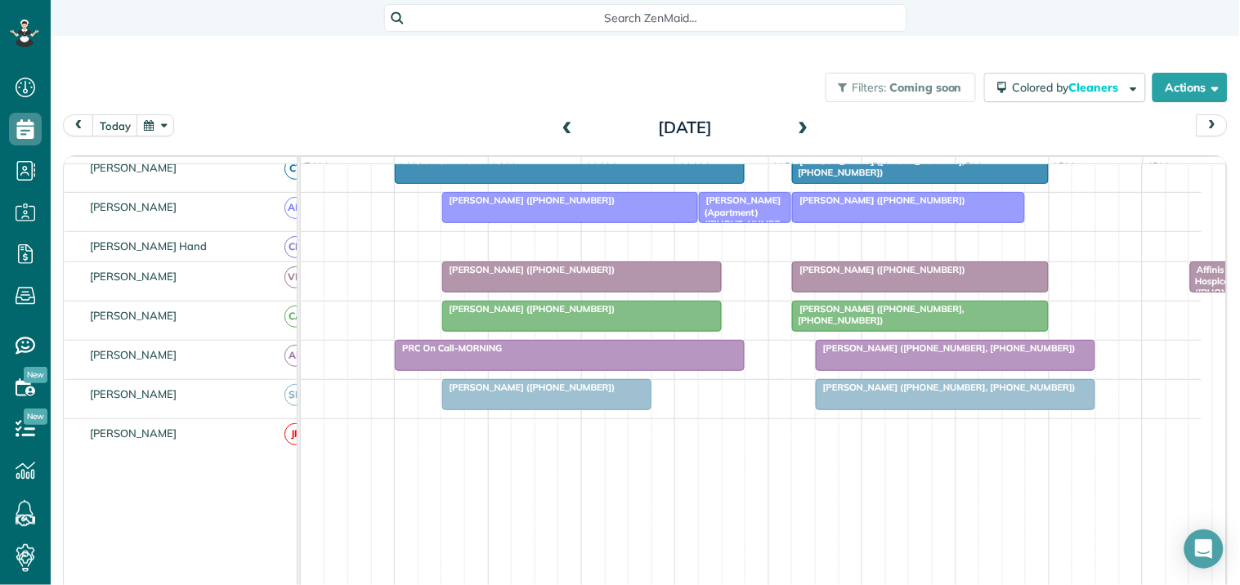
scroll to position [181, 0]
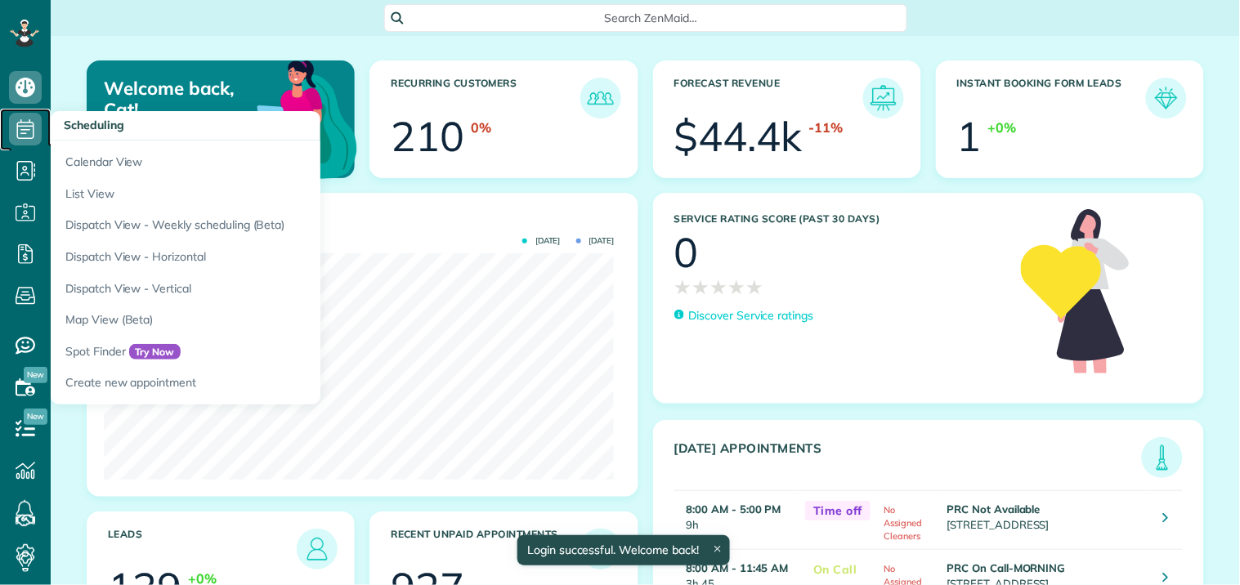
scroll to position [226, 510]
click at [29, 123] on icon at bounding box center [25, 129] width 33 height 33
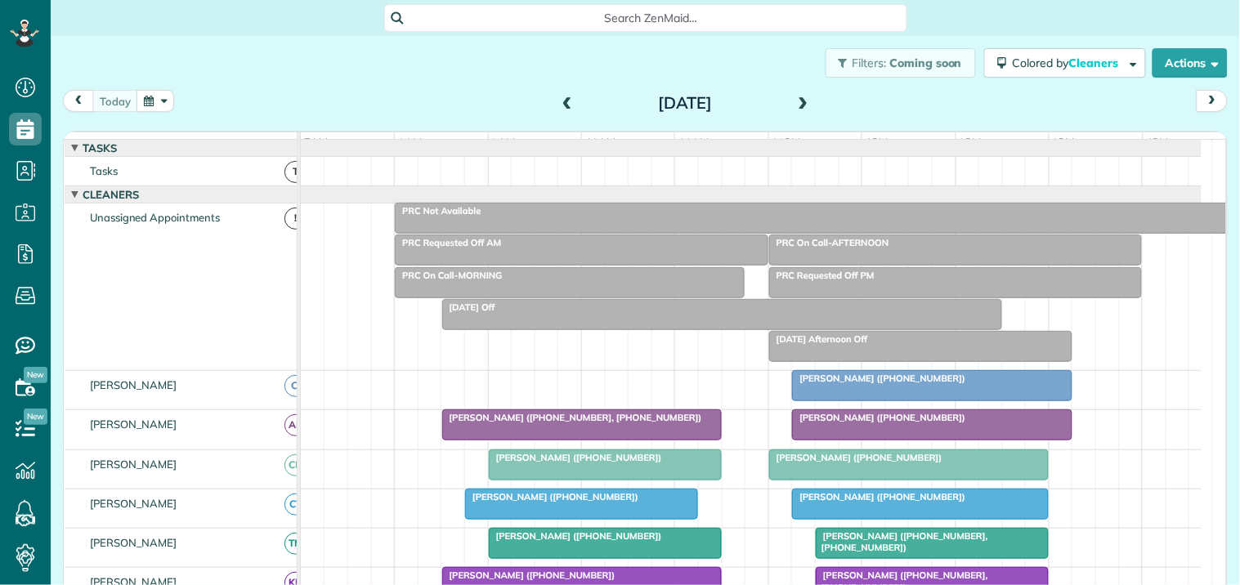
scroll to position [7, 7]
click at [854, 384] on span "[PERSON_NAME] ([PHONE_NUMBER])" at bounding box center [878, 378] width 175 height 11
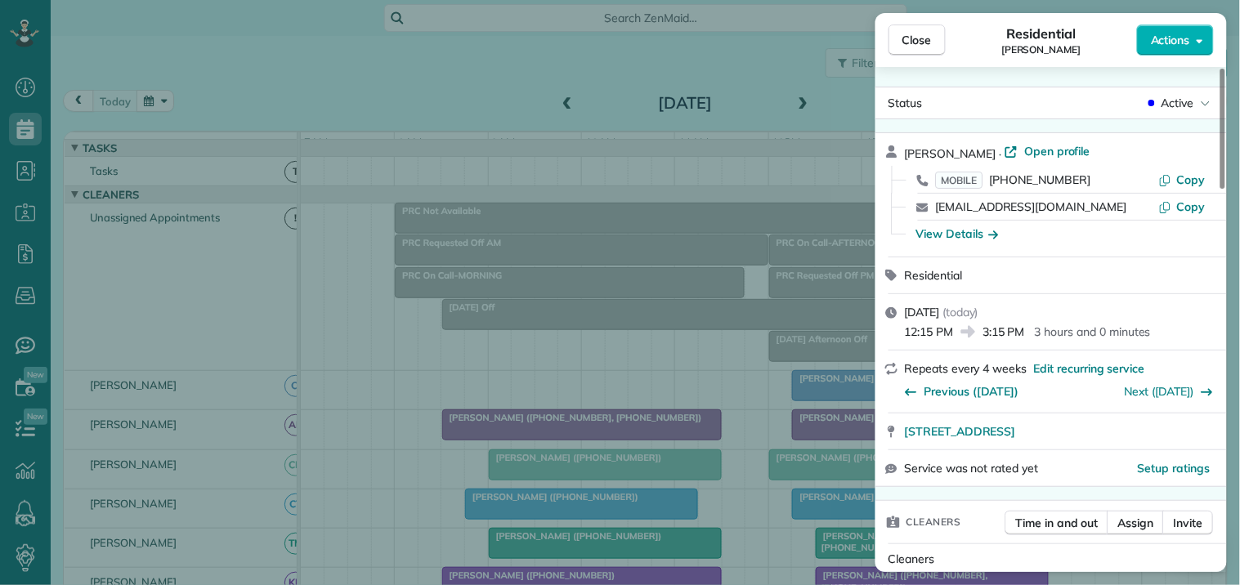
click at [1062, 145] on span "Open profile" at bounding box center [1057, 151] width 66 height 16
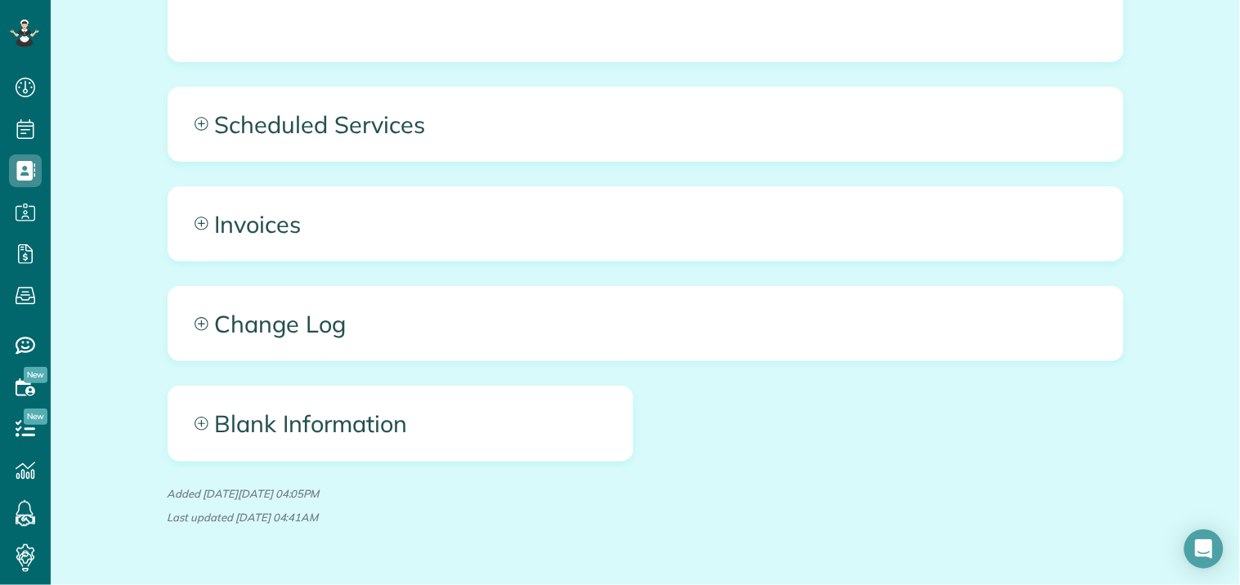
scroll to position [1712, 0]
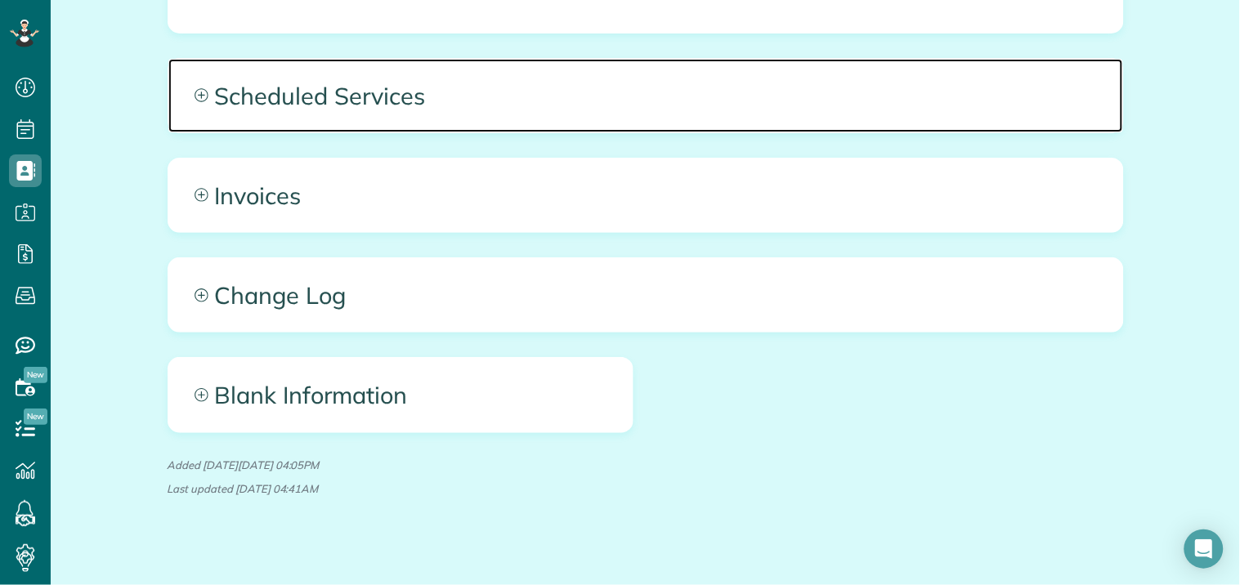
click at [194, 88] on icon at bounding box center [200, 94] width 13 height 13
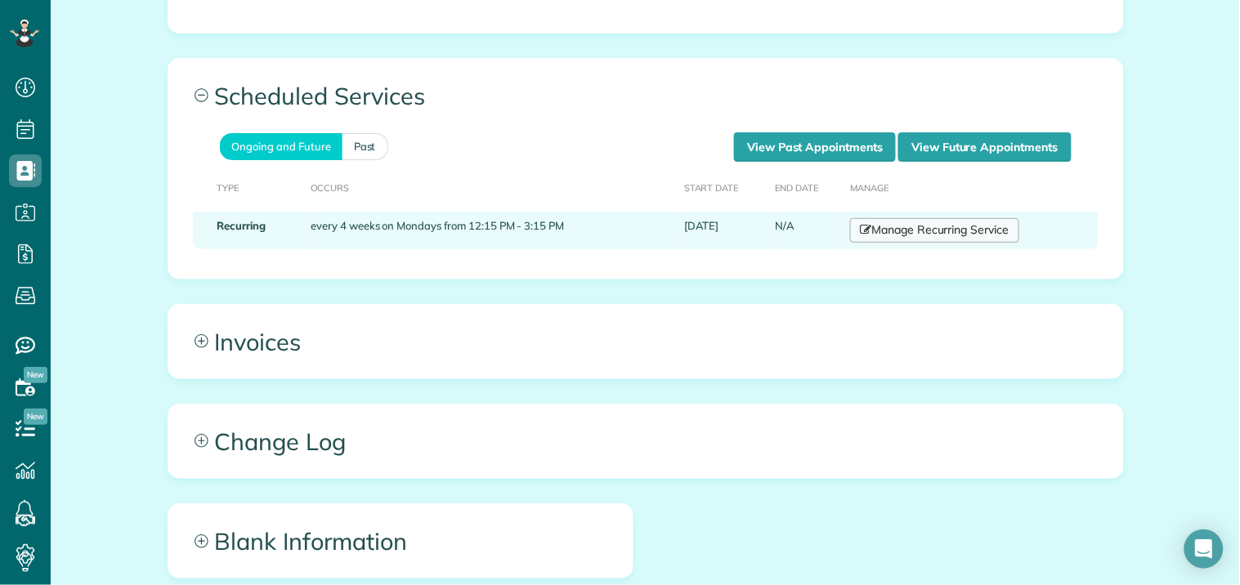
click at [944, 218] on link "Manage Recurring Service" at bounding box center [934, 230] width 168 height 25
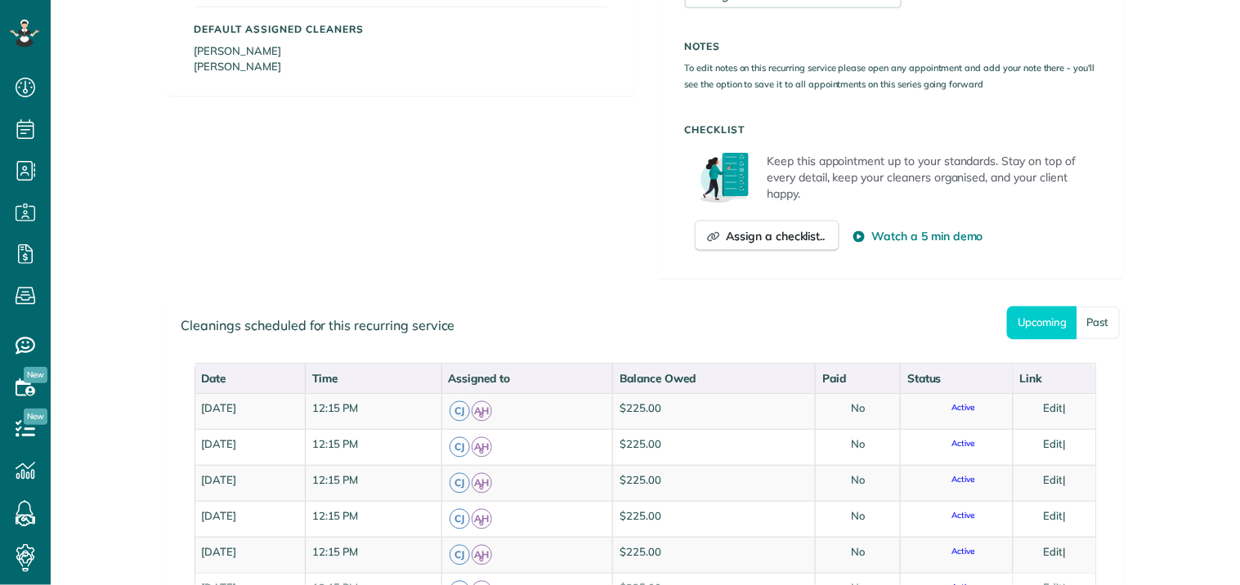
scroll to position [7, 7]
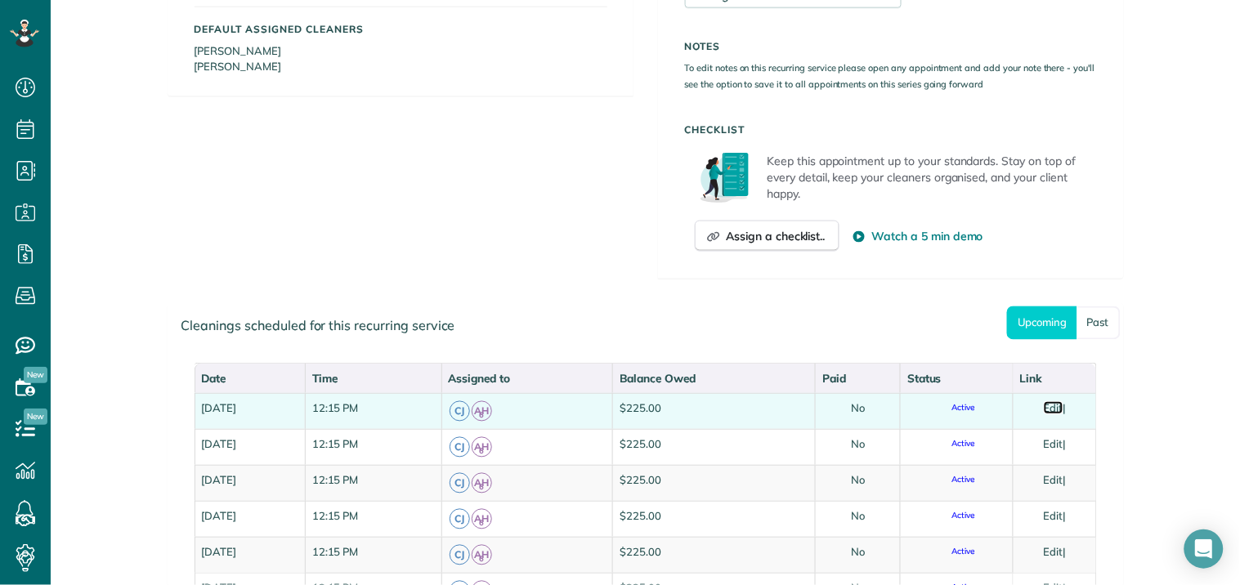
click at [1059, 405] on link "Edit" at bounding box center [1053, 407] width 20 height 13
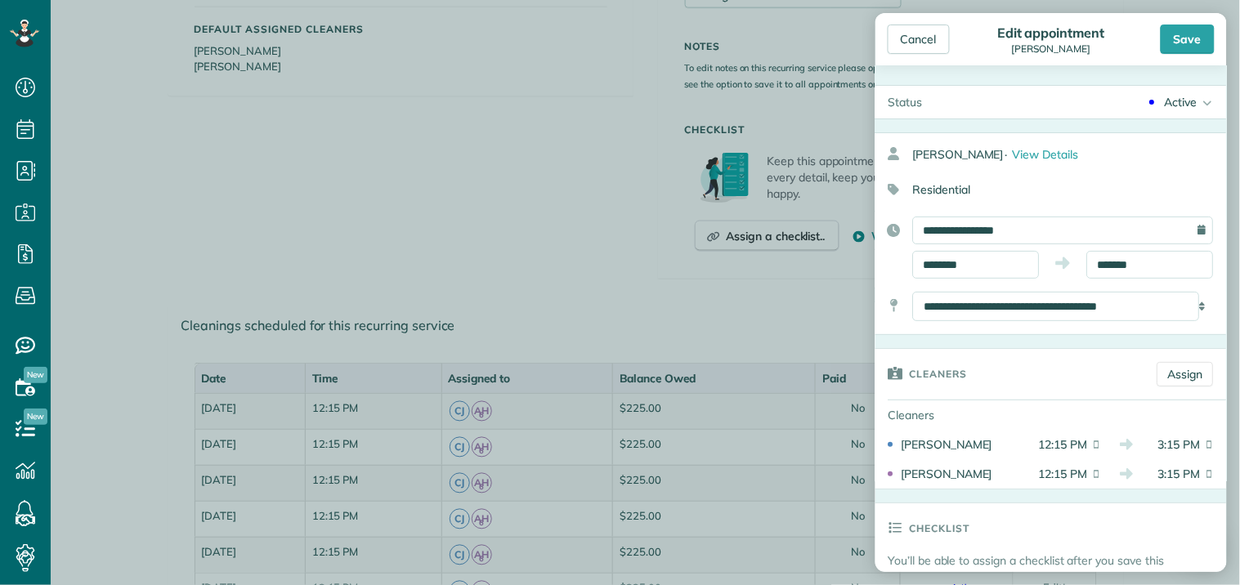
click at [1165, 102] on div "Active" at bounding box center [1180, 102] width 33 height 16
click at [1178, 271] on div "Cancelled" at bounding box center [1183, 266] width 51 height 11
click at [1189, 30] on div "Save" at bounding box center [1187, 39] width 54 height 29
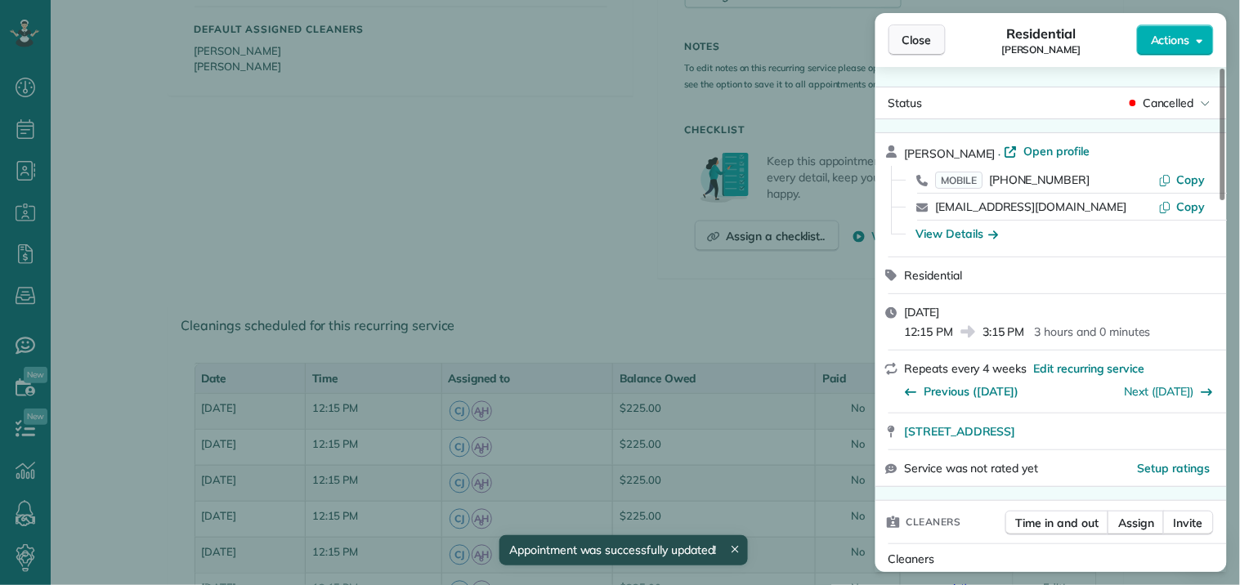
click at [922, 39] on span "Close" at bounding box center [916, 40] width 29 height 16
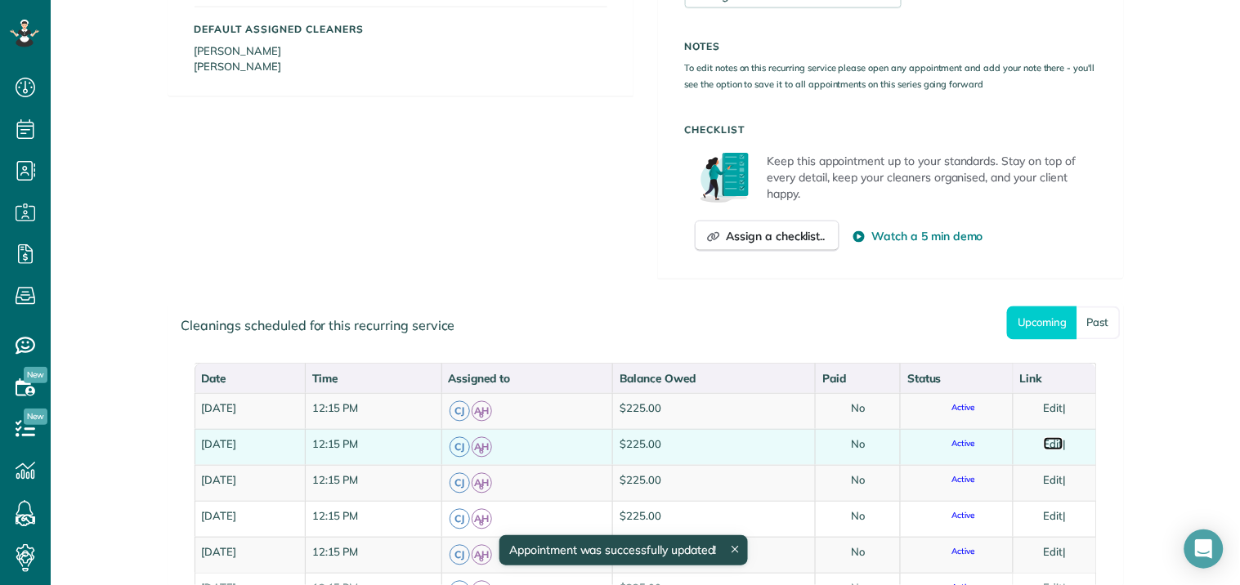
click at [1052, 445] on link "Edit" at bounding box center [1053, 443] width 20 height 13
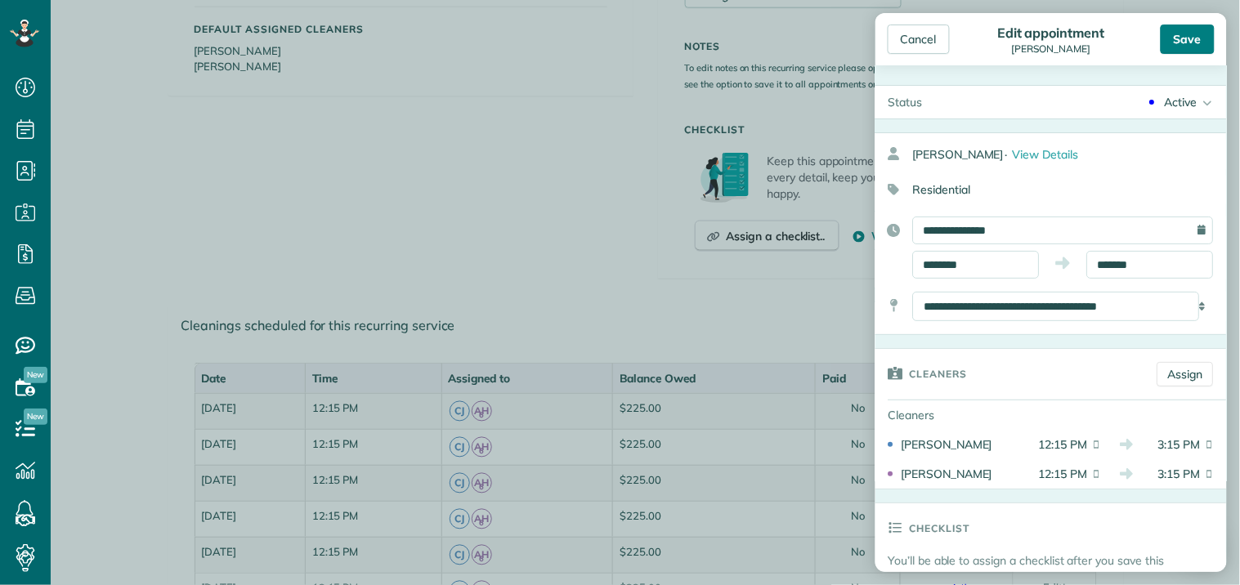
click at [1190, 39] on div "Save" at bounding box center [1187, 39] width 54 height 29
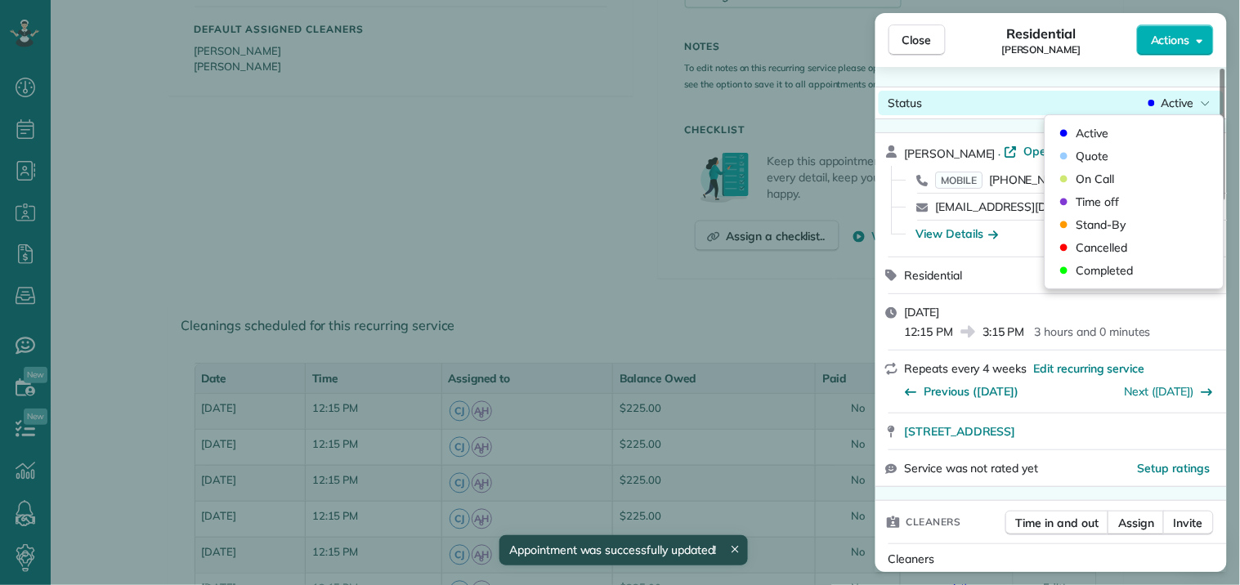
click at [1190, 100] on span "Active" at bounding box center [1177, 103] width 33 height 16
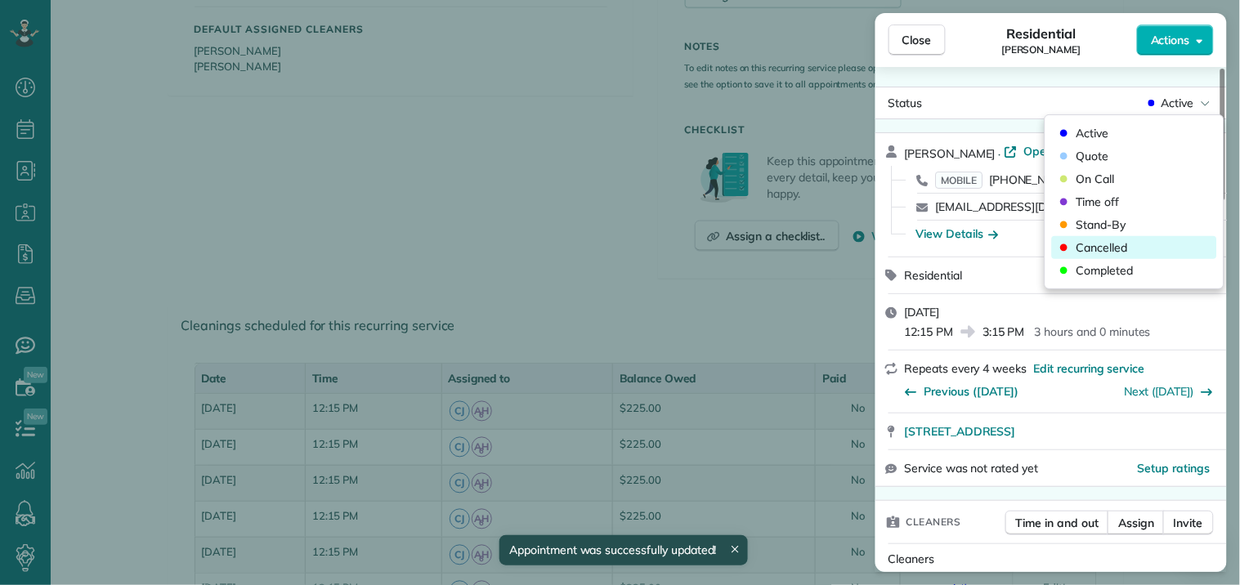
click at [1115, 248] on span "Cancelled" at bounding box center [1101, 247] width 51 height 16
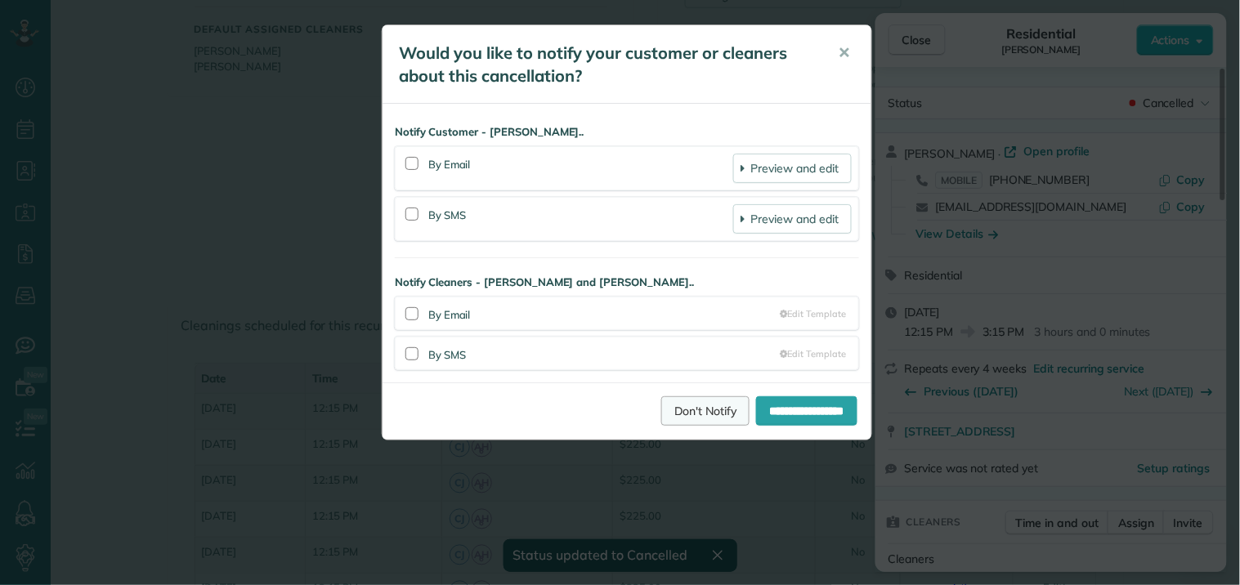
click at [665, 415] on link "Don't Notify" at bounding box center [705, 410] width 88 height 29
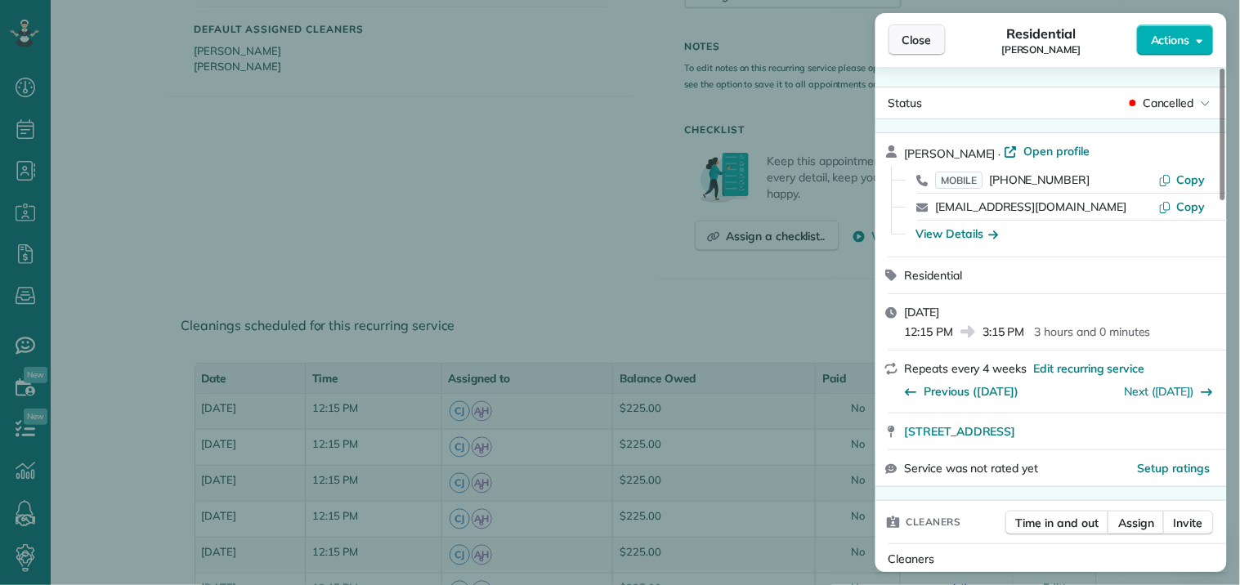
click at [916, 44] on span "Close" at bounding box center [916, 40] width 29 height 16
